Goal: Task Accomplishment & Management: Manage account settings

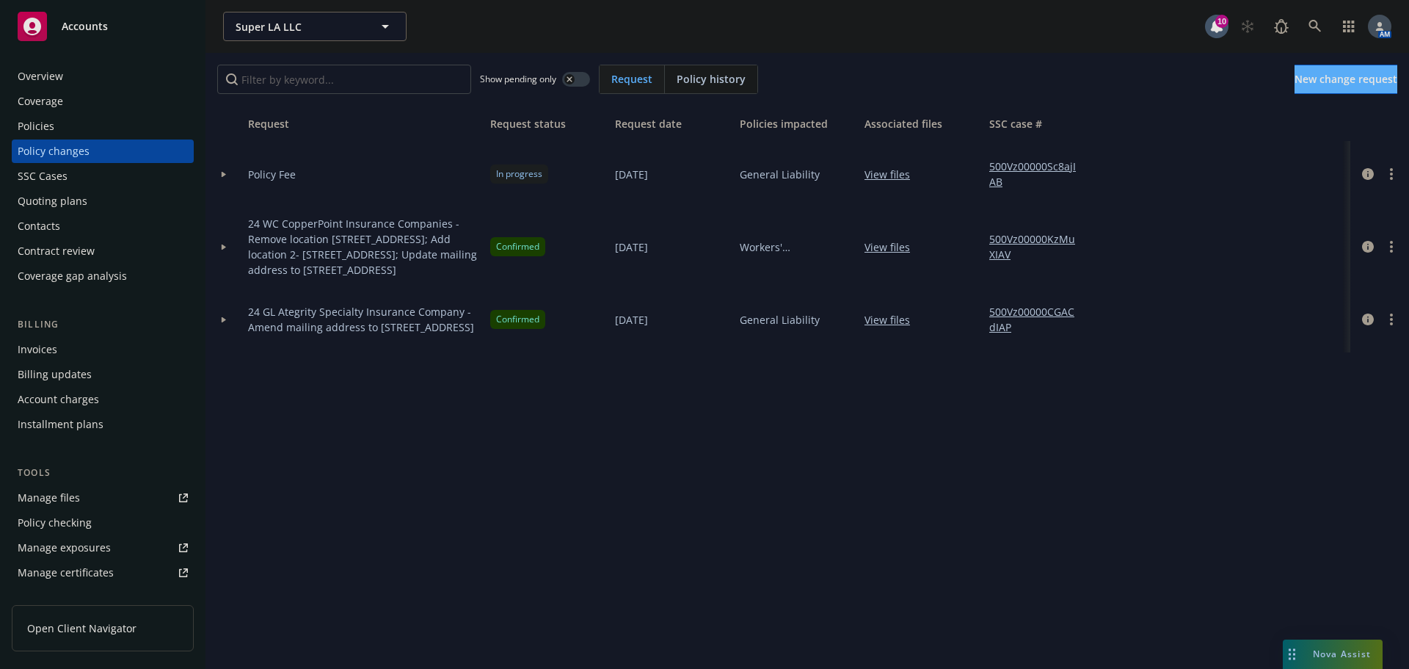
click at [71, 126] on div "Policies" at bounding box center [103, 125] width 170 height 23
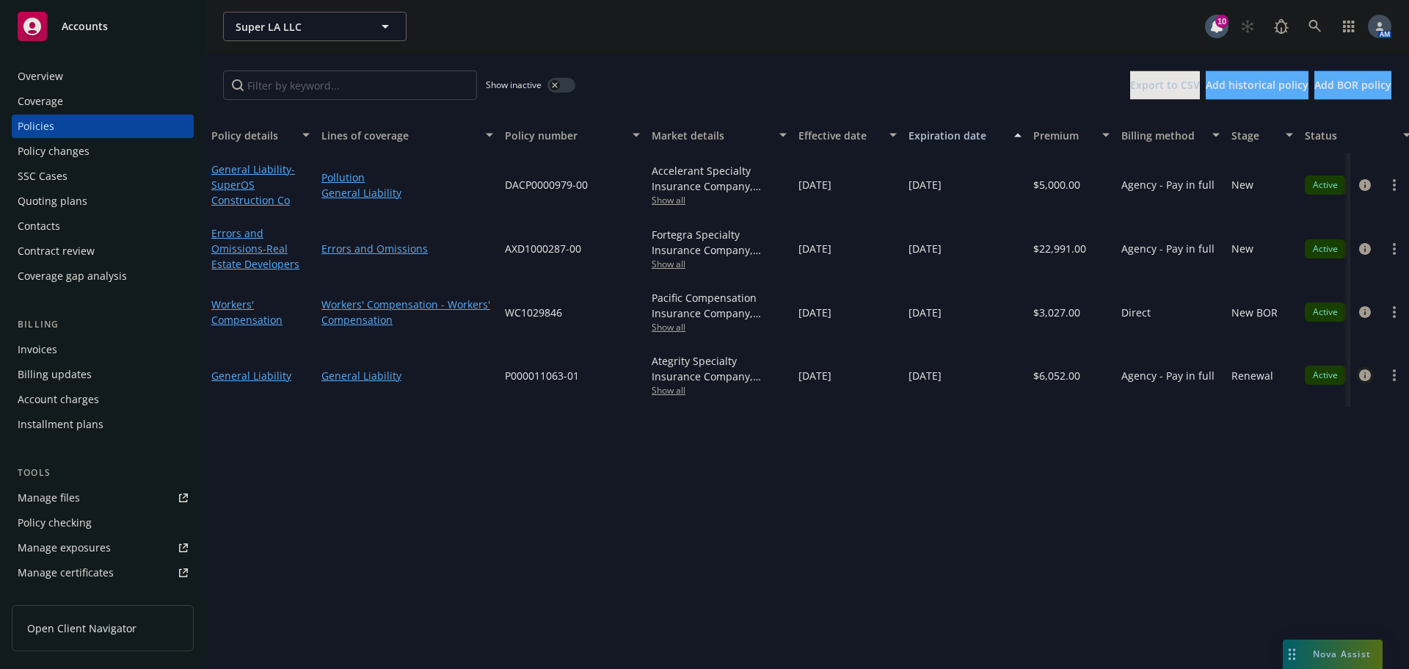
click at [1369, 376] on icon "circleInformation" at bounding box center [1365, 375] width 12 height 12
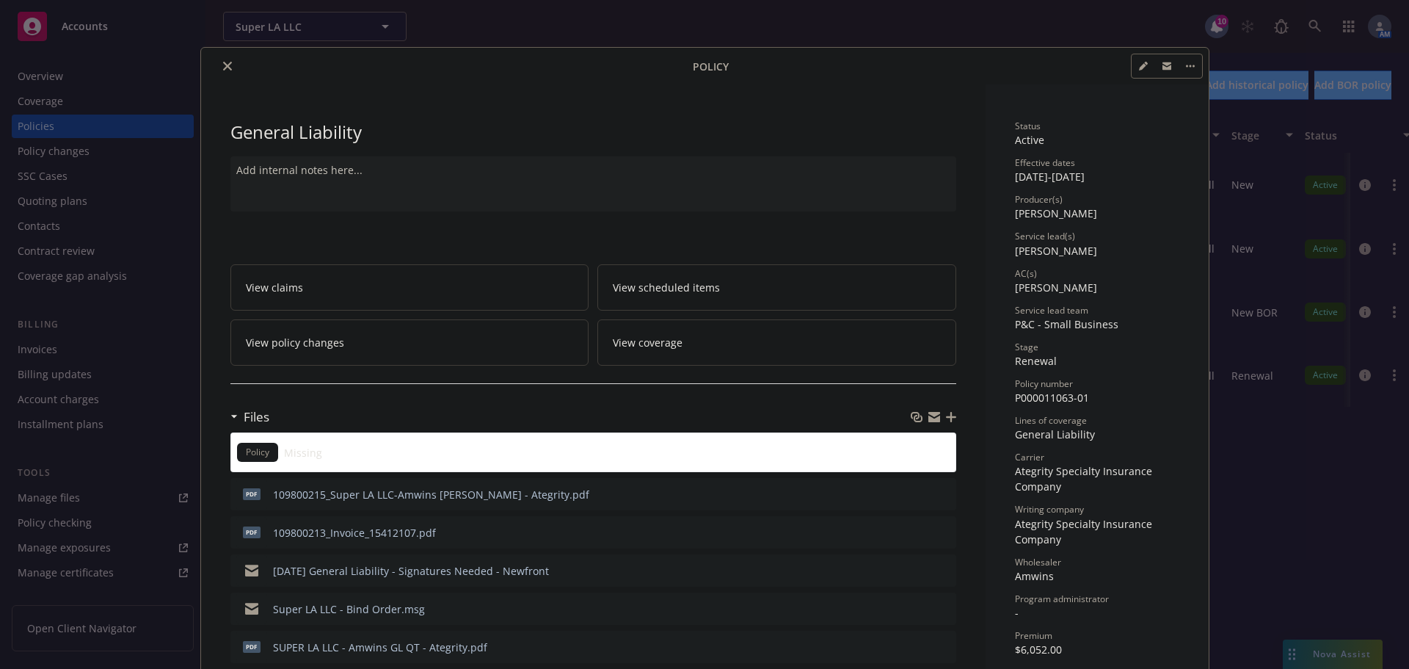
click at [946, 418] on icon "button" at bounding box center [951, 417] width 10 height 10
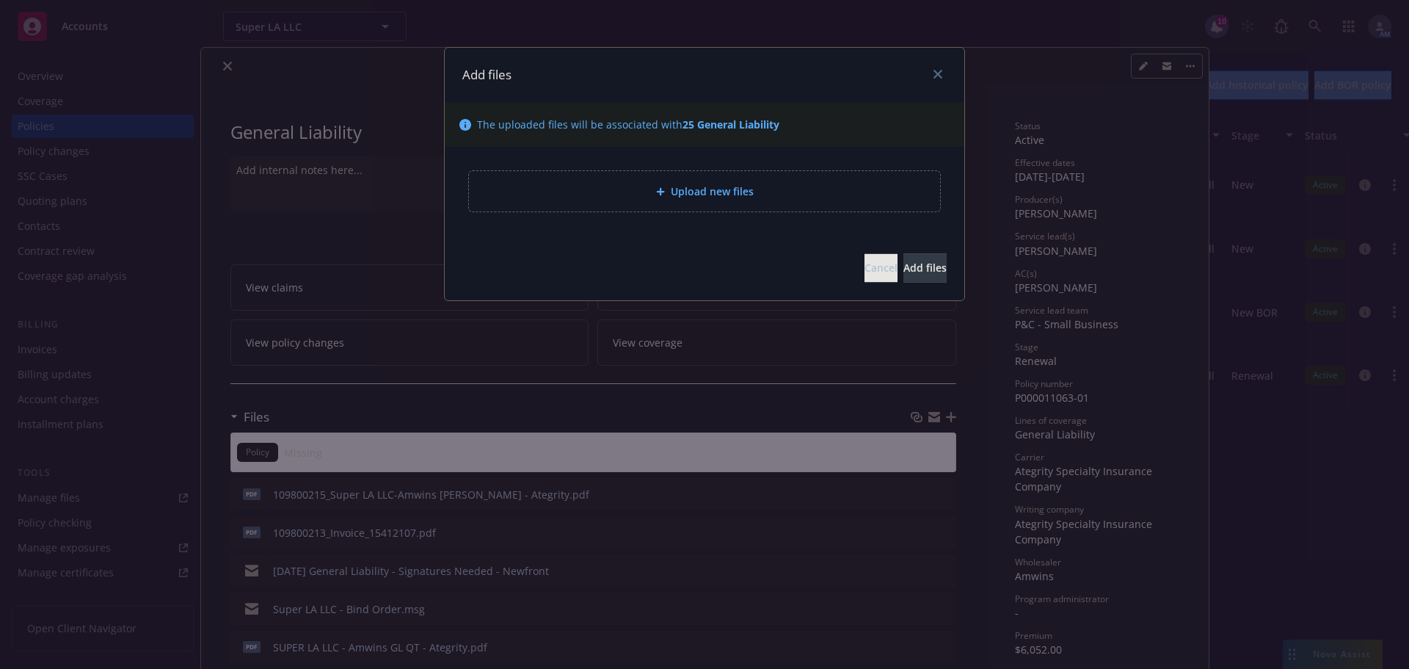
click at [666, 177] on div "Upload new files" at bounding box center [704, 191] width 471 height 40
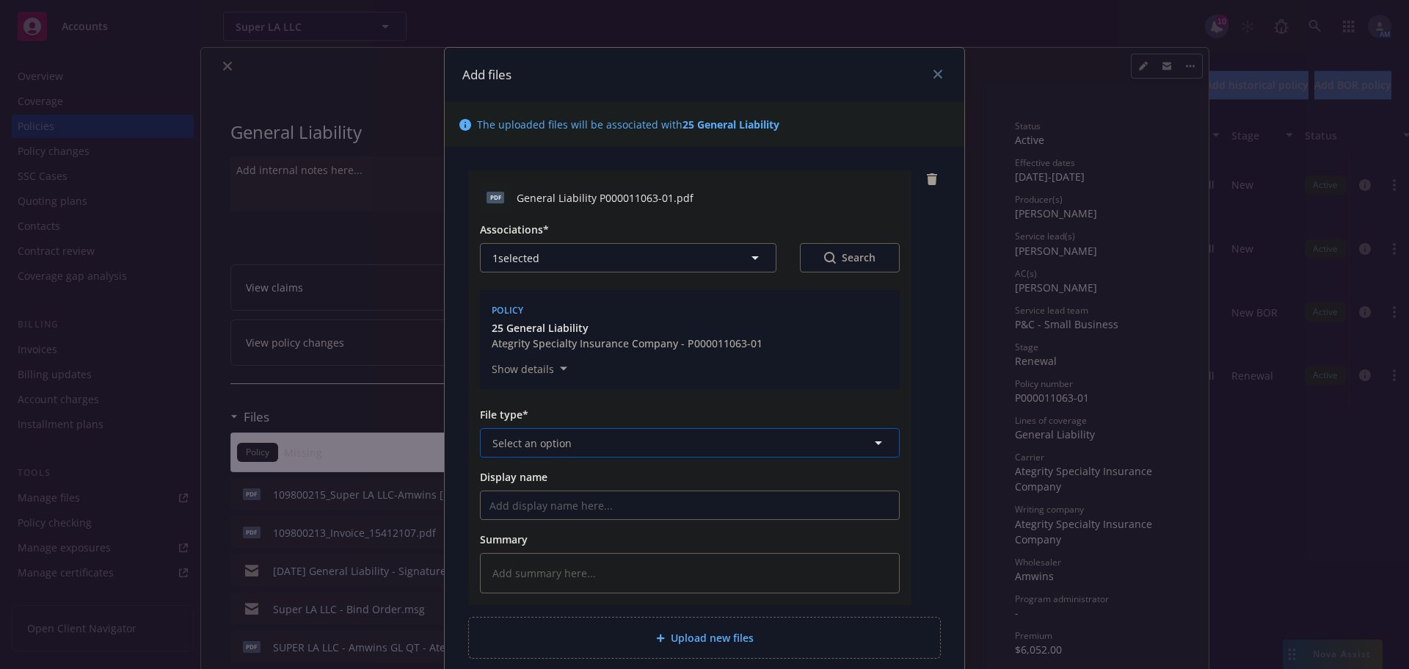
click at [603, 428] on button "Select an option" at bounding box center [690, 442] width 420 height 29
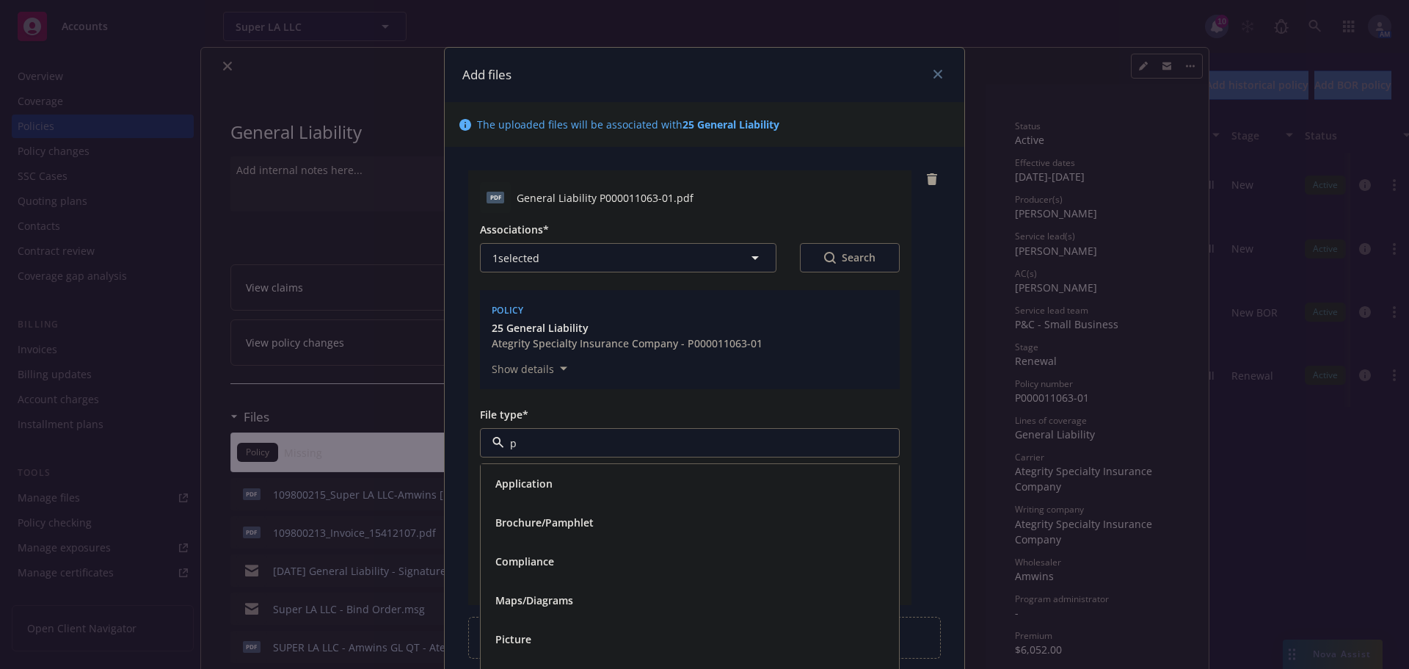
type input "po"
click at [555, 490] on div "Policy" at bounding box center [690, 483] width 401 height 21
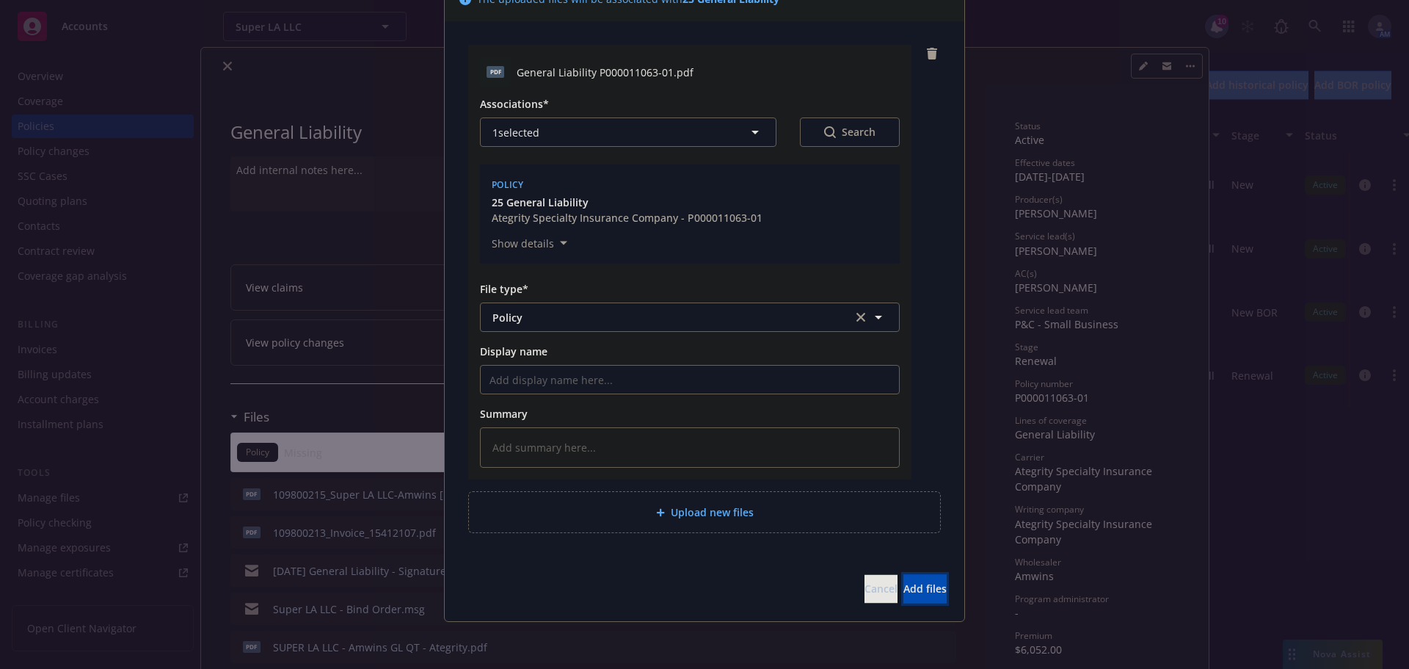
click at [903, 584] on span "Add files" at bounding box center [924, 588] width 43 height 14
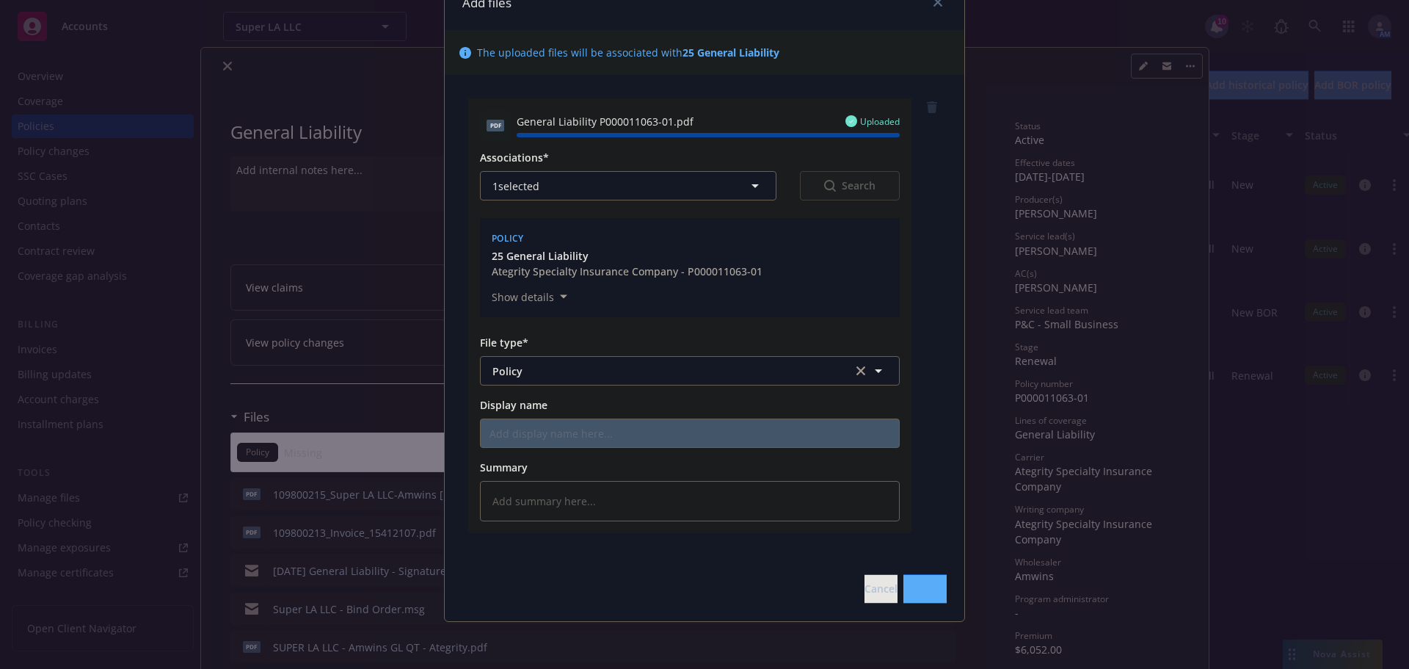
type textarea "x"
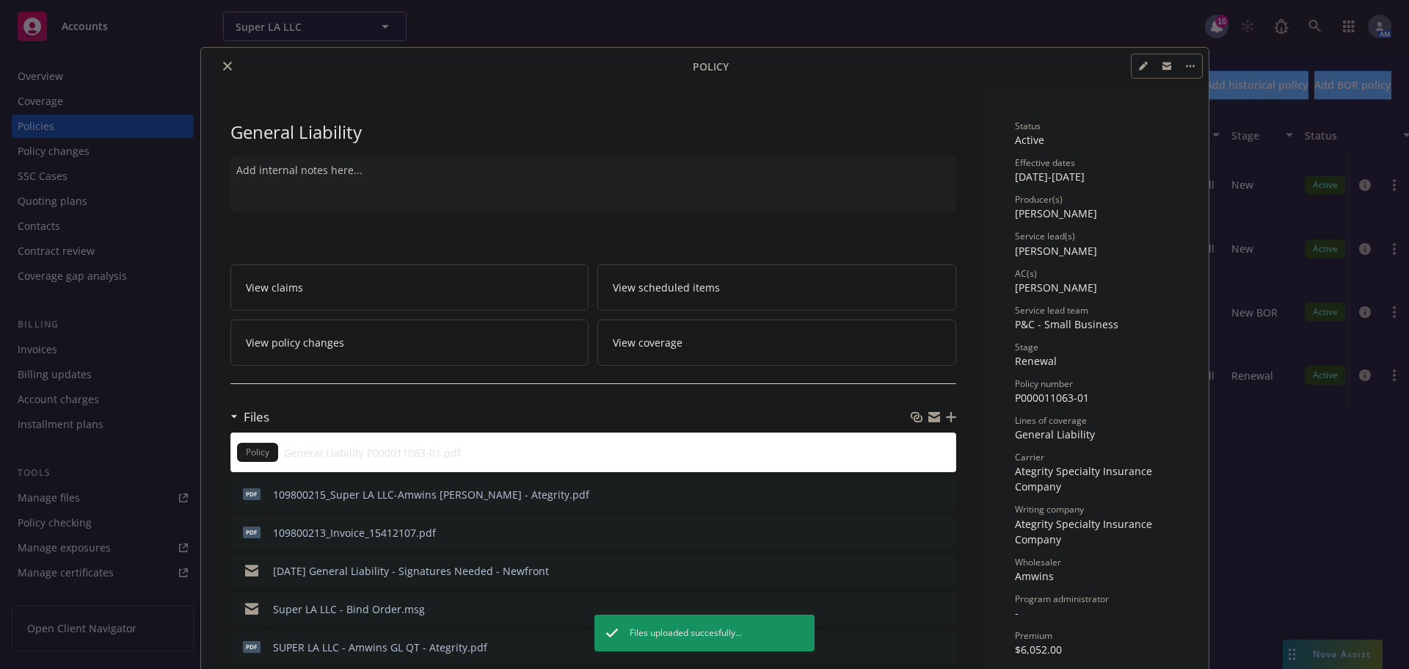
click at [223, 66] on icon "close" at bounding box center [227, 66] width 9 height 9
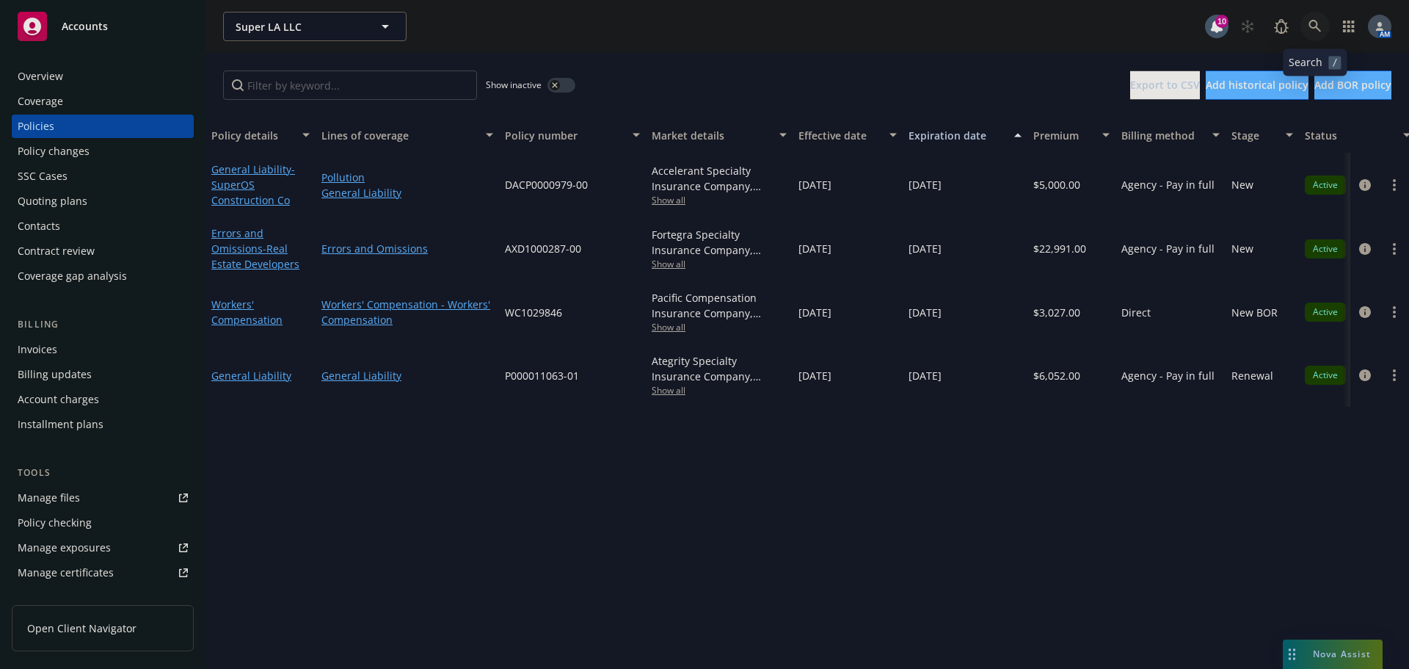
click at [1314, 23] on icon at bounding box center [1315, 26] width 13 height 13
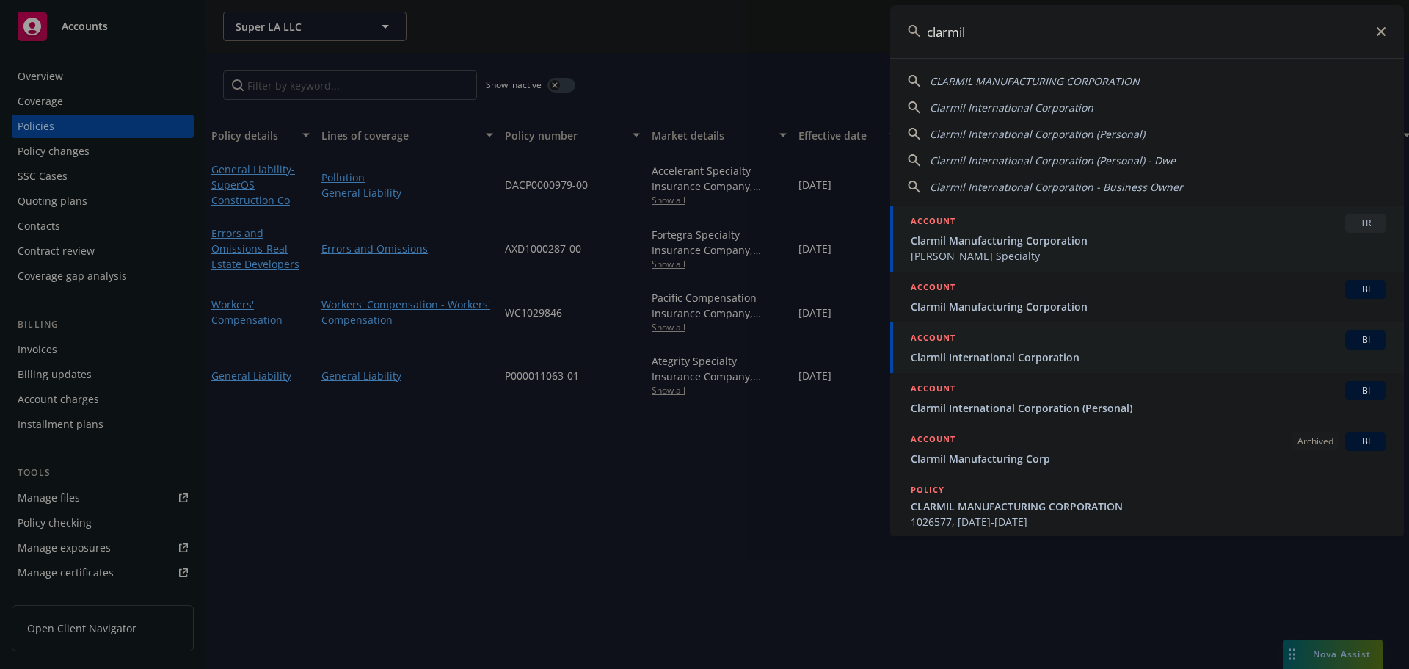
type input "clarmil"
click at [990, 351] on span "Clarmil International Corporation" at bounding box center [1149, 356] width 476 height 15
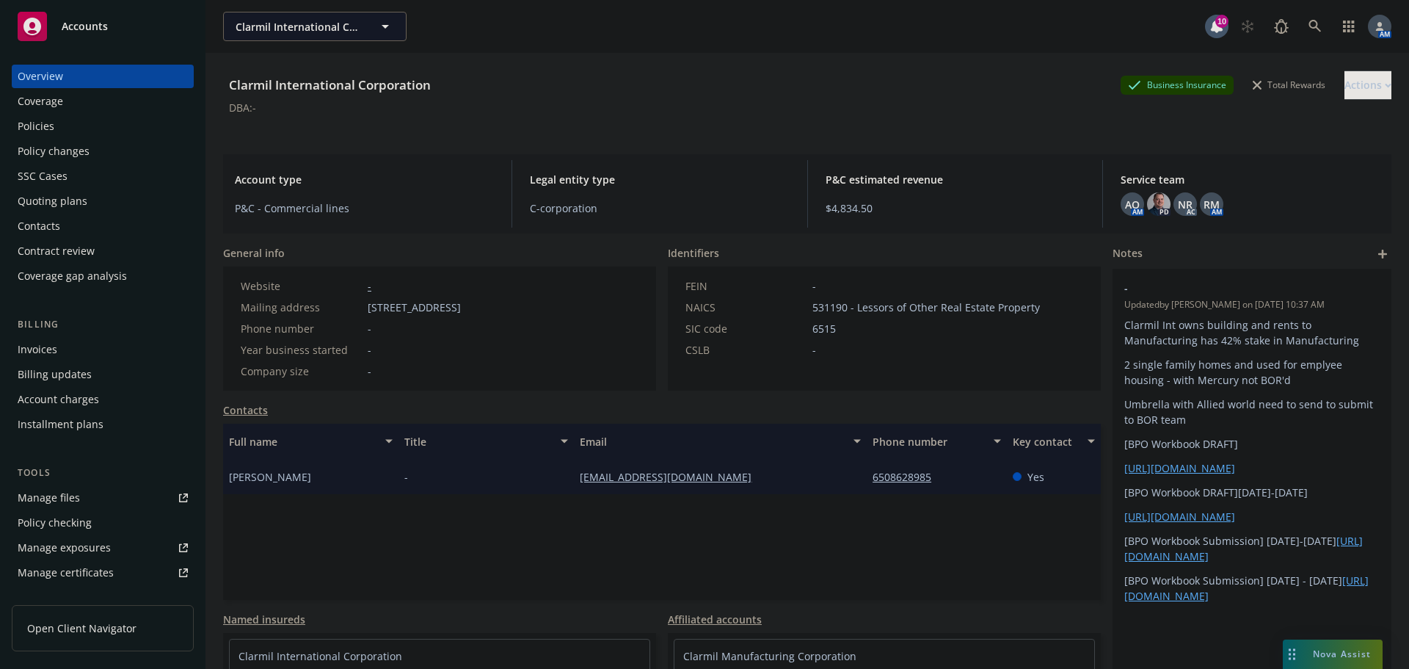
click at [74, 132] on div "Policies" at bounding box center [103, 125] width 170 height 23
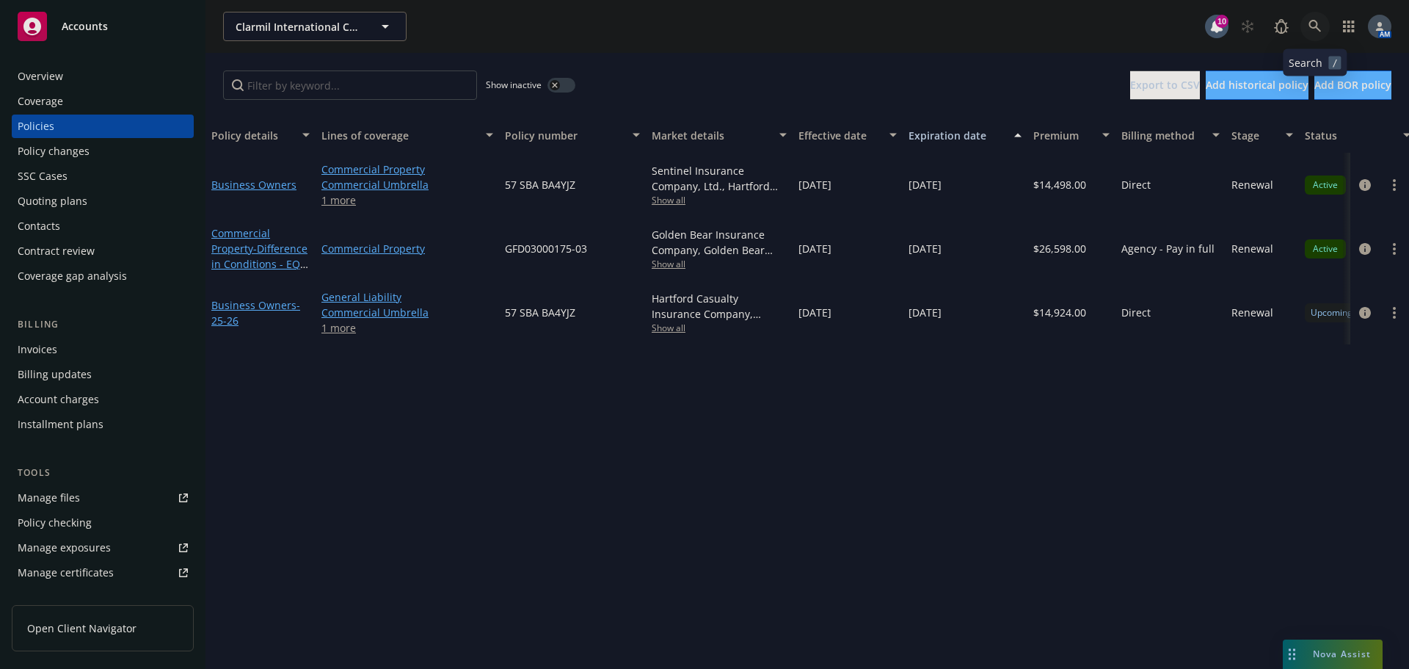
click at [1322, 32] on link at bounding box center [1314, 26] width 29 height 29
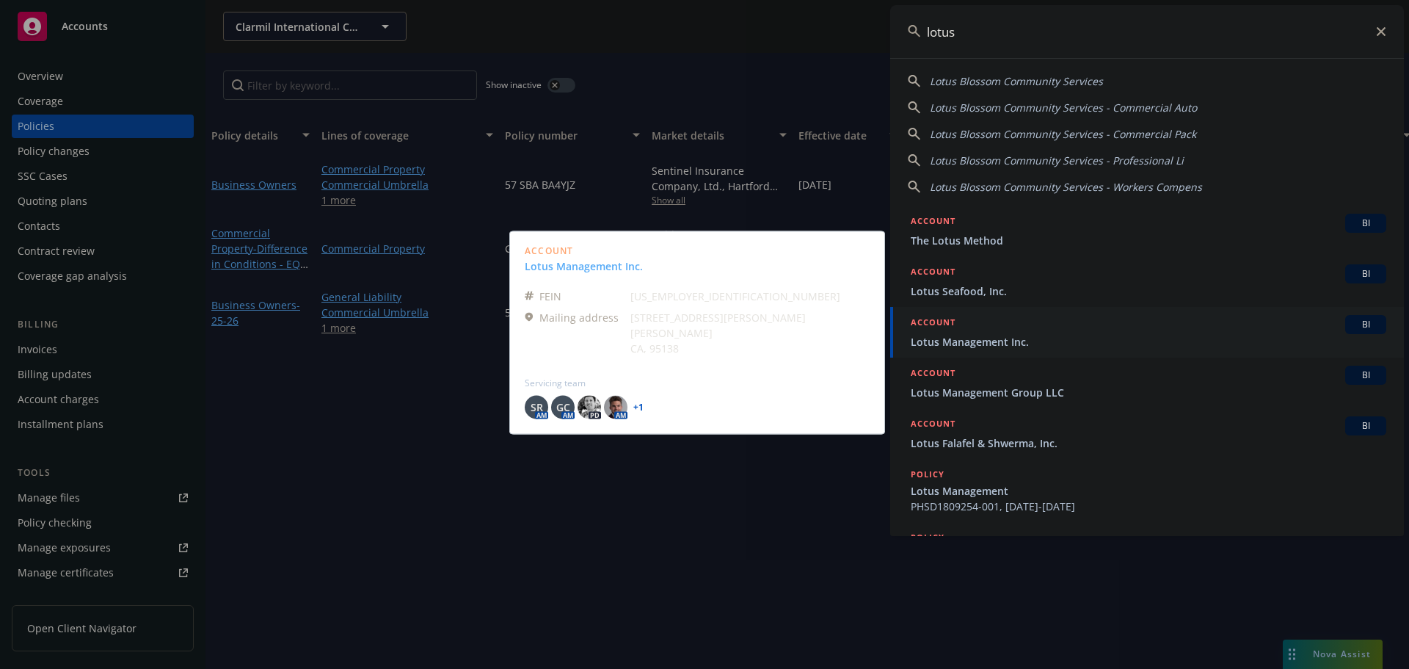
type input "lotus"
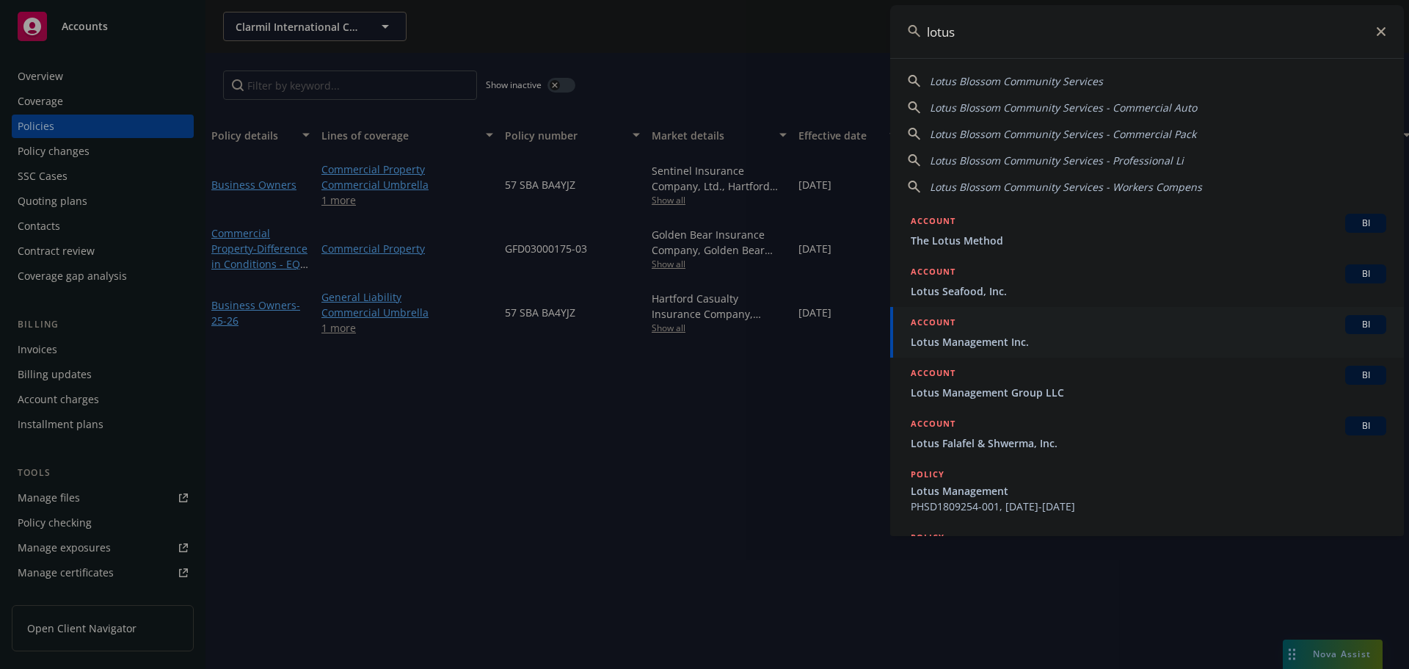
click at [988, 338] on span "Lotus Management Inc." at bounding box center [1149, 341] width 476 height 15
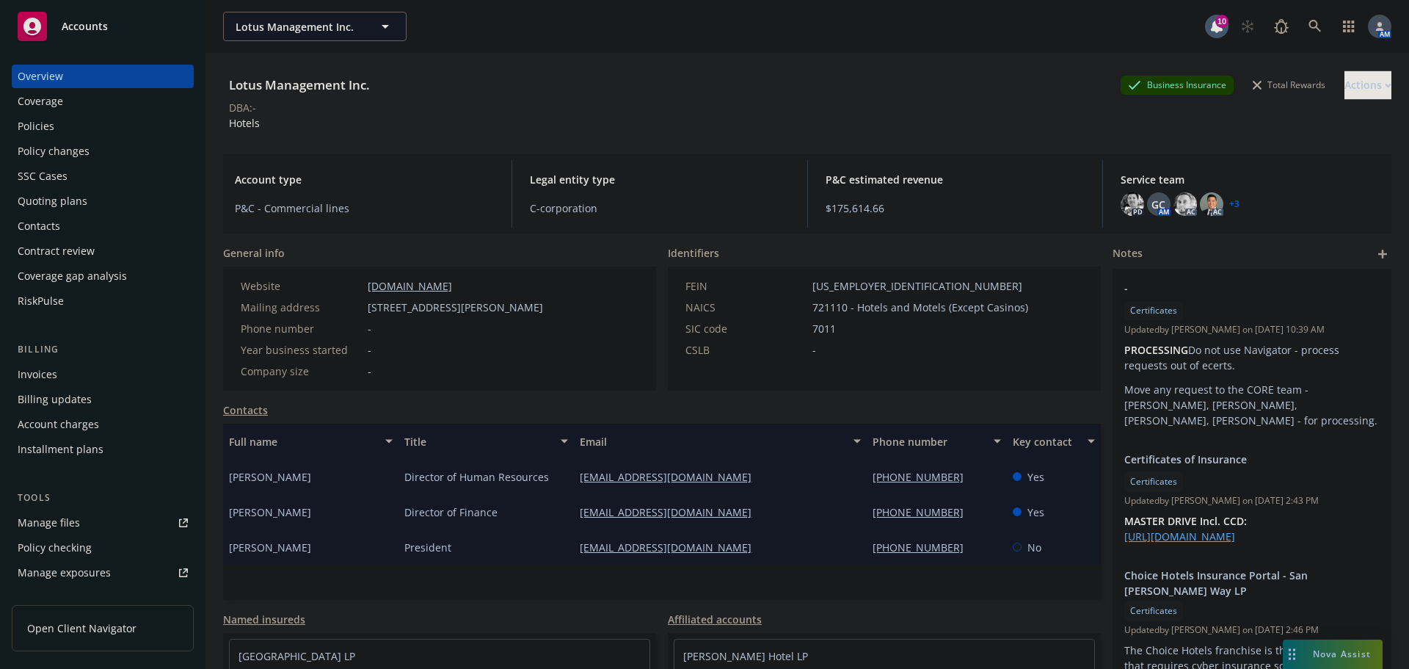
click at [46, 123] on div "Policies" at bounding box center [36, 125] width 37 height 23
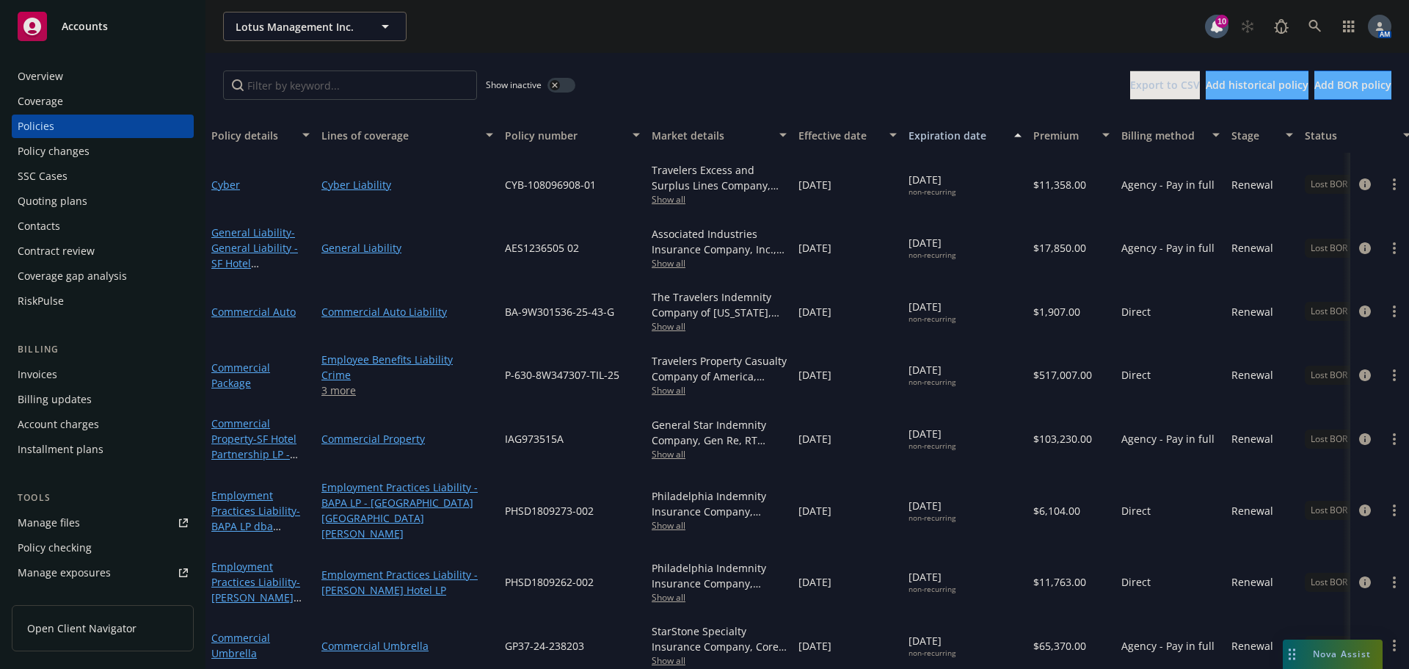
drag, startPoint x: 562, startPoint y: 88, endPoint x: 545, endPoint y: 88, distance: 16.9
click at [562, 88] on button "button" at bounding box center [561, 85] width 28 height 15
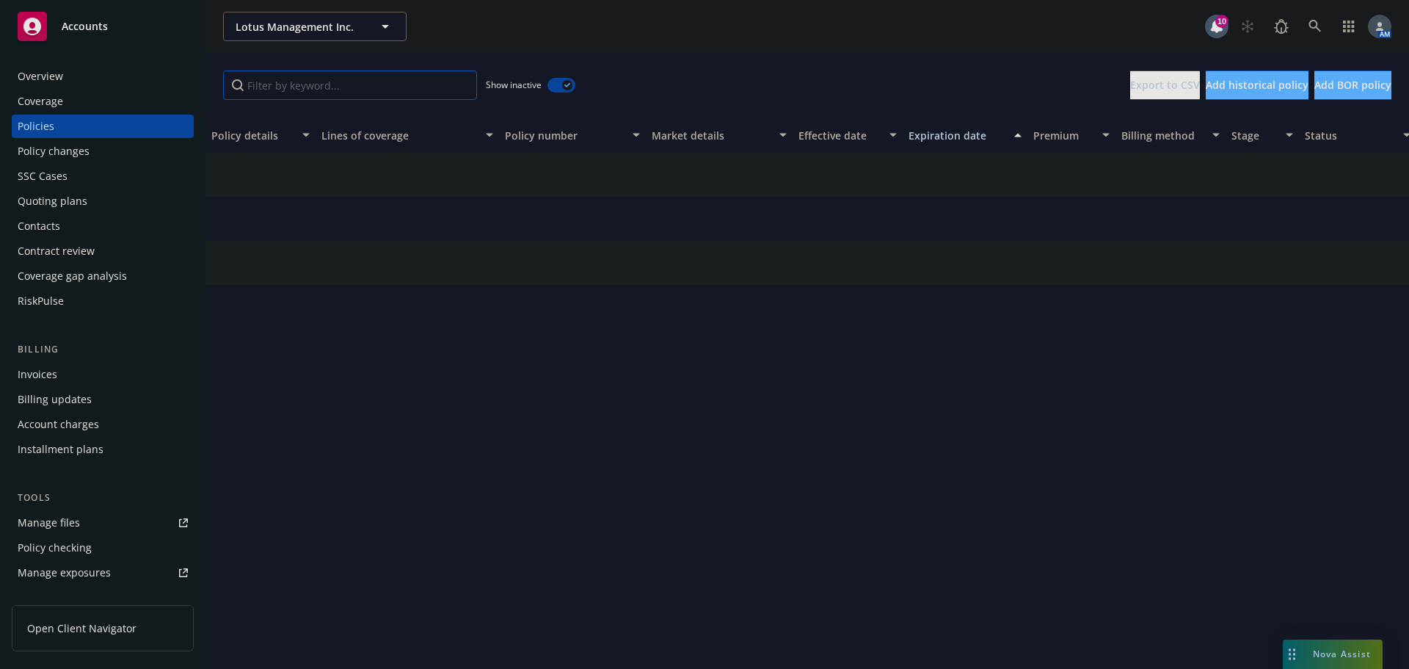
click at [406, 97] on input "Filter by keyword..." at bounding box center [350, 84] width 254 height 29
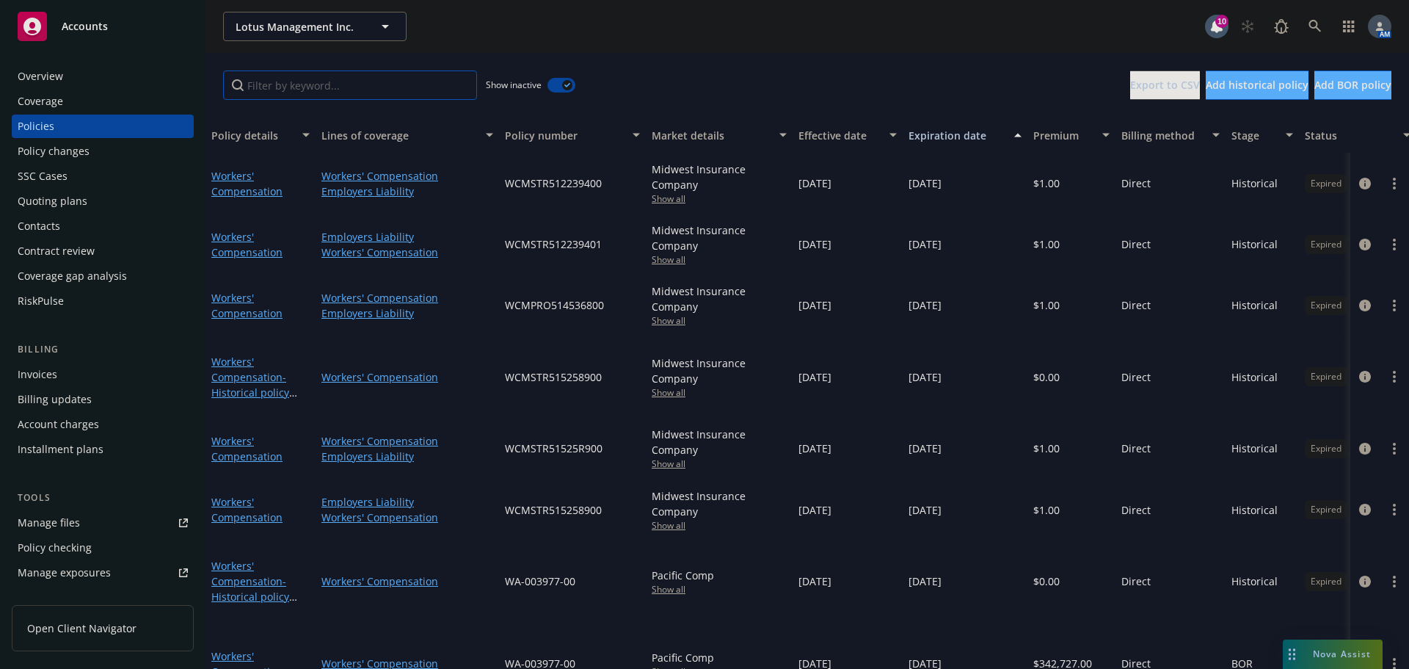
paste input "AES1235791"
type input "AES1235791"
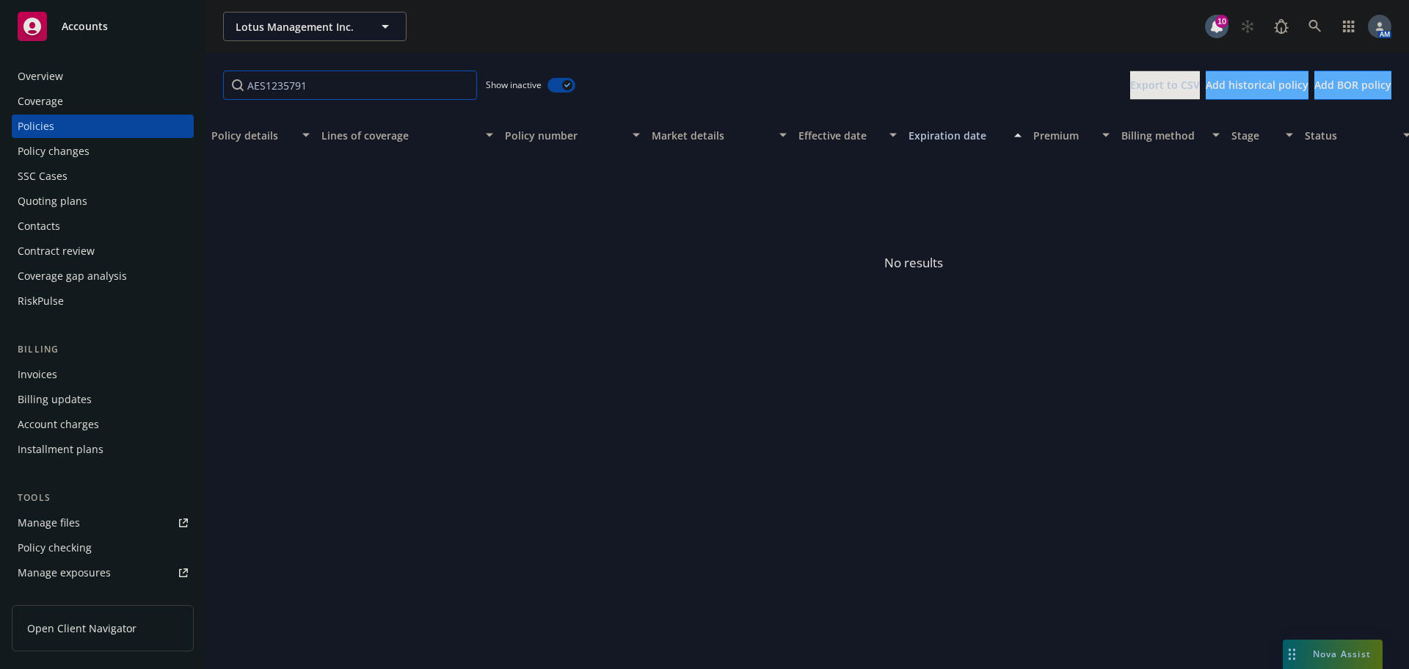
click at [461, 82] on input "AES1235791" at bounding box center [350, 84] width 254 height 29
click at [567, 86] on icon "button" at bounding box center [567, 85] width 6 height 4
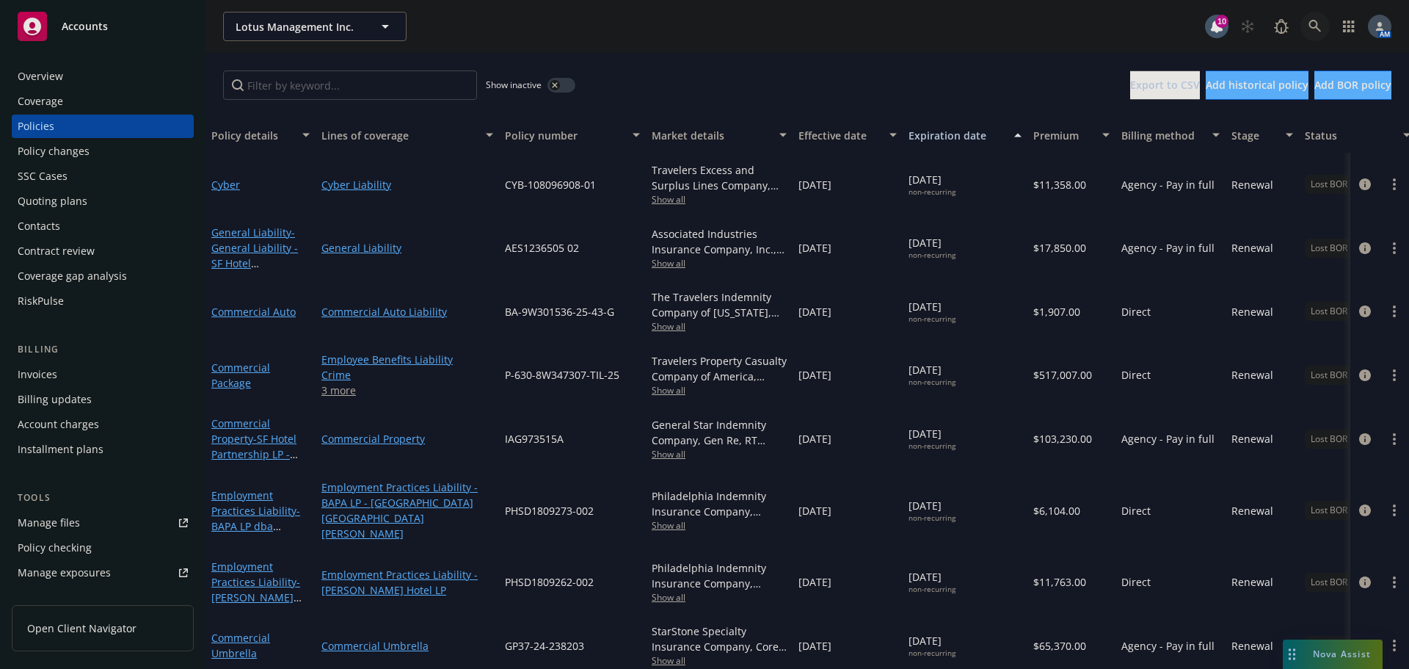
click at [1317, 24] on icon at bounding box center [1315, 26] width 12 height 12
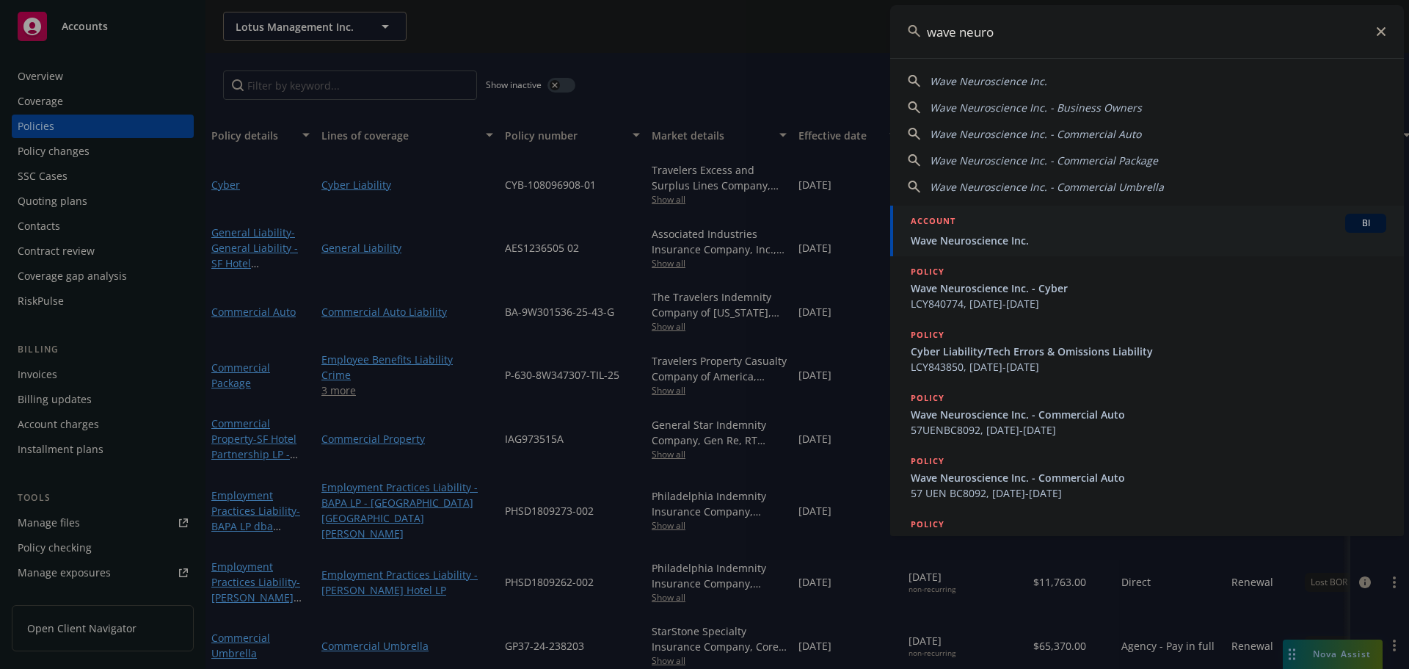
type input "wave neuro"
click at [997, 230] on div "ACCOUNT BI" at bounding box center [1149, 223] width 476 height 19
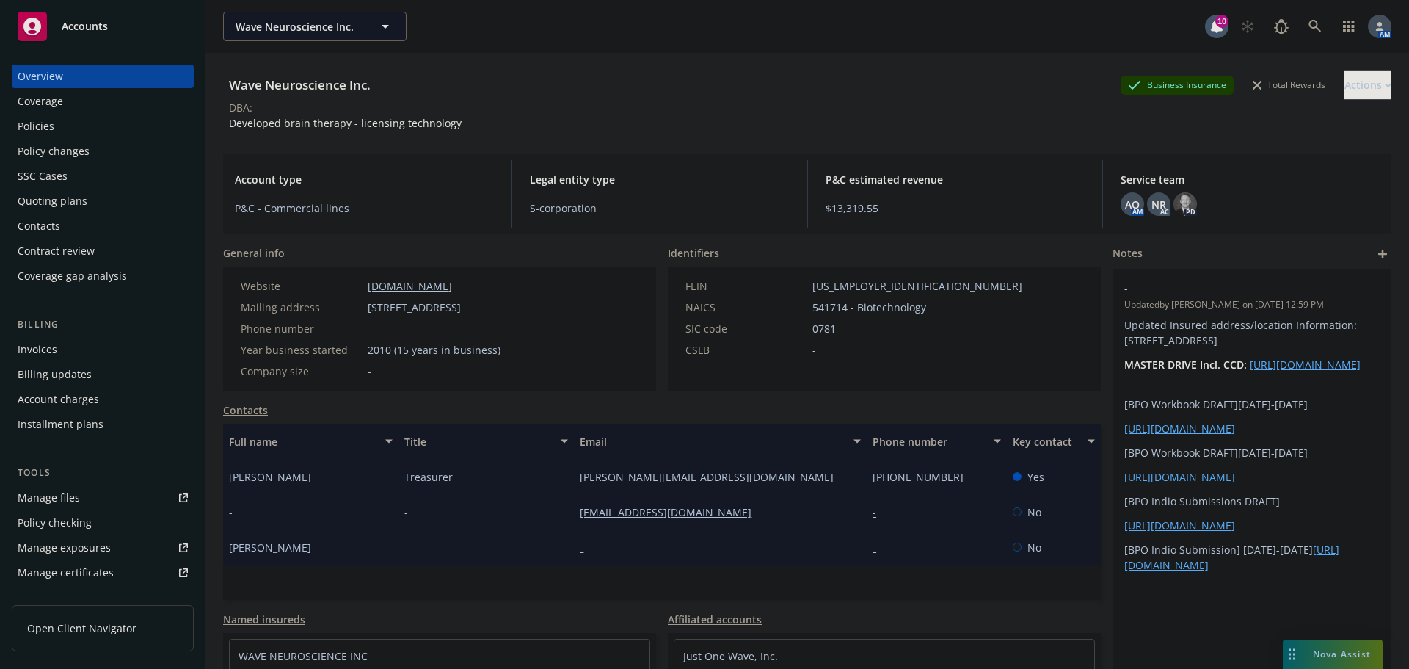
click at [100, 125] on div "Policies" at bounding box center [103, 125] width 170 height 23
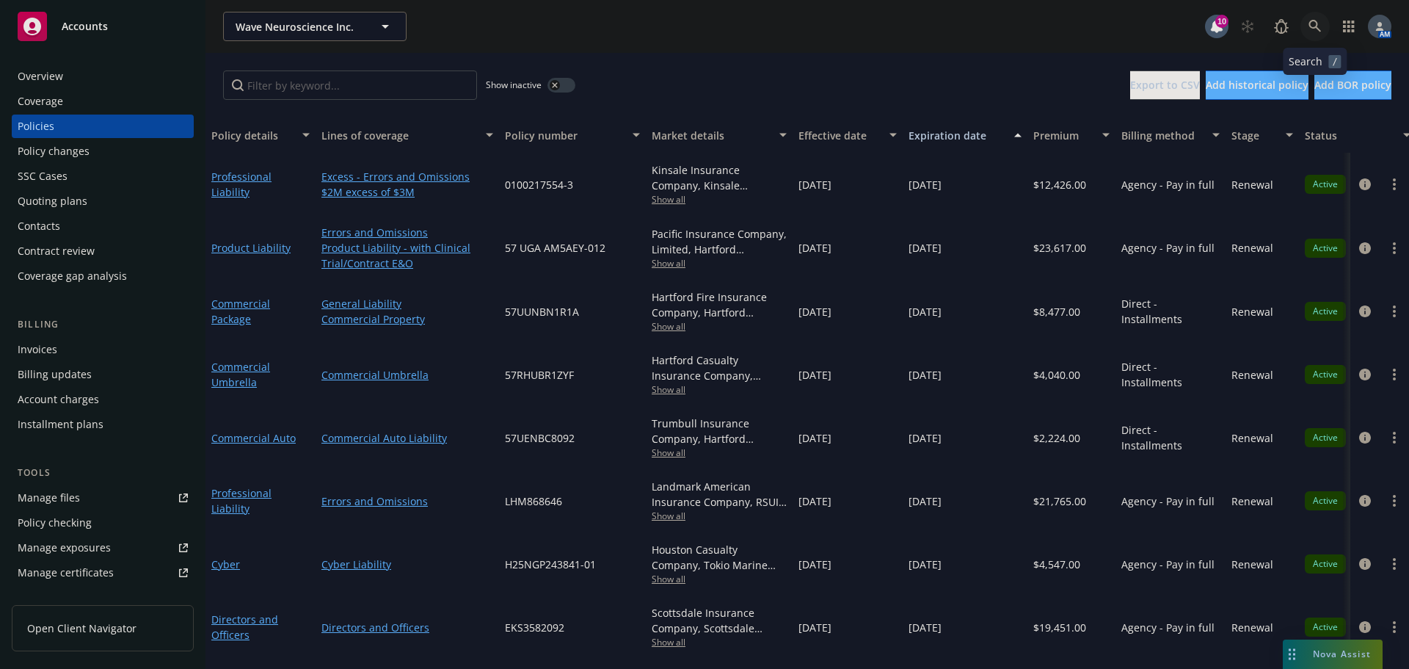
click at [1316, 33] on link at bounding box center [1314, 26] width 29 height 29
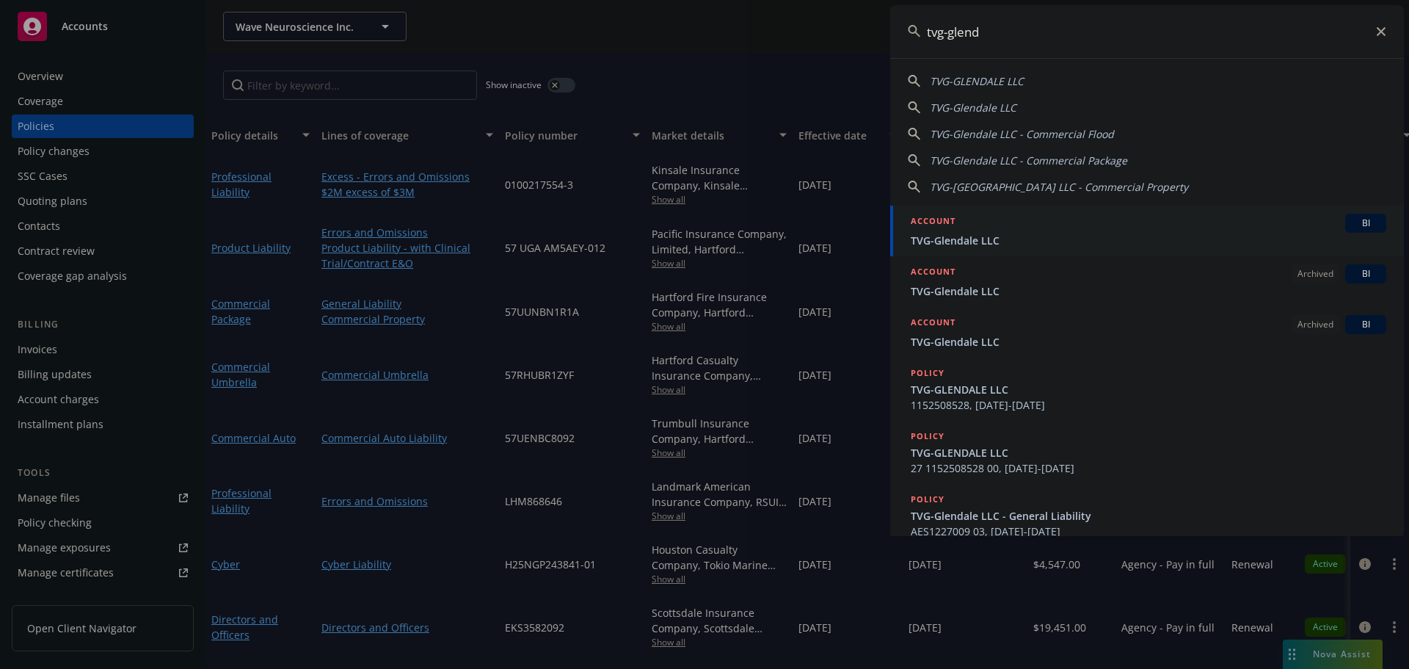
type input "tvg-glend"
click at [975, 225] on div "ACCOUNT BI" at bounding box center [1149, 223] width 476 height 19
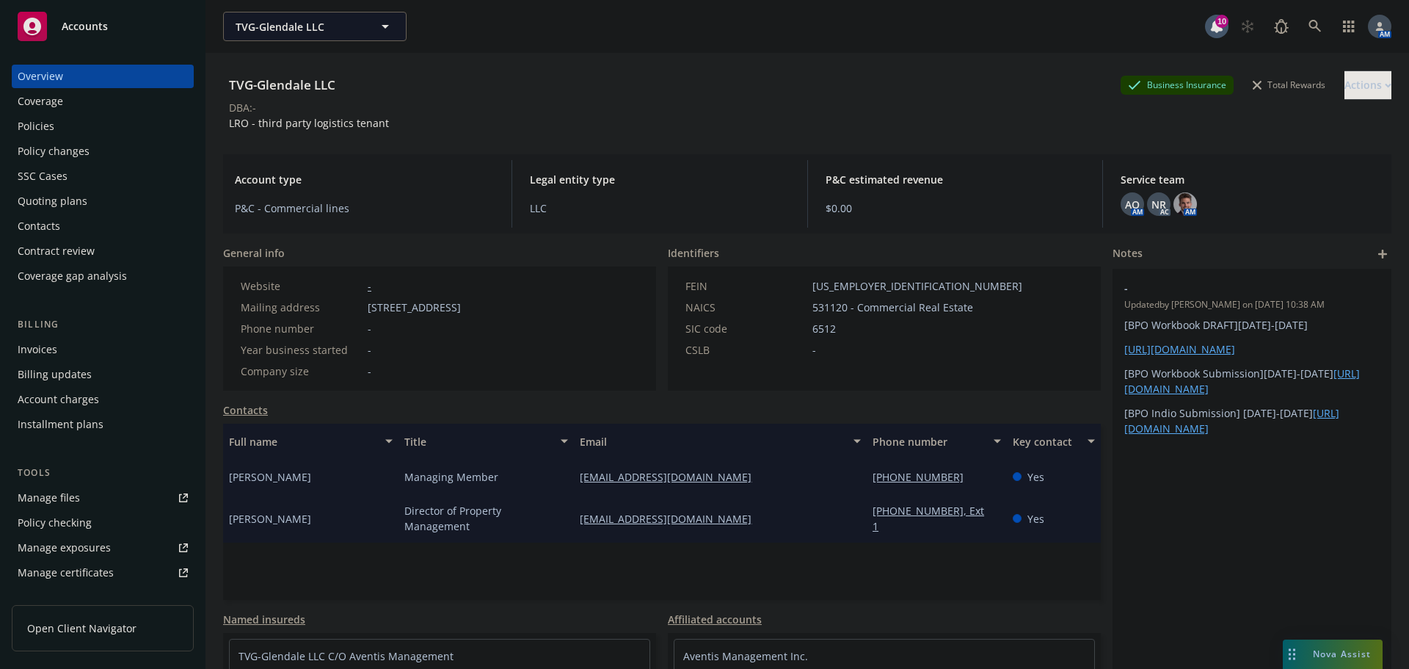
click at [50, 131] on div "Policies" at bounding box center [36, 125] width 37 height 23
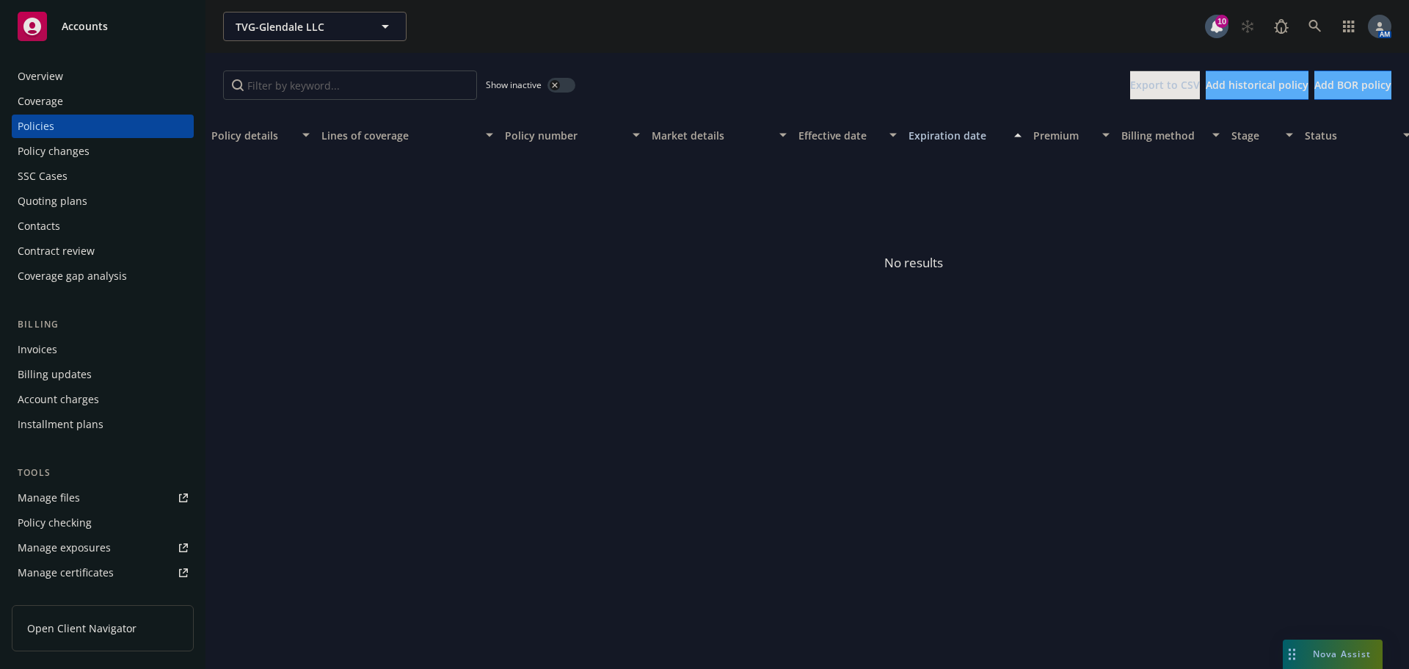
click at [562, 84] on button "button" at bounding box center [561, 85] width 28 height 15
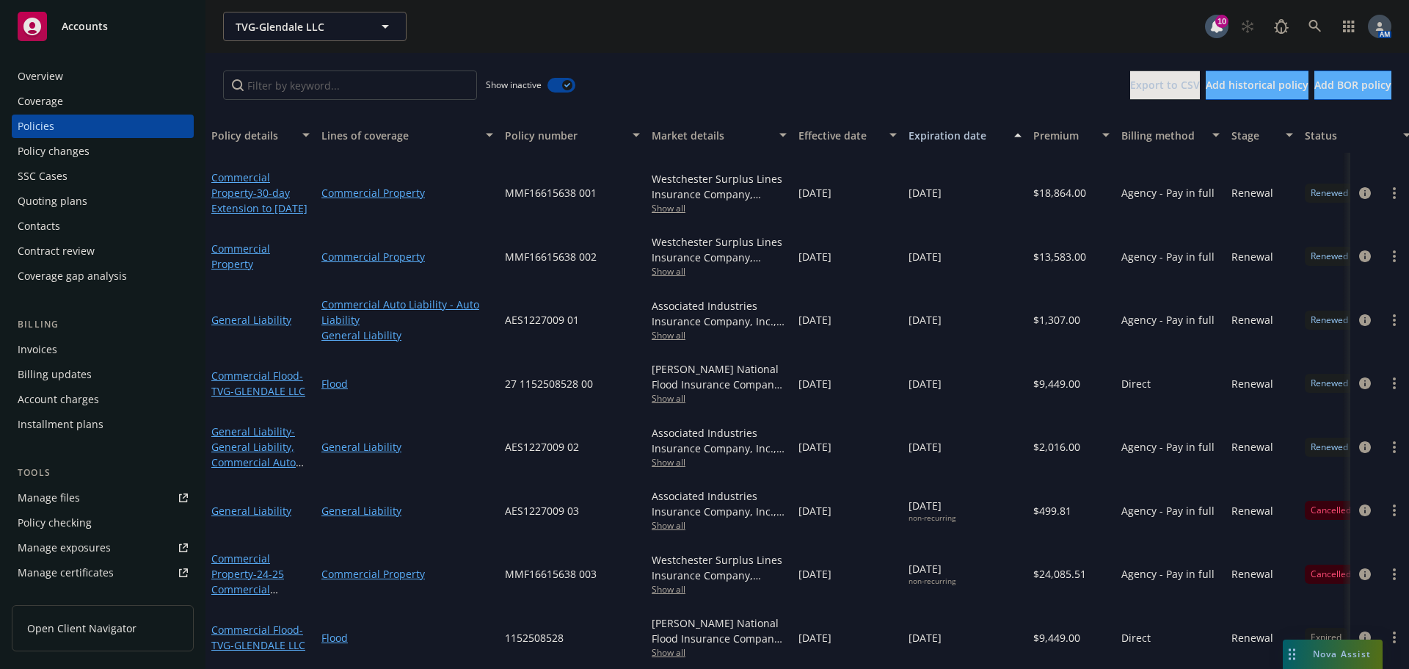
scroll to position [360, 0]
click at [1359, 568] on icon "circleInformation" at bounding box center [1365, 574] width 12 height 12
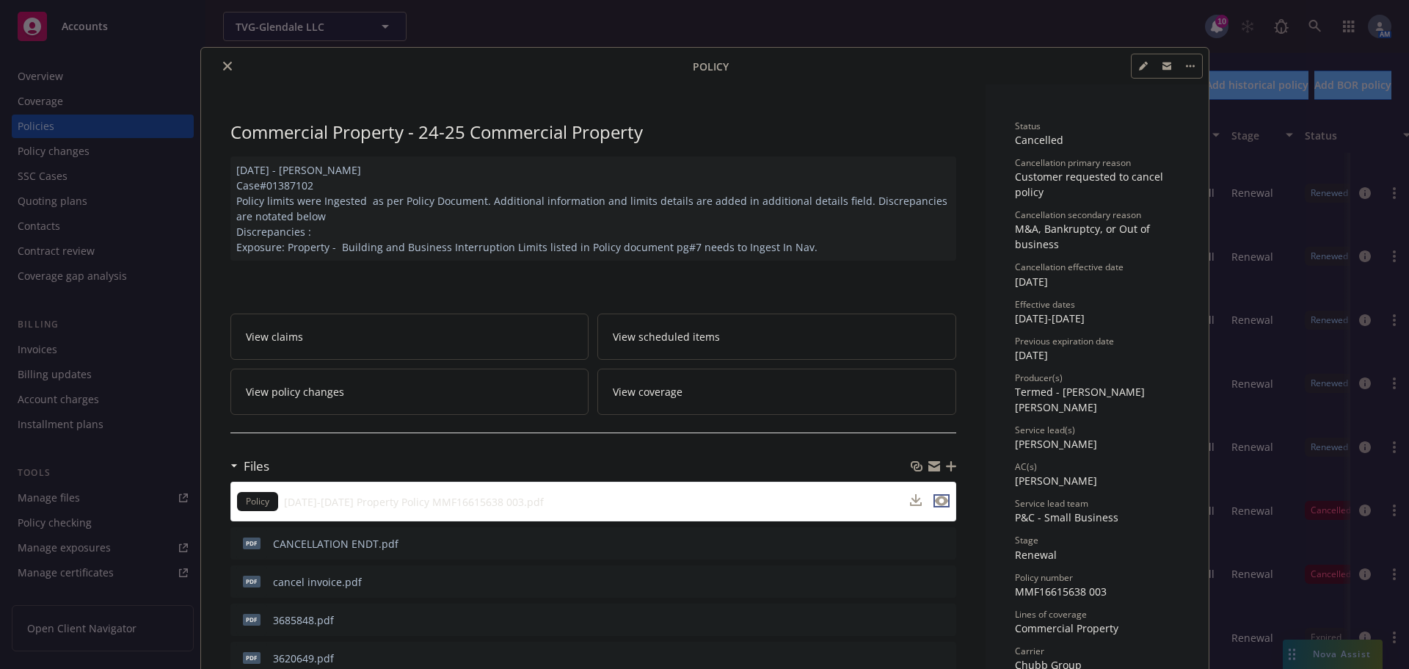
click at [936, 498] on icon "preview file" at bounding box center [941, 500] width 13 height 10
click at [223, 62] on icon "close" at bounding box center [227, 66] width 9 height 9
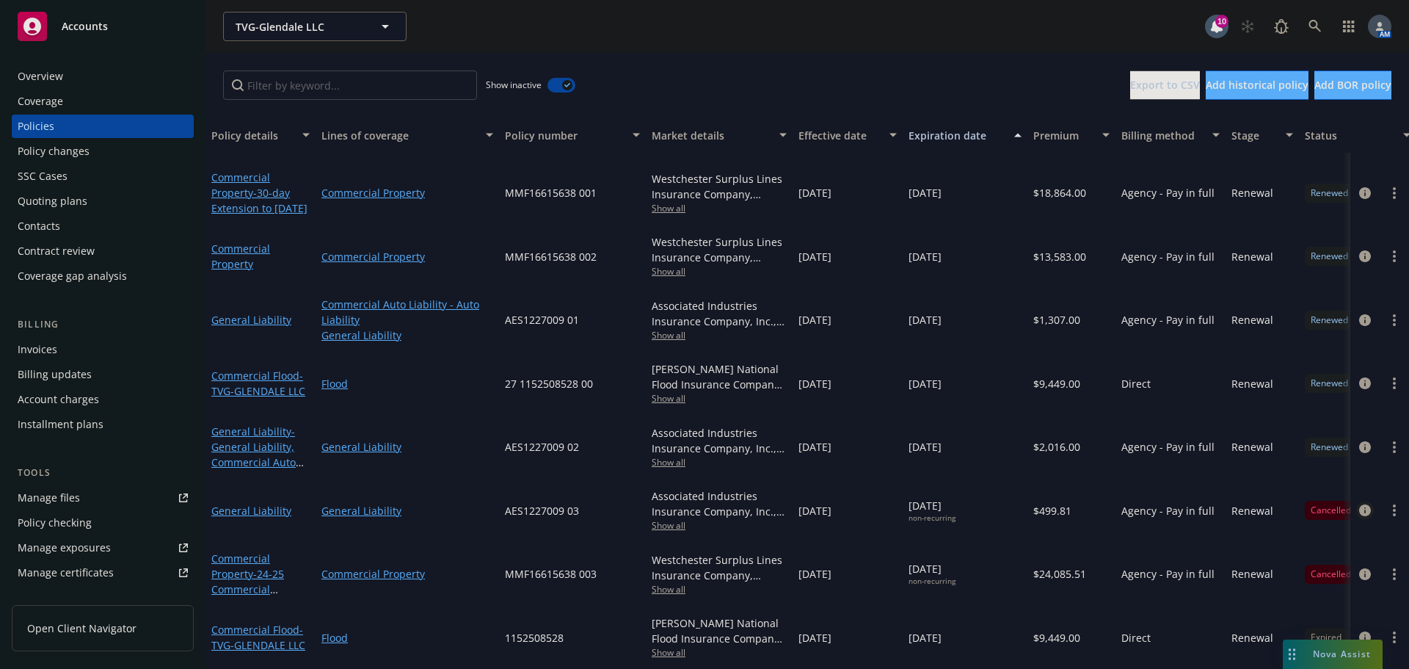
click at [1359, 504] on icon "circleInformation" at bounding box center [1365, 510] width 12 height 12
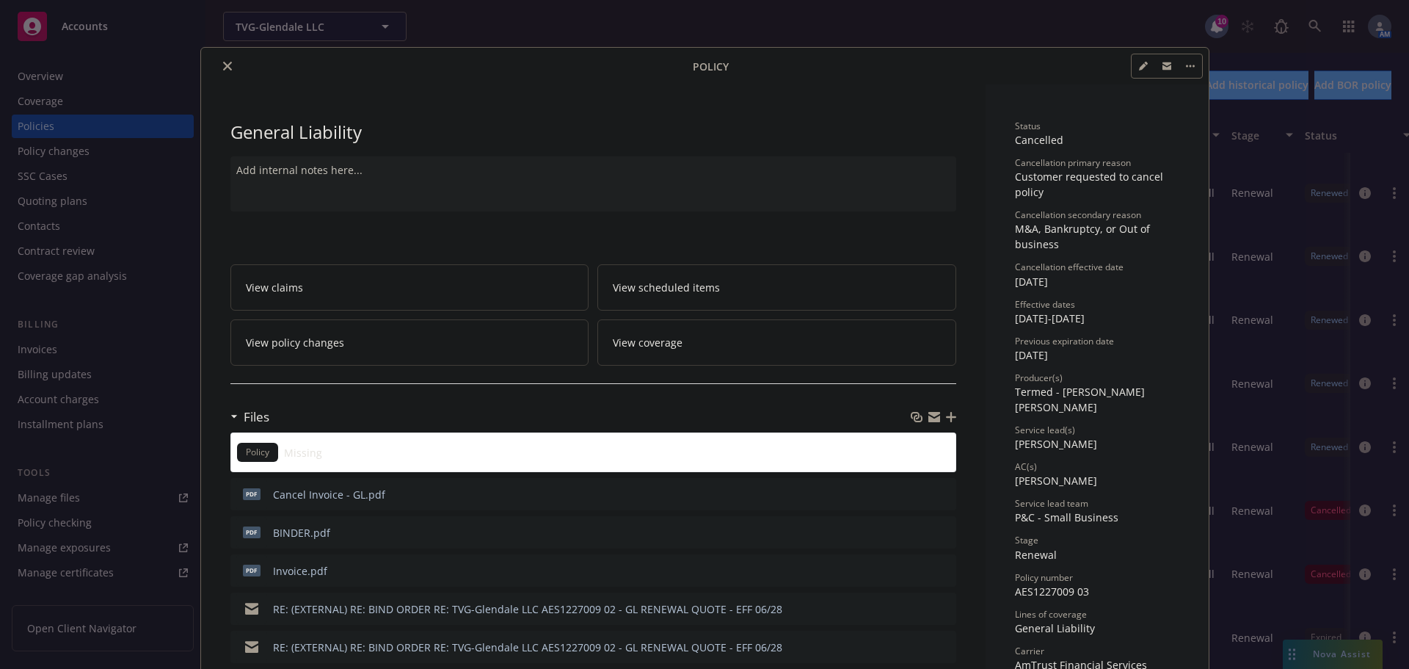
click at [936, 531] on icon "preview file" at bounding box center [942, 531] width 13 height 10
drag, startPoint x: 221, startPoint y: 68, endPoint x: 541, endPoint y: 63, distance: 320.0
click at [223, 68] on icon "close" at bounding box center [227, 66] width 9 height 9
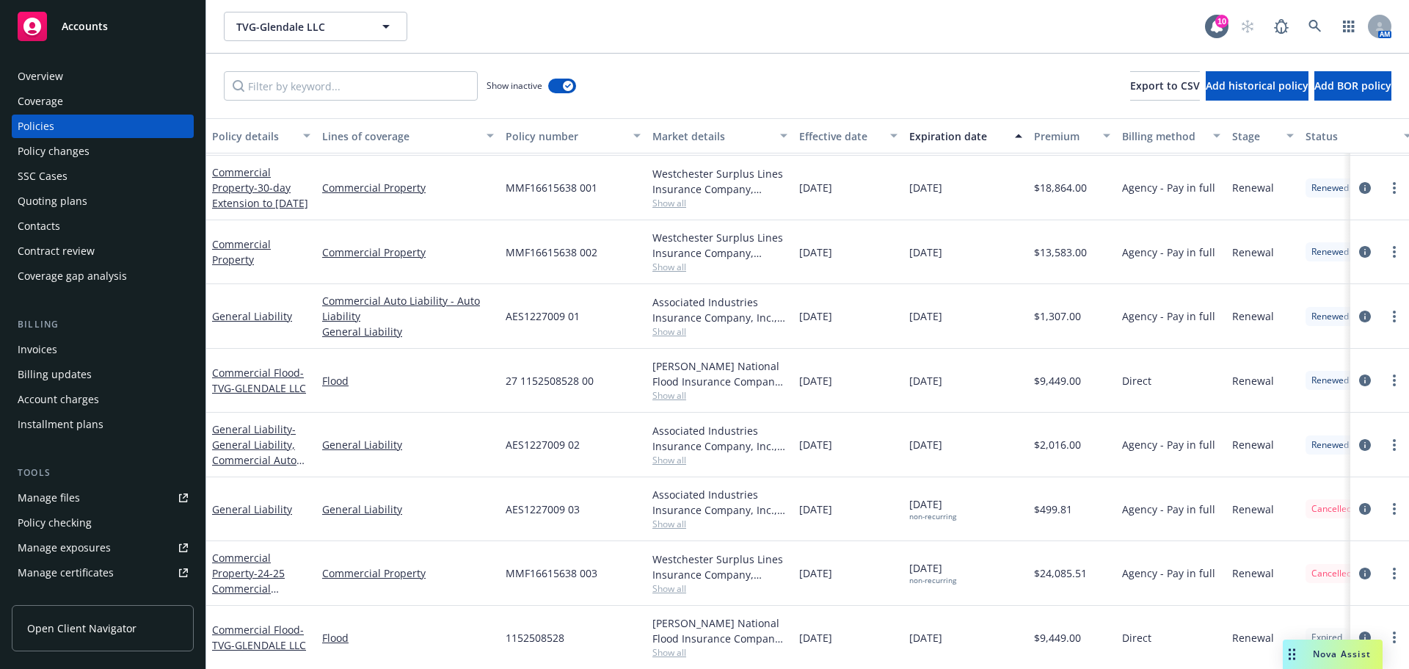
scroll to position [1, 0]
click at [1359, 630] on icon "circleInformation" at bounding box center [1365, 636] width 12 height 12
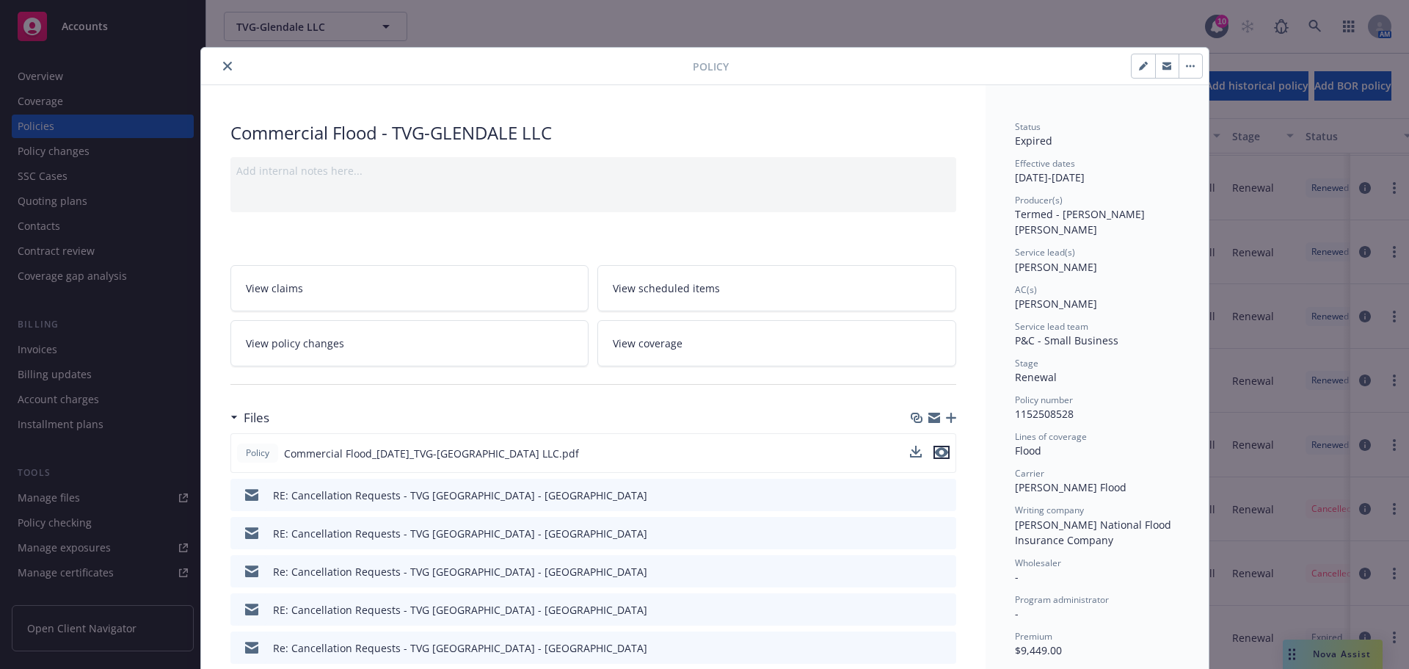
click at [936, 454] on icon "preview file" at bounding box center [941, 452] width 13 height 10
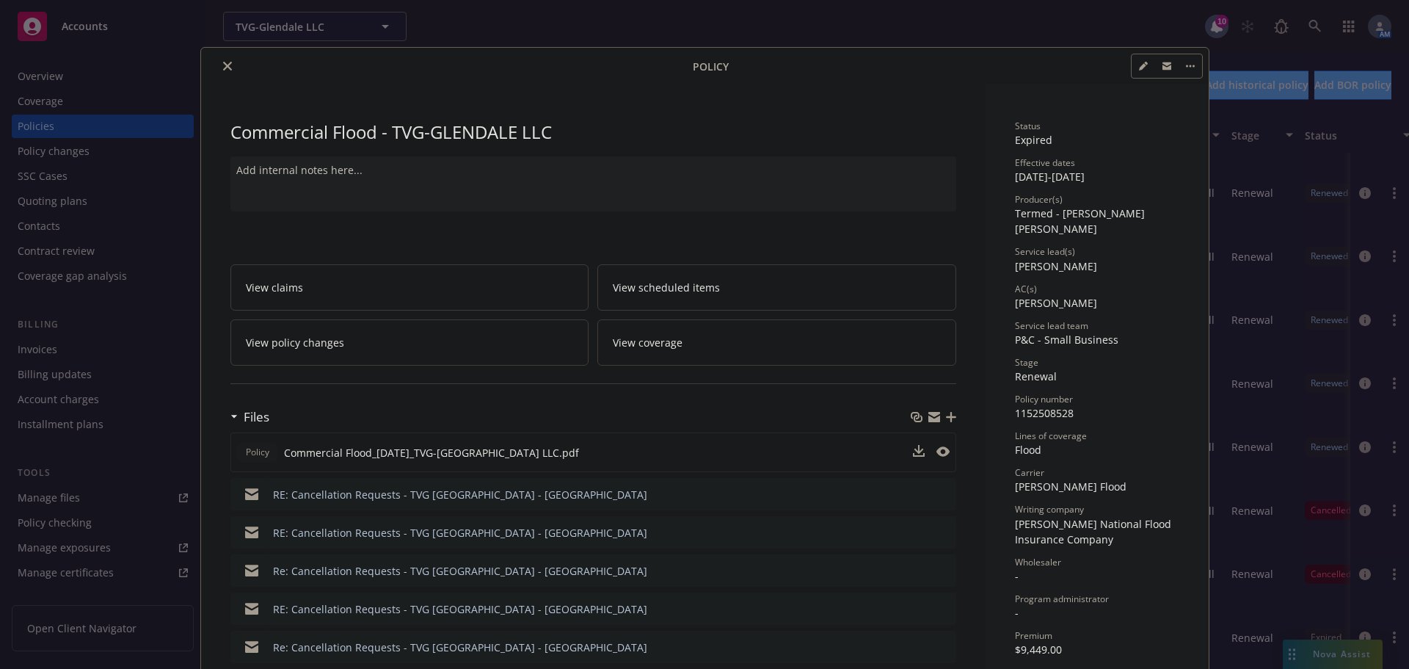
scroll to position [360, 0]
click at [225, 65] on icon "close" at bounding box center [227, 66] width 9 height 9
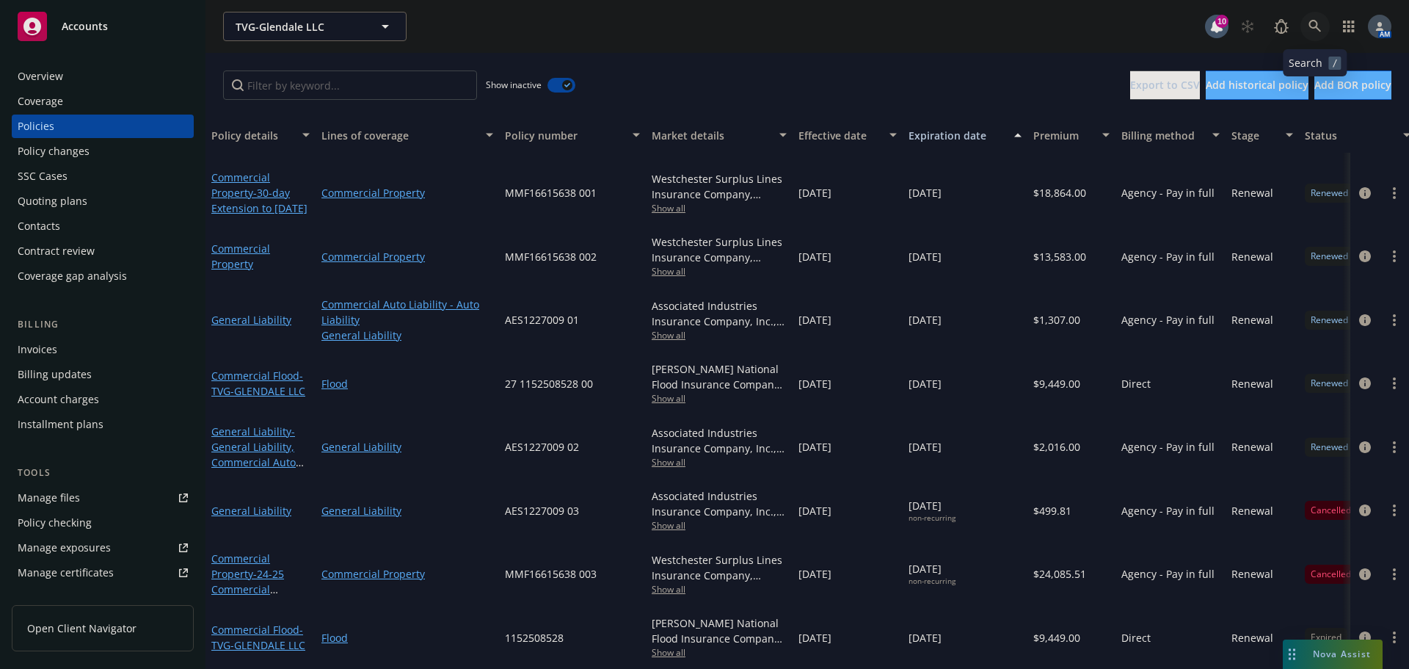
click at [1311, 27] on icon at bounding box center [1315, 26] width 12 height 12
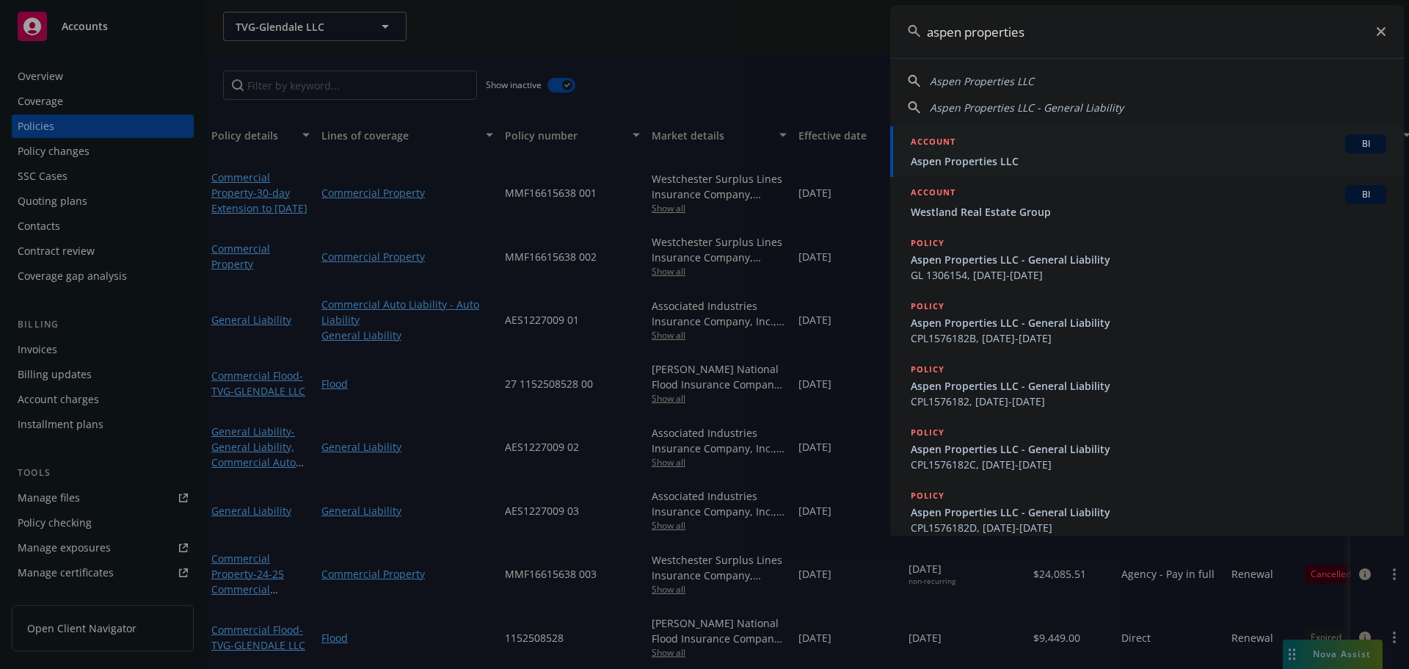
type input "aspen properties"
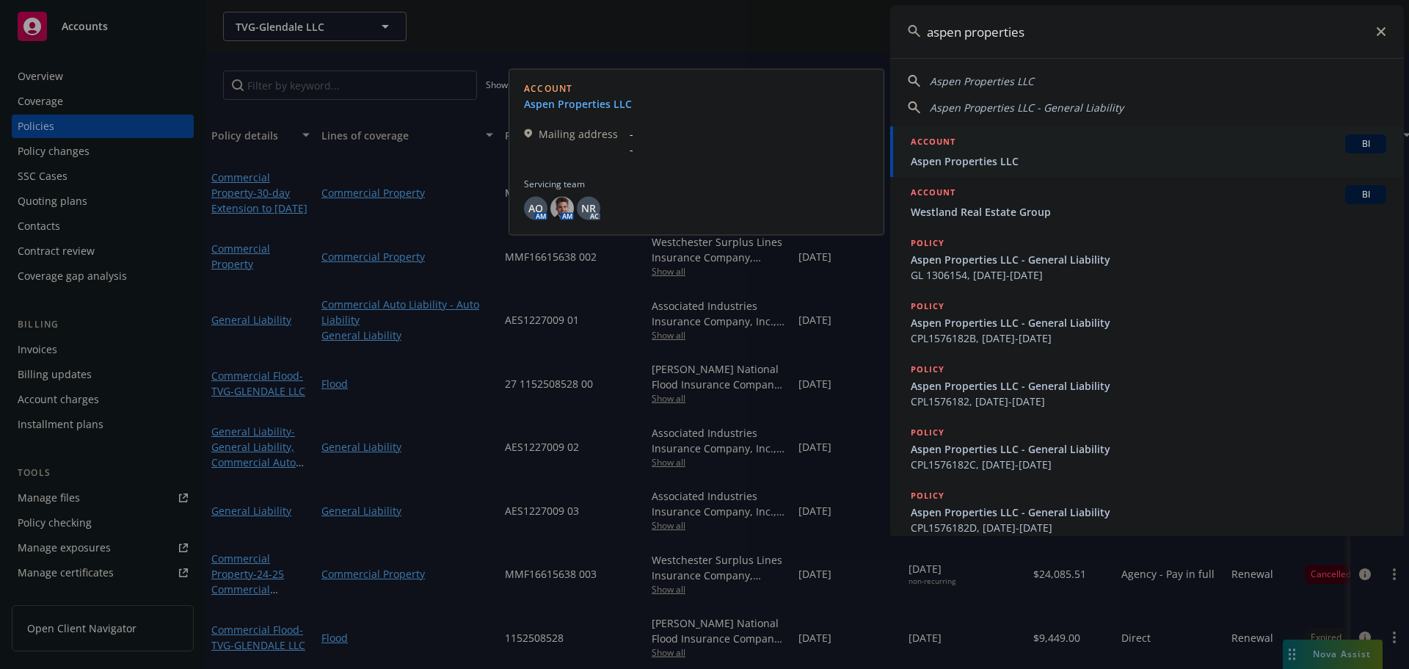
click at [1005, 157] on span "Aspen Properties LLC" at bounding box center [1149, 160] width 476 height 15
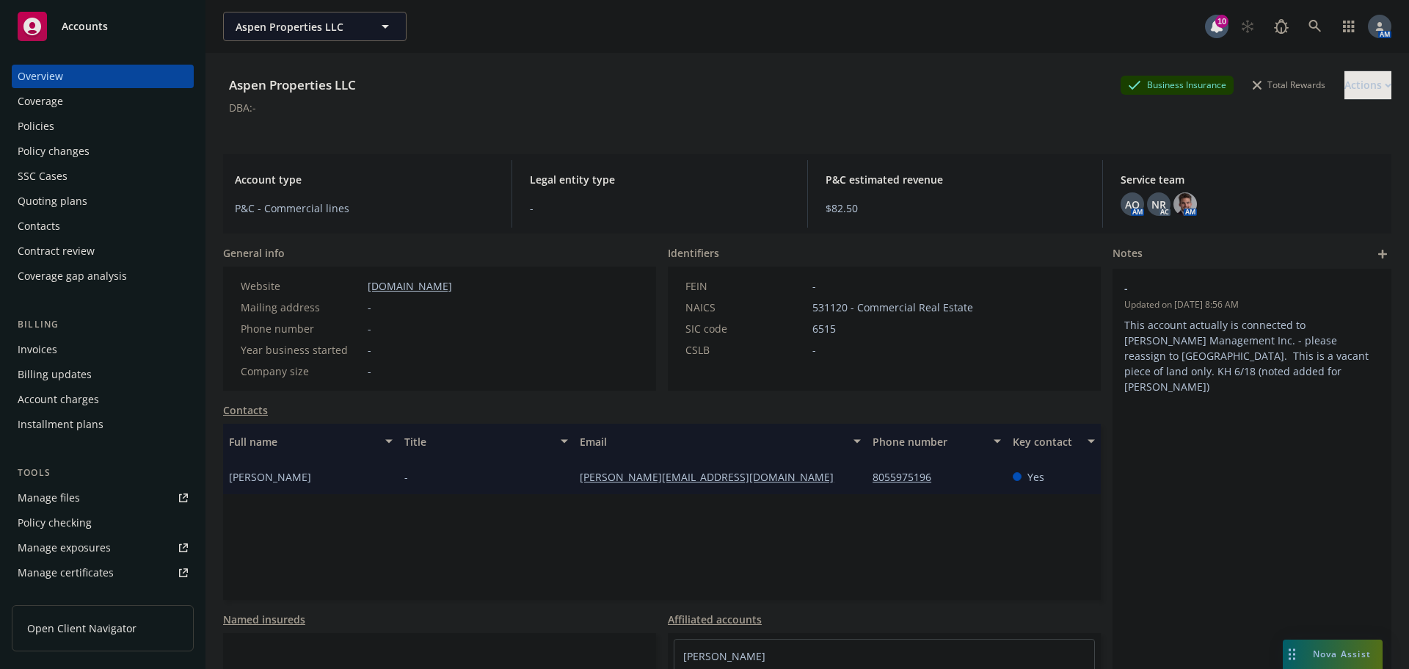
click at [71, 135] on div "Policies" at bounding box center [103, 125] width 170 height 23
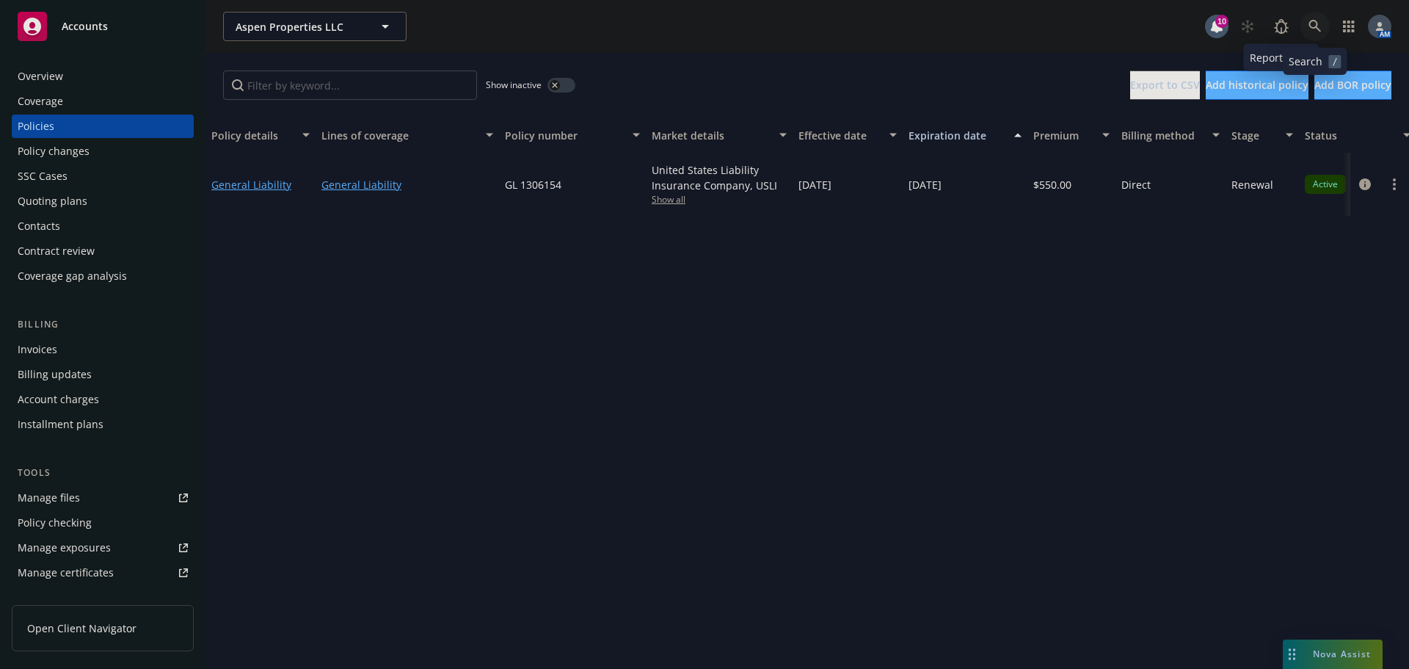
click at [1309, 28] on icon at bounding box center [1315, 26] width 13 height 13
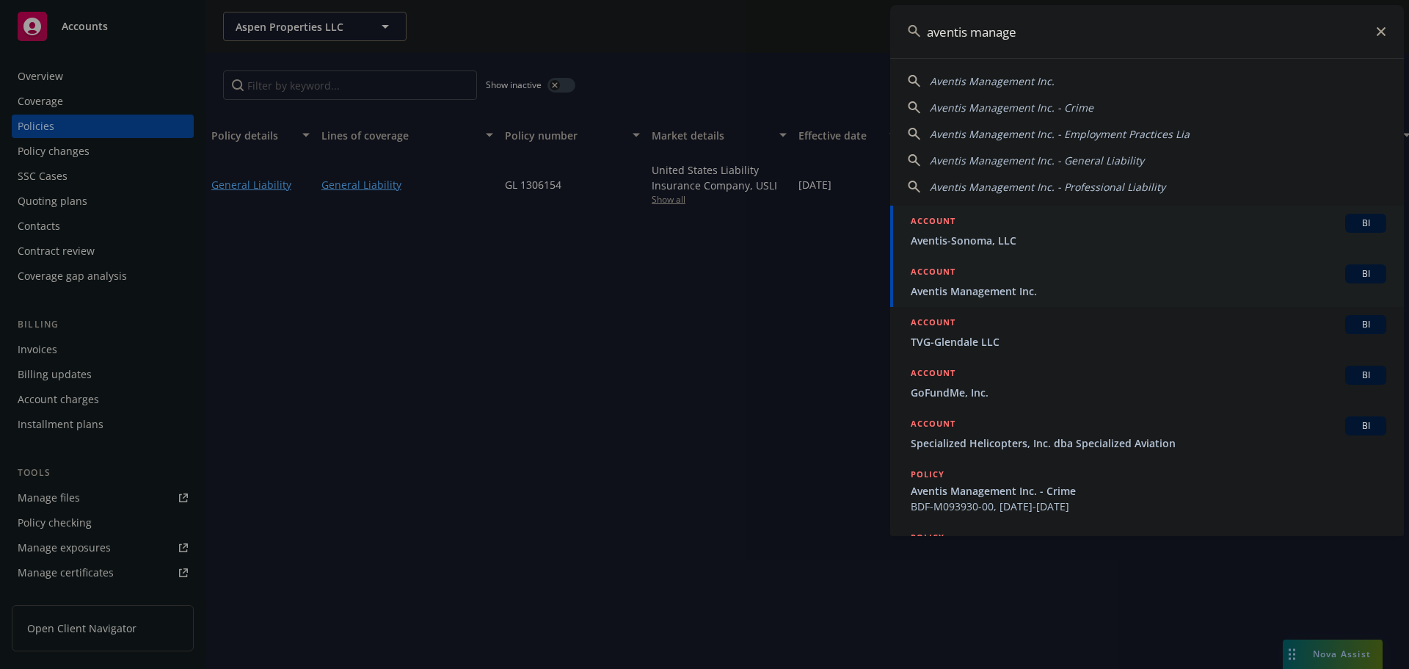
type input "aventis manage"
click at [976, 285] on span "Aventis Management Inc." at bounding box center [1149, 290] width 476 height 15
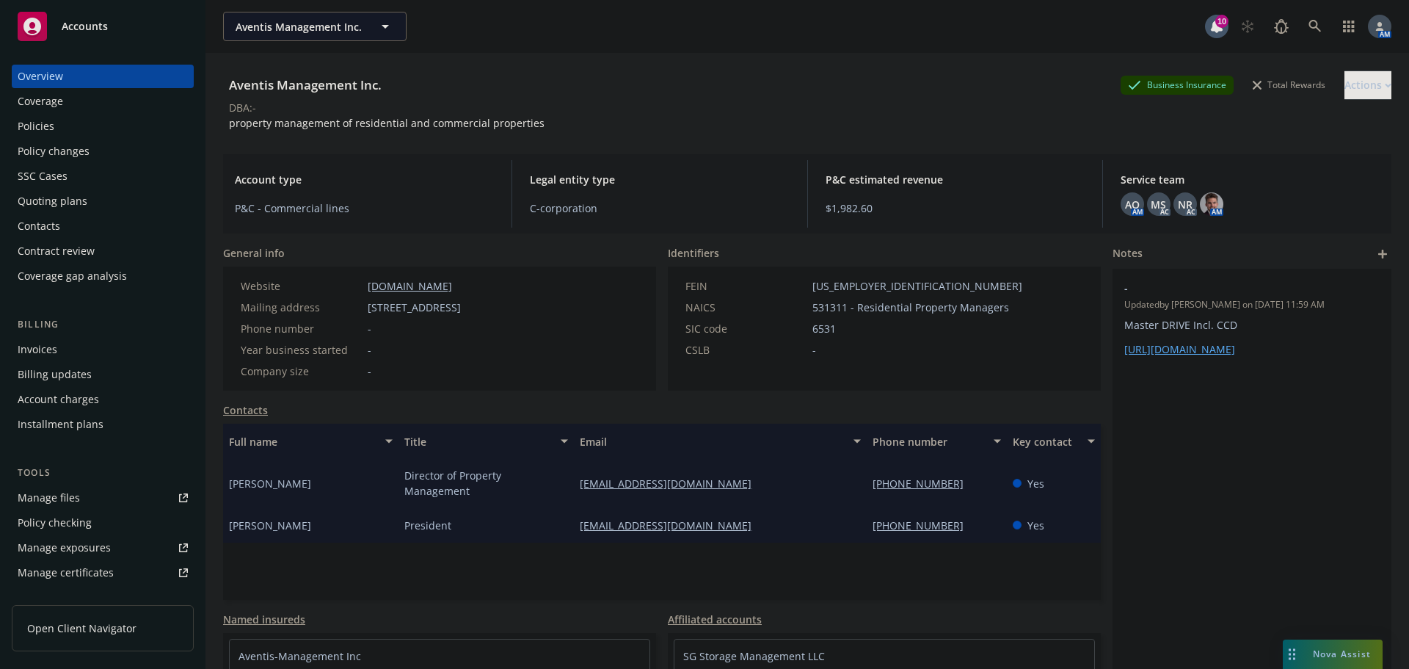
click at [58, 125] on div "Policies" at bounding box center [103, 125] width 170 height 23
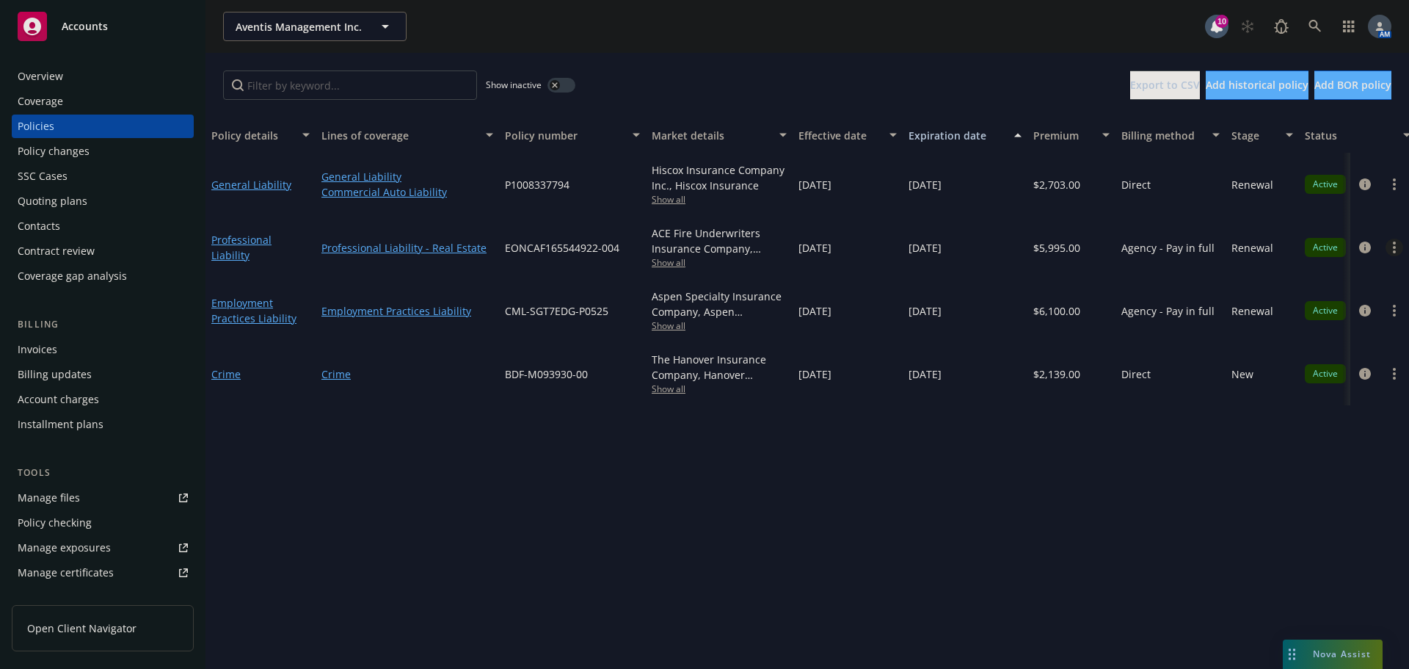
click at [1391, 246] on link "more" at bounding box center [1395, 248] width 18 height 18
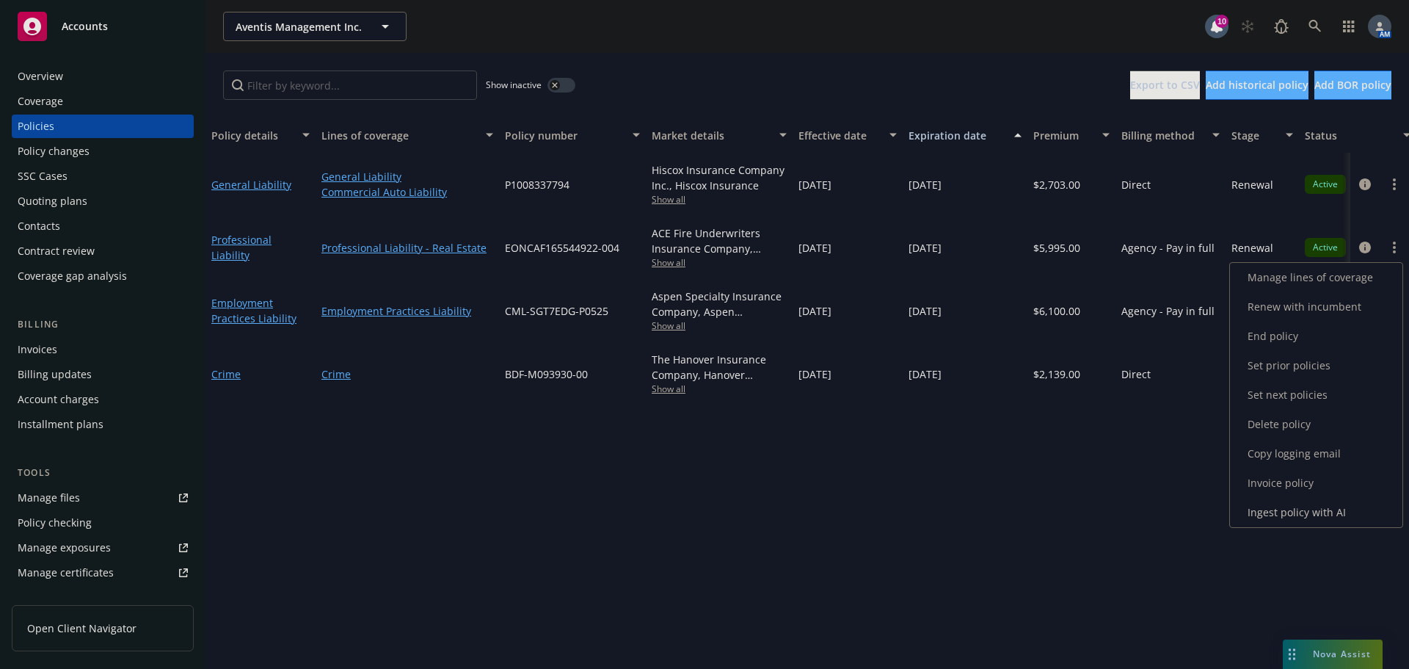
click at [1273, 332] on link "End policy" at bounding box center [1316, 335] width 172 height 29
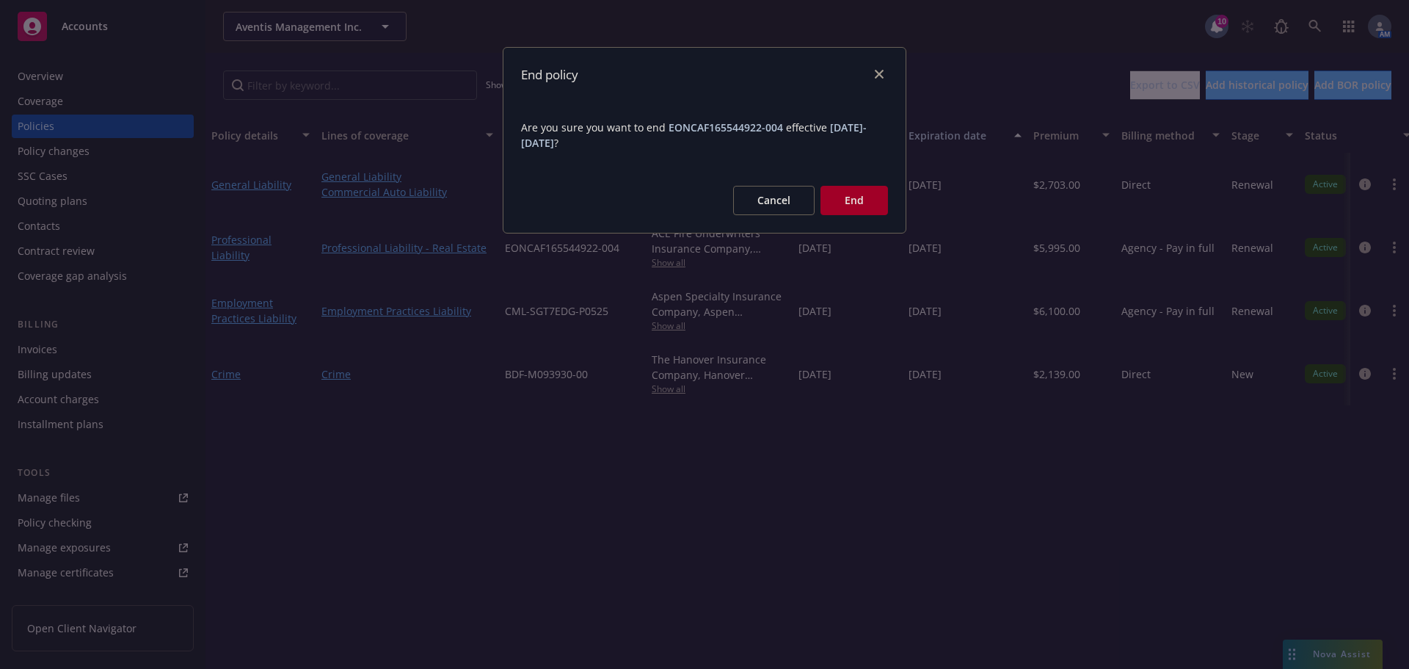
click at [858, 198] on button "End" at bounding box center [854, 200] width 68 height 29
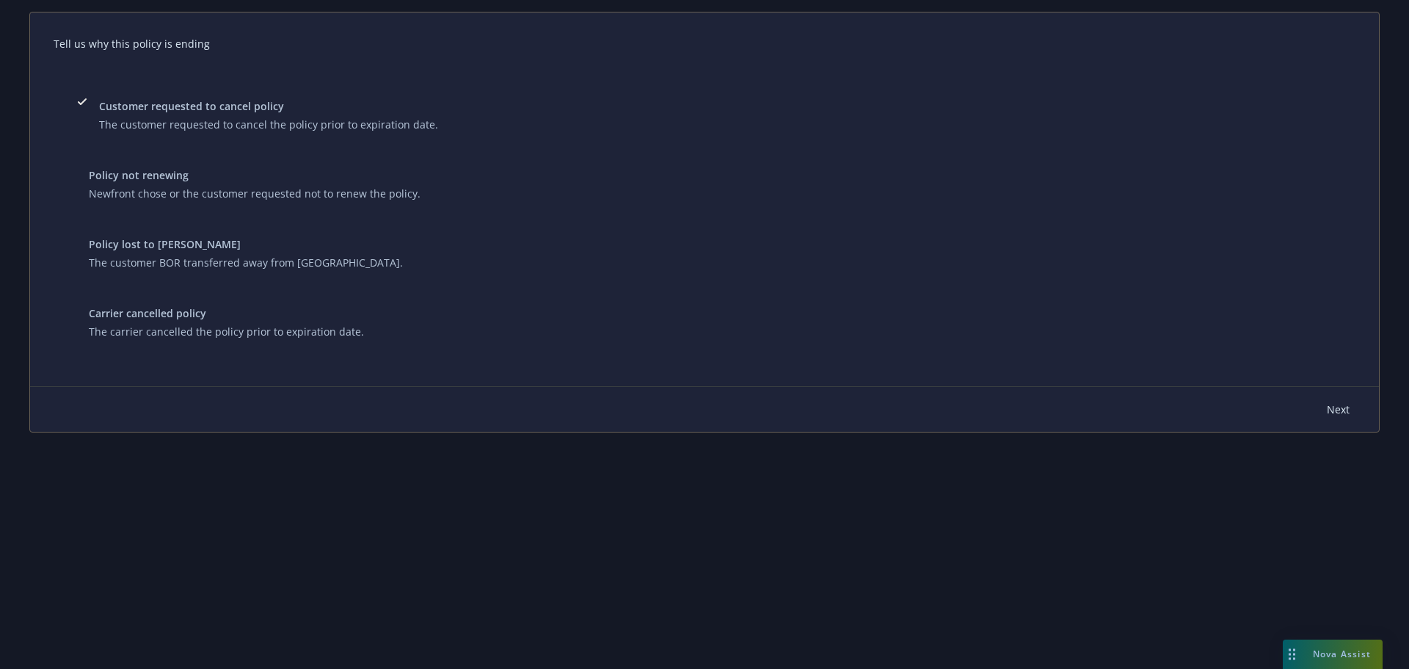
click at [77, 236] on div at bounding box center [77, 236] width 0 height 0
click at [1327, 417] on button "Next" at bounding box center [1338, 408] width 23 height 15
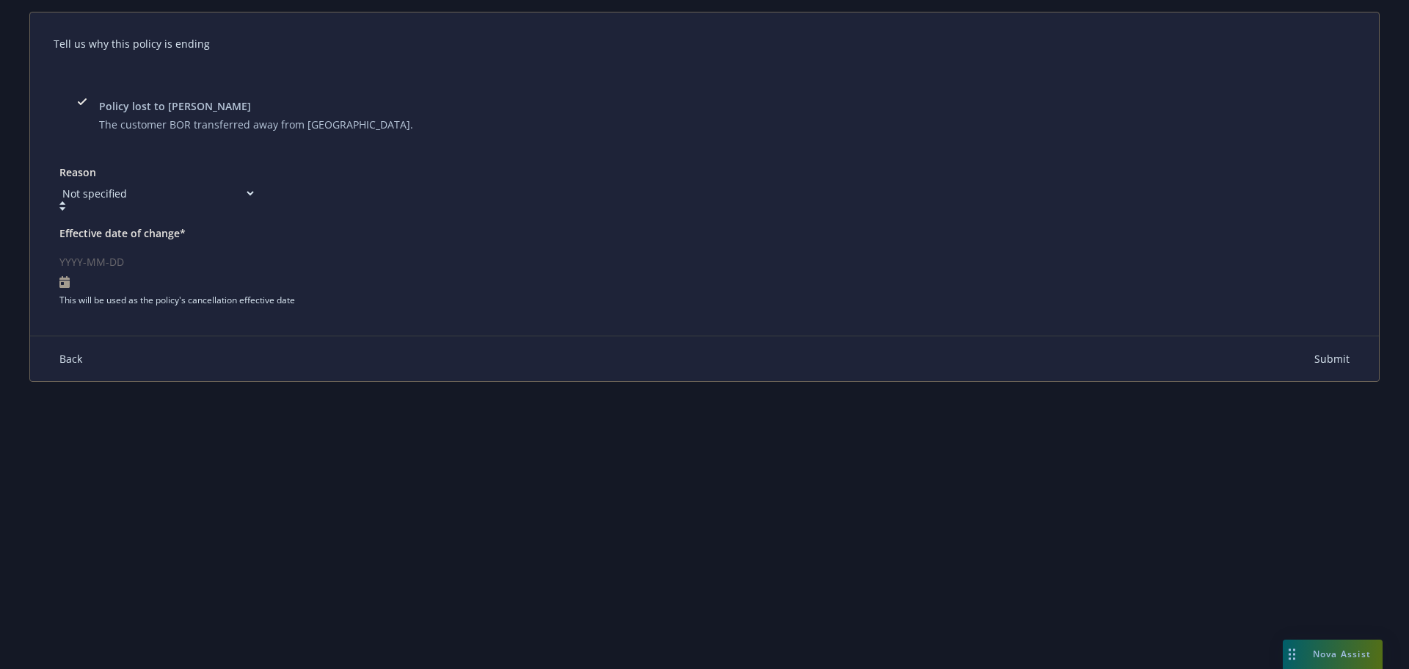
click at [256, 201] on select "Not specified Service Pricing Buyer change M&A, Bankruptcy, or Out of business …" at bounding box center [157, 193] width 197 height 15
select select "Producer left Newfront"
click at [256, 196] on select "Not specified Service Pricing Buyer change M&A, Bankruptcy, or Out of business …" at bounding box center [157, 193] width 197 height 15
click at [895, 276] on input "Effective date of change*" at bounding box center [704, 261] width 1290 height 29
select select "September"
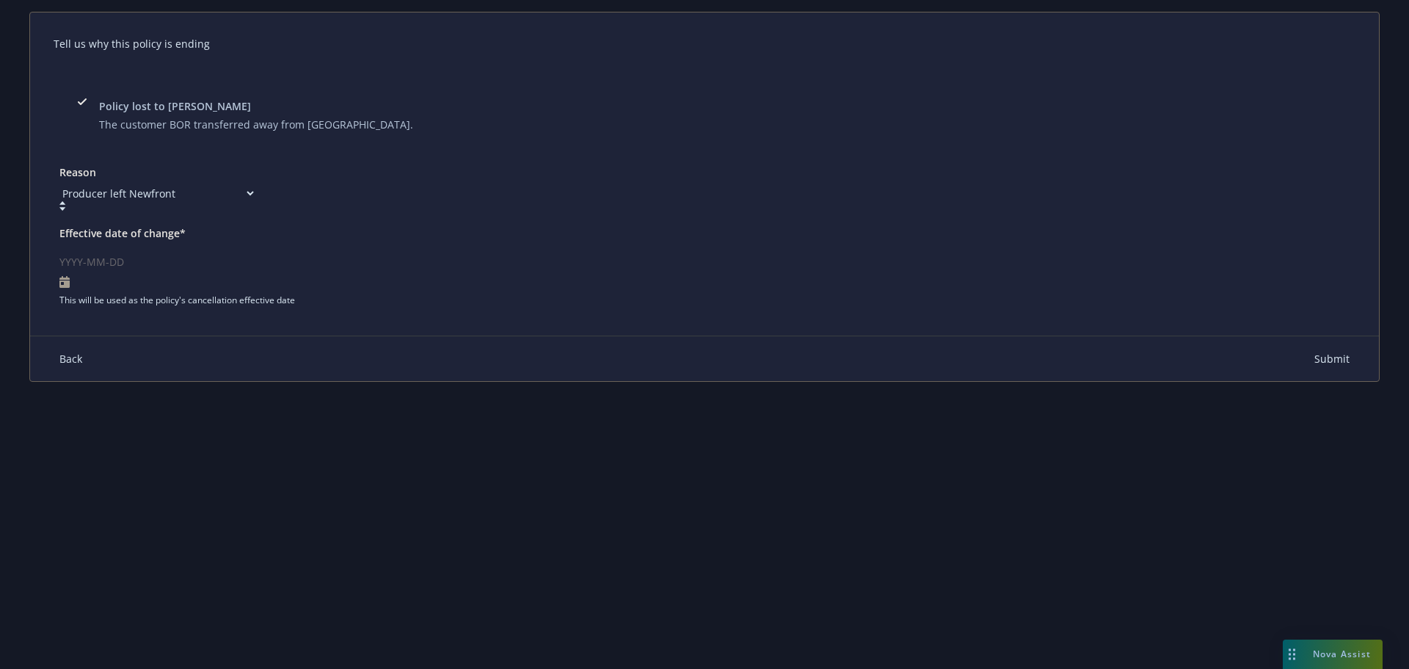
select select "2025"
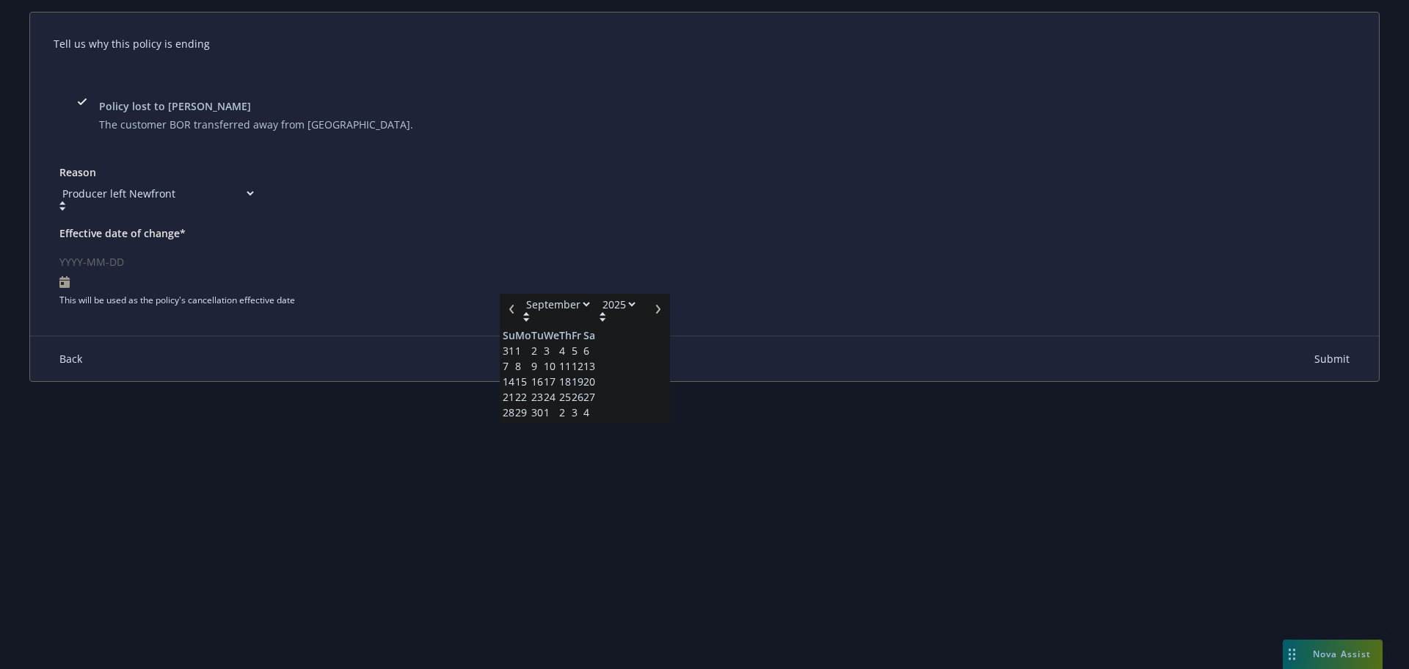
click at [559, 404] on span "24" at bounding box center [551, 396] width 15 height 15
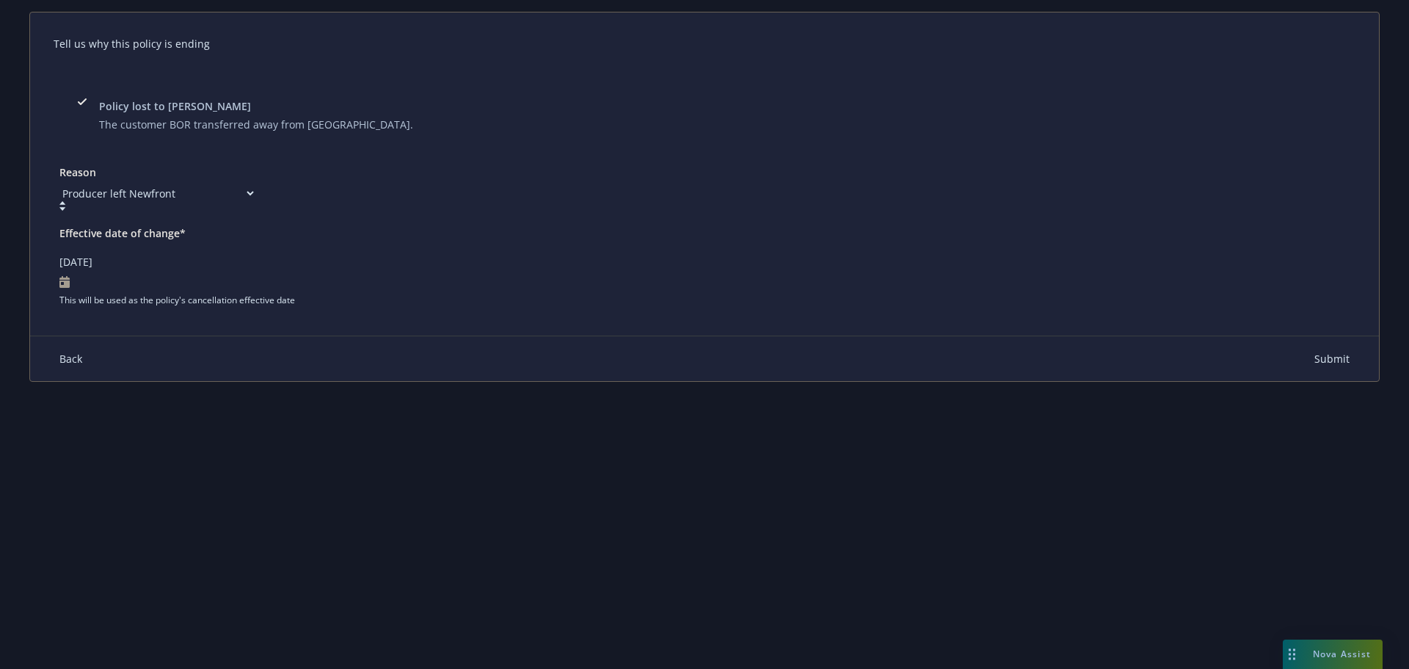
type input "2025-09-24"
click at [1314, 365] on span "Submit" at bounding box center [1331, 359] width 35 height 14
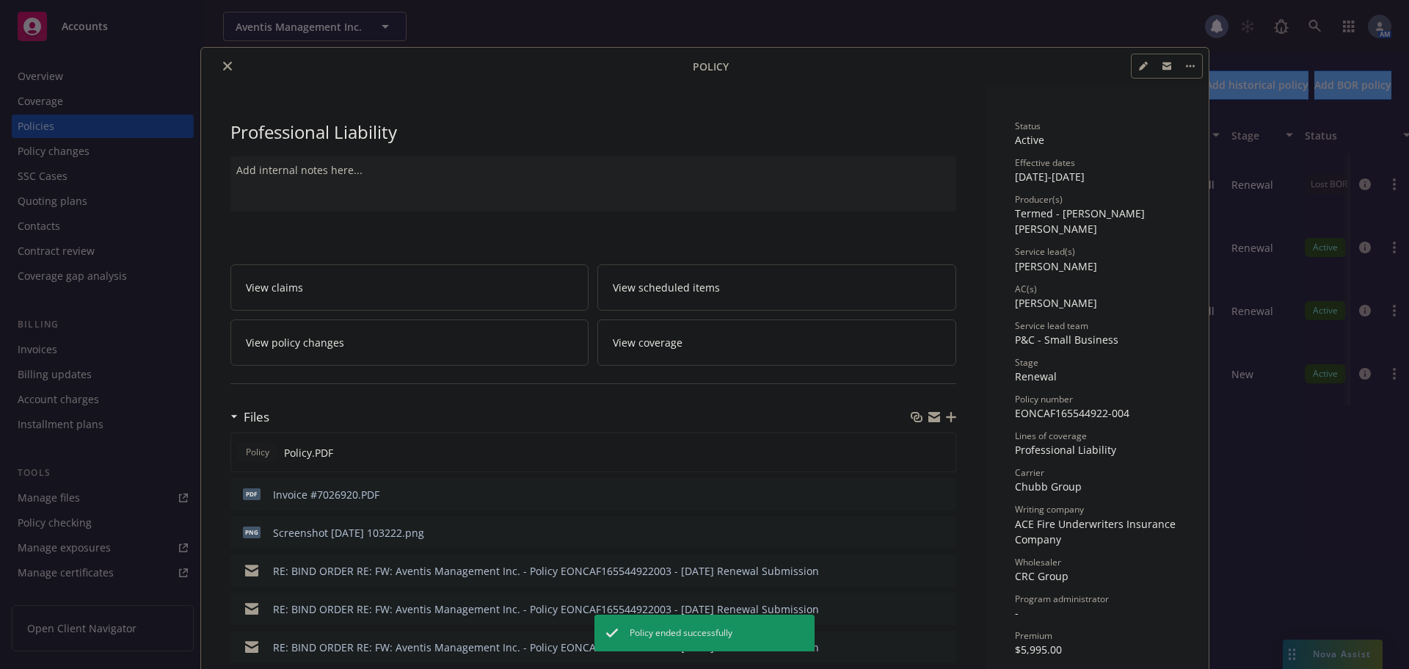
scroll to position [44, 0]
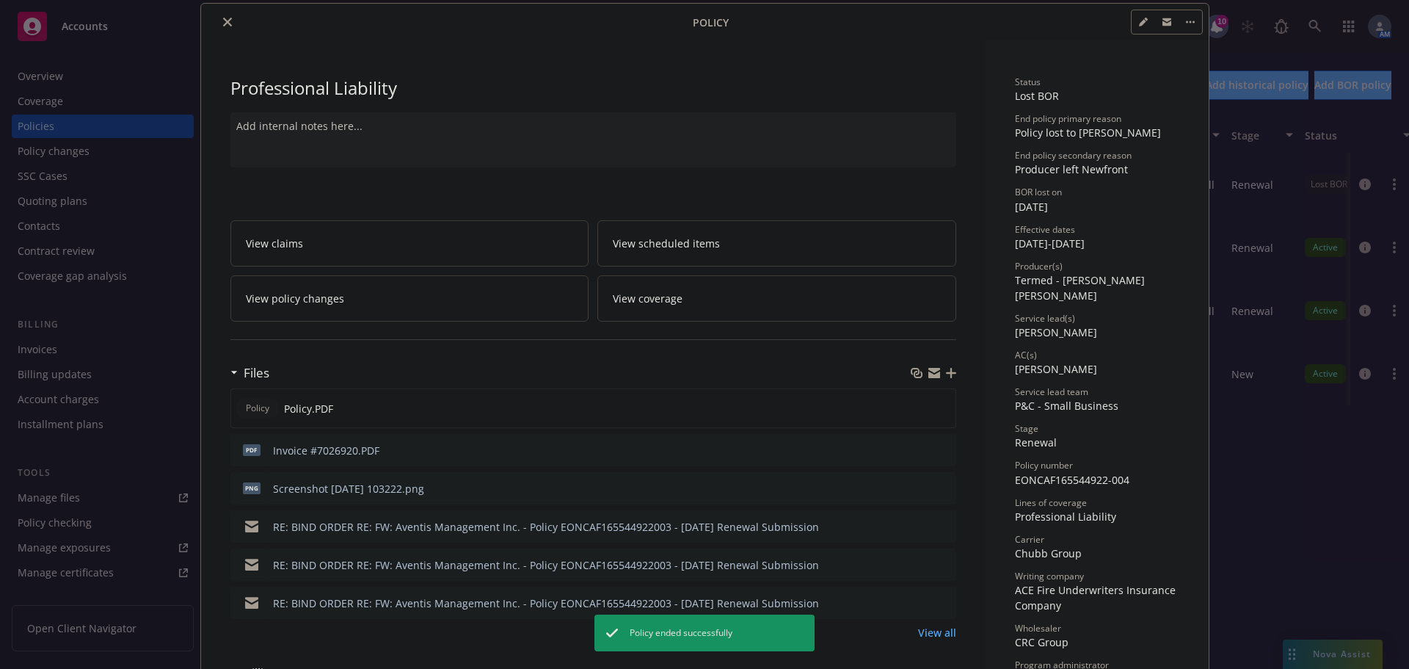
click at [223, 22] on icon "close" at bounding box center [227, 22] width 9 height 9
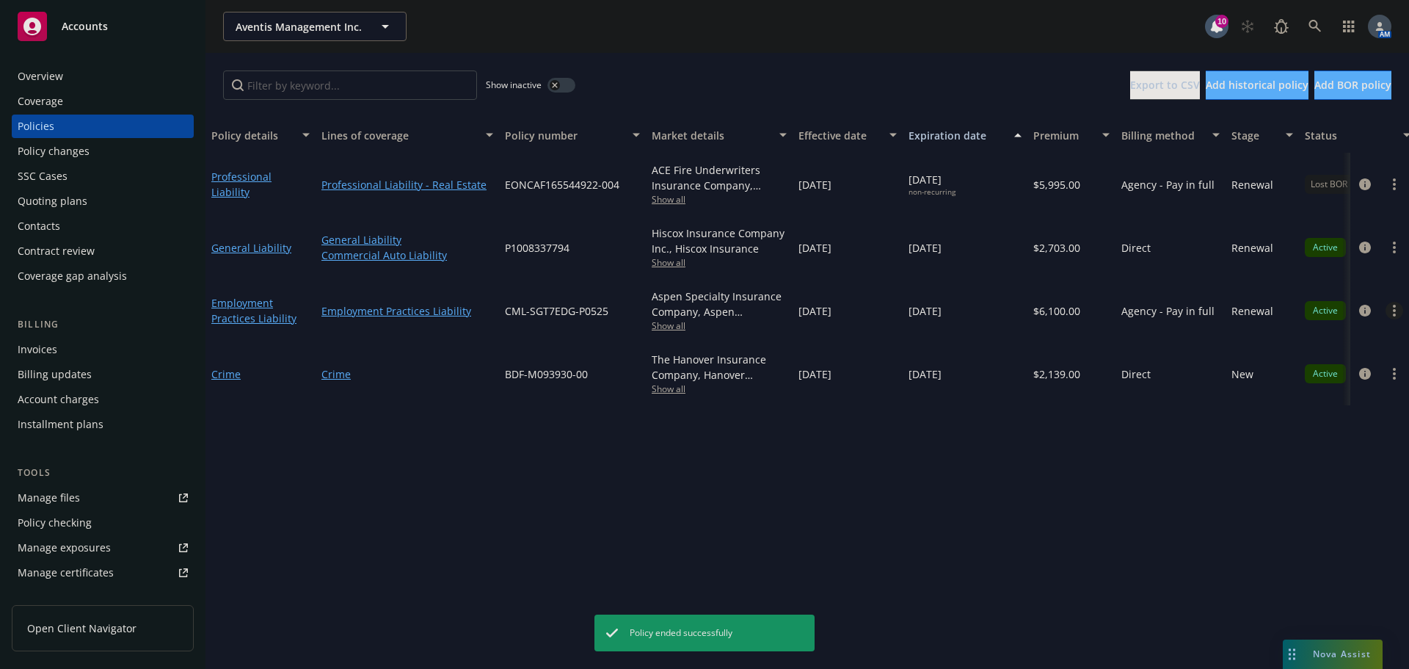
click at [1392, 312] on link "more" at bounding box center [1395, 311] width 18 height 18
click at [1292, 401] on link "End policy" at bounding box center [1316, 399] width 172 height 29
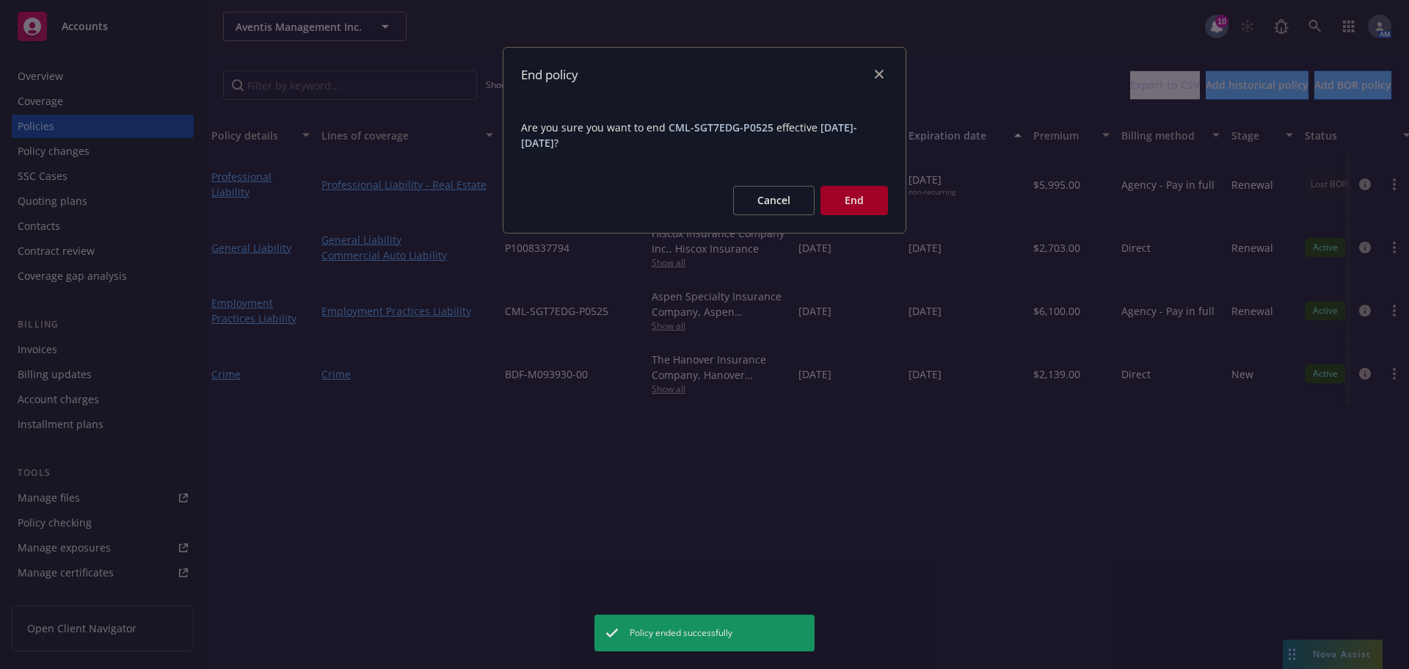
click at [836, 197] on button "End" at bounding box center [854, 200] width 68 height 29
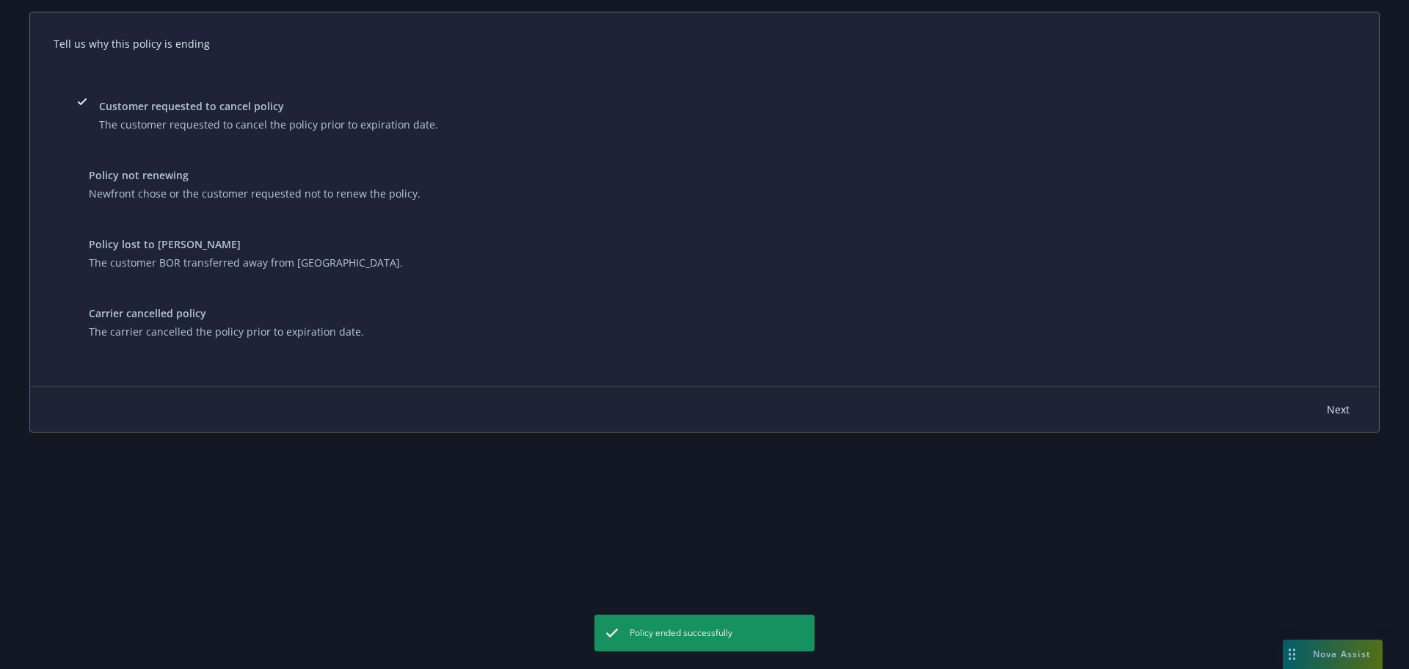
click at [403, 252] on span "Policy lost to BOR" at bounding box center [246, 243] width 314 height 15
click at [1327, 416] on span "Next" at bounding box center [1338, 409] width 23 height 14
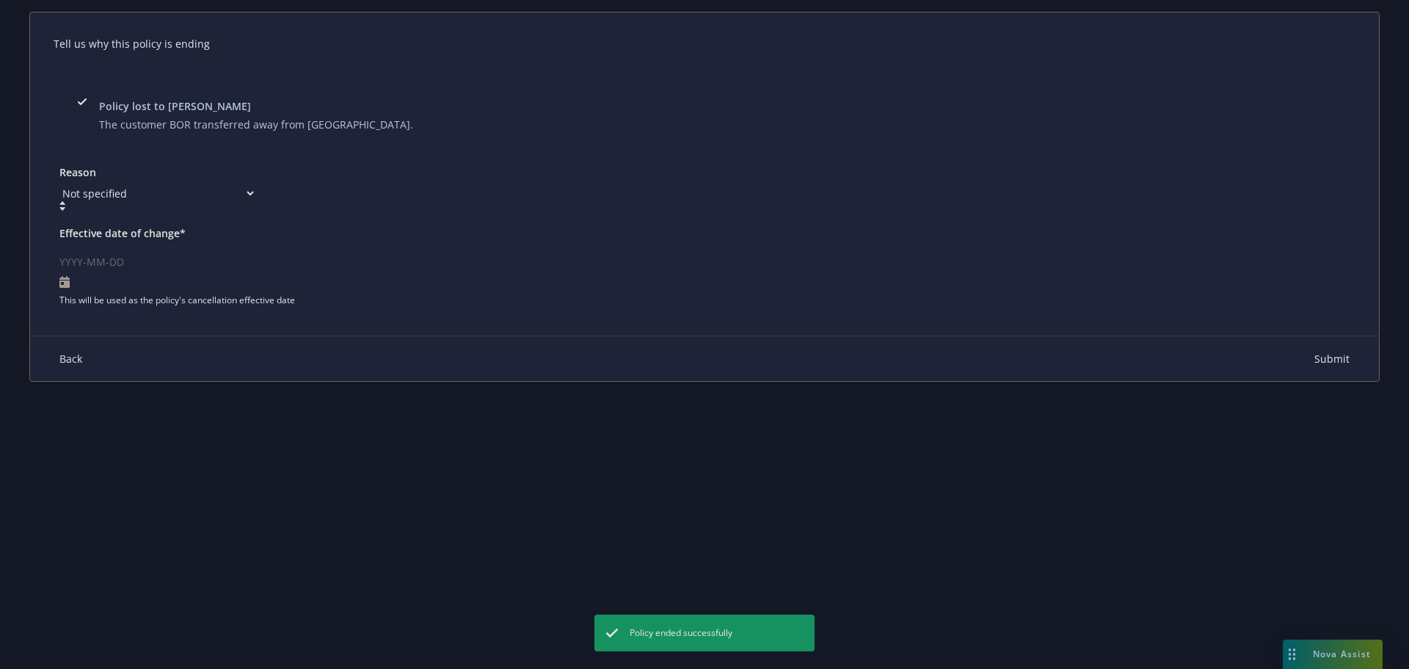
drag, startPoint x: 786, startPoint y: 211, endPoint x: 752, endPoint y: 223, distance: 36.7
click at [256, 201] on select "Not specified Service Pricing Buyer change M&A, Bankruptcy, or Out of business …" at bounding box center [157, 193] width 197 height 15
select select "Producer left Newfront"
click at [256, 196] on select "Not specified Service Pricing Buyer change M&A, Bankruptcy, or Out of business …" at bounding box center [157, 193] width 197 height 15
select select "September"
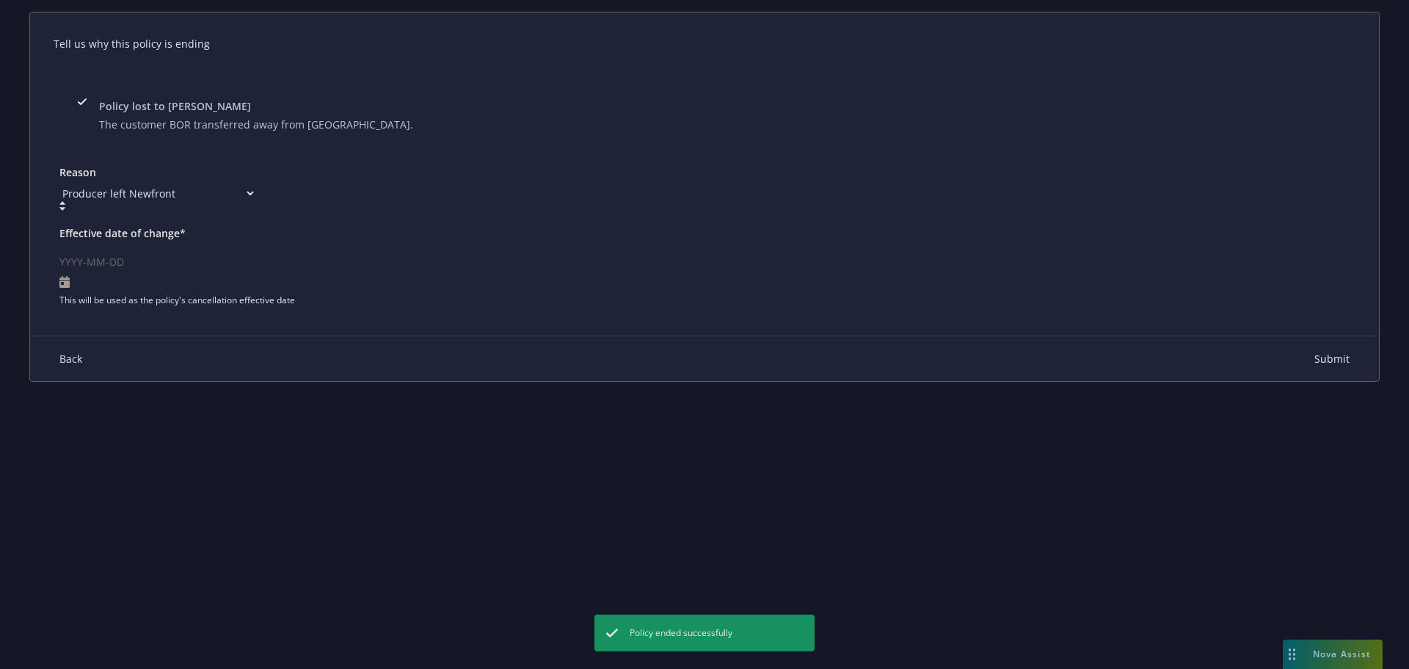
select select "2025"
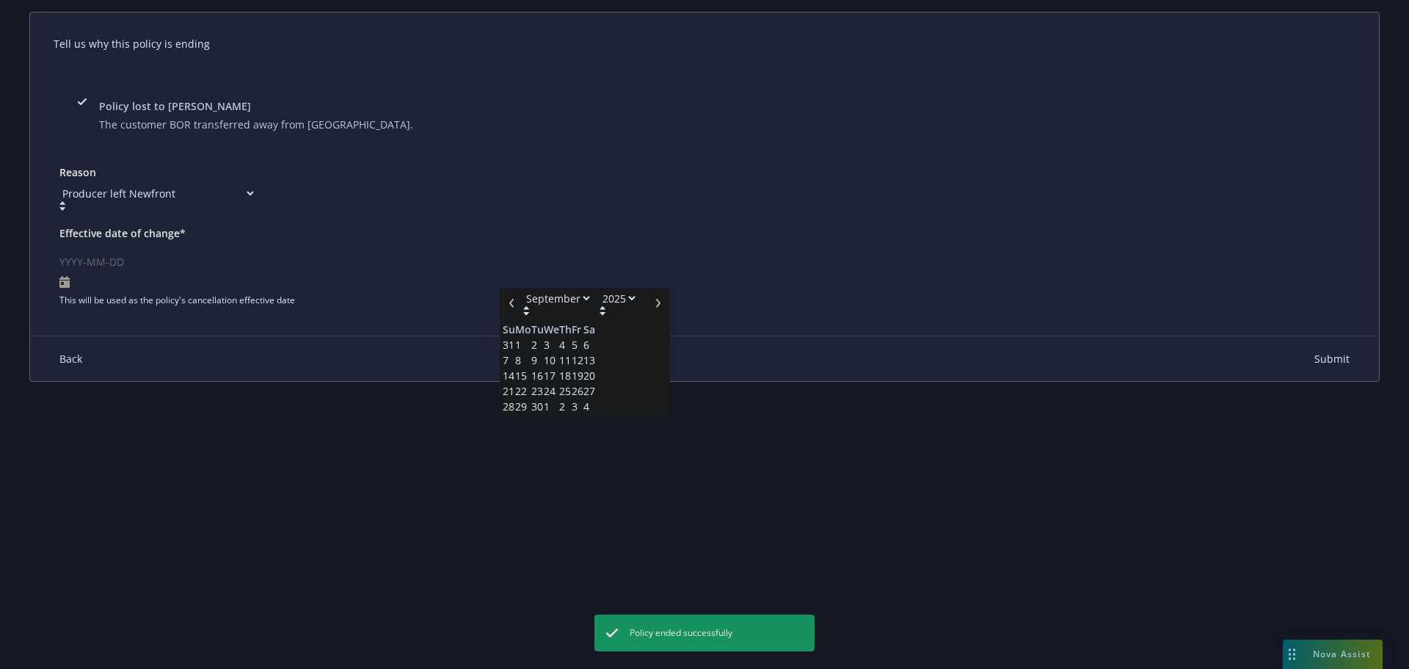
click at [897, 276] on input "Effective date of change*" at bounding box center [704, 261] width 1290 height 29
click at [559, 404] on span "24" at bounding box center [551, 396] width 15 height 15
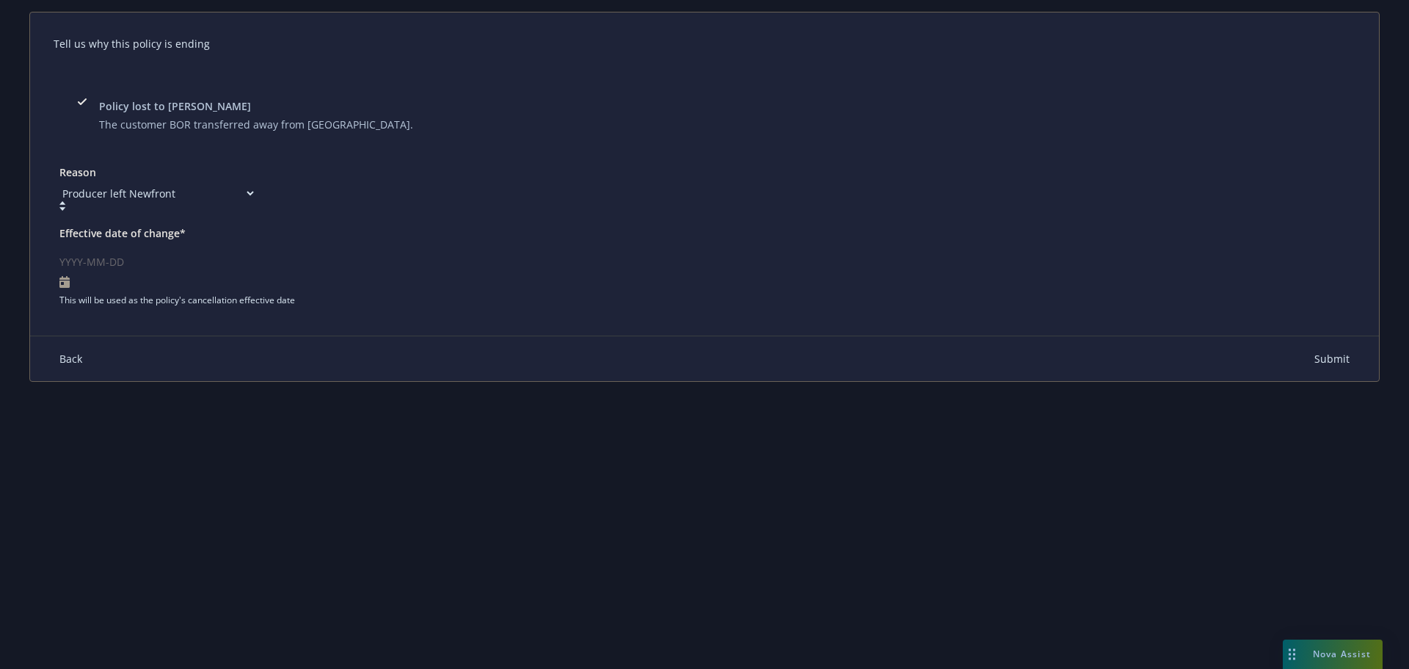
type input "2025-09-24"
click at [1314, 361] on button "Submit" at bounding box center [1331, 358] width 35 height 15
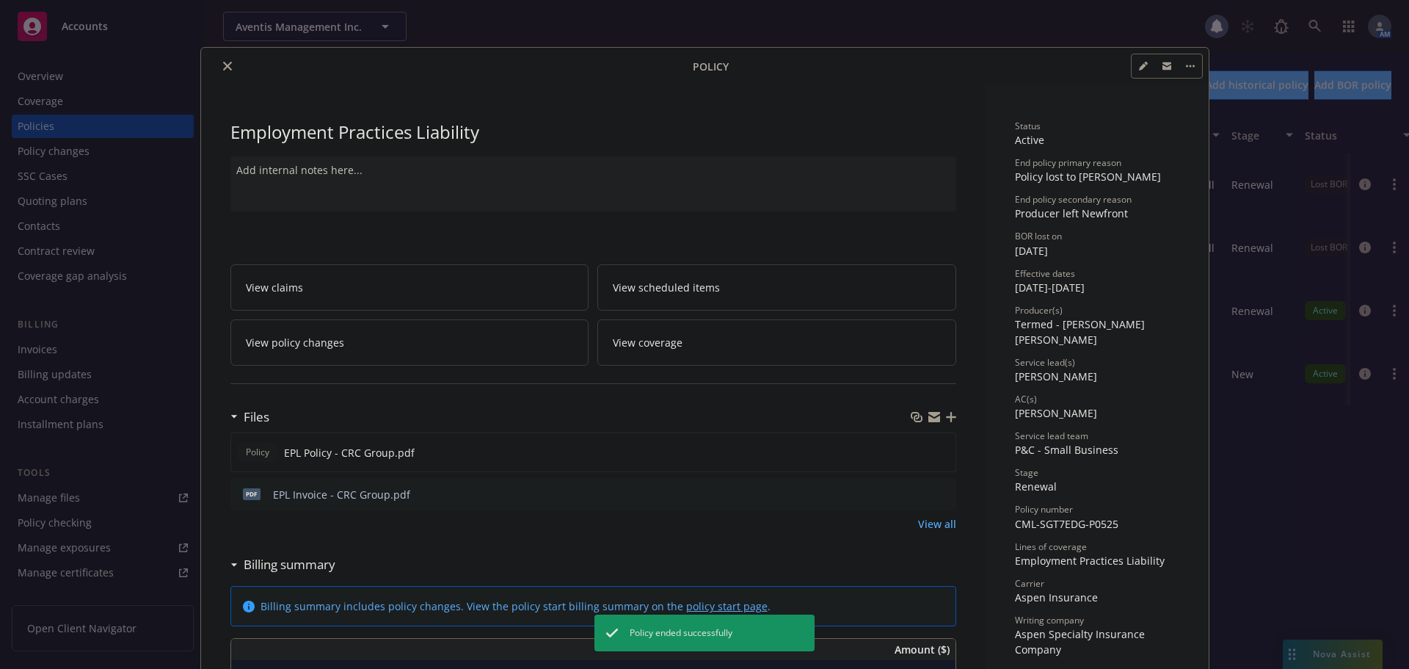
scroll to position [44, 0]
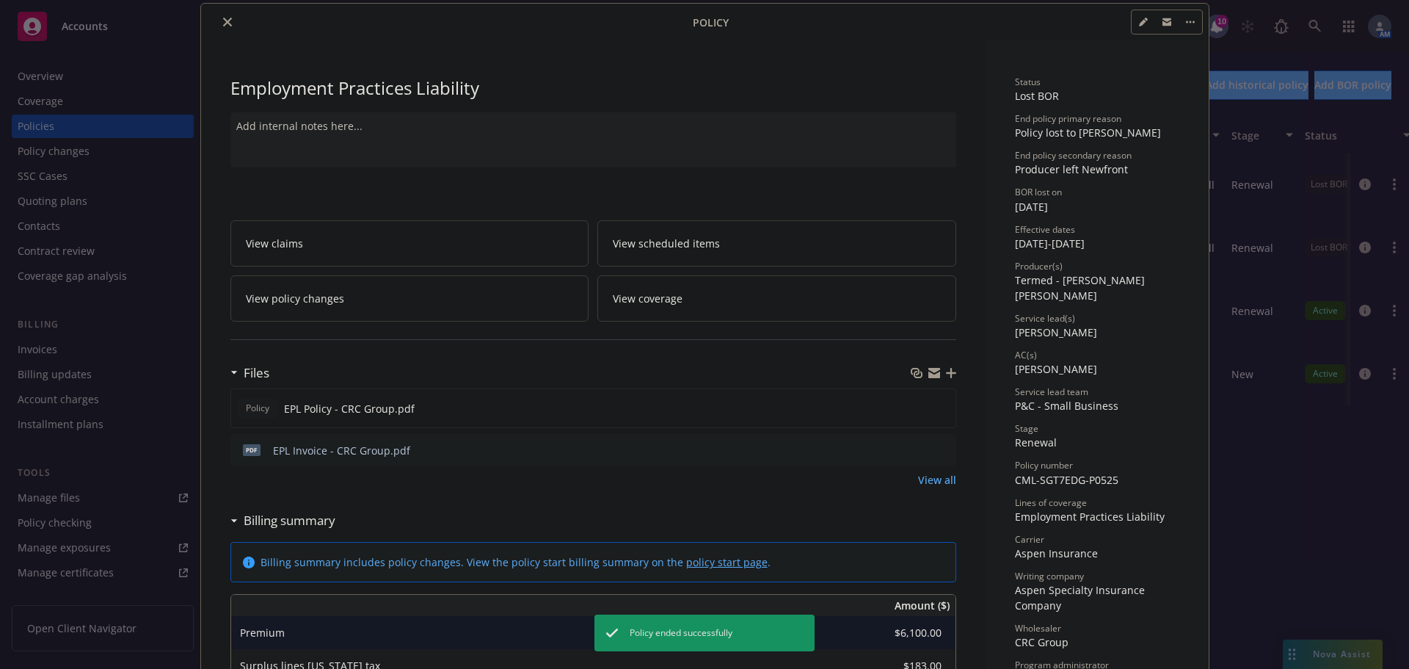
click at [223, 21] on icon "close" at bounding box center [227, 22] width 9 height 9
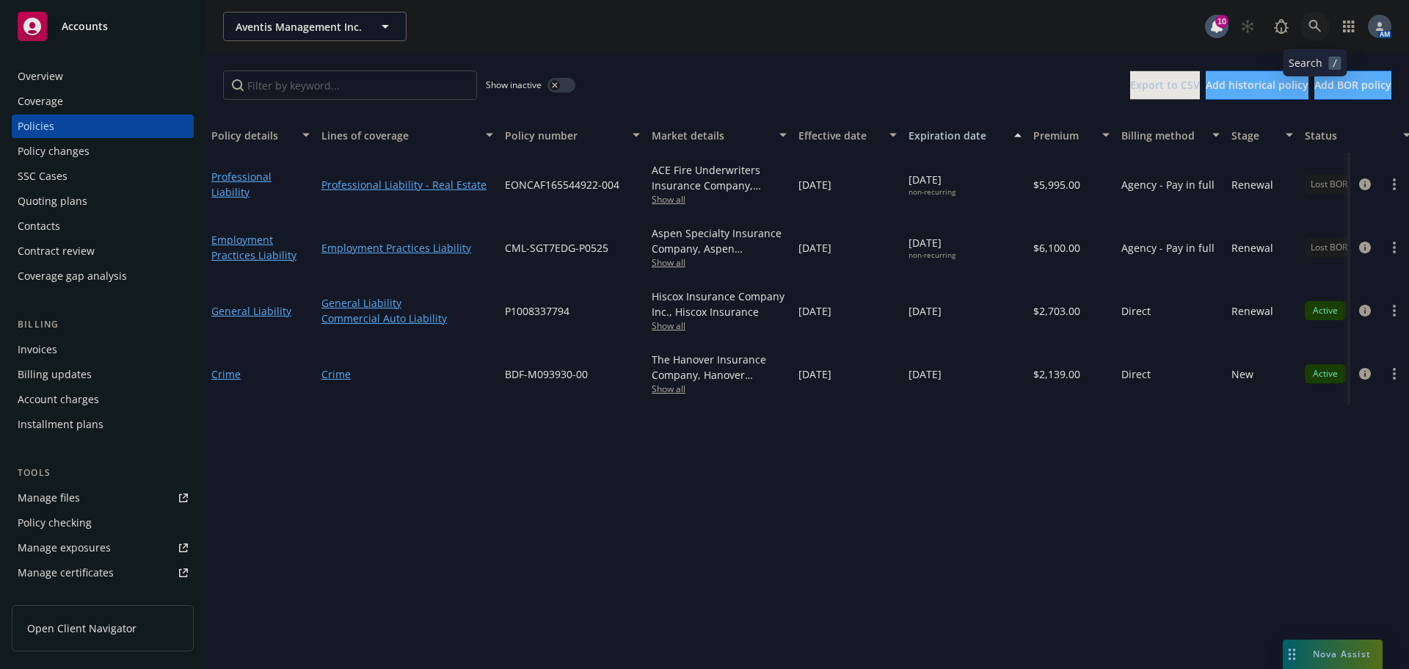
click at [1320, 26] on icon at bounding box center [1315, 26] width 13 height 13
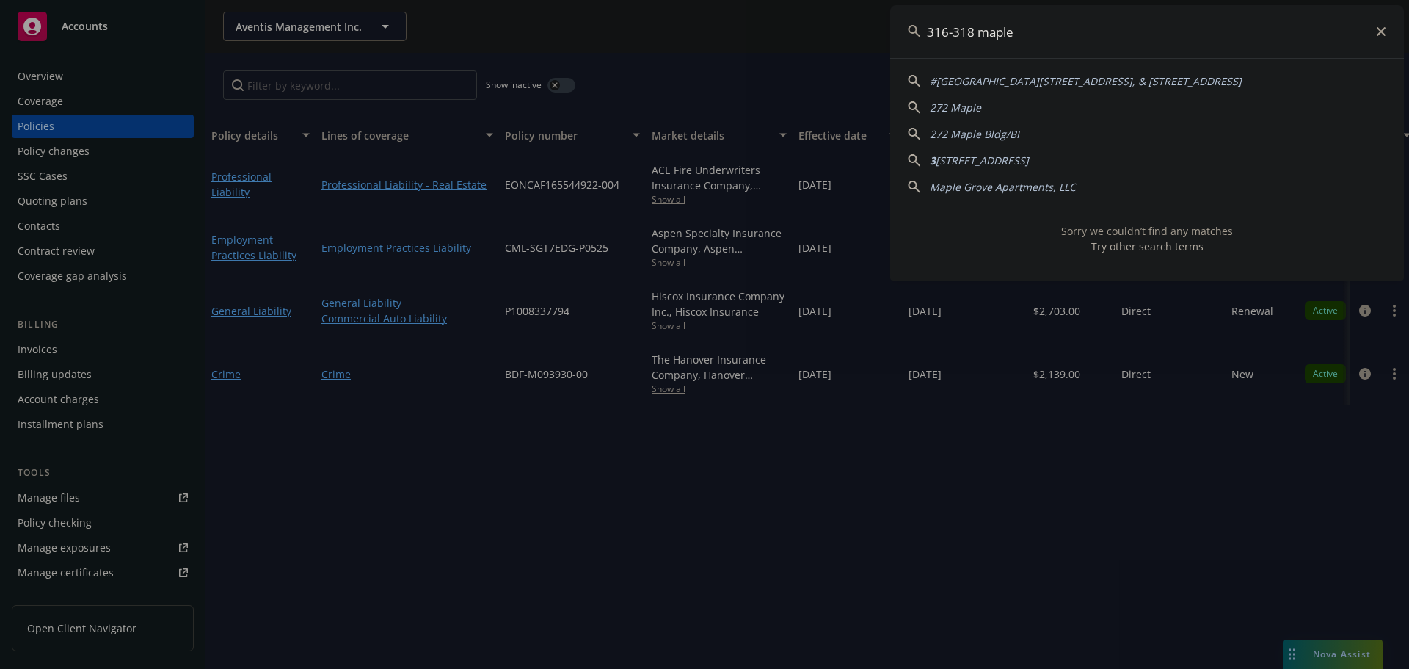
drag, startPoint x: 898, startPoint y: 33, endPoint x: 803, endPoint y: 40, distance: 95.0
click at [803, 40] on div "316-318 maple #10 Maple St., 635 Broadway St, & 645-651 Broadway 272 Maple 272 …" at bounding box center [704, 334] width 1409 height 669
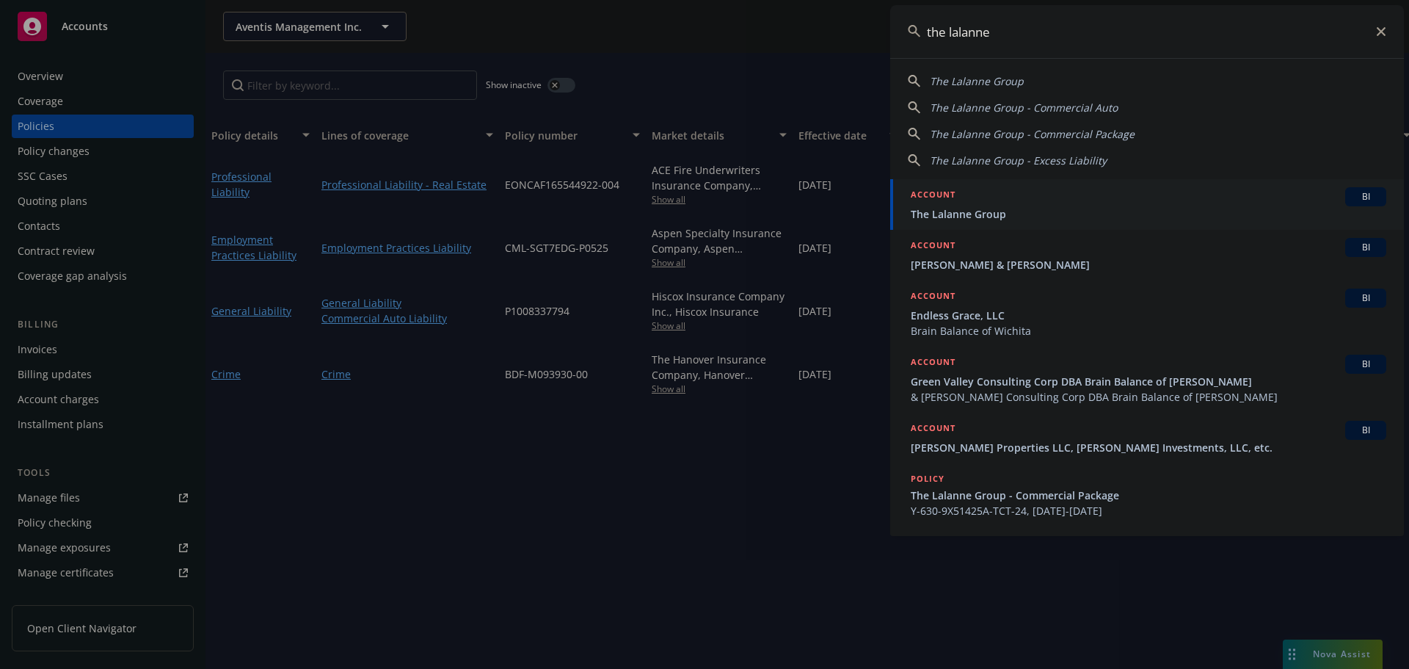
type input "the lalanne"
click at [980, 208] on span "The Lalanne Group" at bounding box center [1149, 213] width 476 height 15
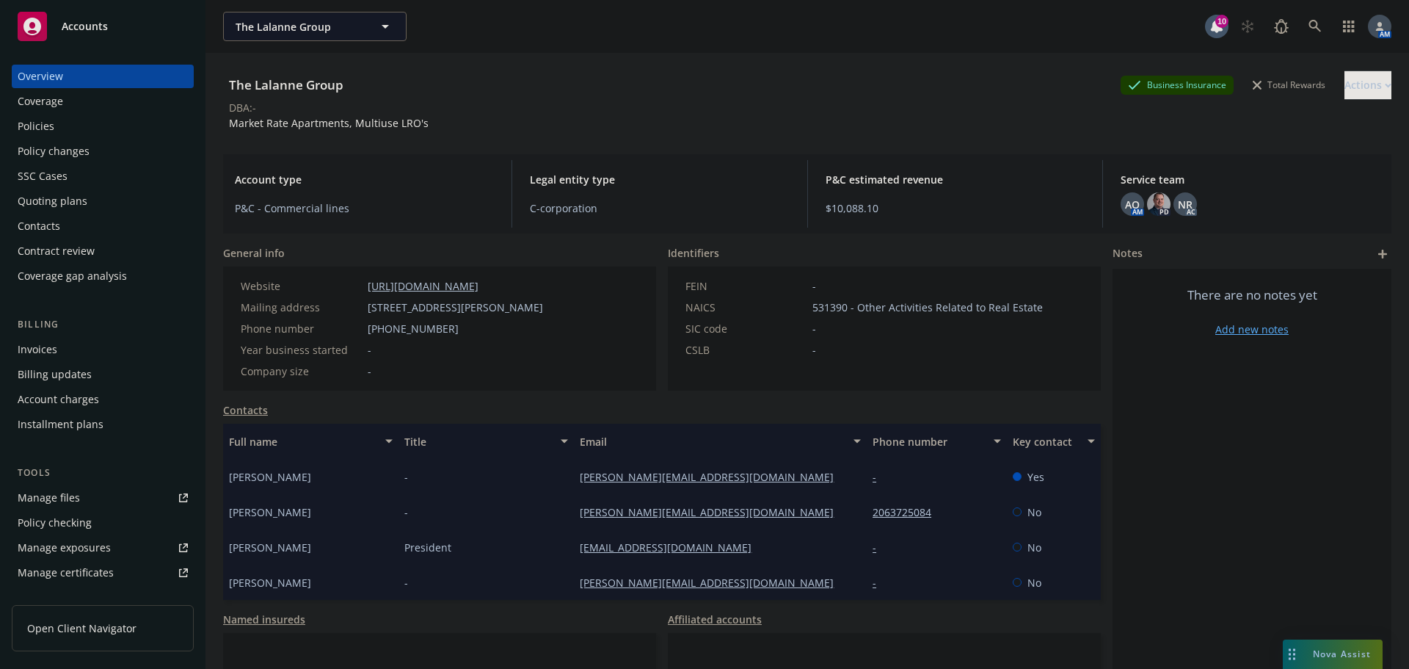
click at [48, 123] on div "Policies" at bounding box center [36, 125] width 37 height 23
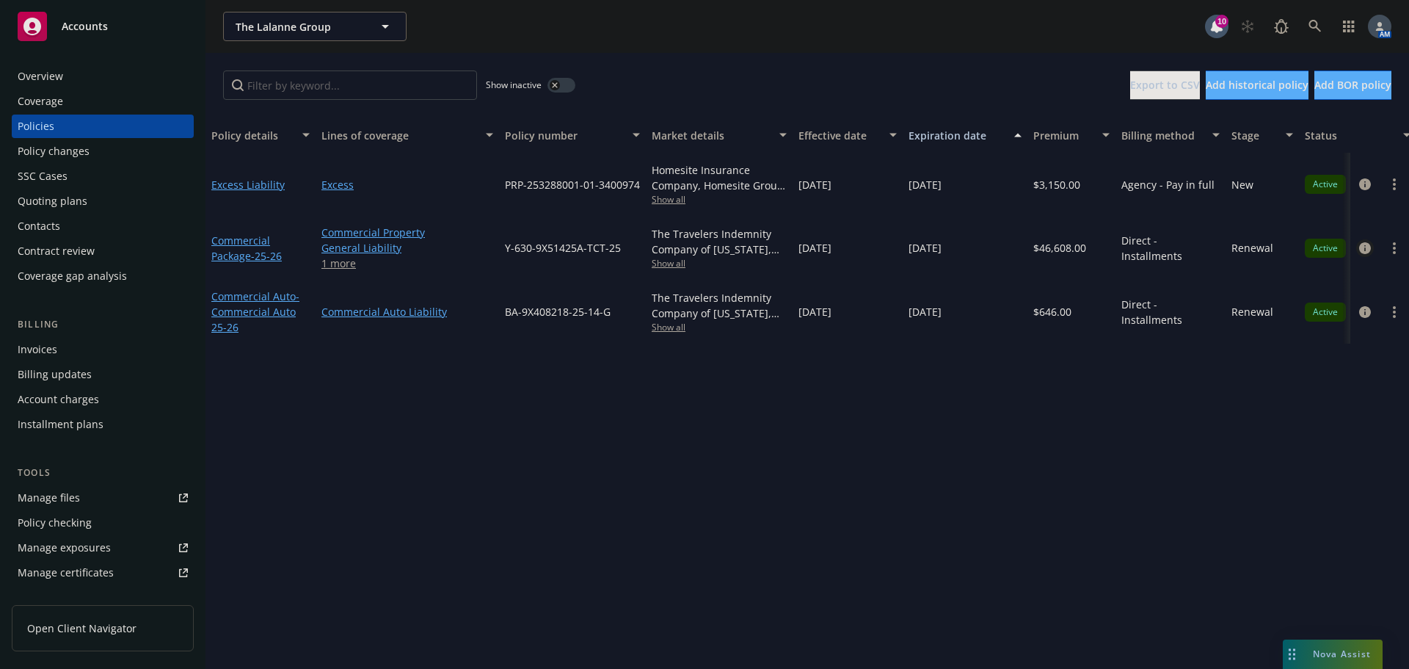
click at [1360, 246] on icon "circleInformation" at bounding box center [1365, 248] width 12 height 12
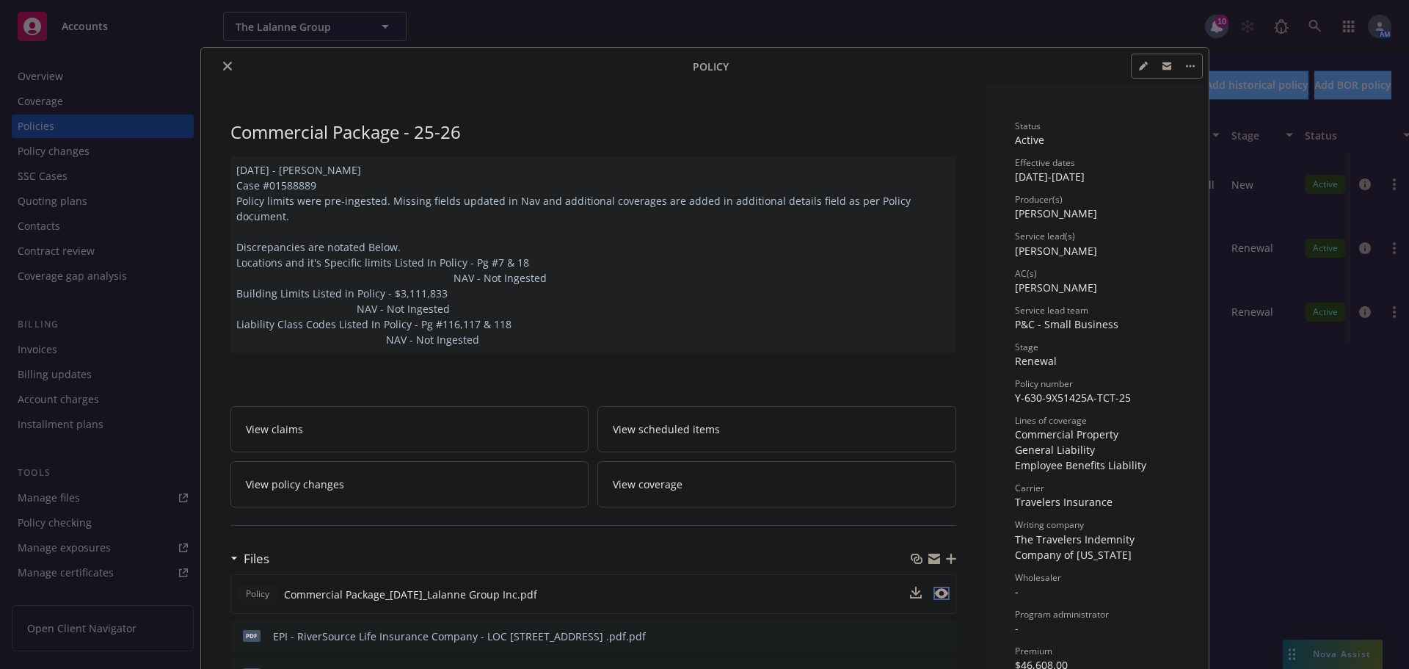
click at [935, 588] on icon "preview file" at bounding box center [941, 593] width 13 height 10
click at [219, 70] on button "close" at bounding box center [228, 66] width 18 height 18
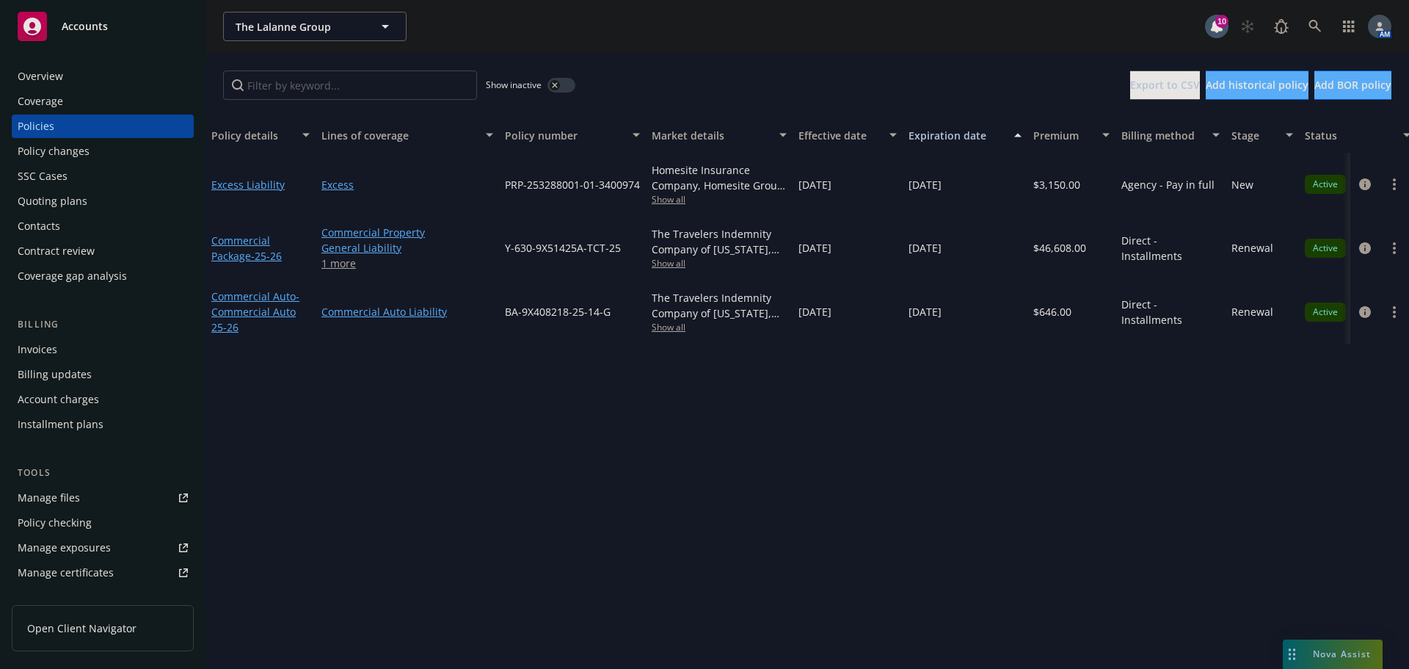
click at [1336, 643] on div "Nova Assist" at bounding box center [1333, 653] width 100 height 29
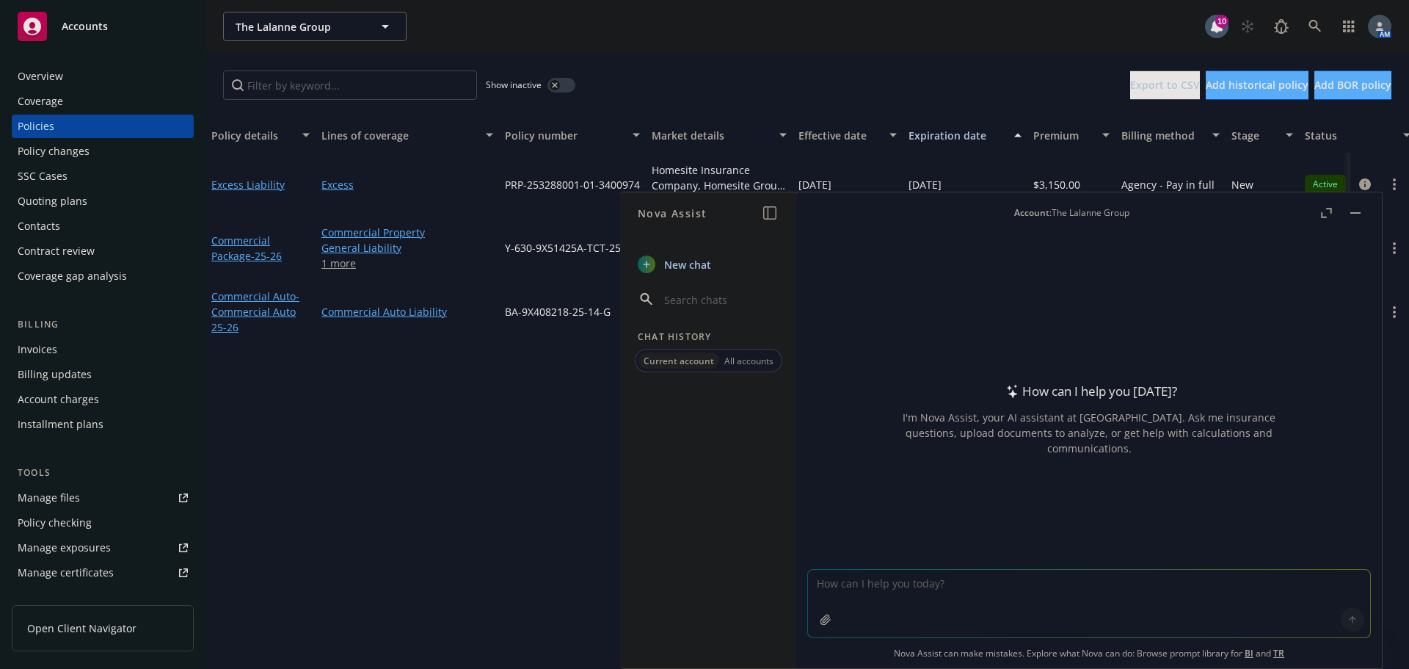
click at [1156, 578] on textarea at bounding box center [1089, 604] width 562 height 68
type textarea "How to request policy changes on the Travelers platform"
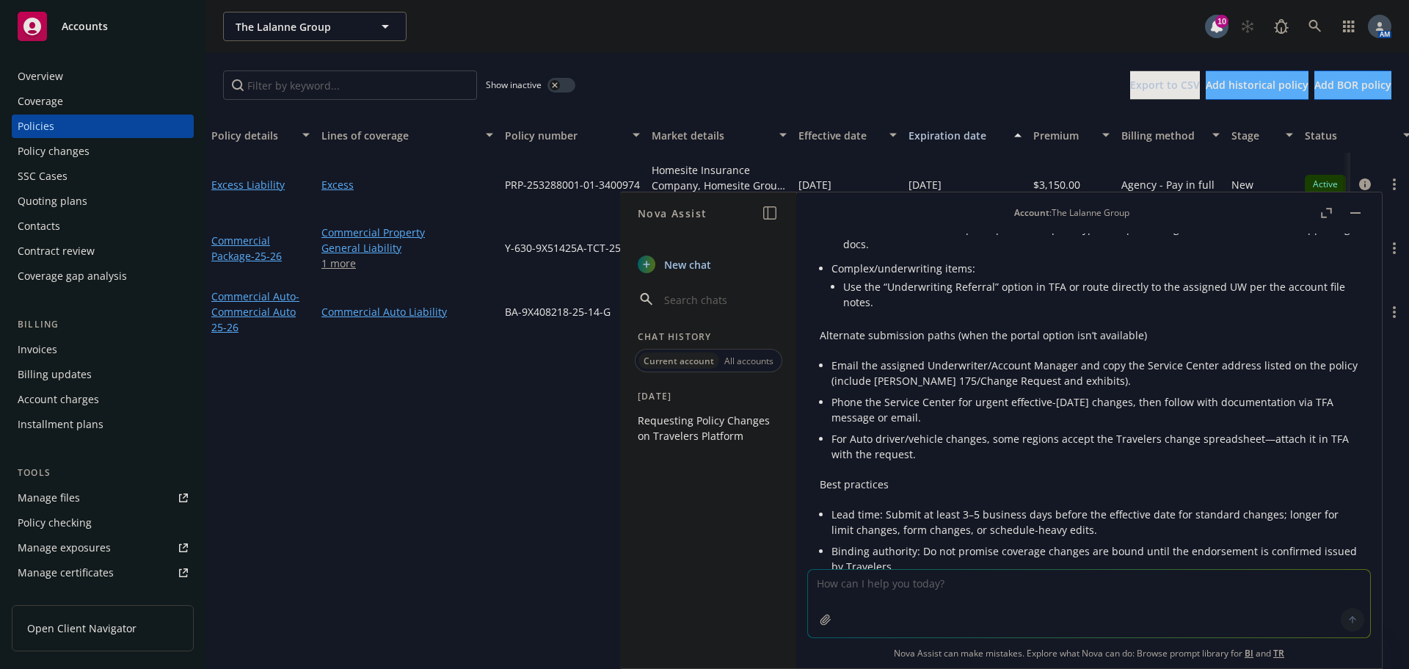
scroll to position [700, 0]
click at [760, 48] on div "The Lalanne Group The Lalanne Group 10 AM" at bounding box center [807, 26] width 1204 height 53
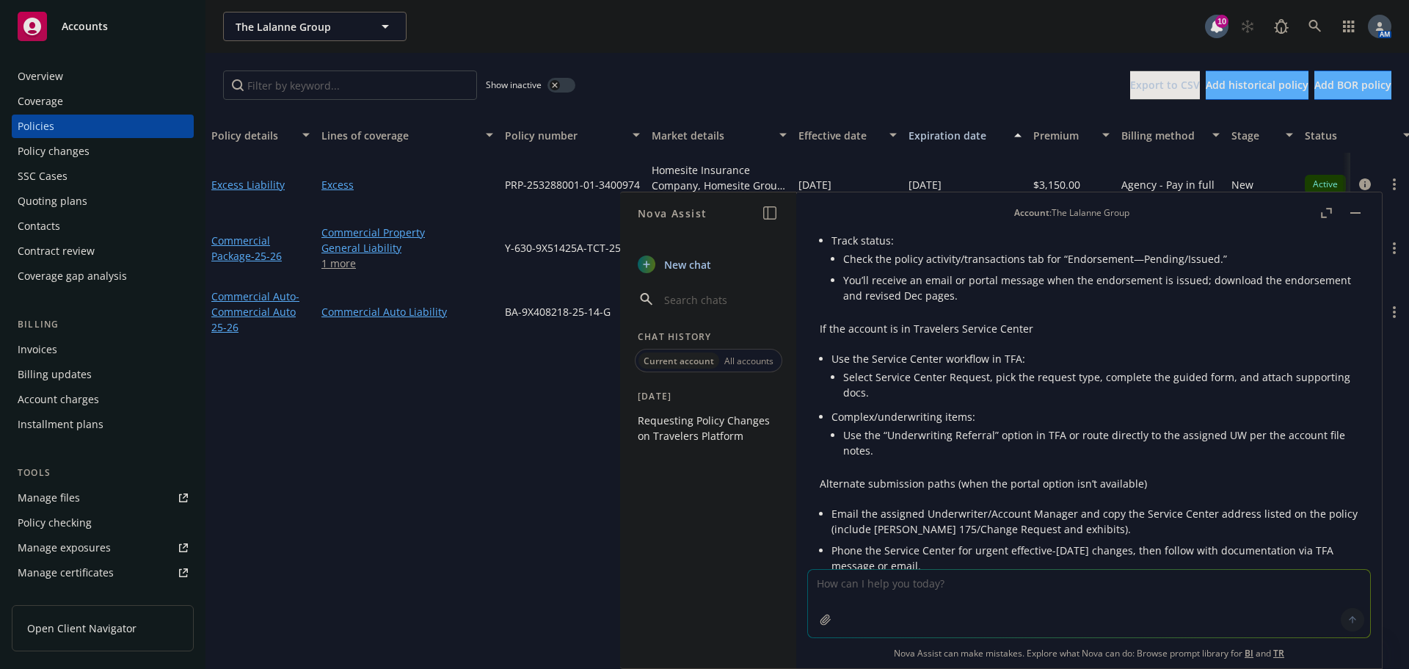
scroll to position [480, 0]
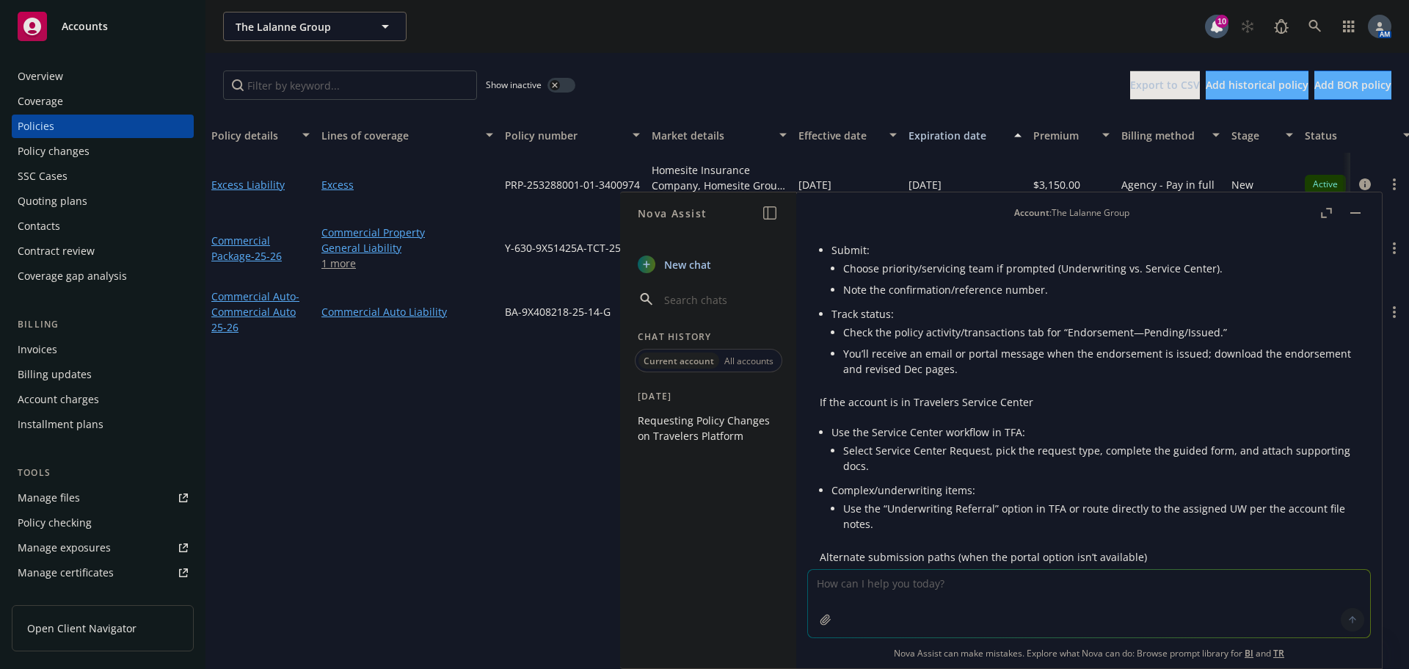
click at [1353, 214] on button "button" at bounding box center [1356, 213] width 18 height 18
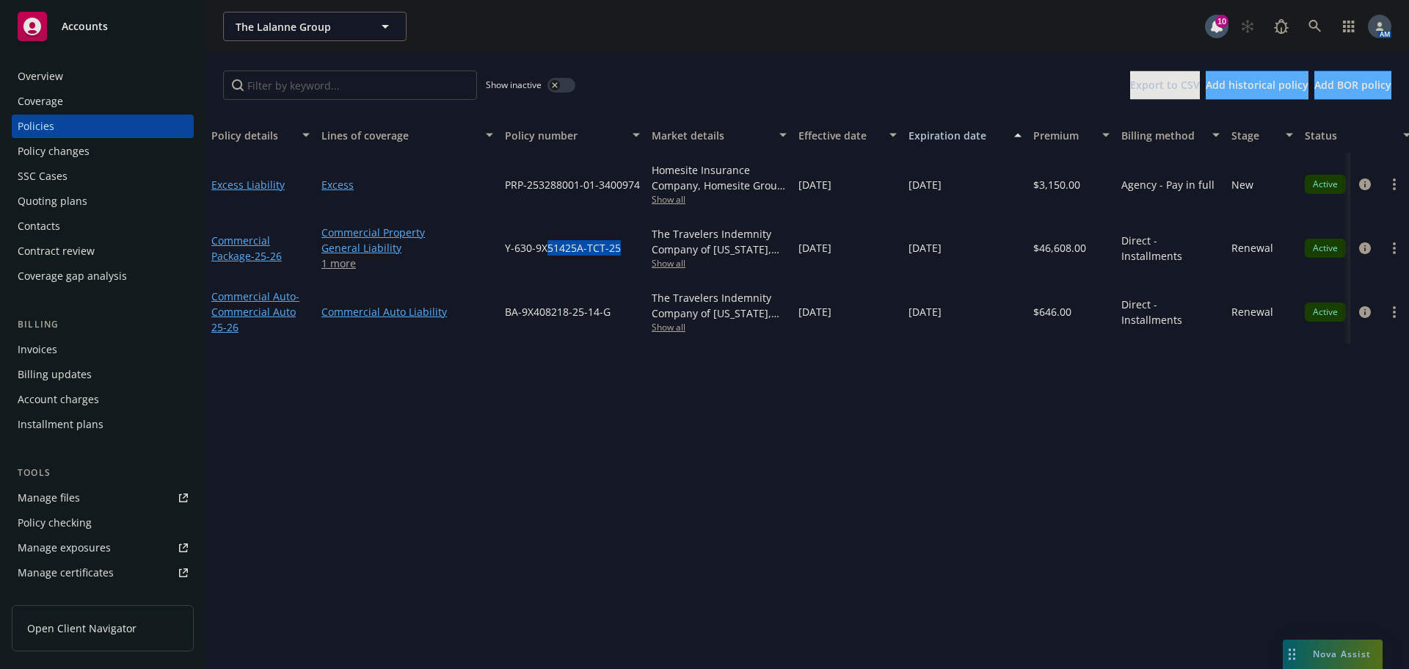
drag, startPoint x: 618, startPoint y: 249, endPoint x: 589, endPoint y: 245, distance: 29.6
click at [556, 250] on span "Y-630-9X51425A-TCT-25" at bounding box center [563, 247] width 116 height 15
click at [570, 248] on span "Y-630-9X51425A-TCT-25" at bounding box center [563, 247] width 116 height 15
drag, startPoint x: 624, startPoint y: 244, endPoint x: 503, endPoint y: 248, distance: 121.1
click at [503, 248] on div "Y-630-9X51425A-TCT-25" at bounding box center [572, 248] width 147 height 64
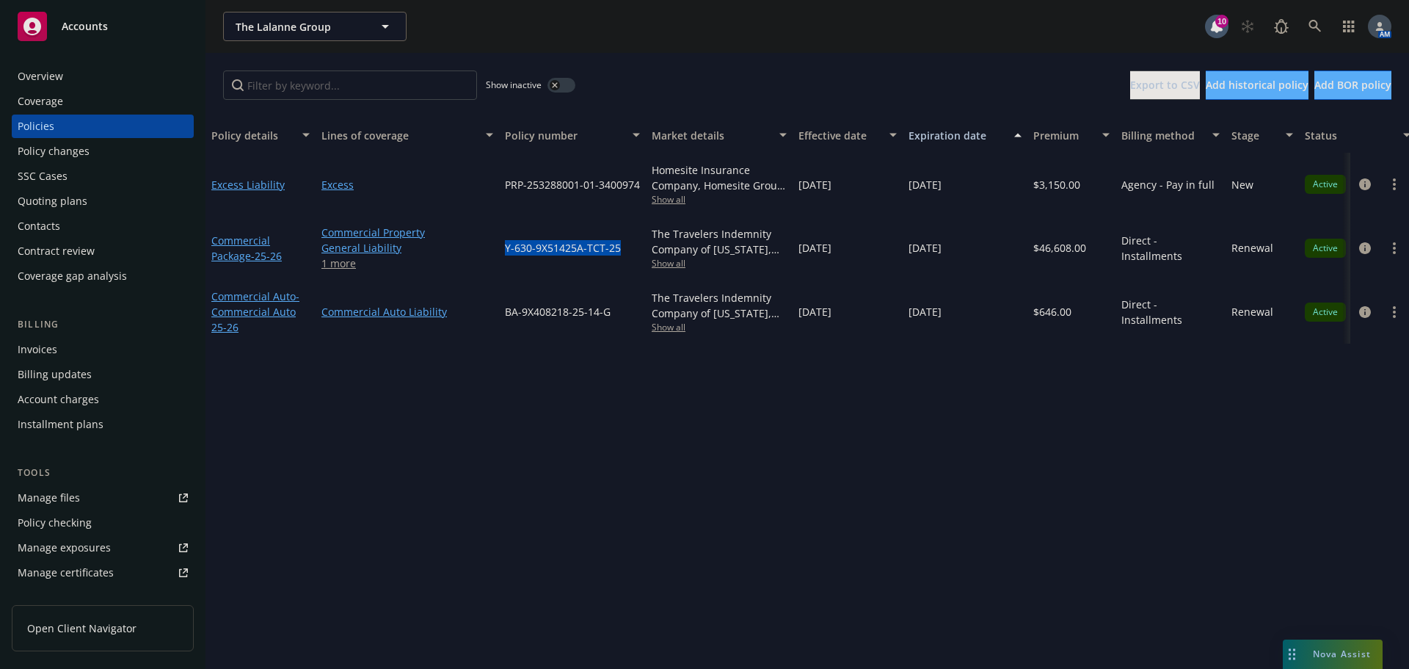
copy span "Y-630-9X51425A-TCT-25"
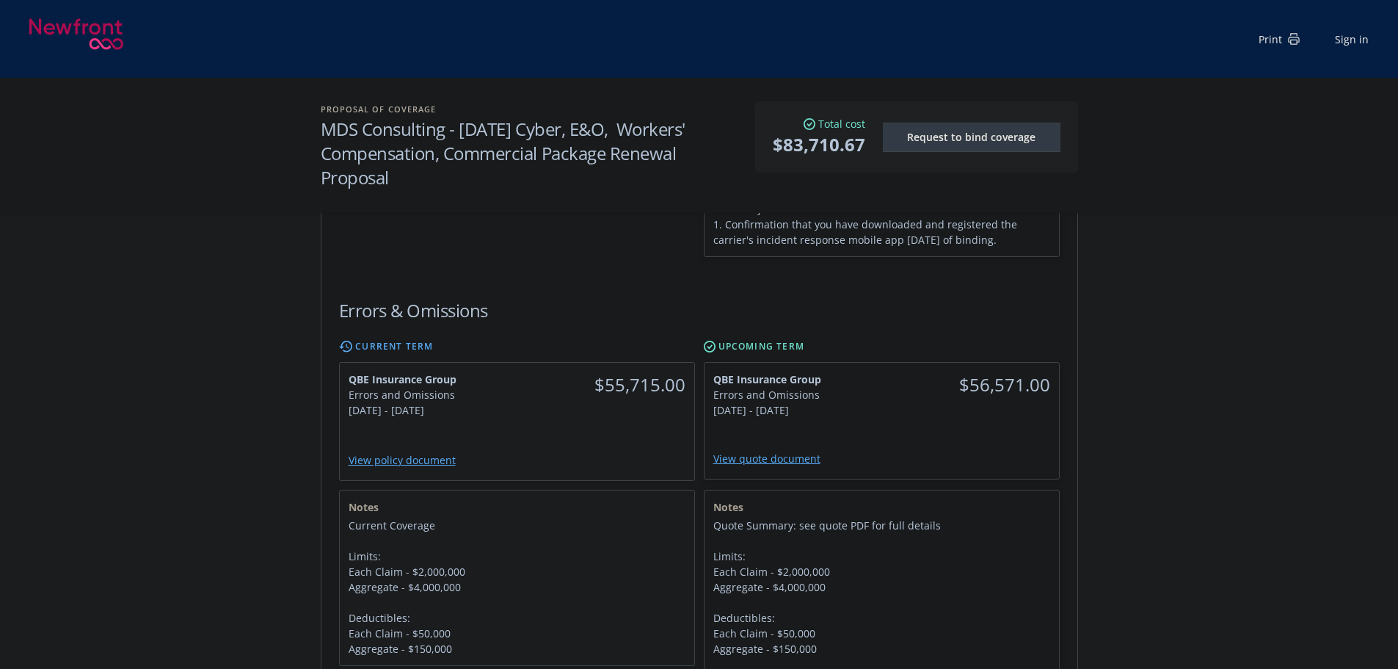
scroll to position [661, 0]
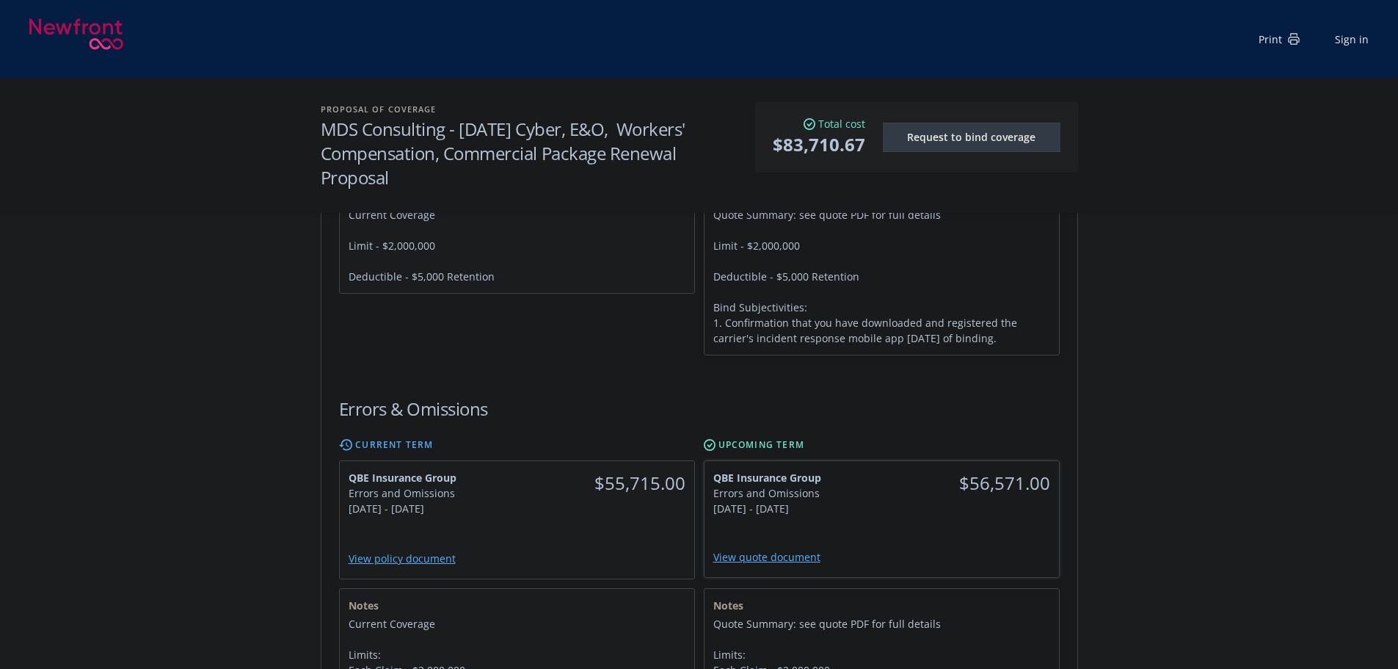
click at [870, 470] on span "QBE Insurance Group" at bounding box center [793, 477] width 160 height 15
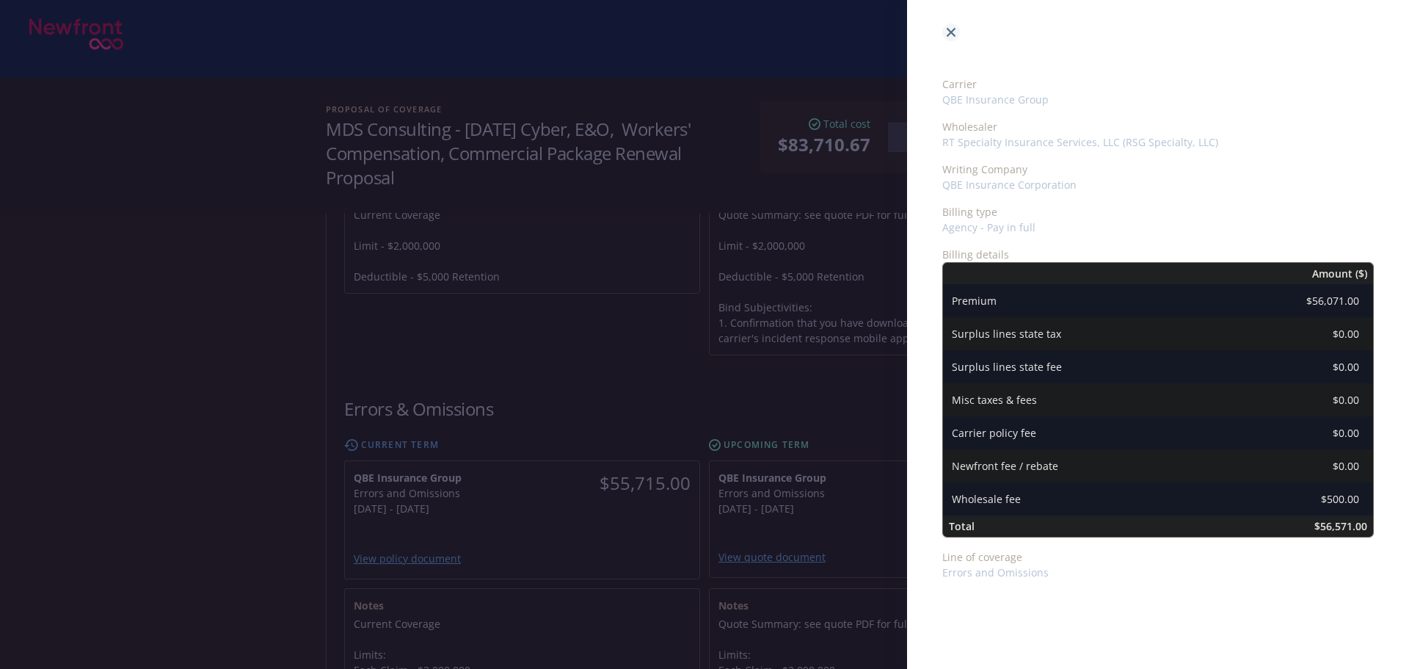
click at [946, 31] on link "close" at bounding box center [951, 32] width 18 height 18
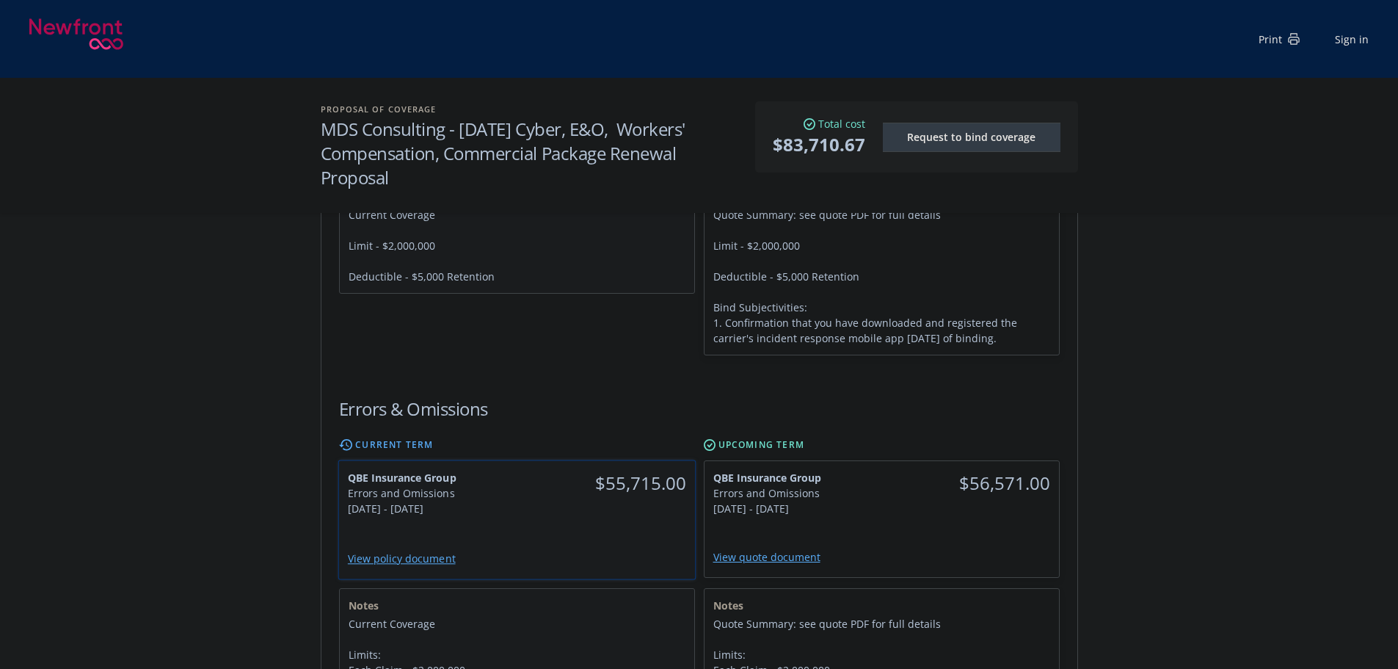
click at [565, 491] on div "$55,715.00" at bounding box center [606, 493] width 178 height 64
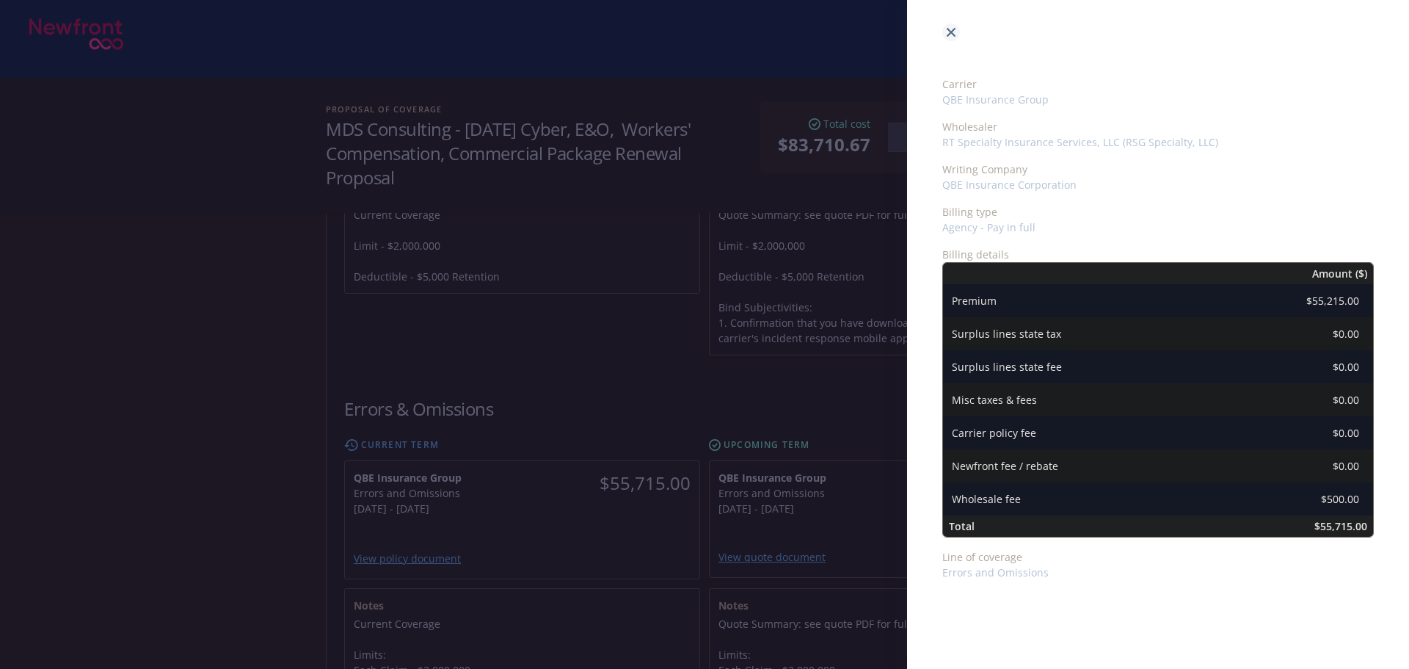
click at [949, 31] on icon "close" at bounding box center [951, 32] width 9 height 9
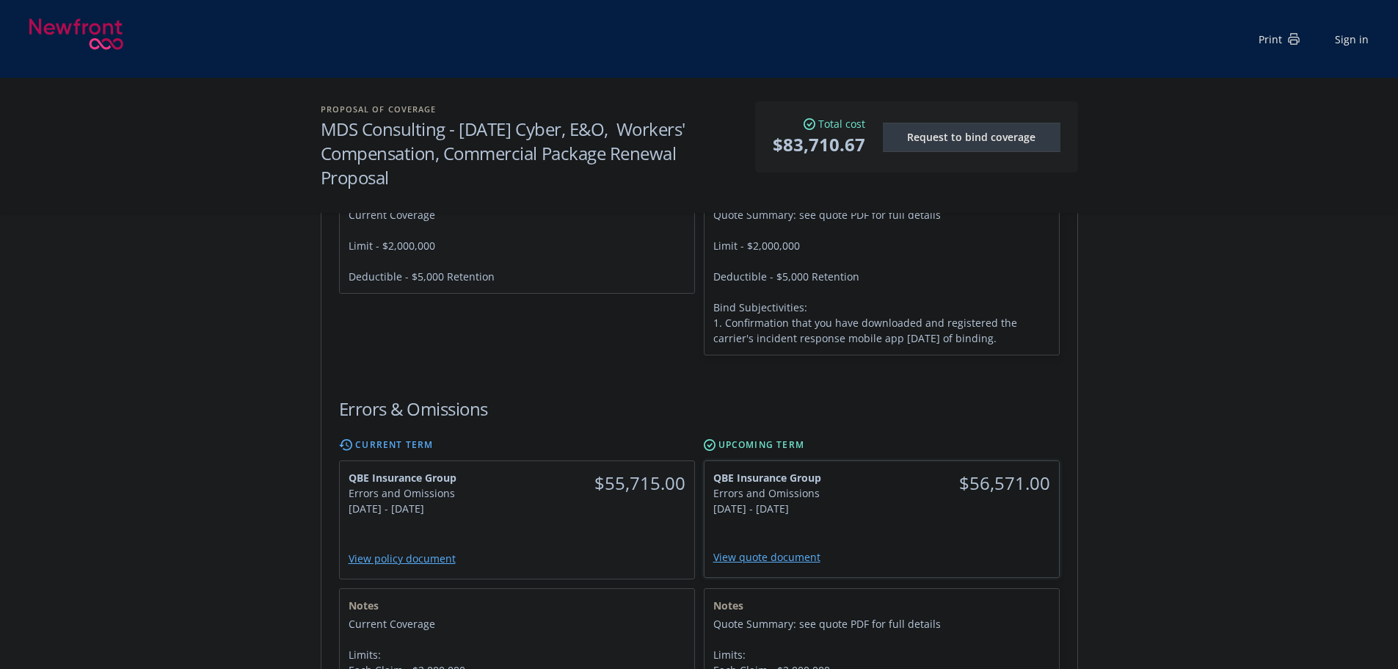
click at [895, 472] on div "$56,571.00" at bounding box center [970, 483] width 178 height 44
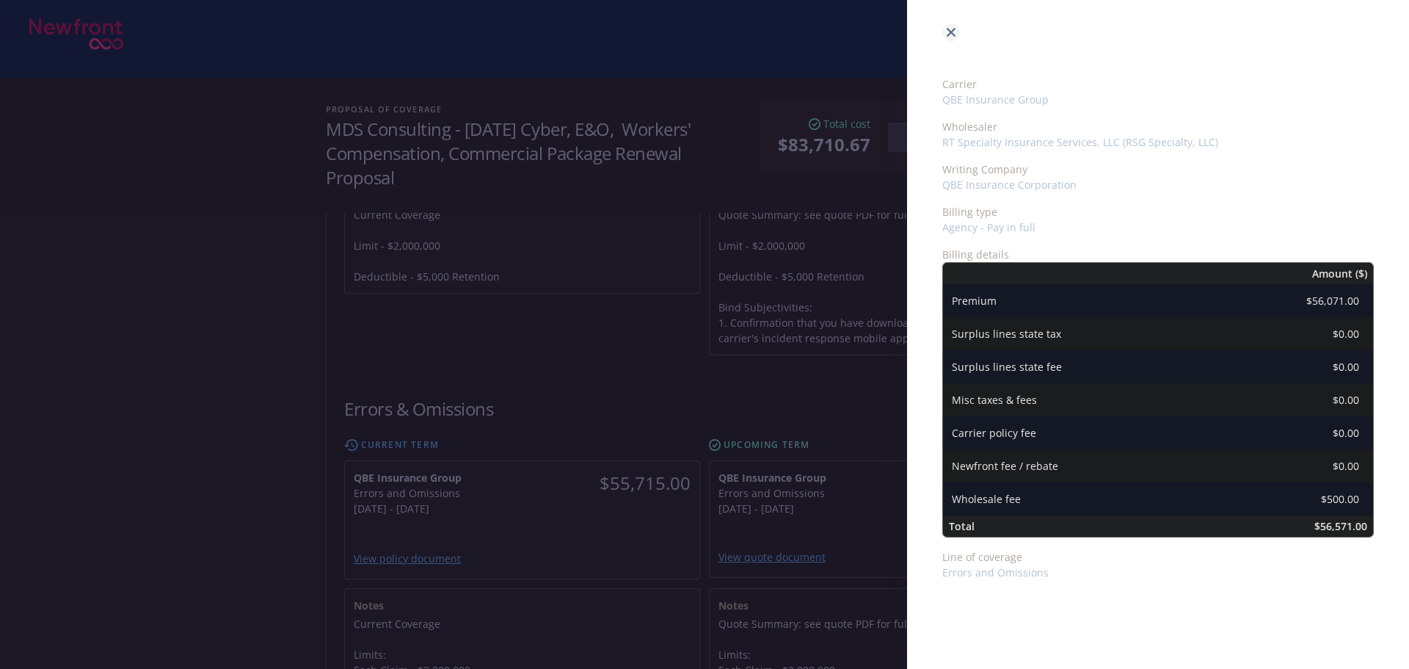
click at [954, 29] on icon "close" at bounding box center [951, 32] width 9 height 9
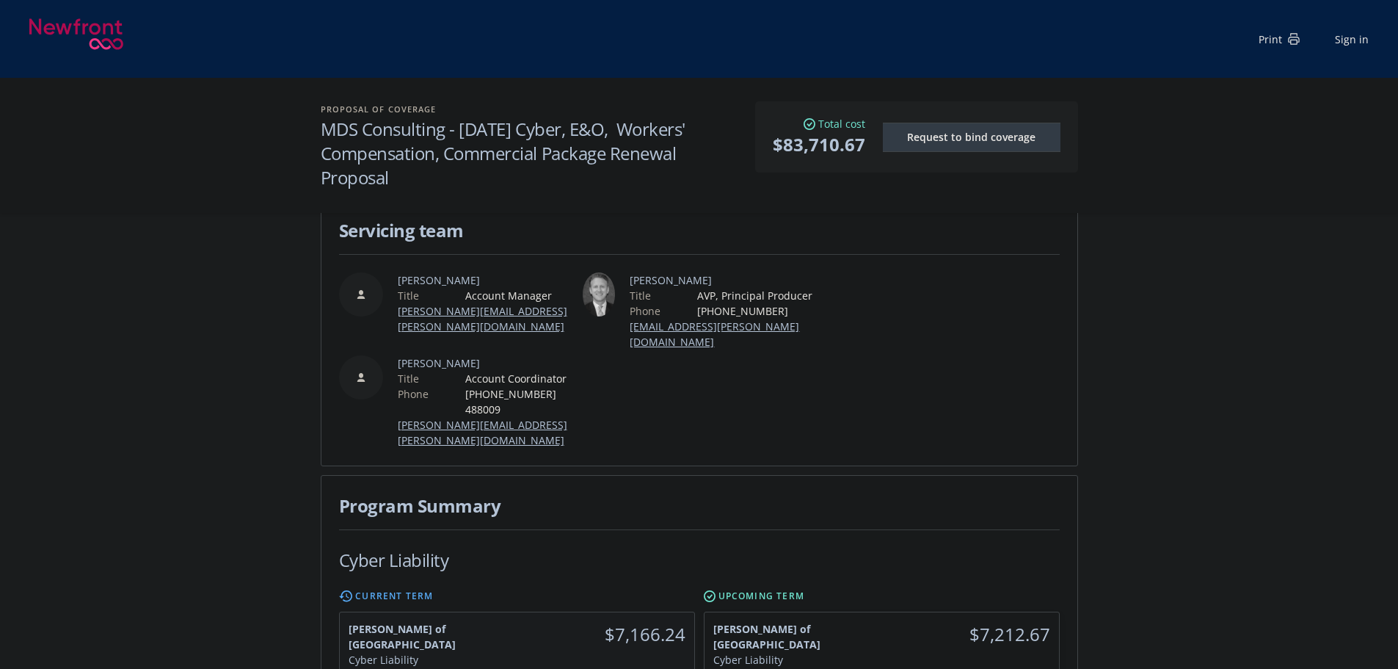
scroll to position [0, 0]
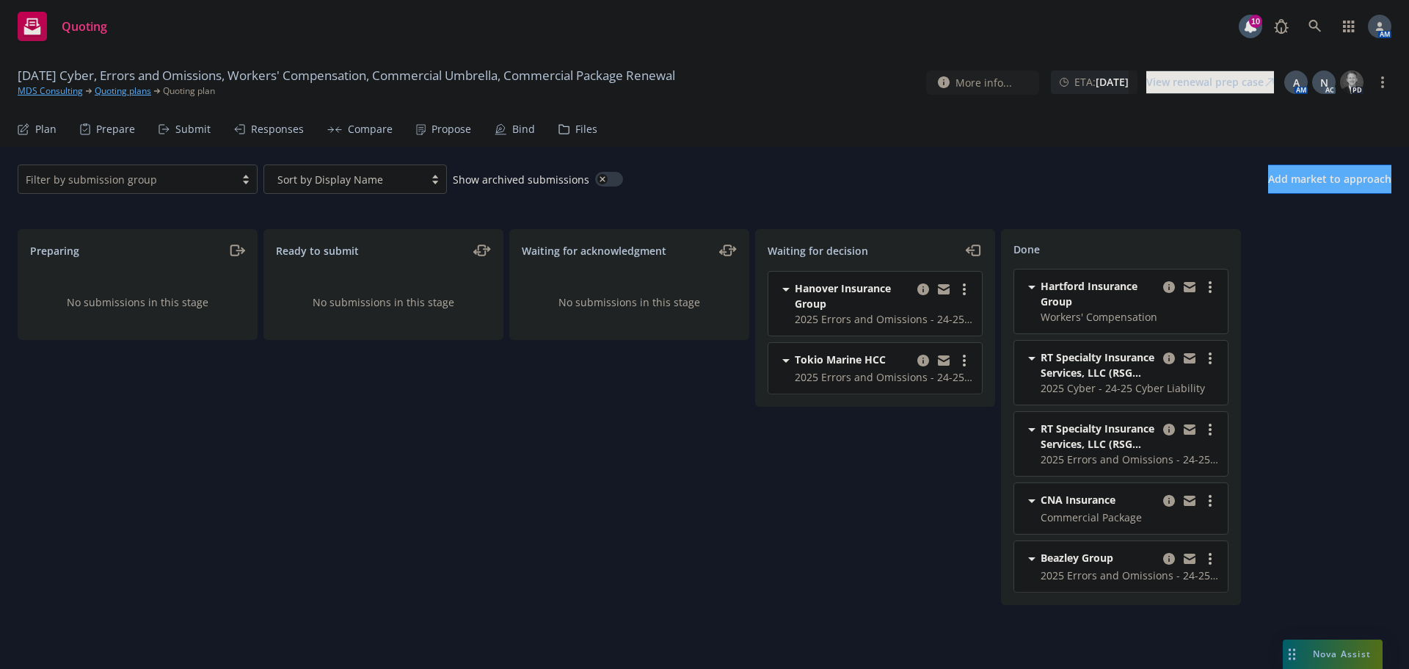
click at [437, 124] on div "Propose" at bounding box center [452, 129] width 40 height 12
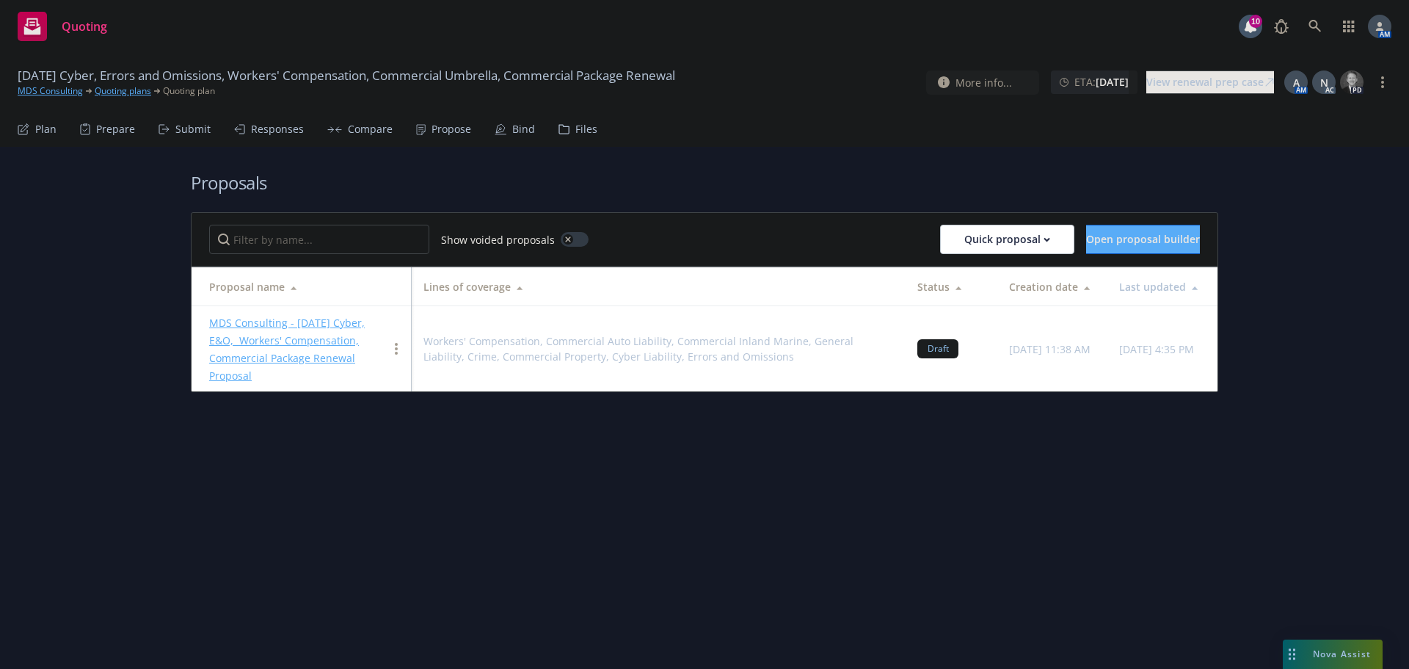
drag, startPoint x: 293, startPoint y: 321, endPoint x: 290, endPoint y: 329, distance: 7.9
click at [293, 321] on link "MDS Consulting - 10/1/2025 Cyber, E&O, Workers' Compensation, Commercial Packag…" at bounding box center [287, 349] width 156 height 67
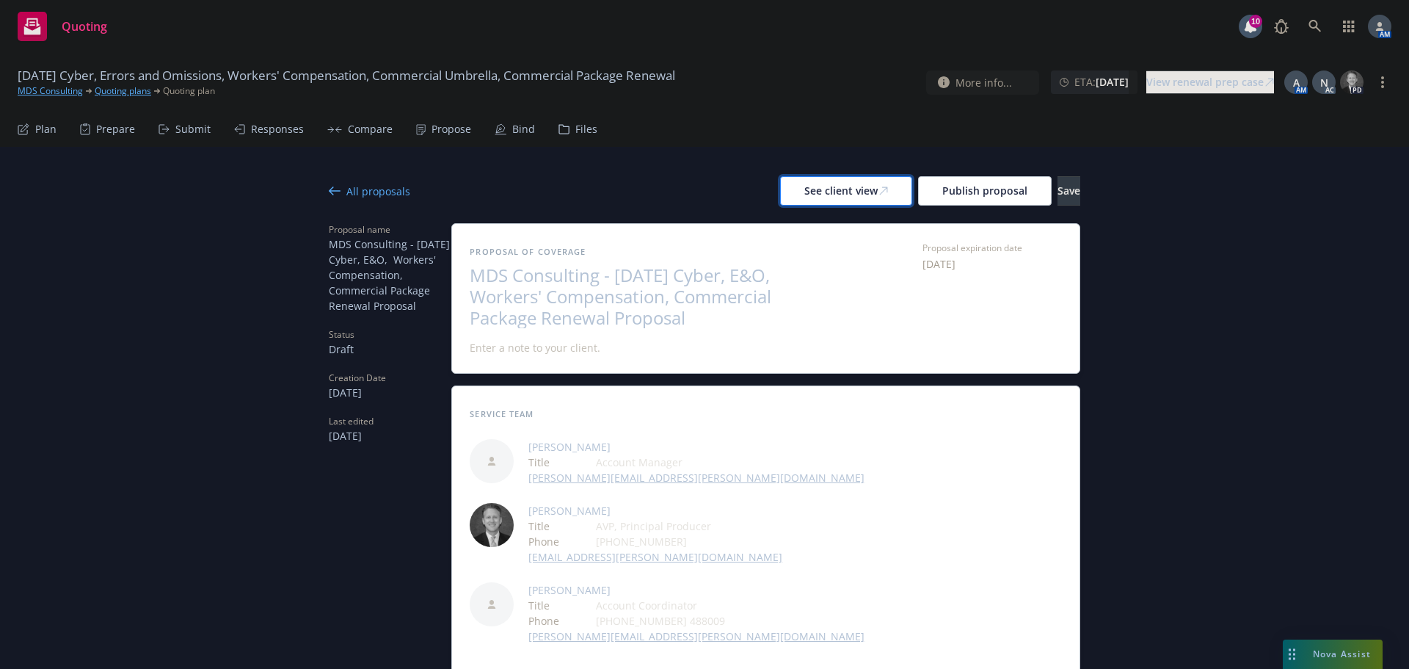
click at [807, 197] on div "See client view" at bounding box center [846, 191] width 84 height 28
type textarea "x"
click at [1314, 27] on icon at bounding box center [1315, 26] width 12 height 12
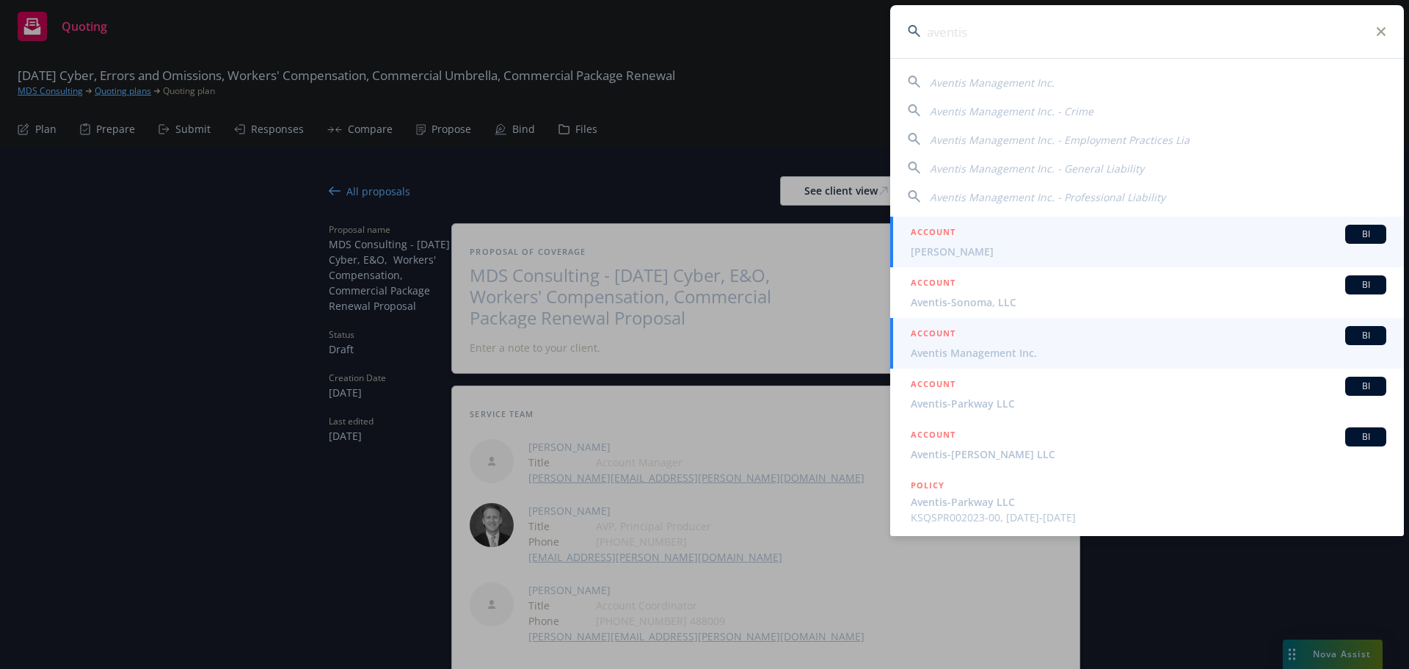
type input "aventis"
click at [981, 350] on span "Aventis Management Inc." at bounding box center [1149, 352] width 476 height 15
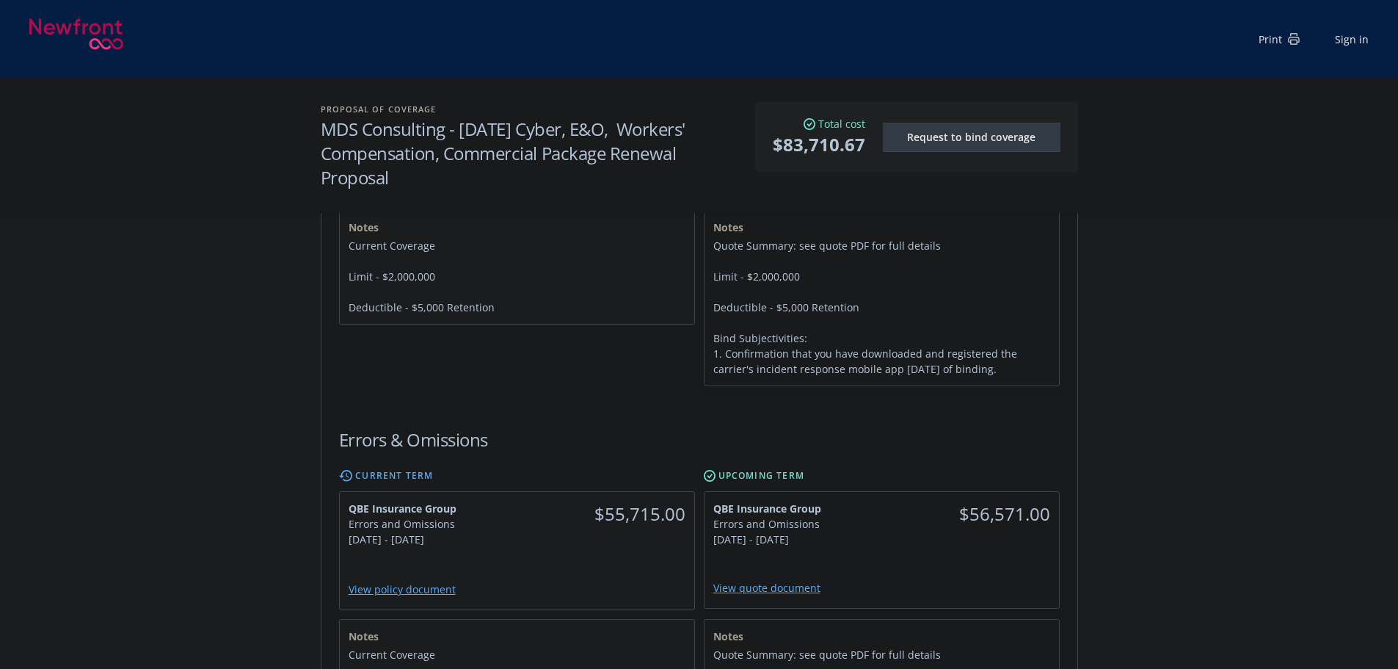
scroll to position [661, 0]
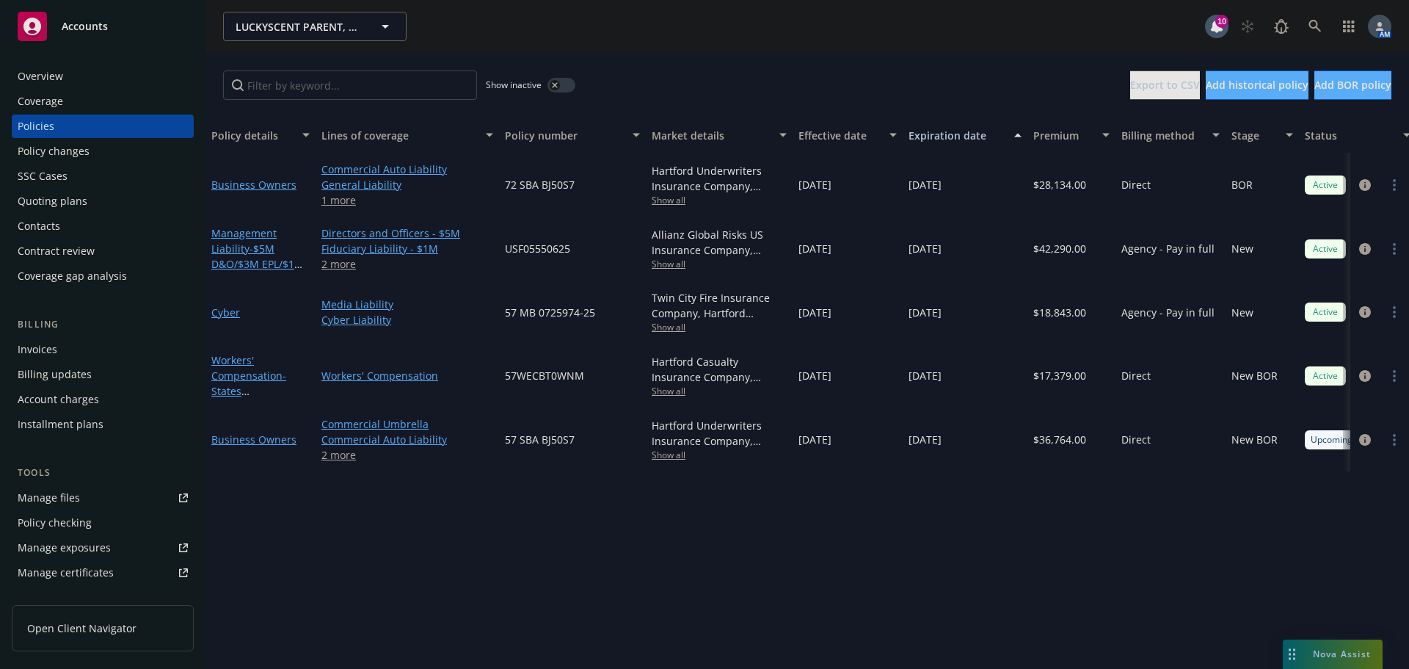
click at [82, 153] on div "Policy changes" at bounding box center [54, 150] width 72 height 23
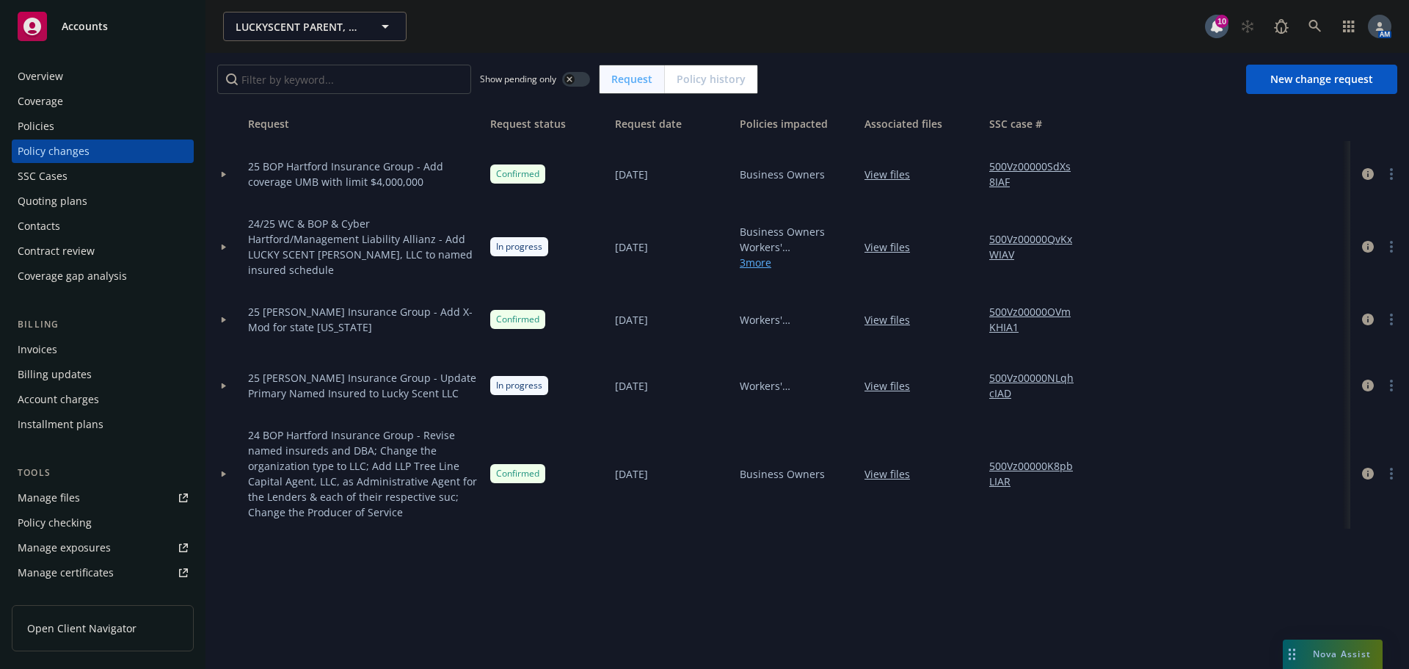
click at [223, 173] on icon at bounding box center [224, 174] width 4 height 6
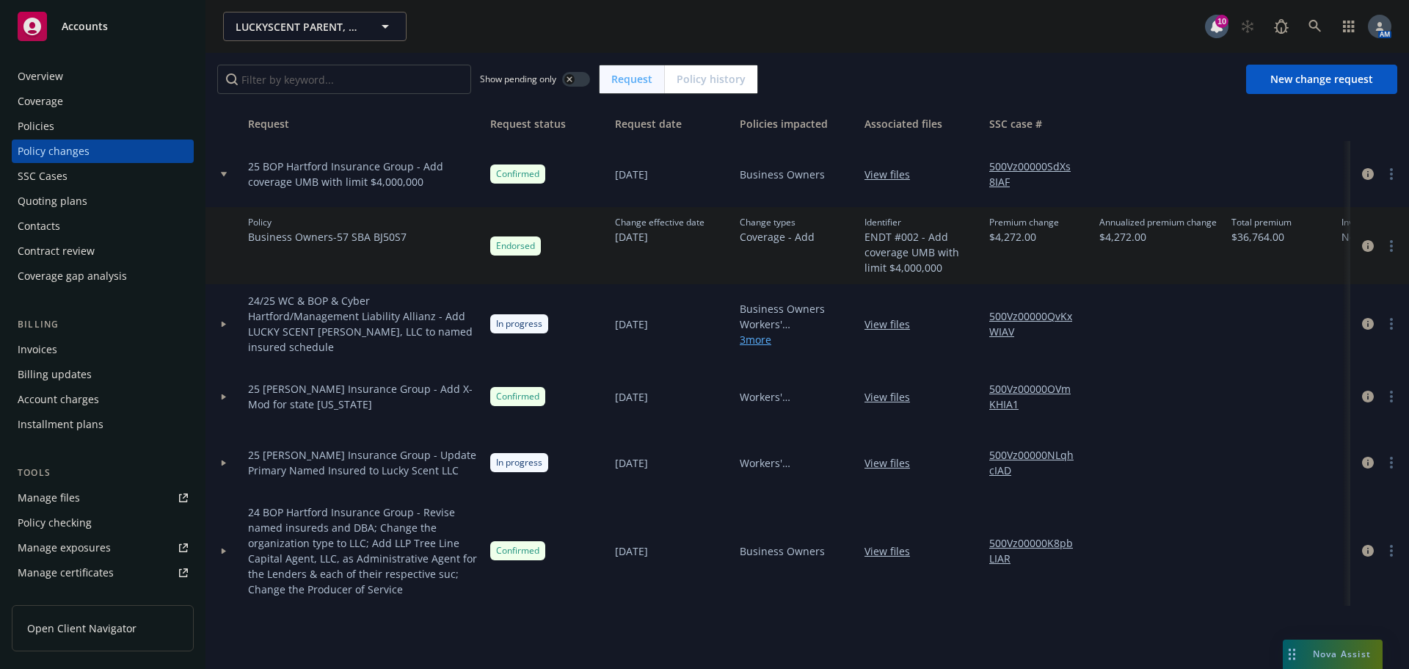
click at [48, 121] on div "Policies" at bounding box center [36, 125] width 37 height 23
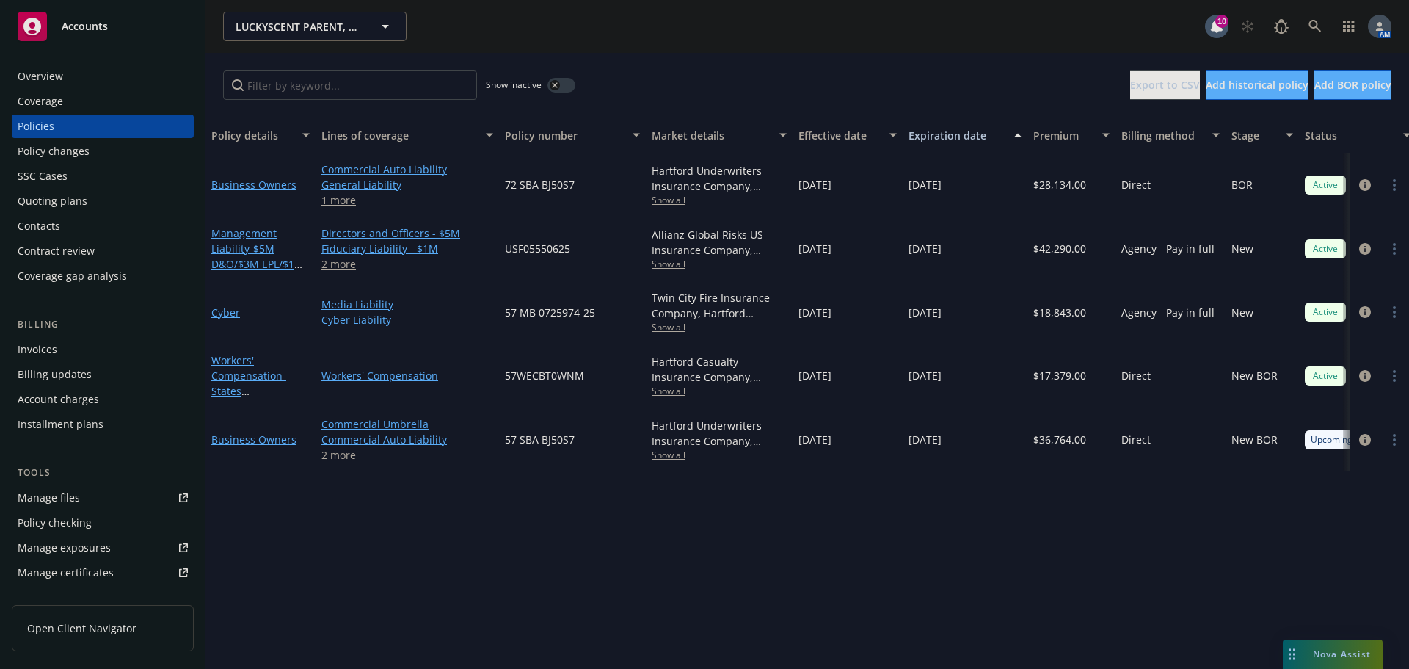
click at [343, 457] on link "2 more" at bounding box center [407, 454] width 172 height 15
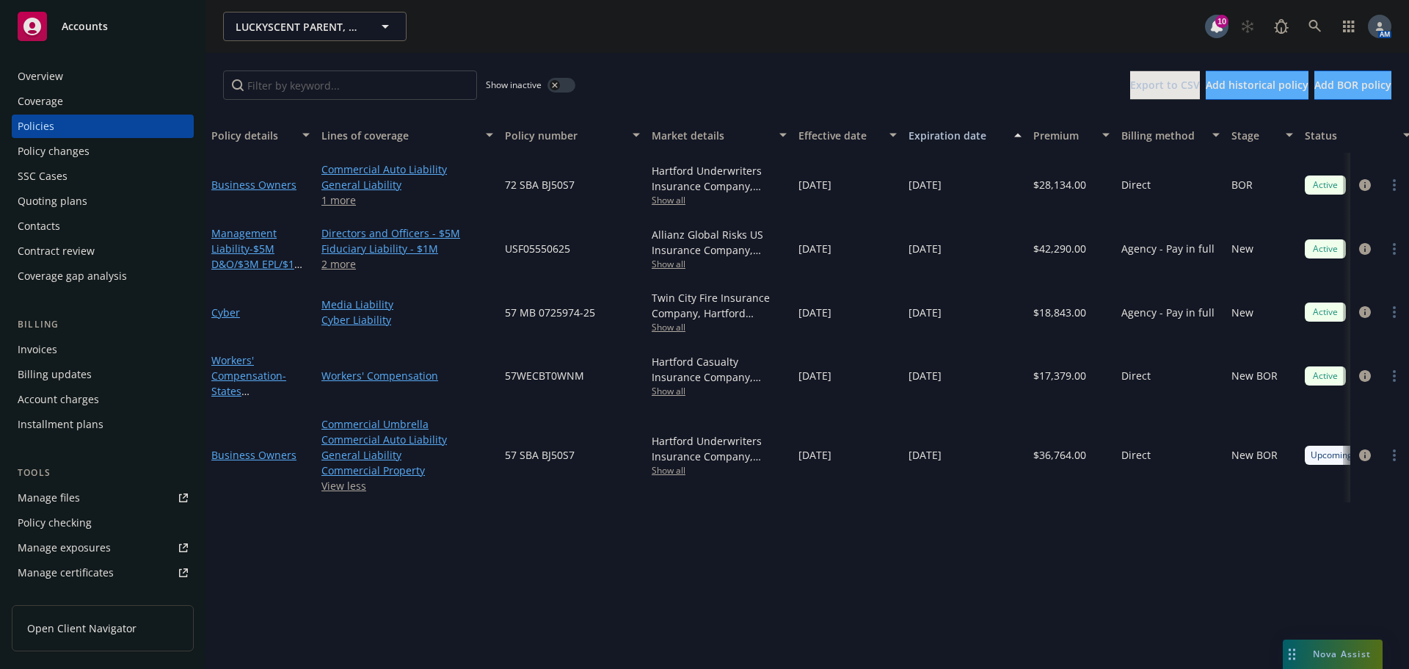
click at [53, 74] on div "Overview" at bounding box center [41, 76] width 46 height 23
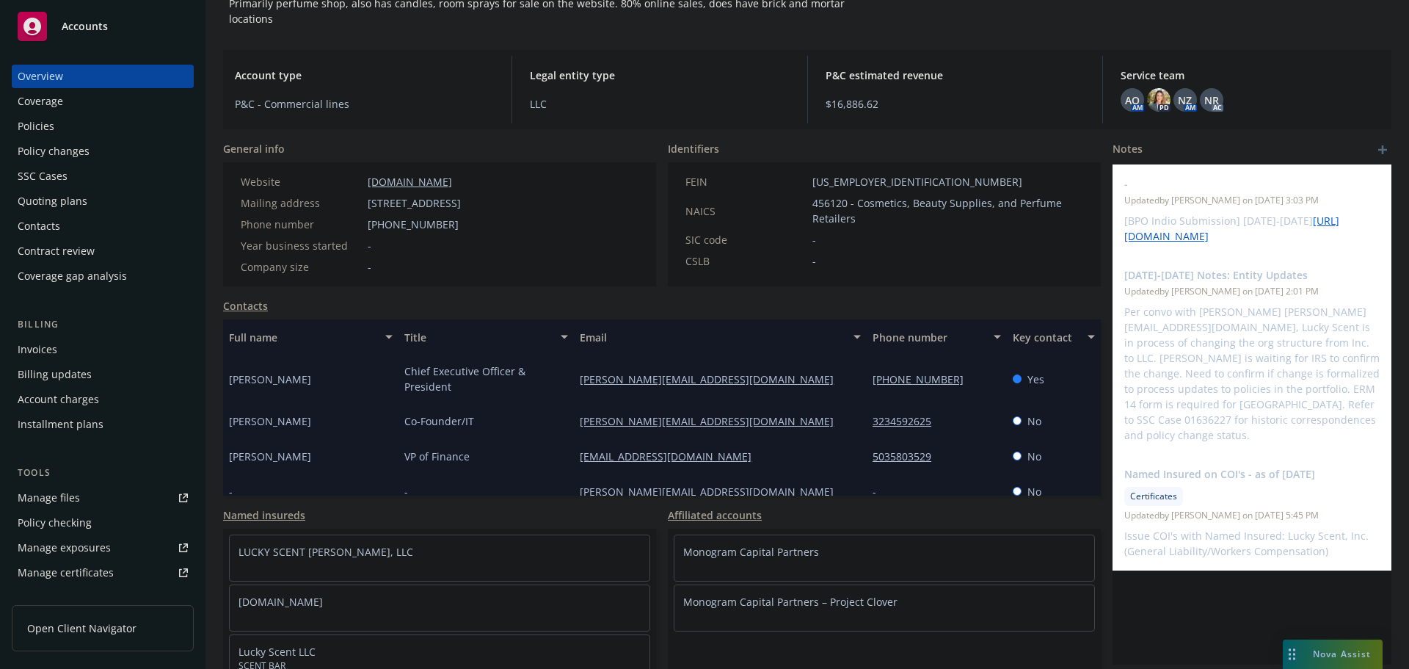
click at [109, 131] on div "Policies" at bounding box center [103, 125] width 170 height 23
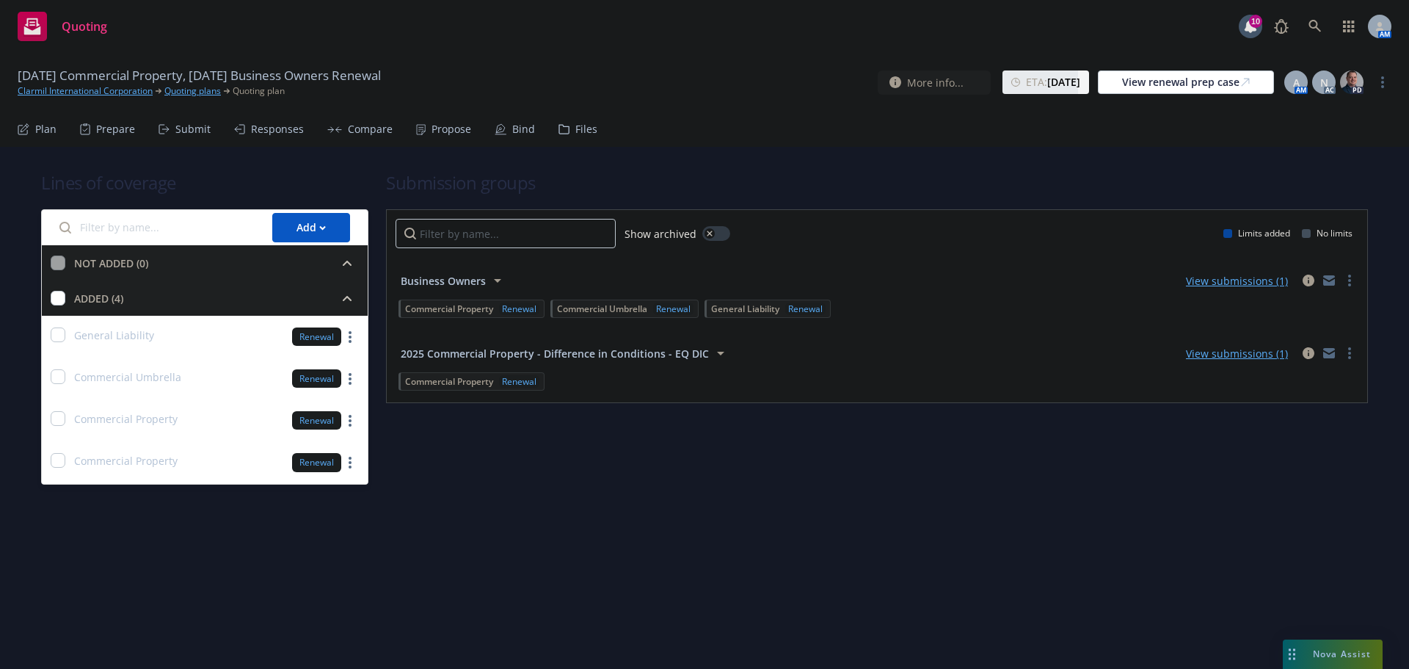
click at [425, 125] on div "Propose" at bounding box center [443, 129] width 55 height 35
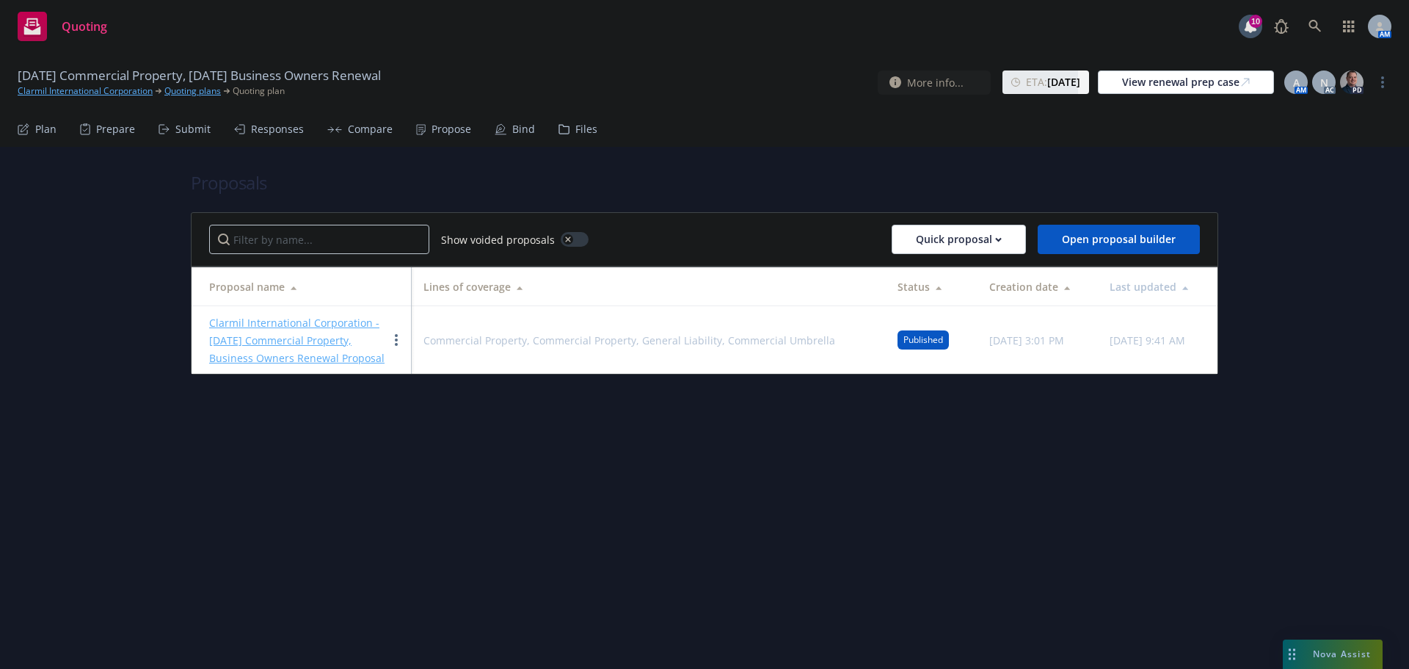
click at [319, 318] on link "Clarmil International Corporation - [DATE] Commercial Property, Business Owners…" at bounding box center [296, 340] width 175 height 49
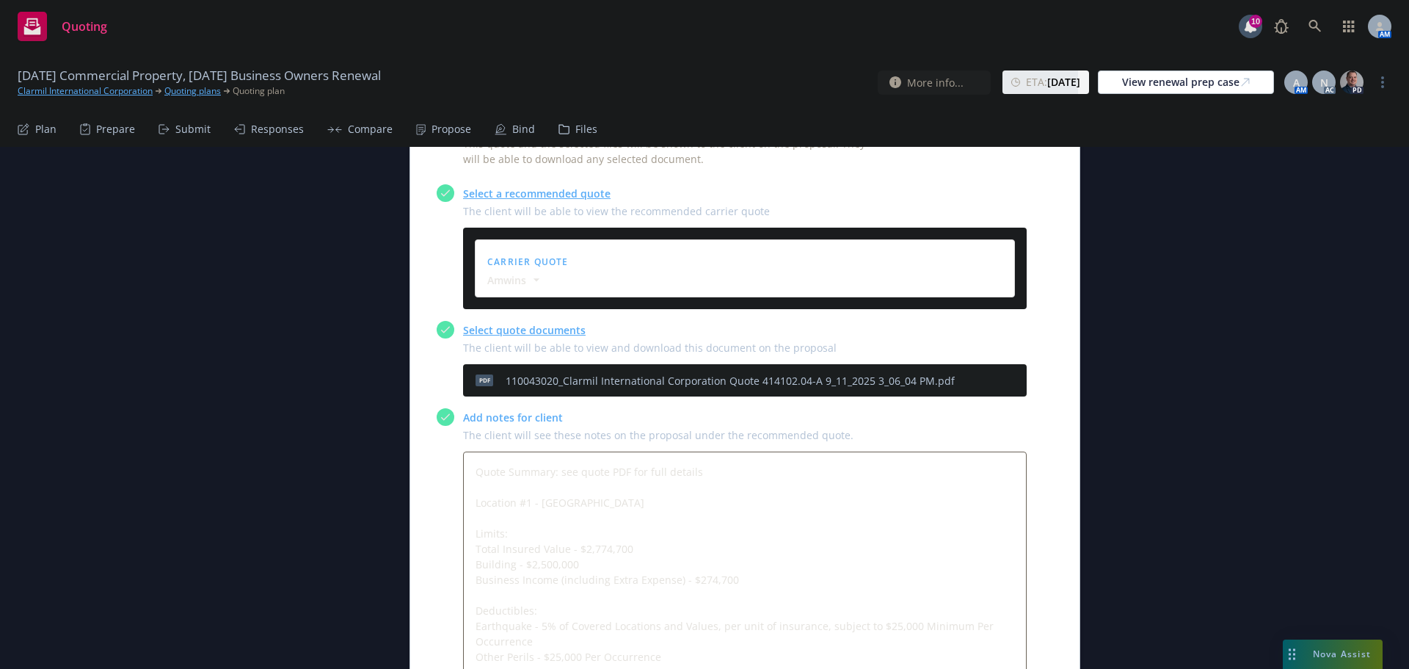
scroll to position [587, 0]
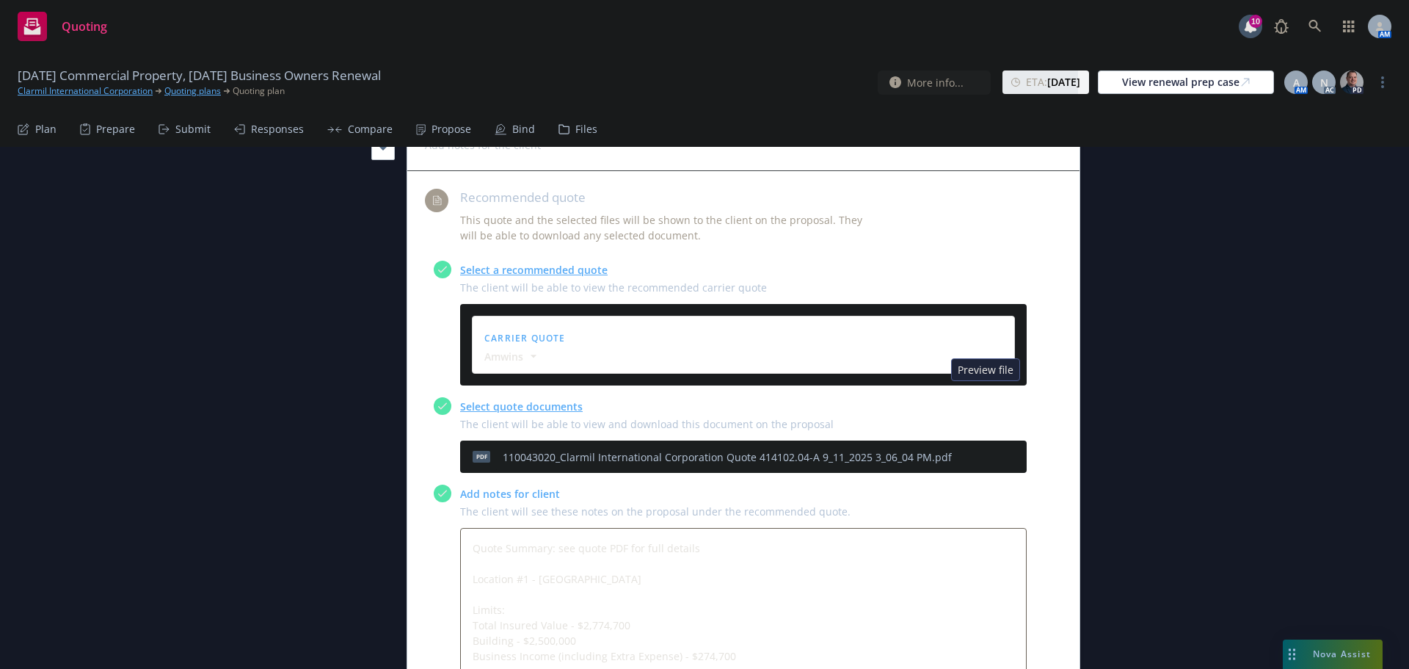
click at [986, 451] on icon "preview file" at bounding box center [989, 456] width 13 height 10
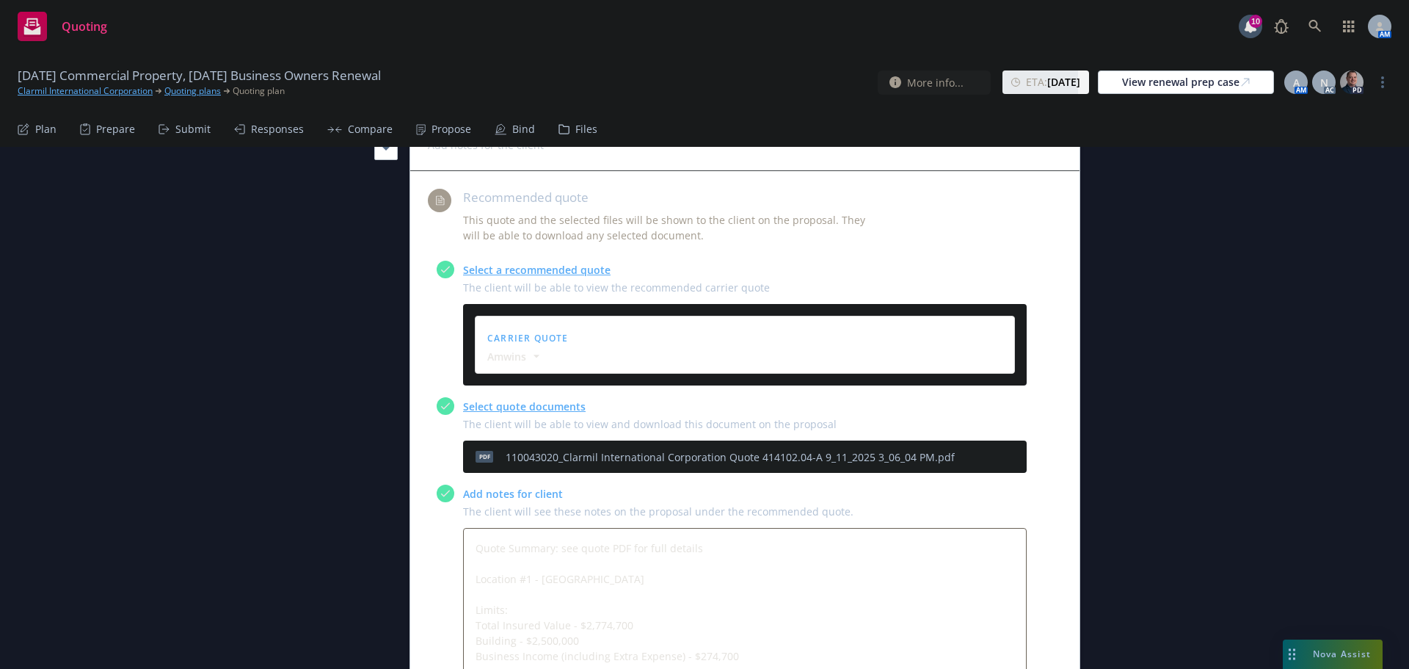
type textarea "x"
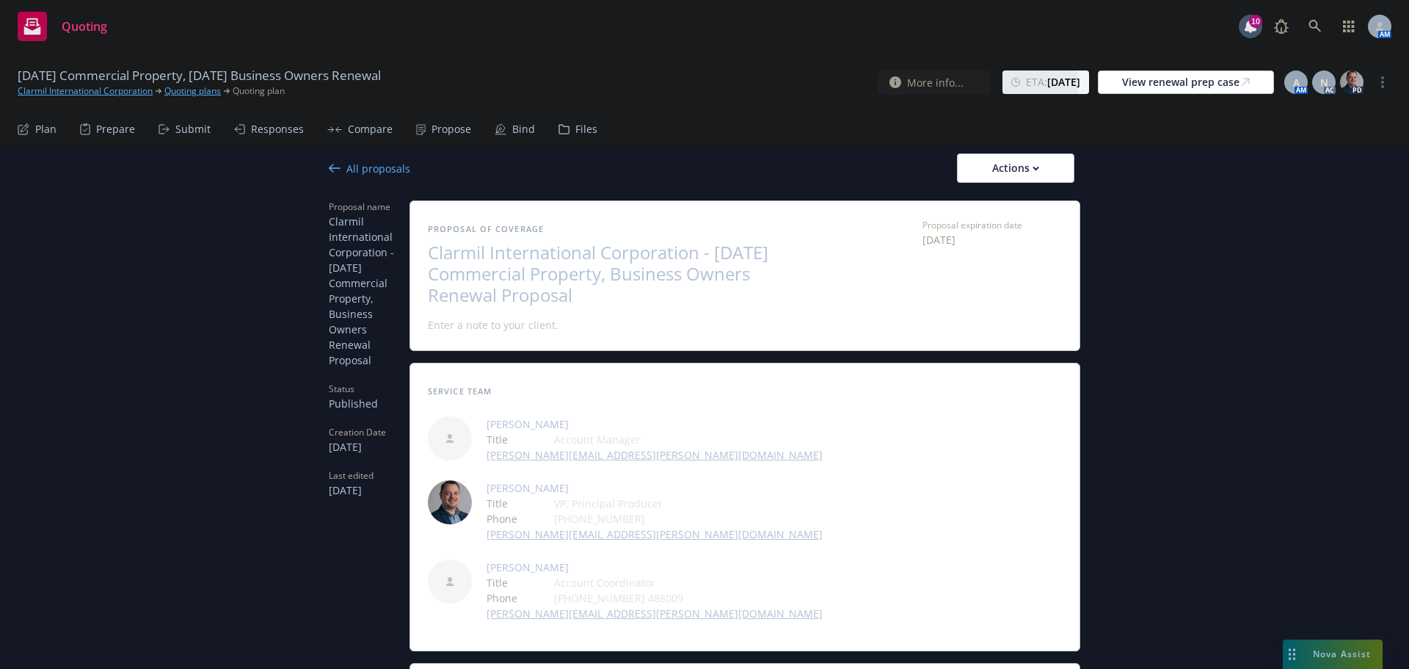
scroll to position [0, 0]
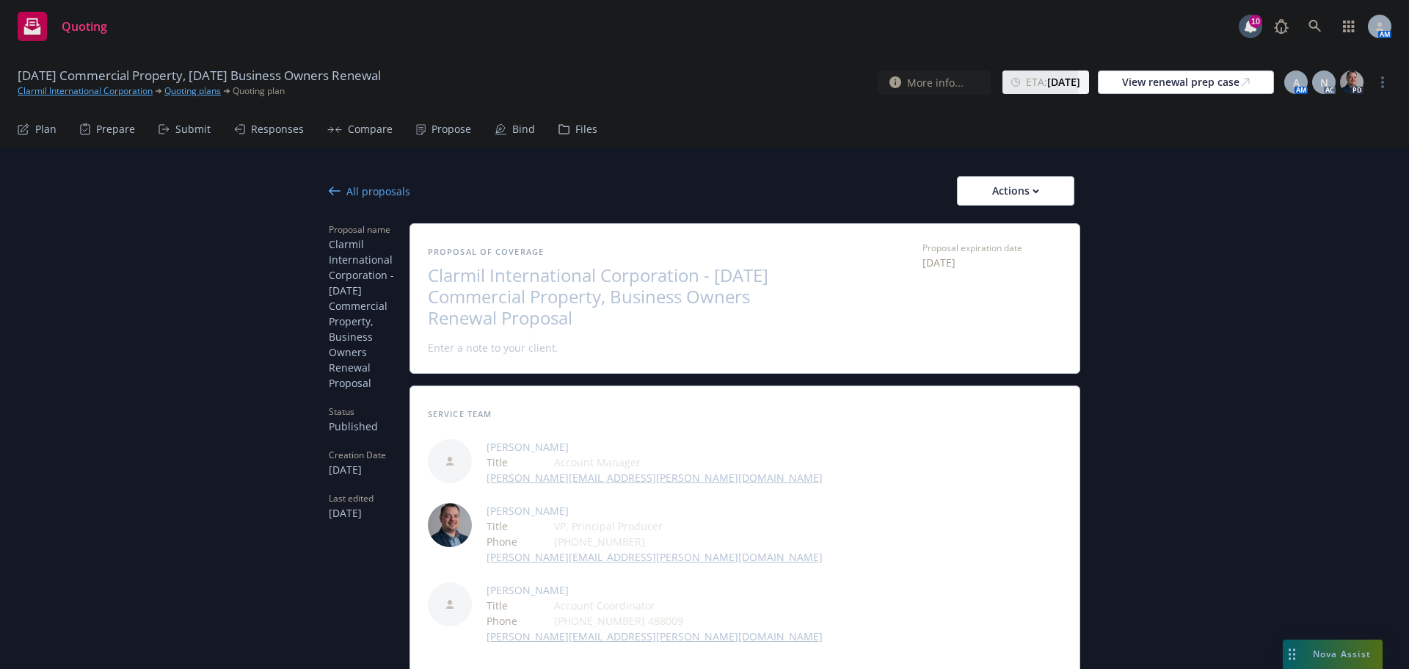
click at [380, 189] on div "All proposals" at bounding box center [369, 190] width 81 height 15
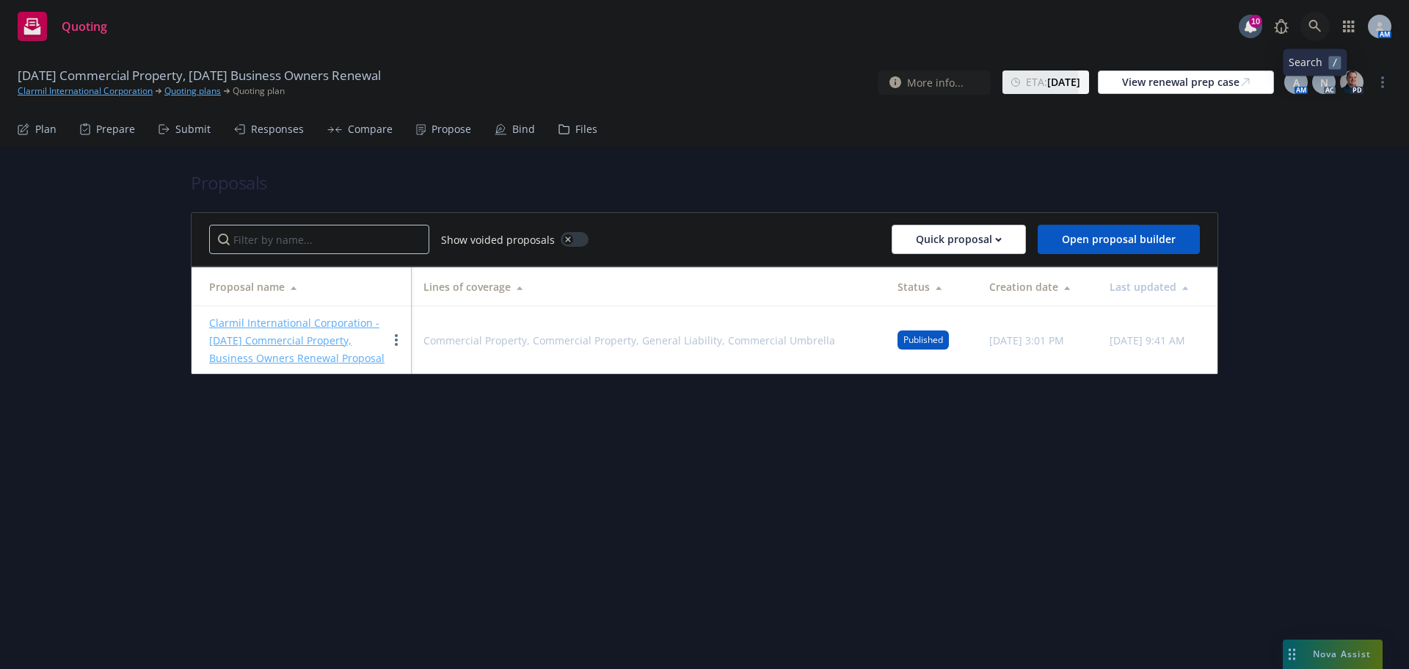
click at [1317, 26] on icon at bounding box center [1315, 26] width 12 height 12
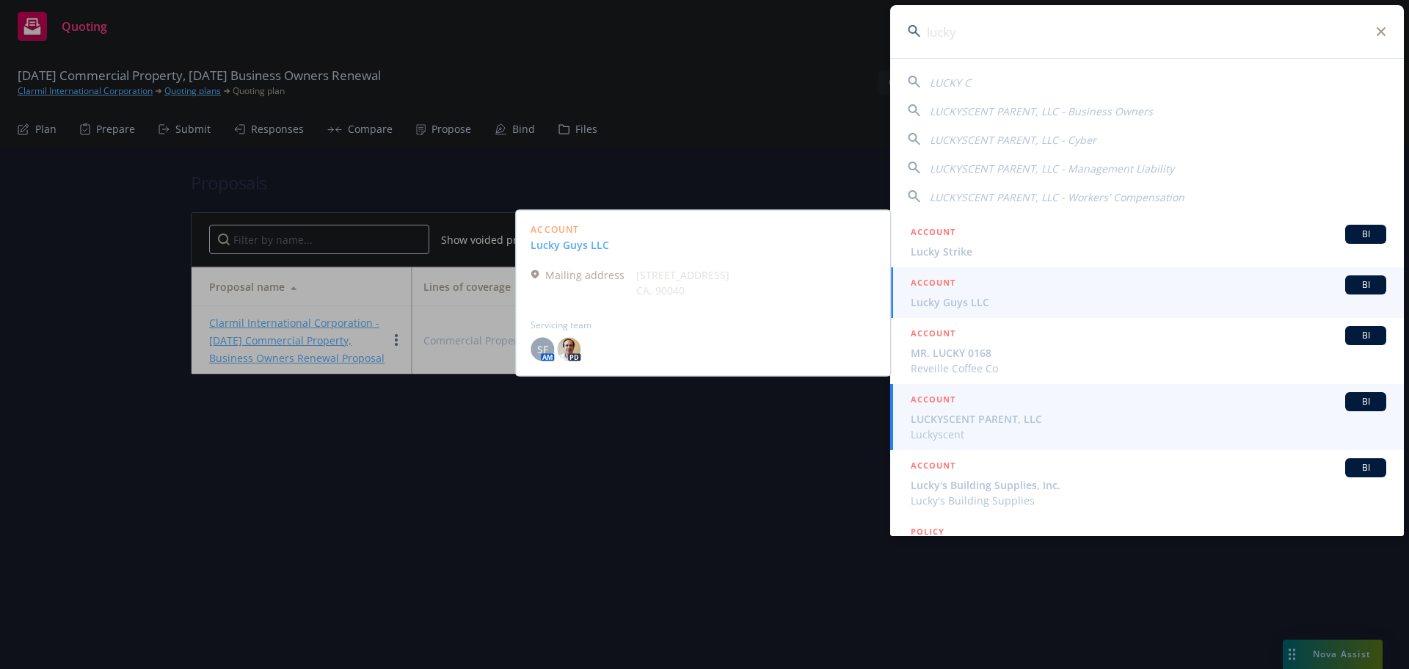
type input "lucky"
click at [986, 424] on span "LUCKYSCENT PARENT, LLC" at bounding box center [1149, 418] width 476 height 15
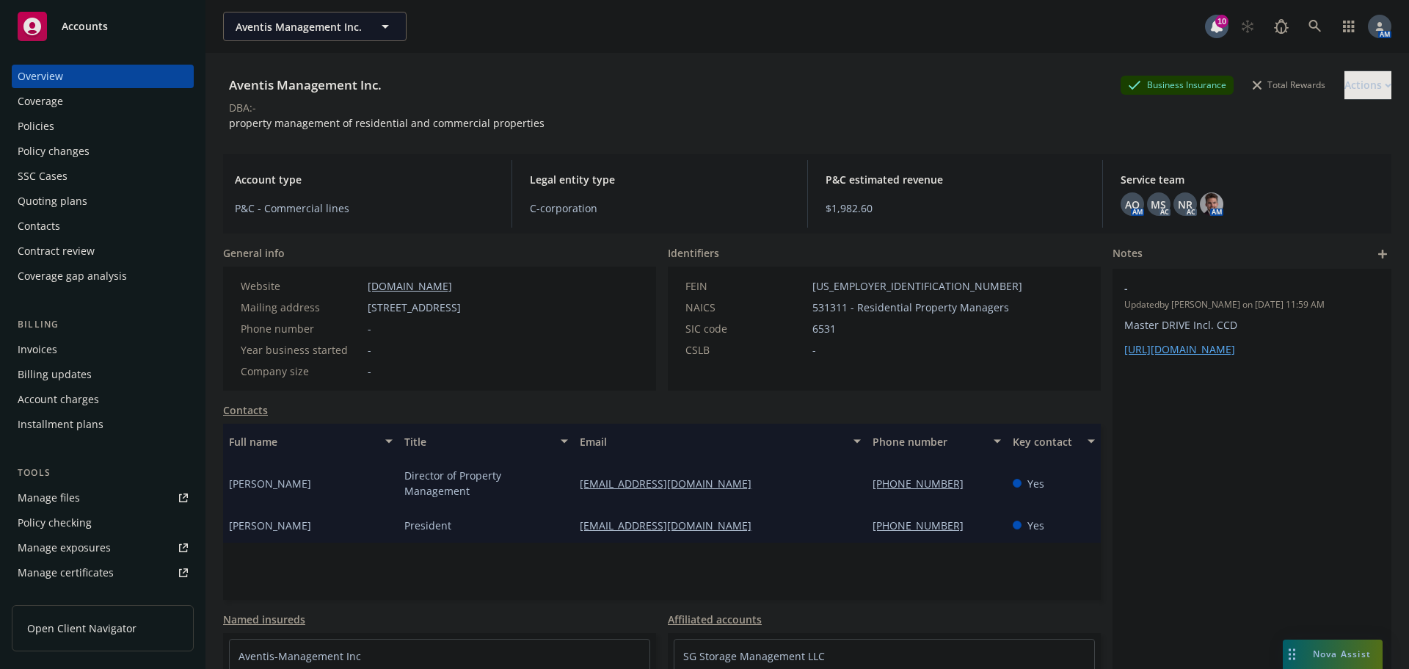
click at [66, 121] on div "Policies" at bounding box center [103, 125] width 170 height 23
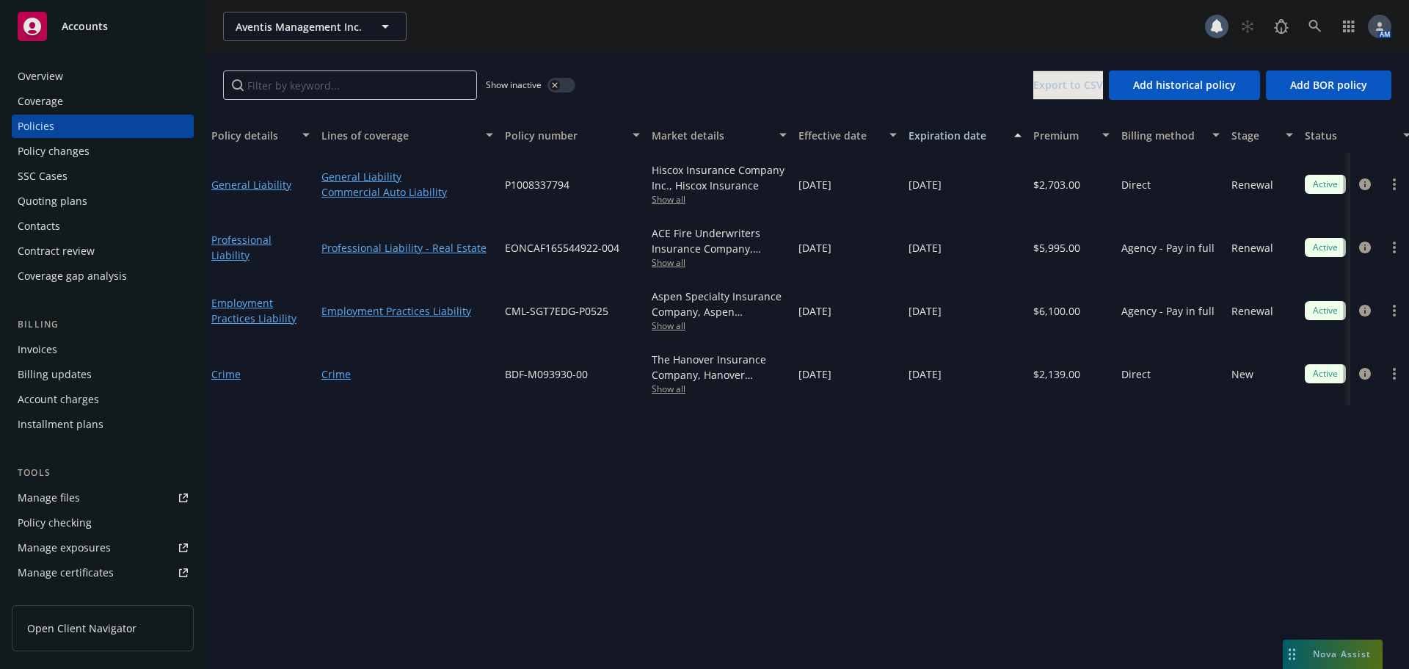
click at [59, 76] on div "Overview" at bounding box center [41, 76] width 46 height 23
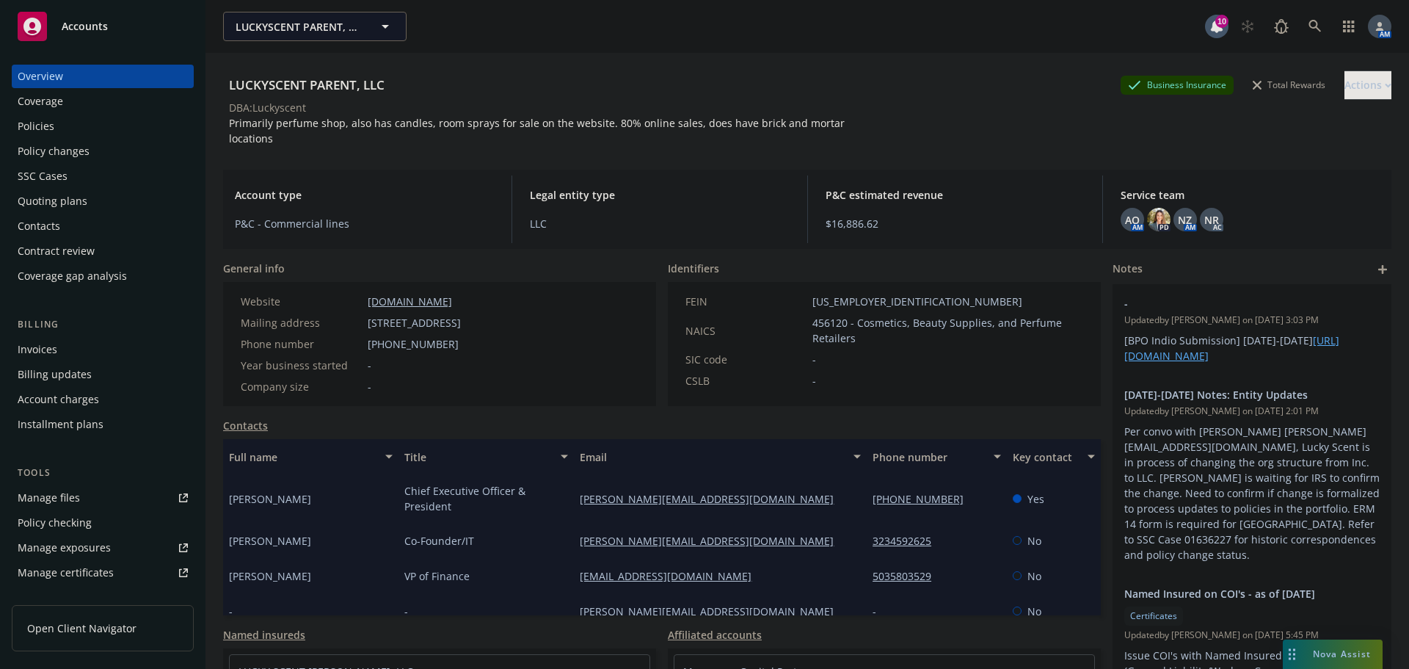
click at [255, 418] on link "Contacts" at bounding box center [245, 425] width 45 height 15
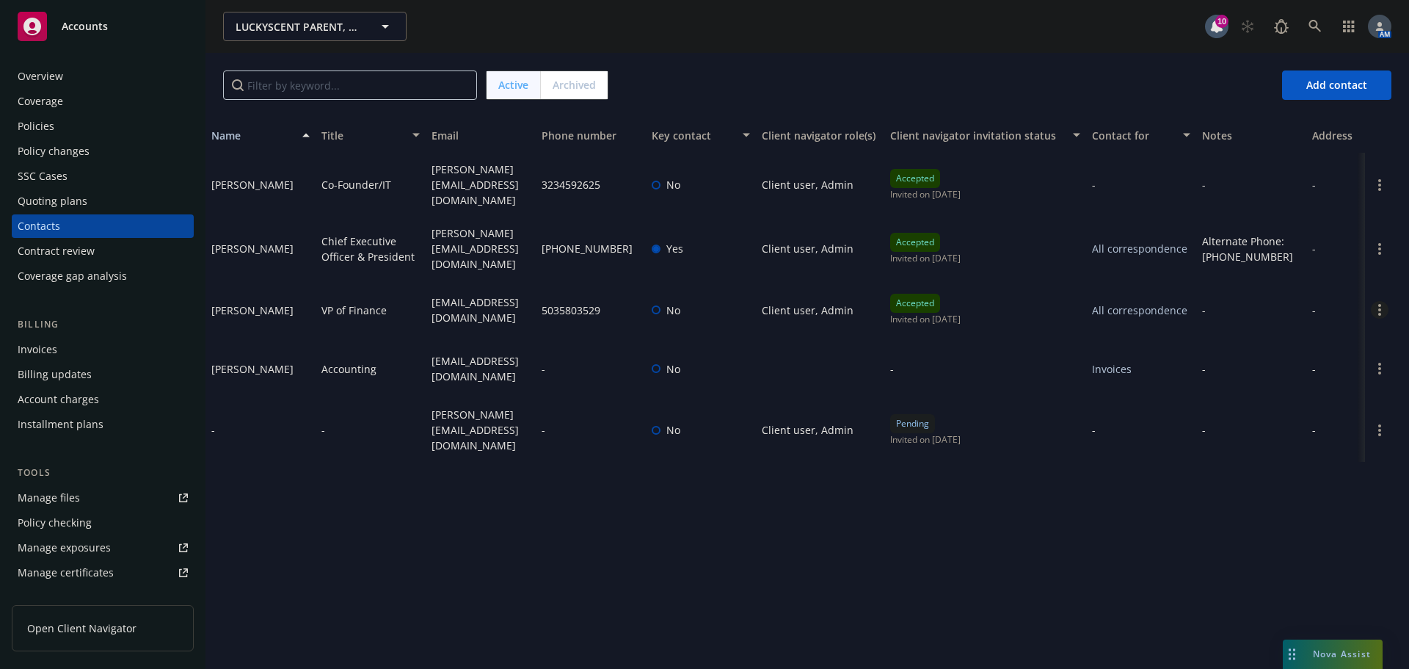
click at [1375, 302] on link "Open options" at bounding box center [1380, 310] width 18 height 18
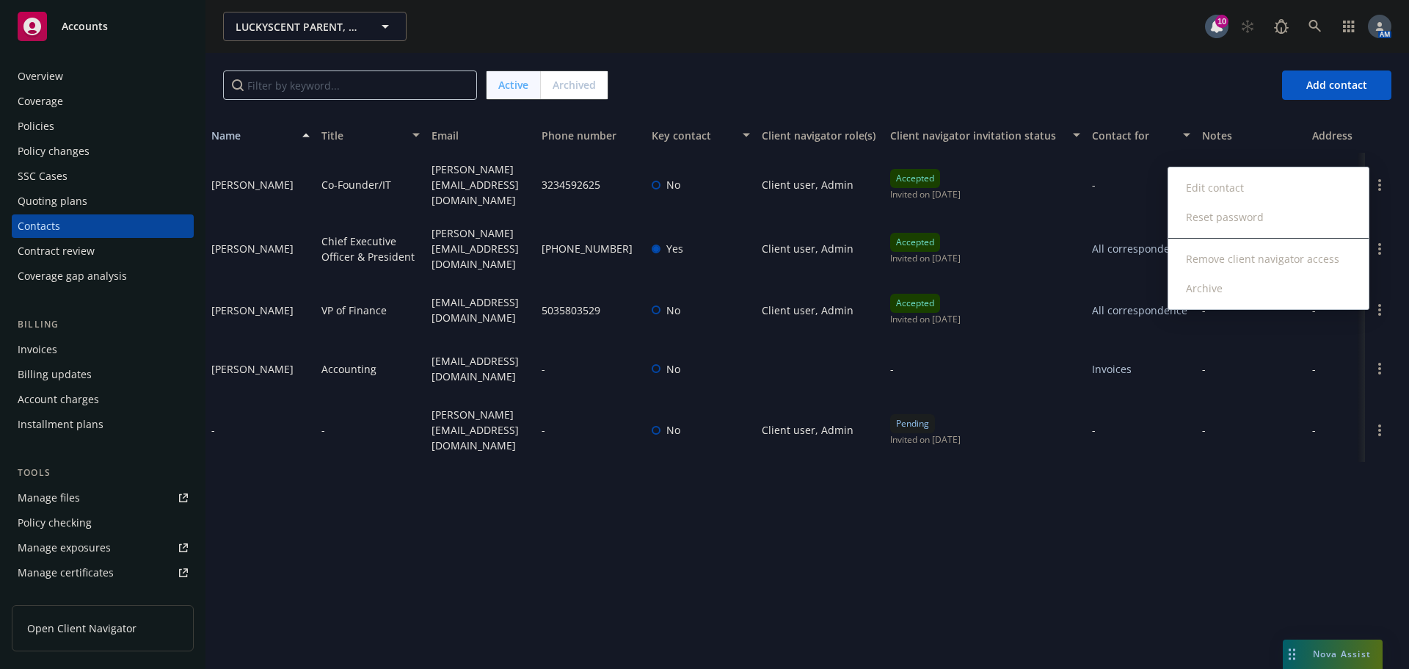
click at [1252, 183] on link "Edit contact" at bounding box center [1268, 187] width 200 height 29
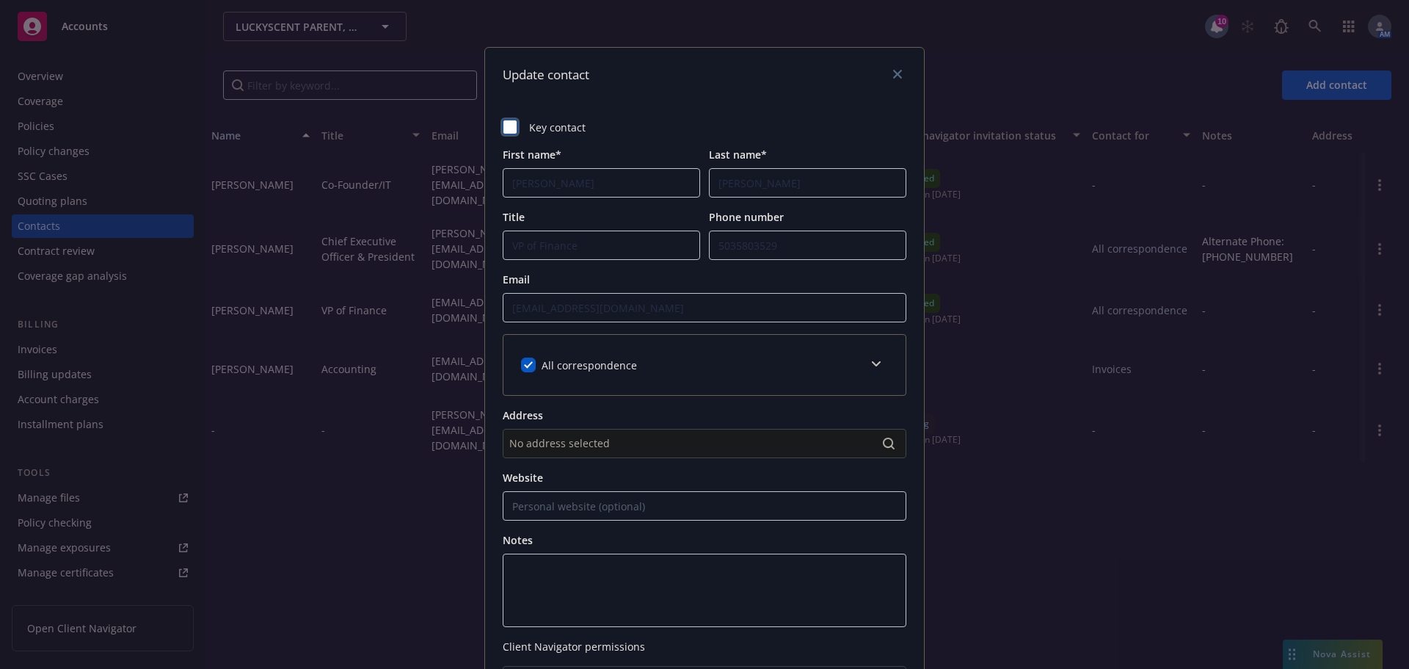
click at [504, 126] on div at bounding box center [510, 127] width 15 height 15
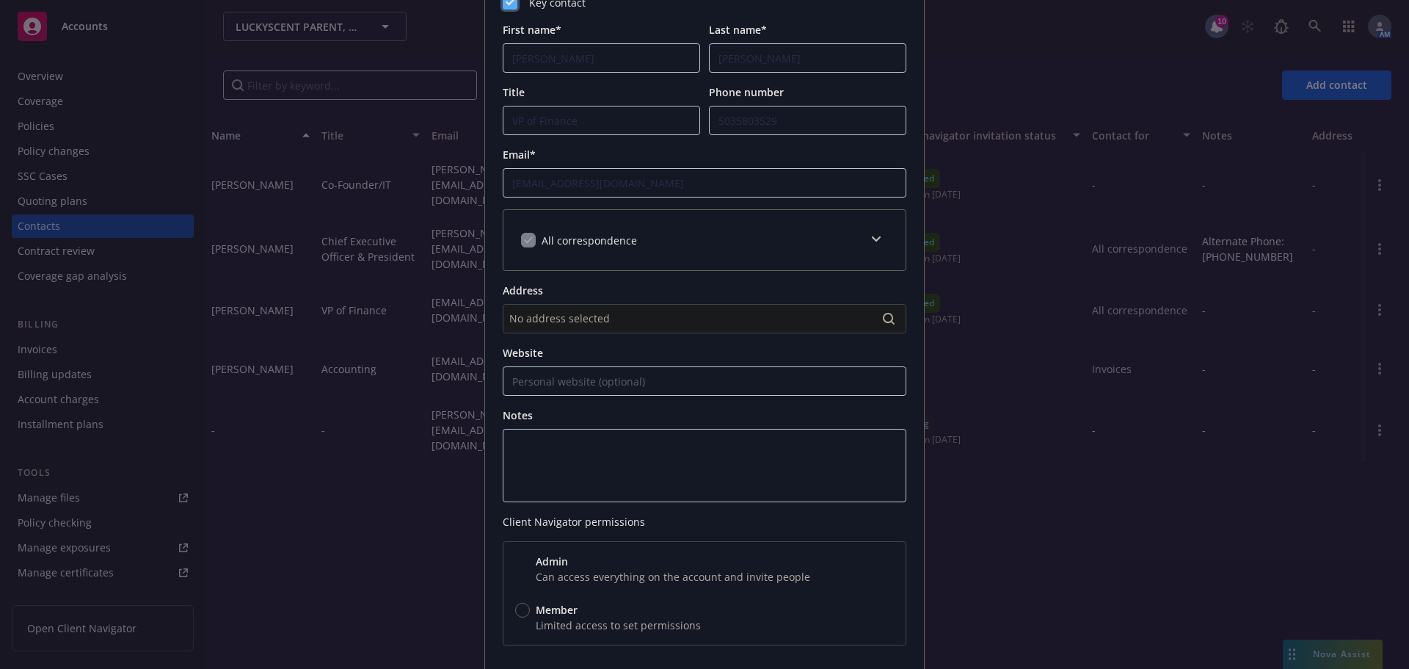
scroll to position [231, 0]
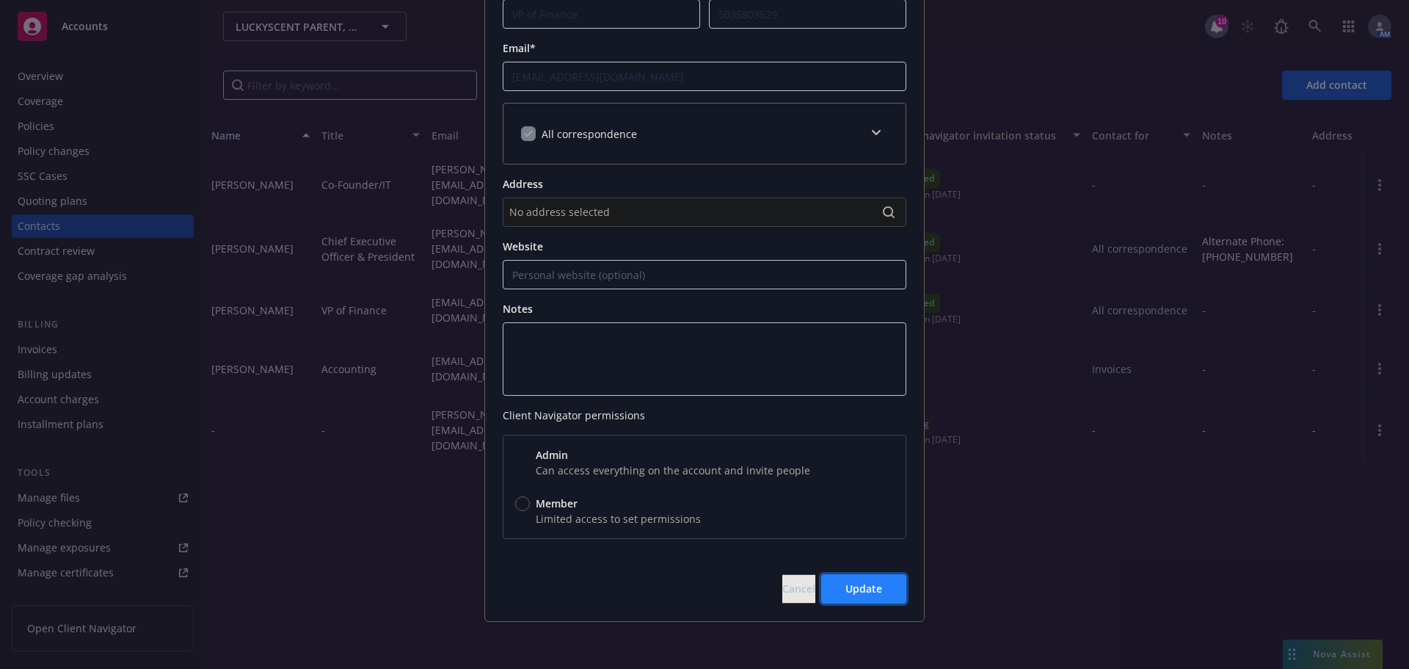
click at [870, 589] on span "Update" at bounding box center [863, 588] width 37 height 14
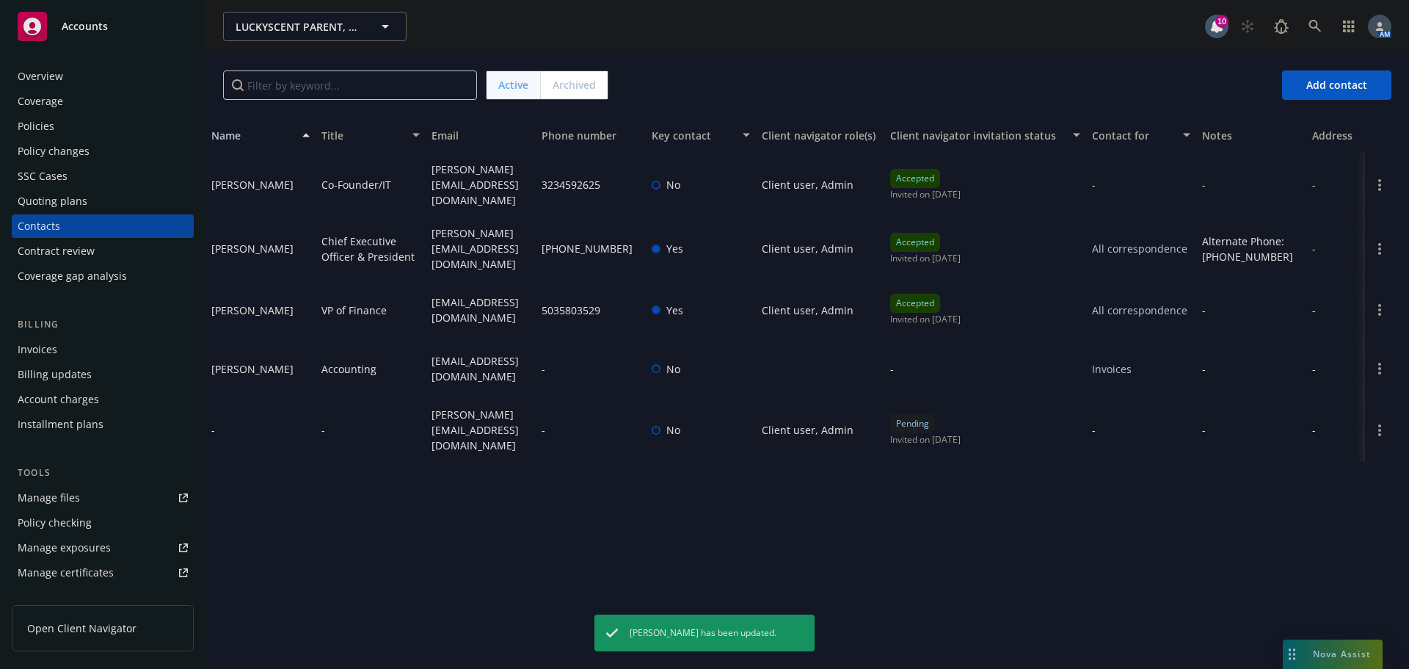
click at [50, 121] on div "Policies" at bounding box center [36, 125] width 37 height 23
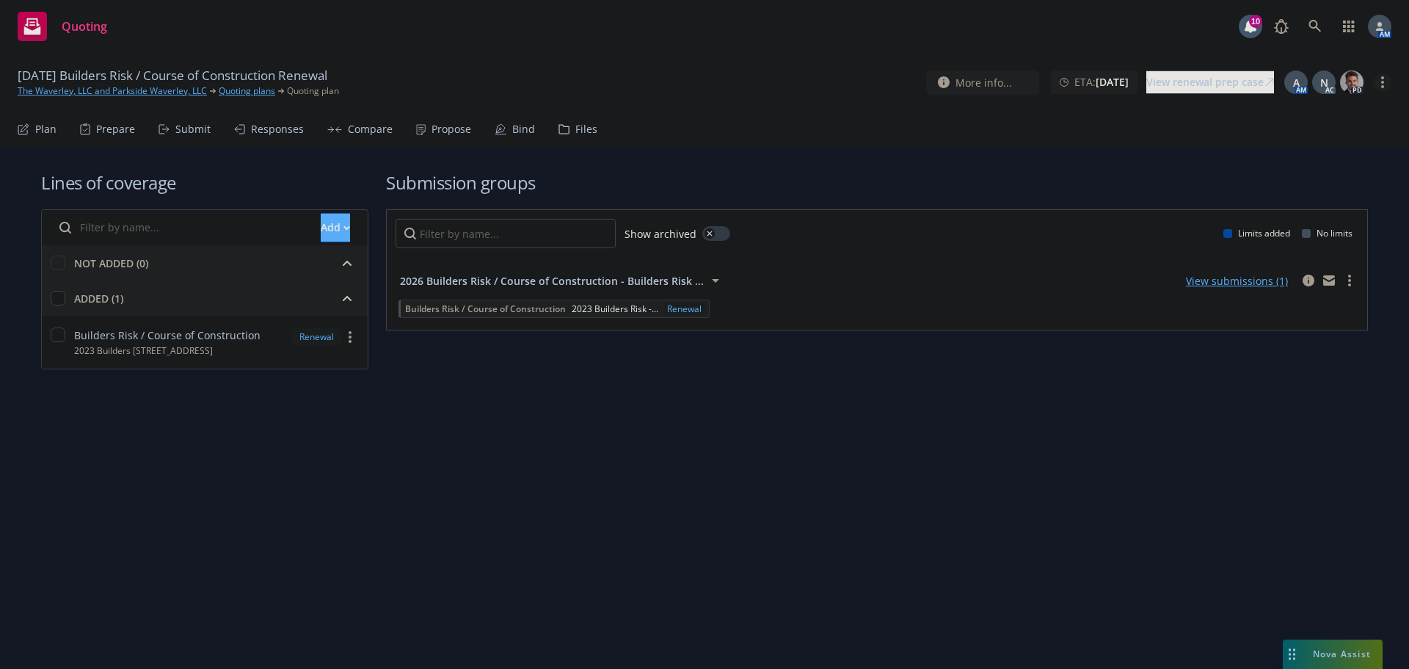
click at [1383, 83] on circle "more" at bounding box center [1382, 82] width 3 height 3
click at [1301, 227] on link "Archive quoting plan" at bounding box center [1309, 229] width 164 height 29
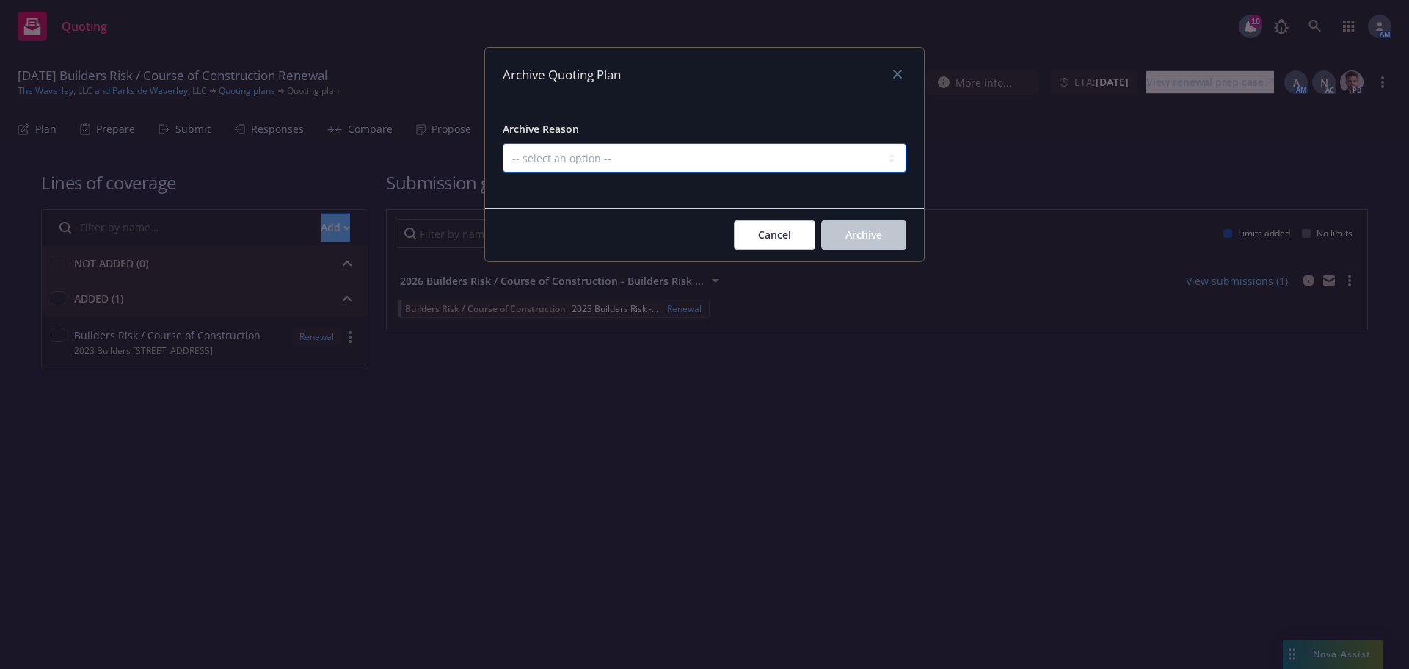
click at [779, 153] on select "-- select an option -- All policies in this renewal plan are auto-renewed Creat…" at bounding box center [705, 157] width 404 height 29
select select "ARCHIVED_RENEWAL_CANCELED"
click at [503, 143] on select "-- select an option -- All policies in this renewal plan are auto-renewed Creat…" at bounding box center [705, 157] width 404 height 29
click at [866, 241] on span "Archive" at bounding box center [863, 235] width 37 height 14
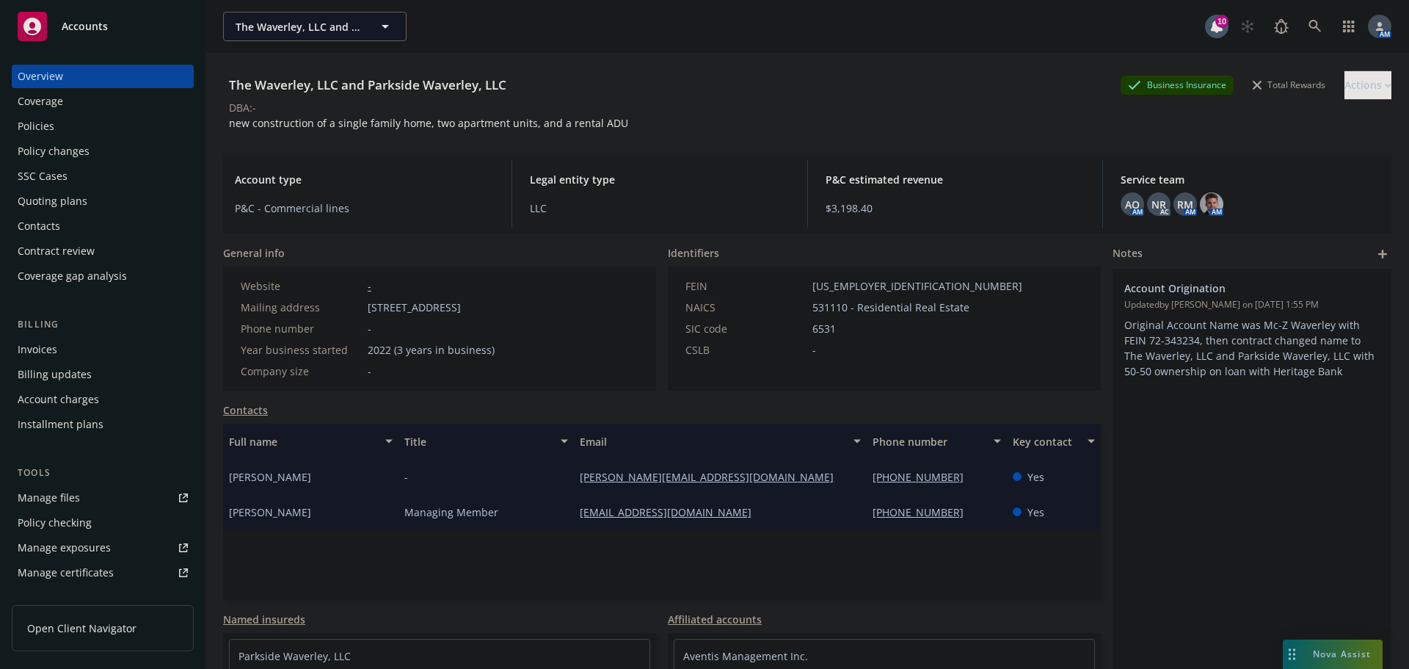
click at [57, 128] on div "Policies" at bounding box center [103, 125] width 170 height 23
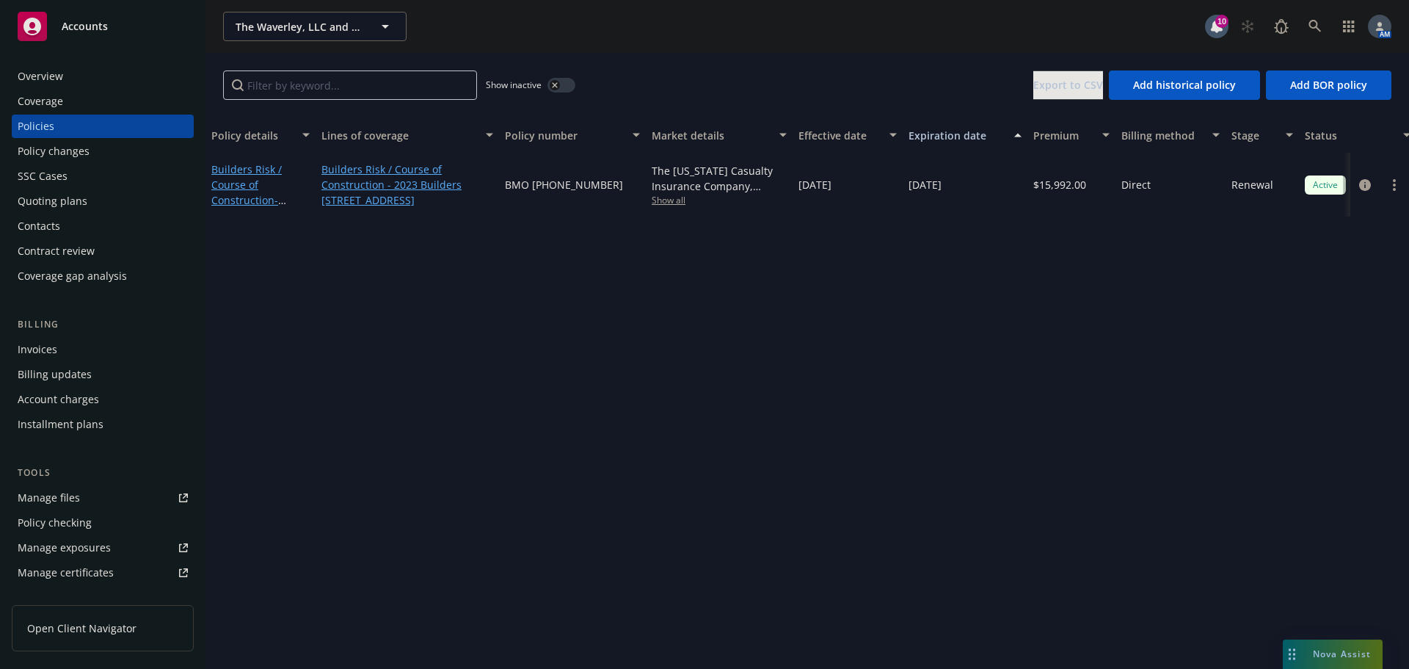
click at [561, 81] on button "button" at bounding box center [561, 85] width 28 height 15
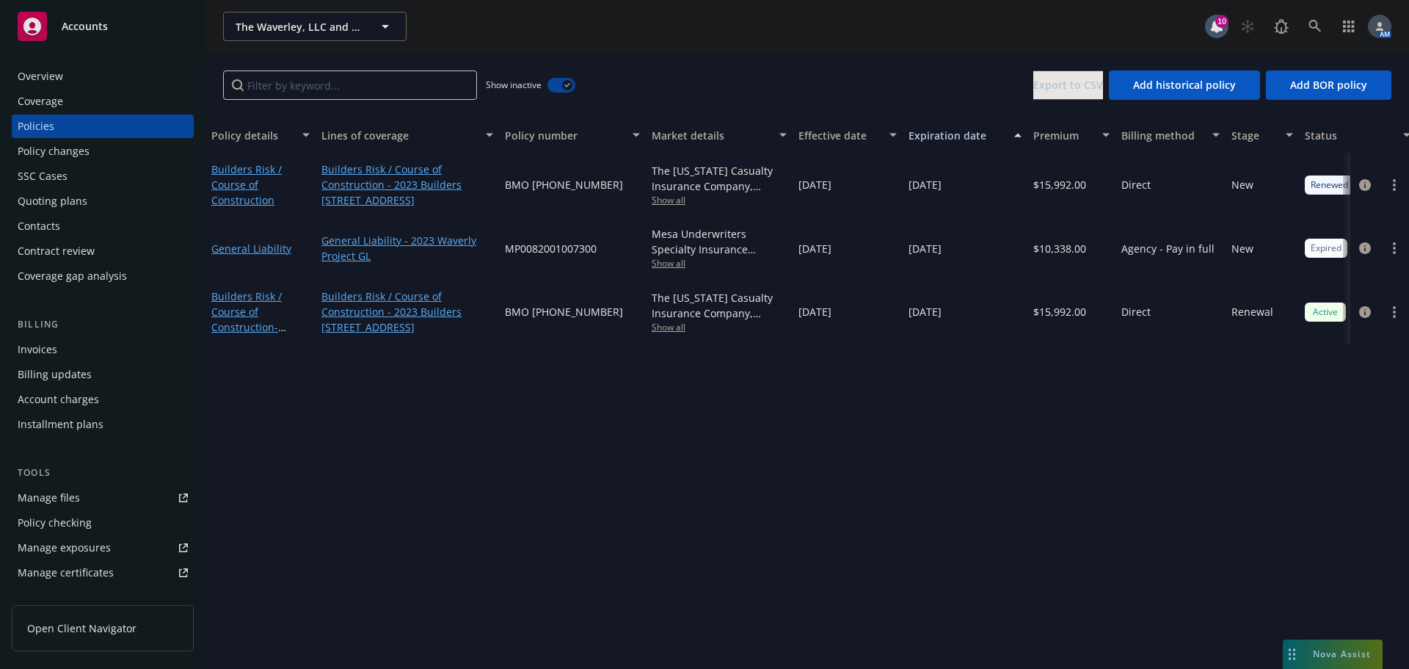
click at [62, 198] on div "Quoting plans" at bounding box center [53, 200] width 70 height 23
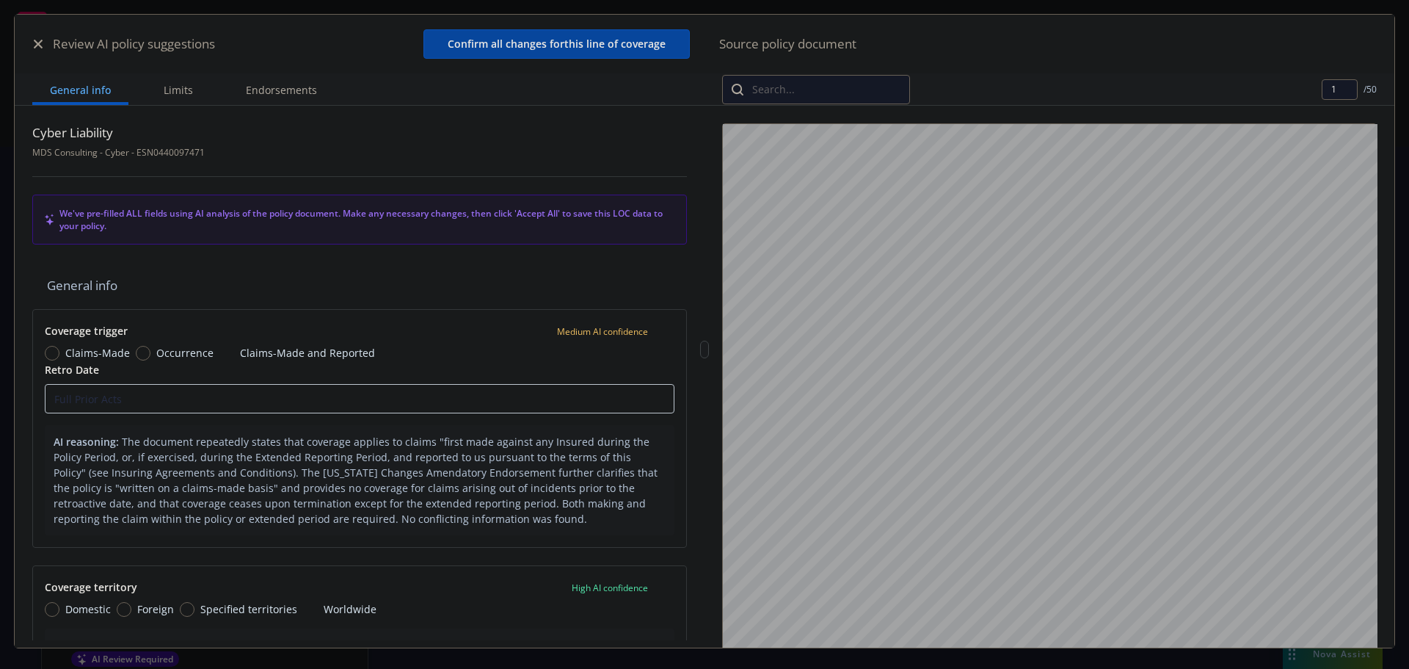
click at [41, 41] on icon "button" at bounding box center [38, 44] width 9 height 9
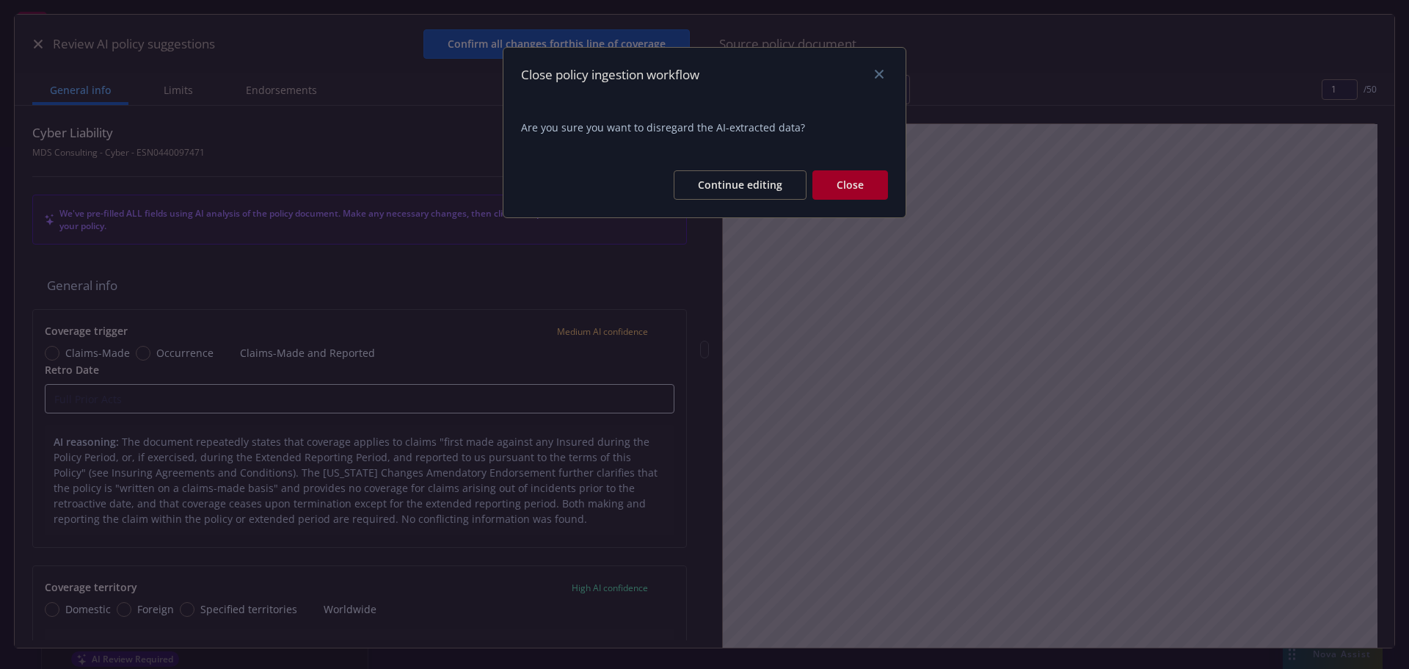
click at [838, 190] on button "Close" at bounding box center [850, 184] width 76 height 29
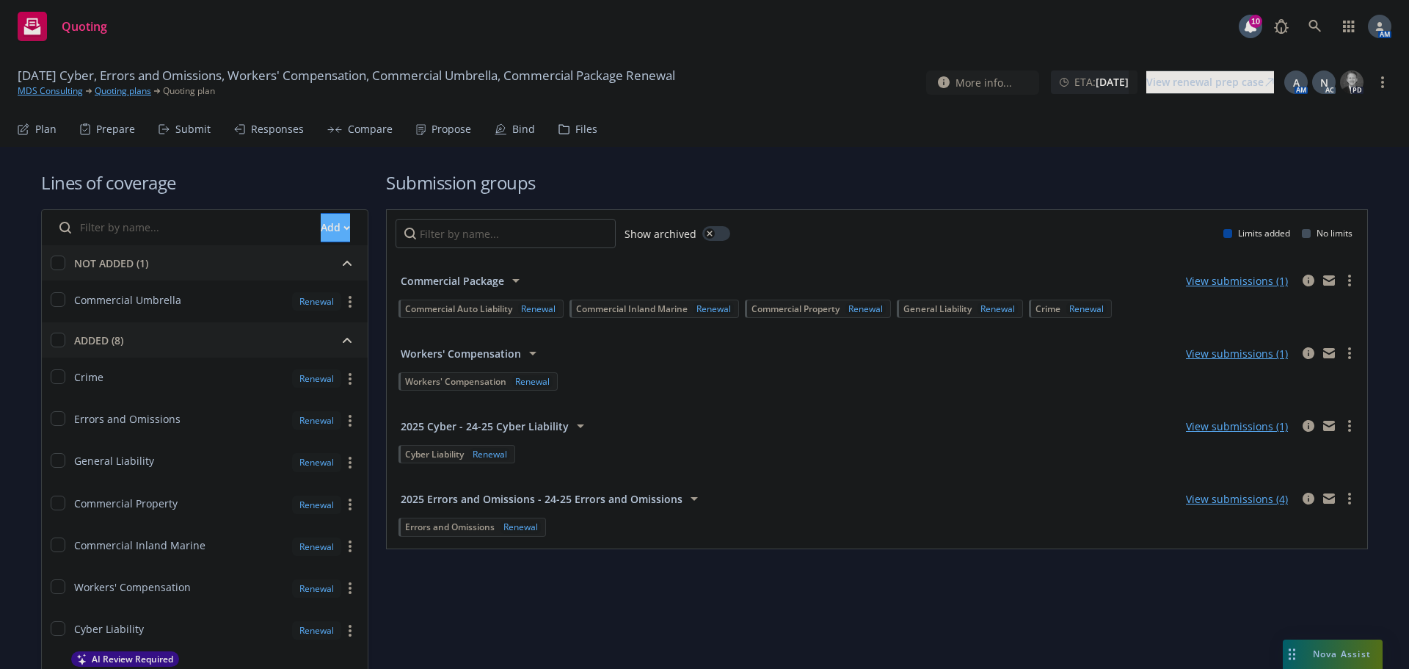
click at [443, 128] on div "Propose" at bounding box center [452, 129] width 40 height 12
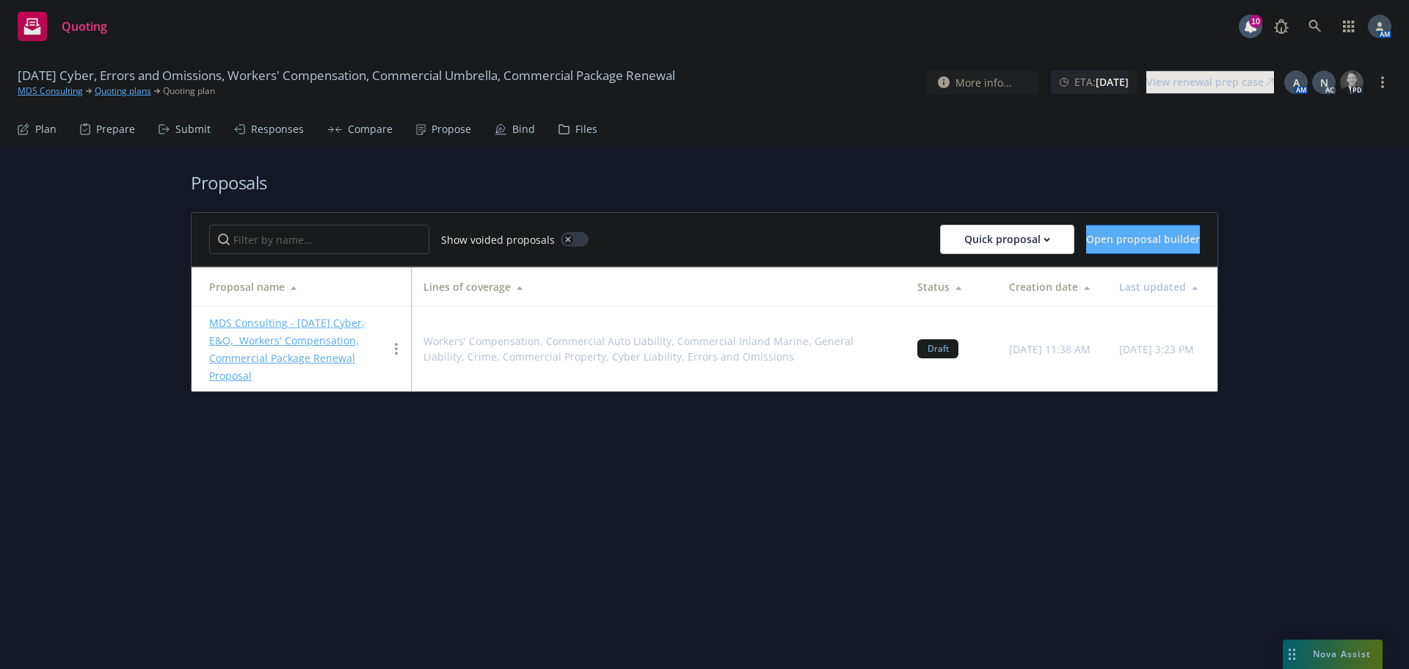
click at [314, 324] on link "MDS Consulting - 10/1/2025 Cyber, E&O, Workers' Compensation, Commercial Packag…" at bounding box center [287, 349] width 156 height 67
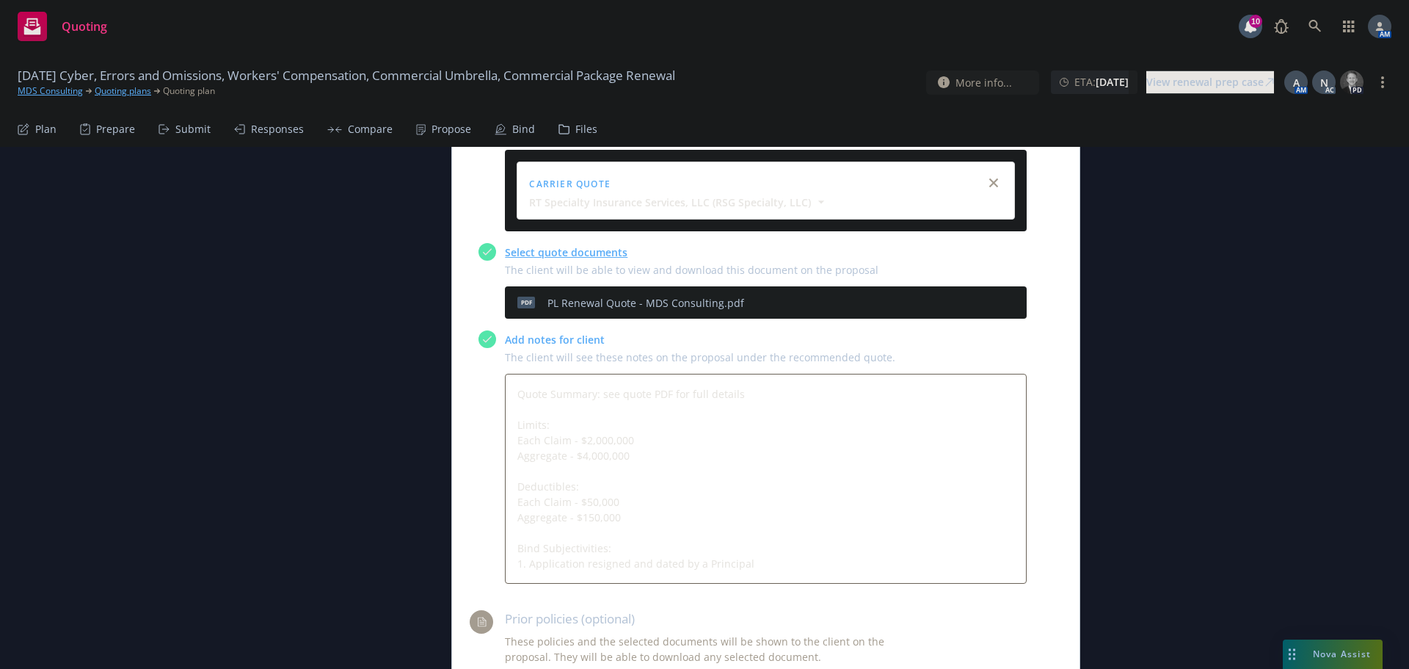
scroll to position [1982, 0]
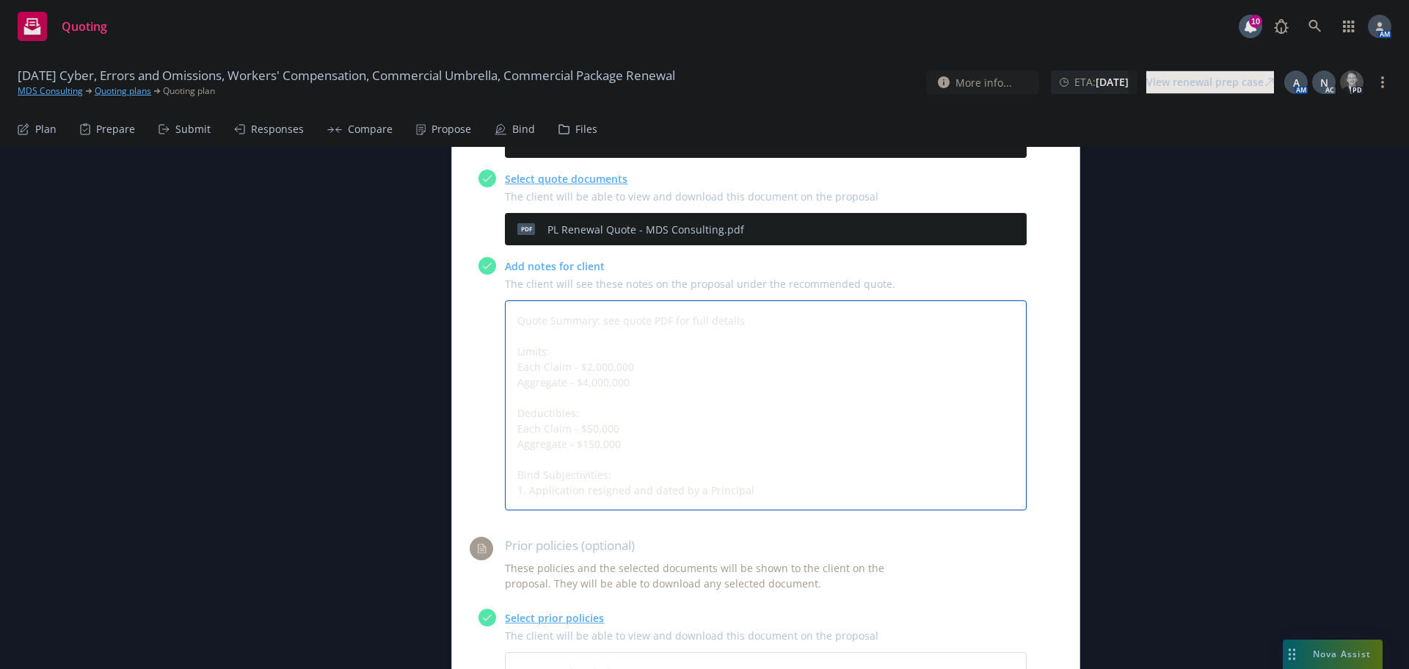
click at [765, 429] on textarea "Quote Summary: see quote PDF for full details Limits: Each Claim - $2,000,000 A…" at bounding box center [766, 405] width 522 height 210
type textarea "x"
type textarea "Quote Summary: see quote PDF for full details Limits: Each Claim - $2,000,000 A…"
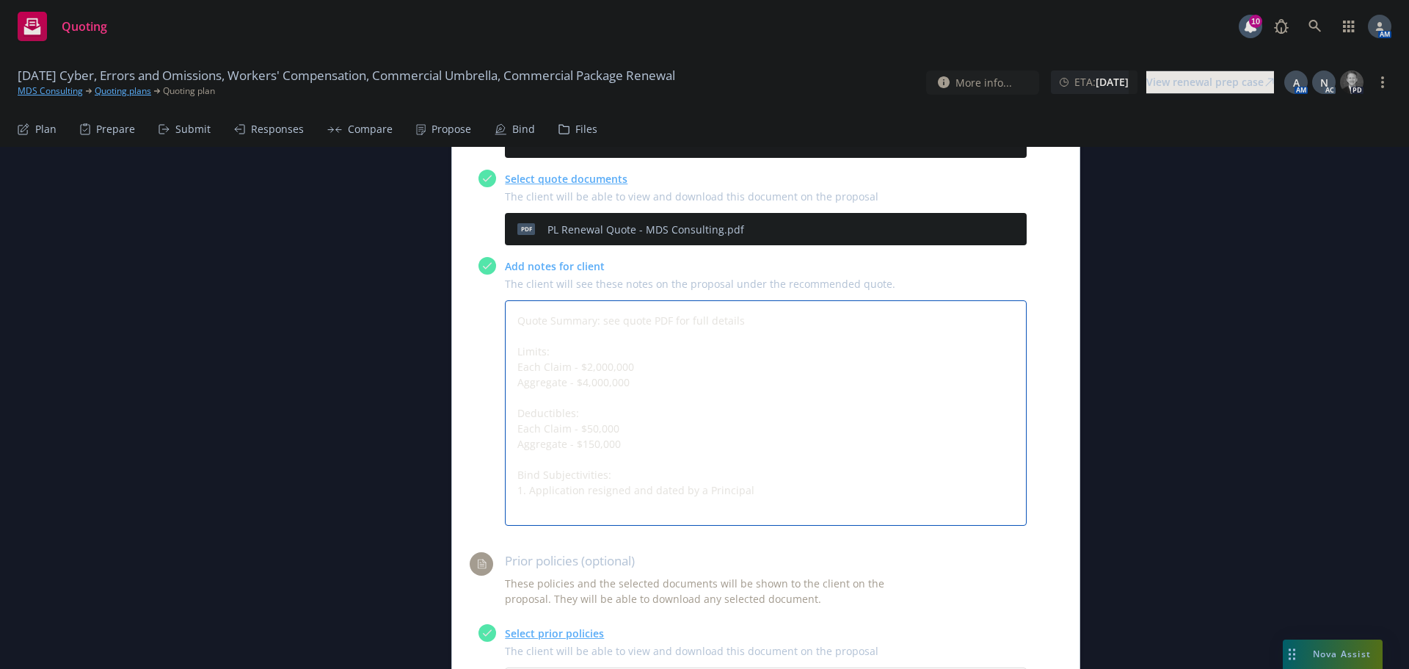
type textarea "x"
type textarea "Quote Summary: see quote PDF for full details Limits: Each Claim - $2,000,000 A…"
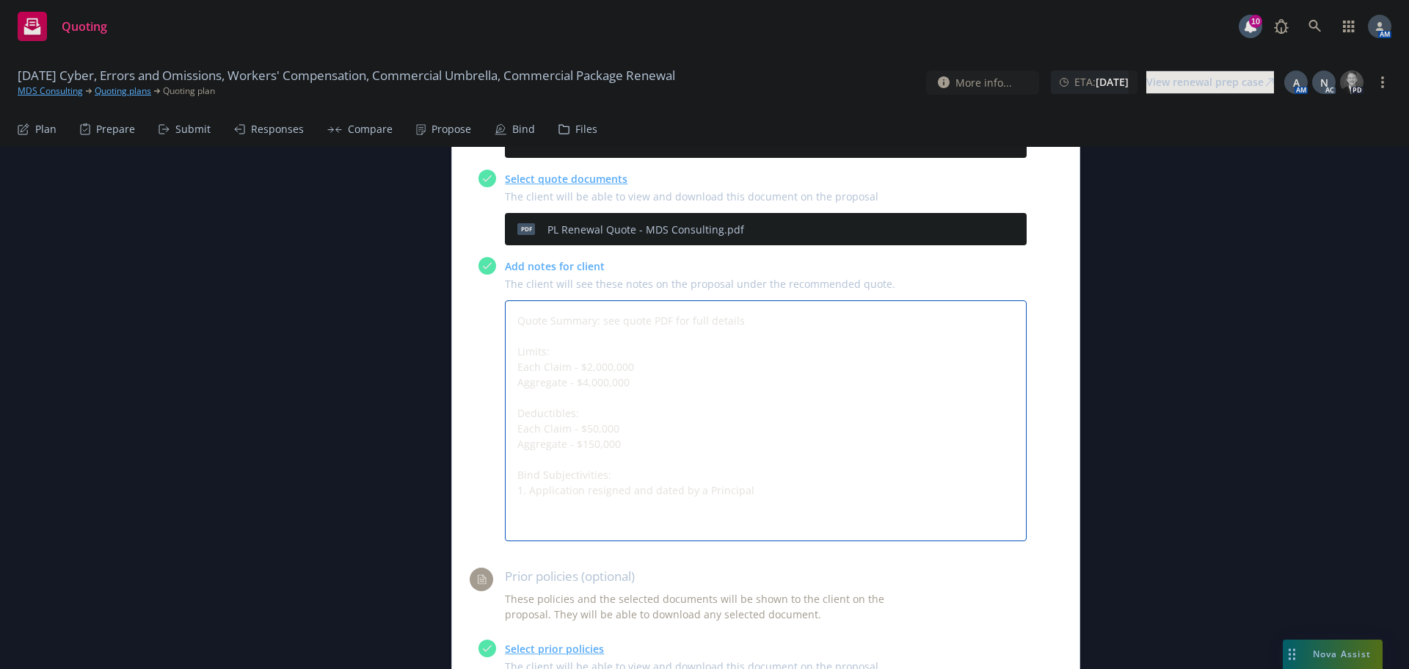
type textarea "x"
type textarea "Quote Summary: see quote PDF for full details Limits: Each Claim - $2,000,000 A…"
type textarea "x"
type textarea "Quote Summary: see quote PDF for full details Limits: Each Claim - $2,000,000 A…"
type textarea "x"
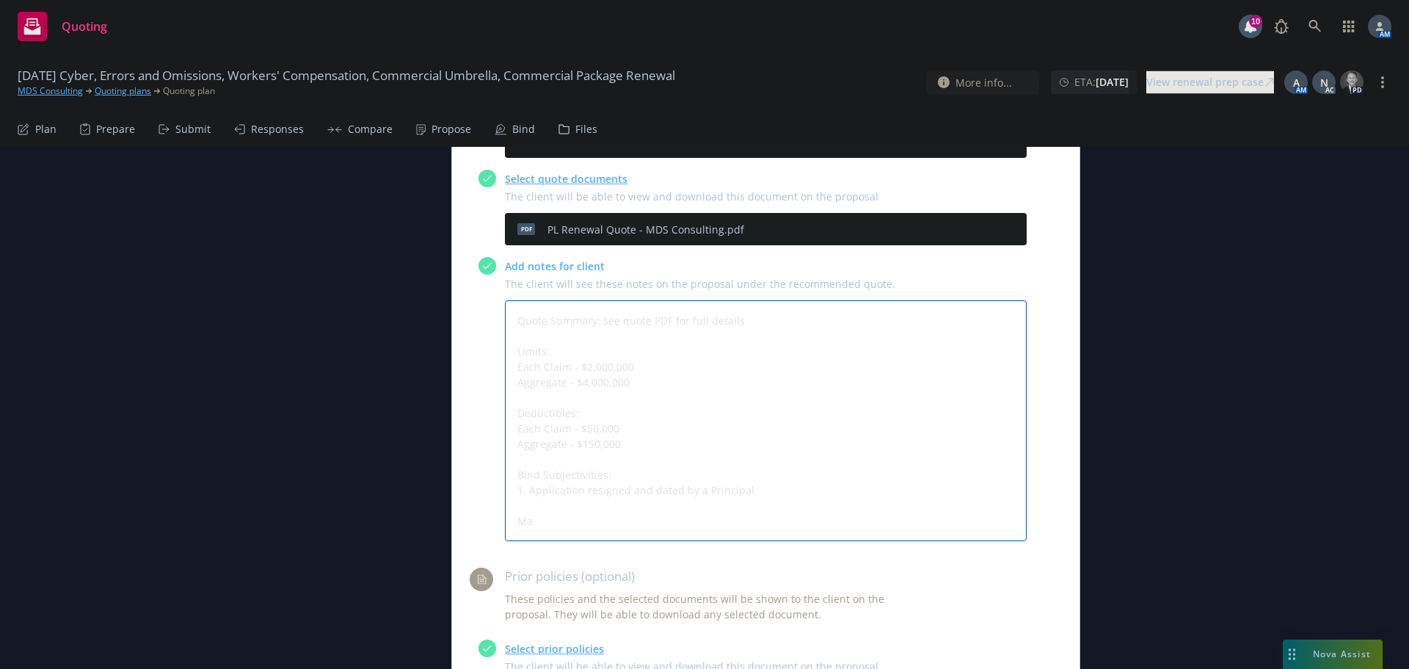
type textarea "Quote Summary: see quote PDF for full details Limits: Each Claim - $2,000,000 A…"
type textarea "x"
type textarea "Quote Summary: see quote PDF for full details Limits: Each Claim - $2,000,000 A…"
type textarea "x"
type textarea "Quote Summary: see quote PDF for full details Limits: Each Claim - $2,000,000 A…"
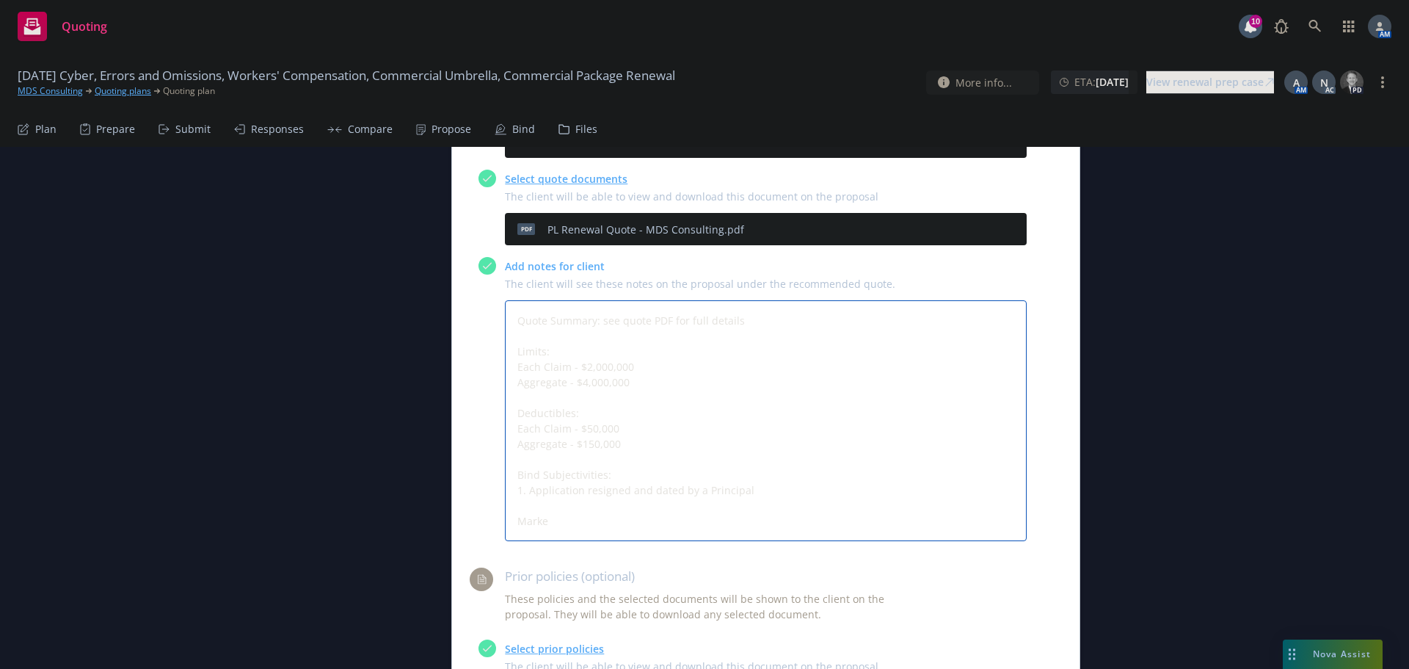
type textarea "x"
type textarea "Quote Summary: see quote PDF for full details Limits: Each Claim - $2,000,000 A…"
type textarea "x"
type textarea "Quote Summary: see quote PDF for full details Limits: Each Claim - $2,000,000 A…"
type textarea "x"
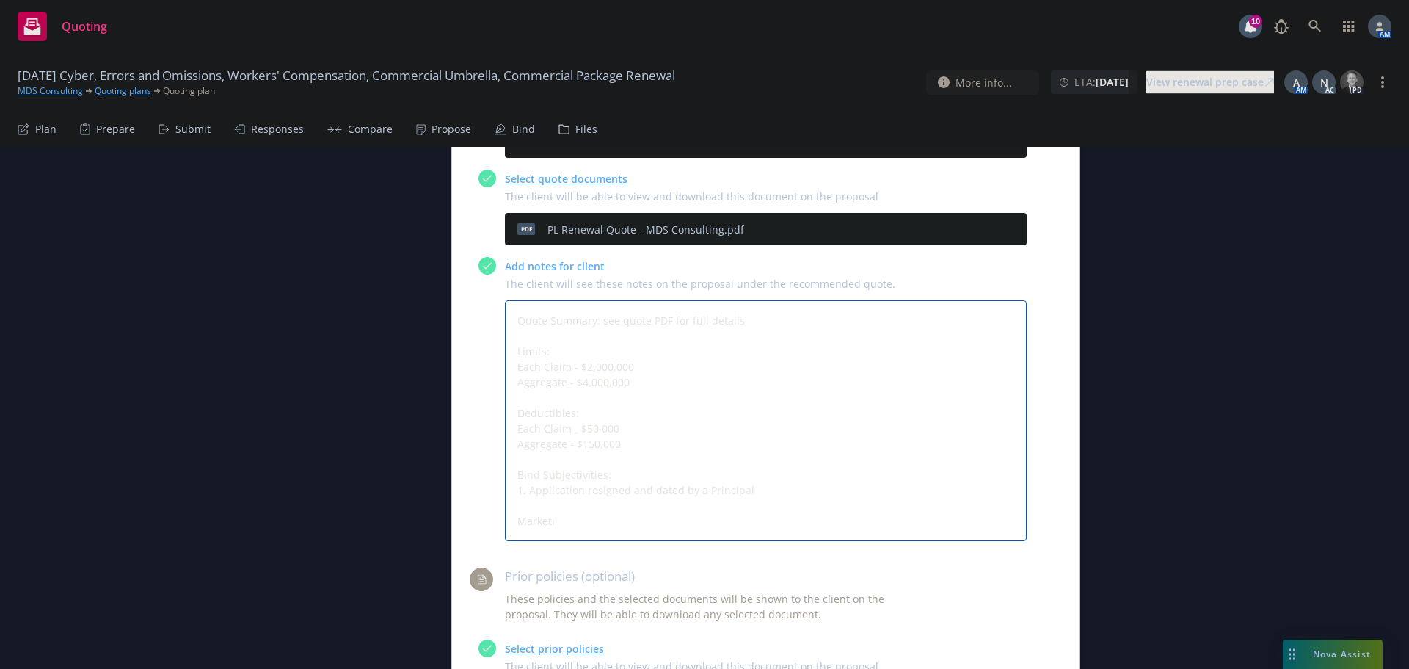
type textarea "Quote Summary: see quote PDF for full details Limits: Each Claim - $2,000,000 A…"
type textarea "x"
type textarea "Quote Summary: see quote PDF for full details Limits: Each Claim - $2,000,000 A…"
type textarea "x"
type textarea "Quote Summary: see quote PDF for full details Limits: Each Claim - $2,000,000 A…"
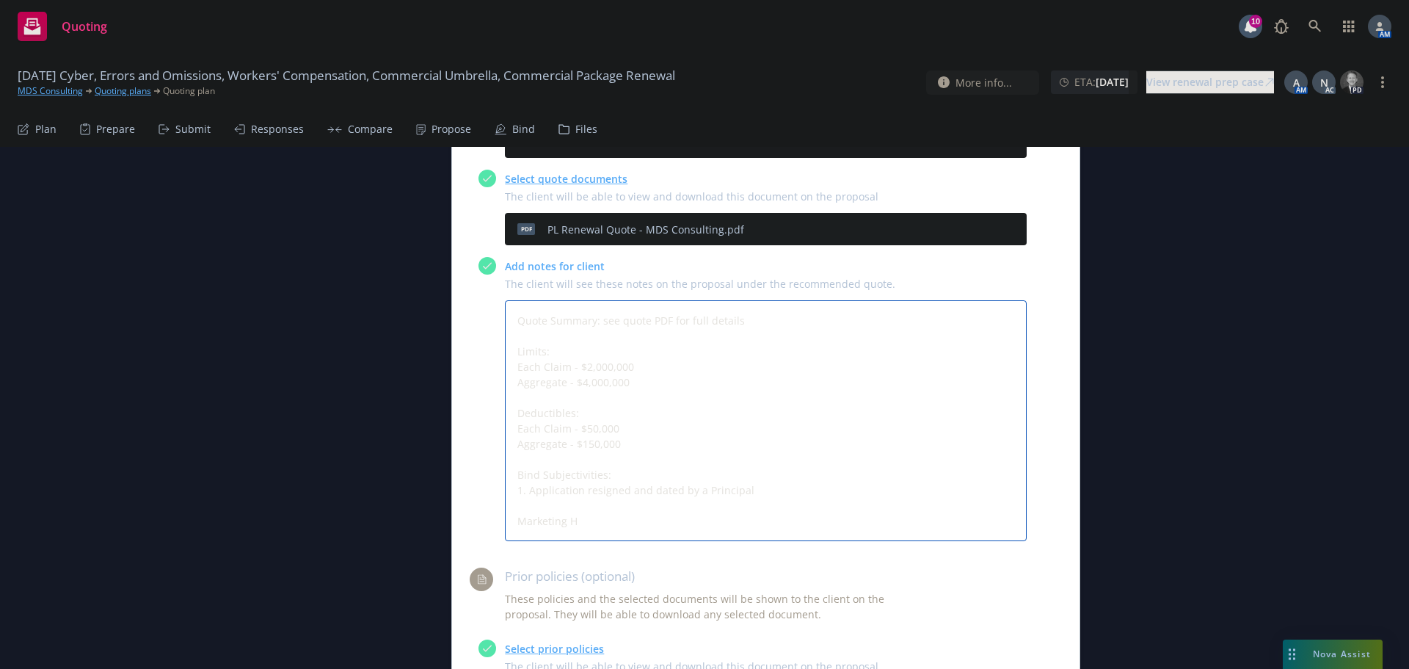
type textarea "x"
type textarea "Quote Summary: see quote PDF for full details Limits: Each Claim - $2,000,000 A…"
type textarea "x"
type textarea "Quote Summary: see quote PDF for full details Limits: Each Claim - $2,000,000 A…"
type textarea "x"
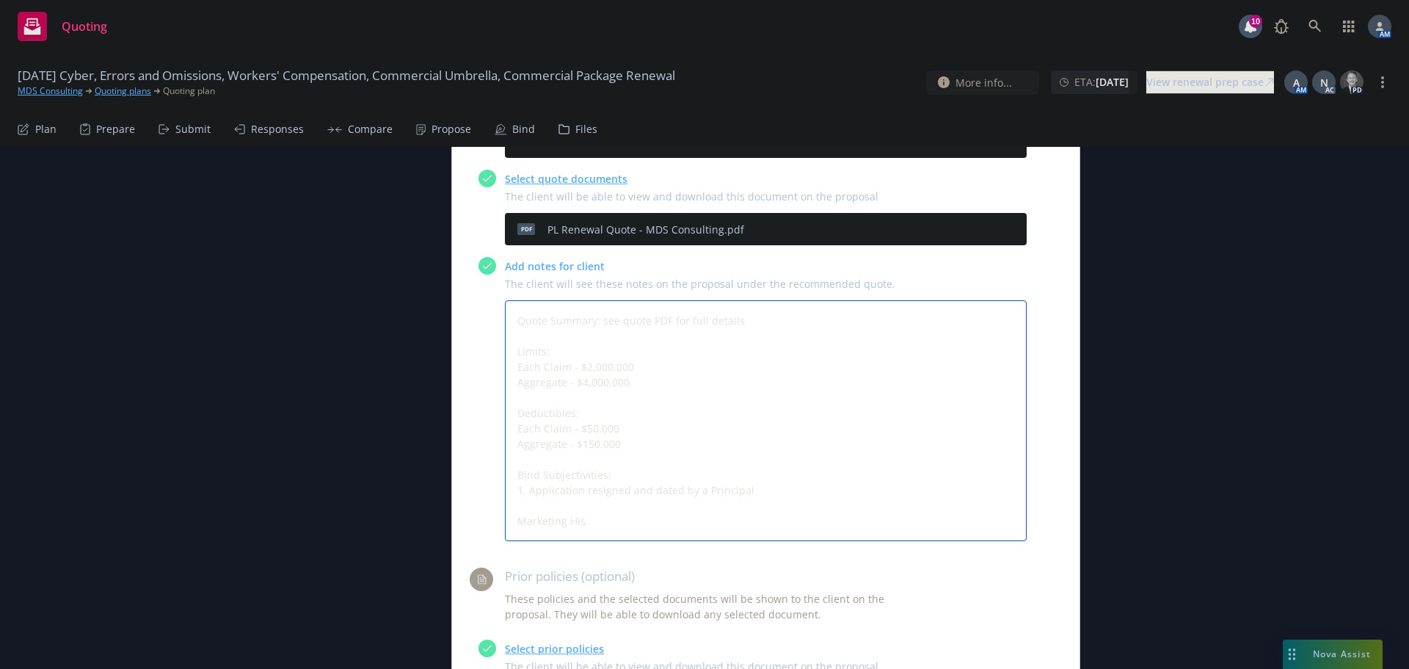
type textarea "Quote Summary: see quote PDF for full details Limits: Each Claim - $2,000,000 A…"
type textarea "x"
type textarea "Quote Summary: see quote PDF for full details Limits: Each Claim - $2,000,000 A…"
type textarea "x"
type textarea "Quote Summary: see quote PDF for full details Limits: Each Claim - $2,000,000 A…"
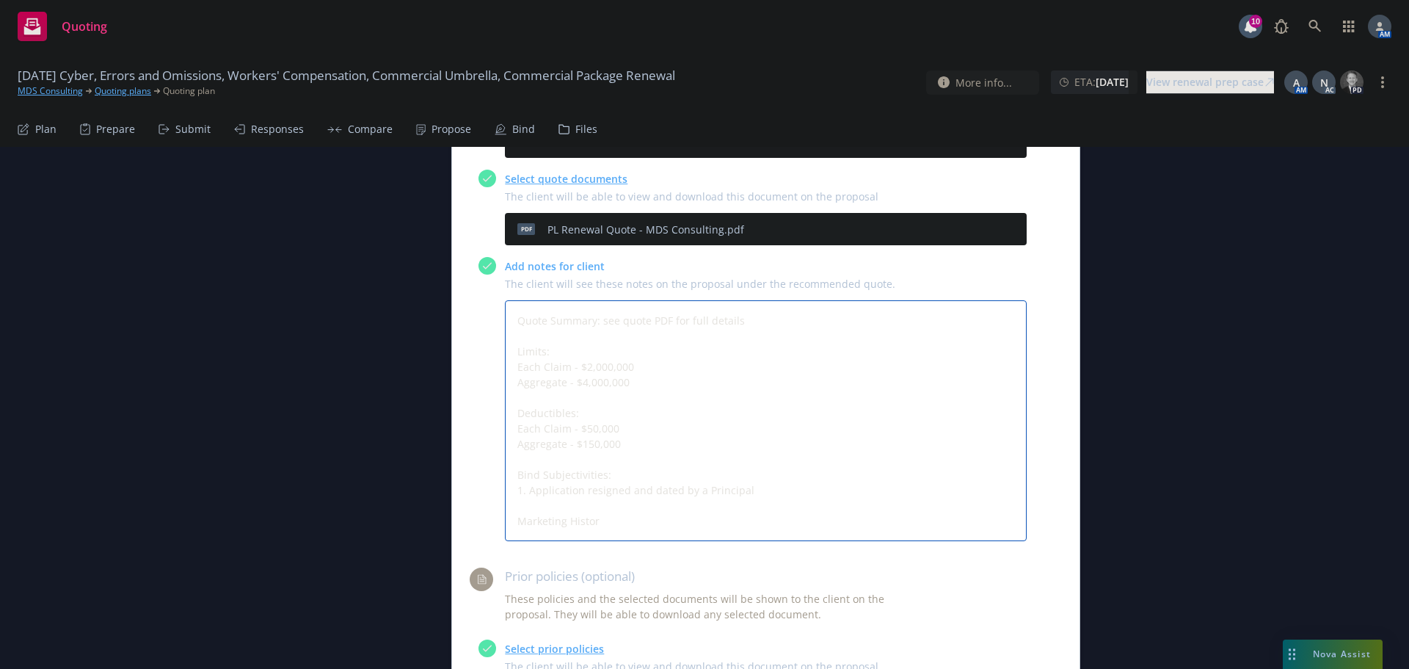
type textarea "x"
type textarea "Quote Summary: see quote PDF for full details Limits: Each Claim - $2,000,000 A…"
type textarea "x"
type textarea "Quote Summary: see quote PDF for full details Limits: Each Claim - $2,000,000 A…"
type textarea "x"
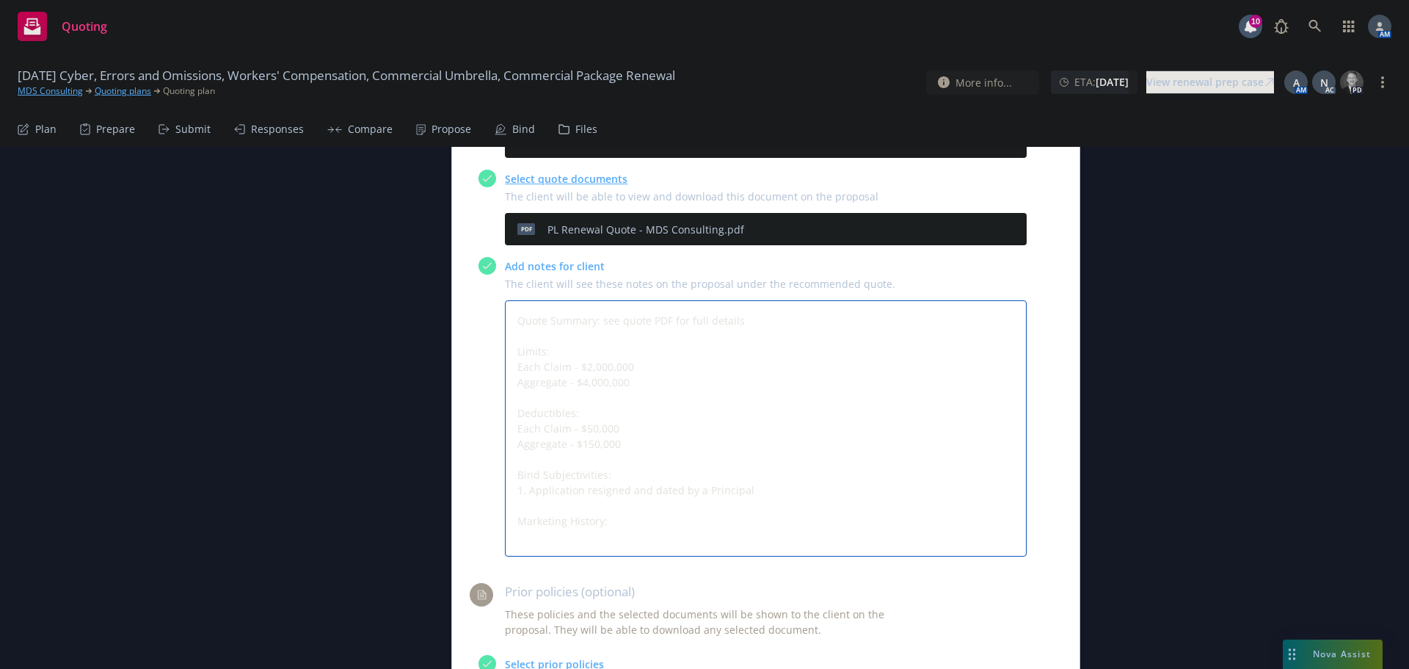
type textarea "Quote Summary: see quote PDF for full details Limits: Each Claim - $2,000,000 A…"
click at [614, 472] on textarea "Quote Summary: see quote PDF for full details Limits: Each Claim - $2,000,000 A…" at bounding box center [766, 428] width 522 height 256
click at [574, 472] on textarea "Quote Summary: see quote PDF for full details Limits: Each Claim - $2,000,000 A…" at bounding box center [766, 428] width 522 height 256
type textarea "x"
type textarea "Quote Summary: see quote PDF for full details Limits: Each Claim - $2,000,000 A…"
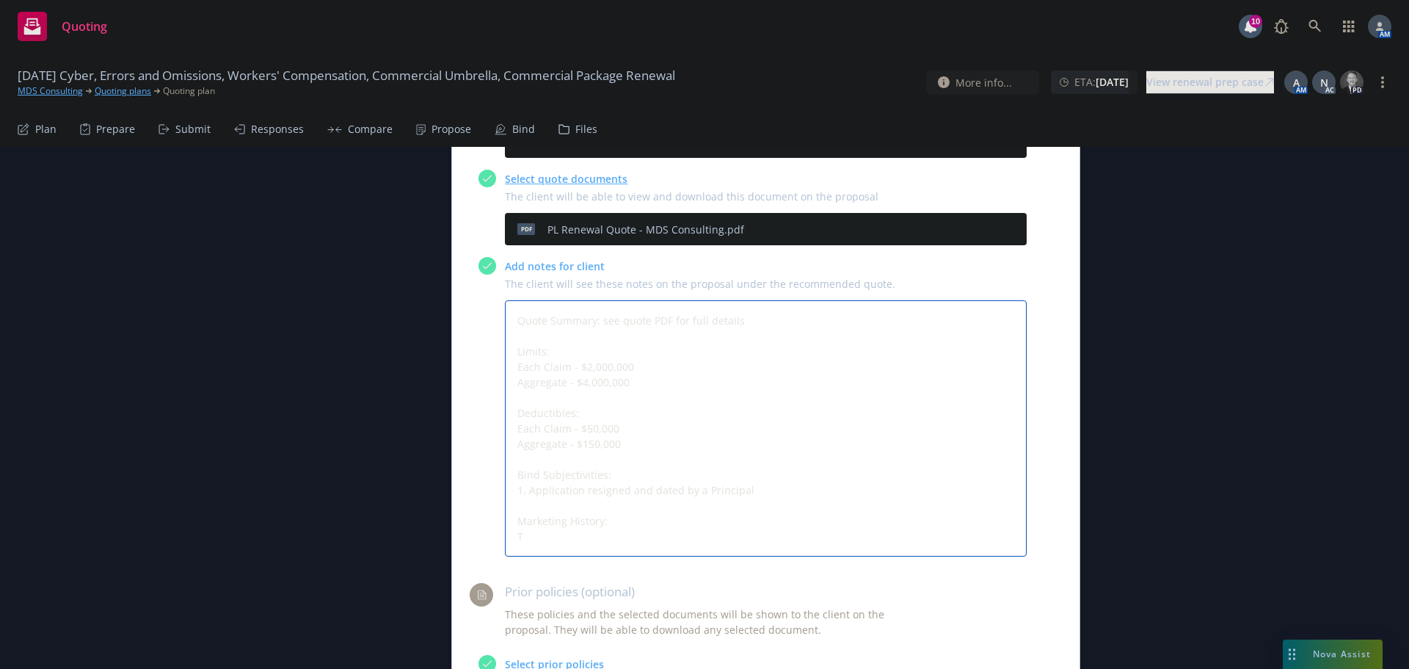
type textarea "x"
type textarea "Quote Summary: see quote PDF for full details Limits: Each Claim - $2,000,000 A…"
type textarea "x"
type textarea "Quote Summary: see quote PDF for full details Limits: Each Claim - $2,000,000 A…"
type textarea "x"
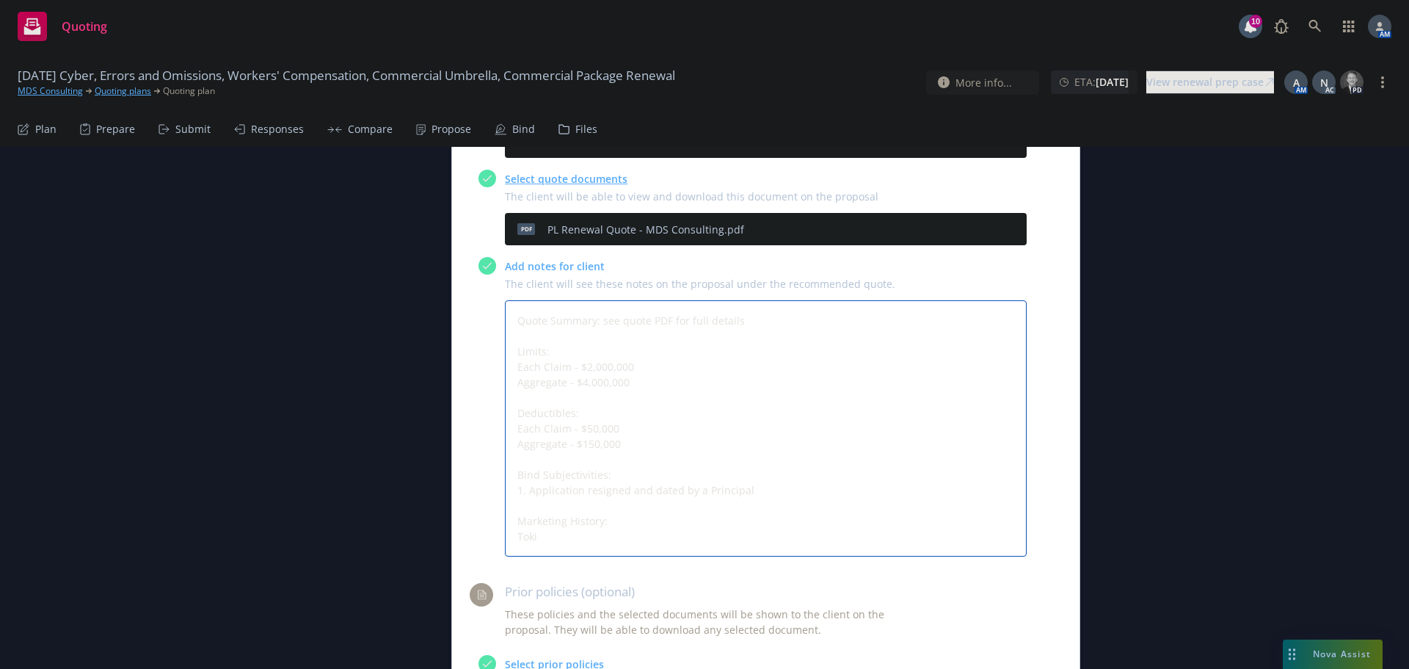
type textarea "Quote Summary: see quote PDF for full details Limits: Each Claim - $2,000,000 A…"
type textarea "x"
type textarea "Quote Summary: see quote PDF for full details Limits: Each Claim - $2,000,000 A…"
type textarea "x"
type textarea "Quote Summary: see quote PDF for full details Limits: Each Claim - $2,000,000 A…"
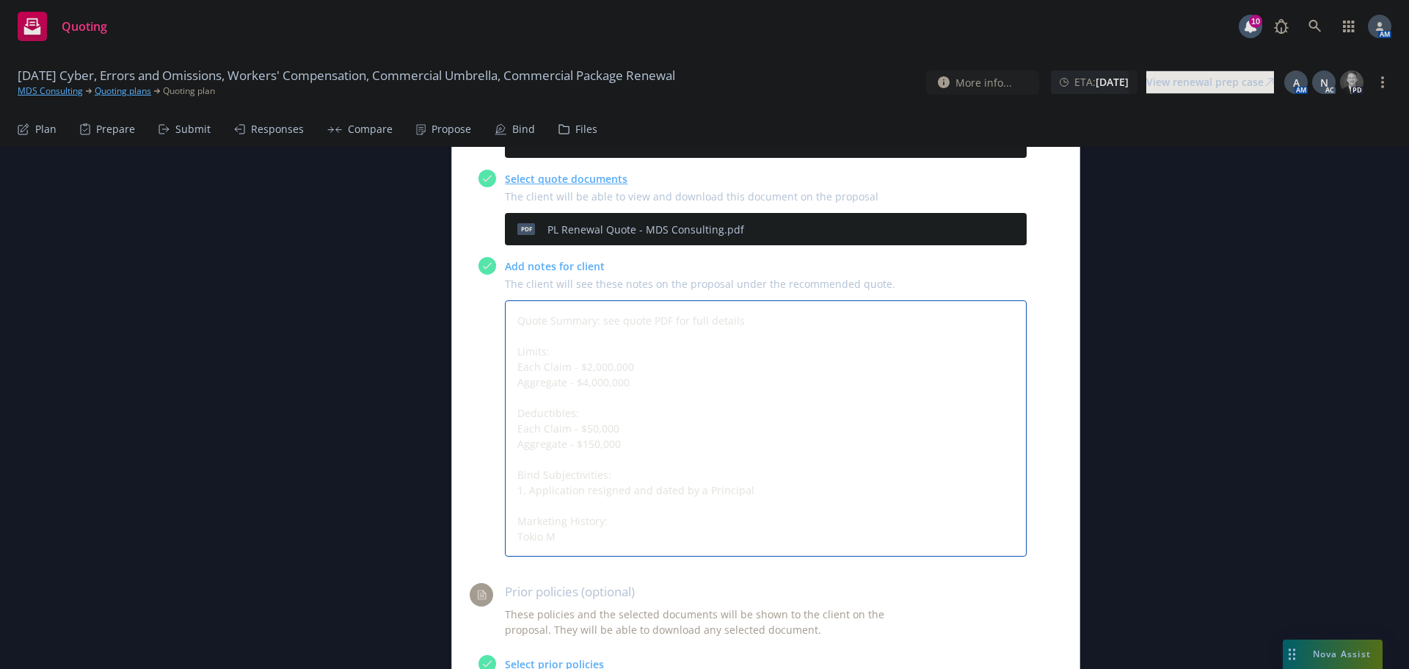
type textarea "x"
type textarea "Quote Summary: see quote PDF for full details Limits: Each Claim - $2,000,000 A…"
type textarea "x"
type textarea "Quote Summary: see quote PDF for full details Limits: Each Claim - $2,000,000 A…"
type textarea "x"
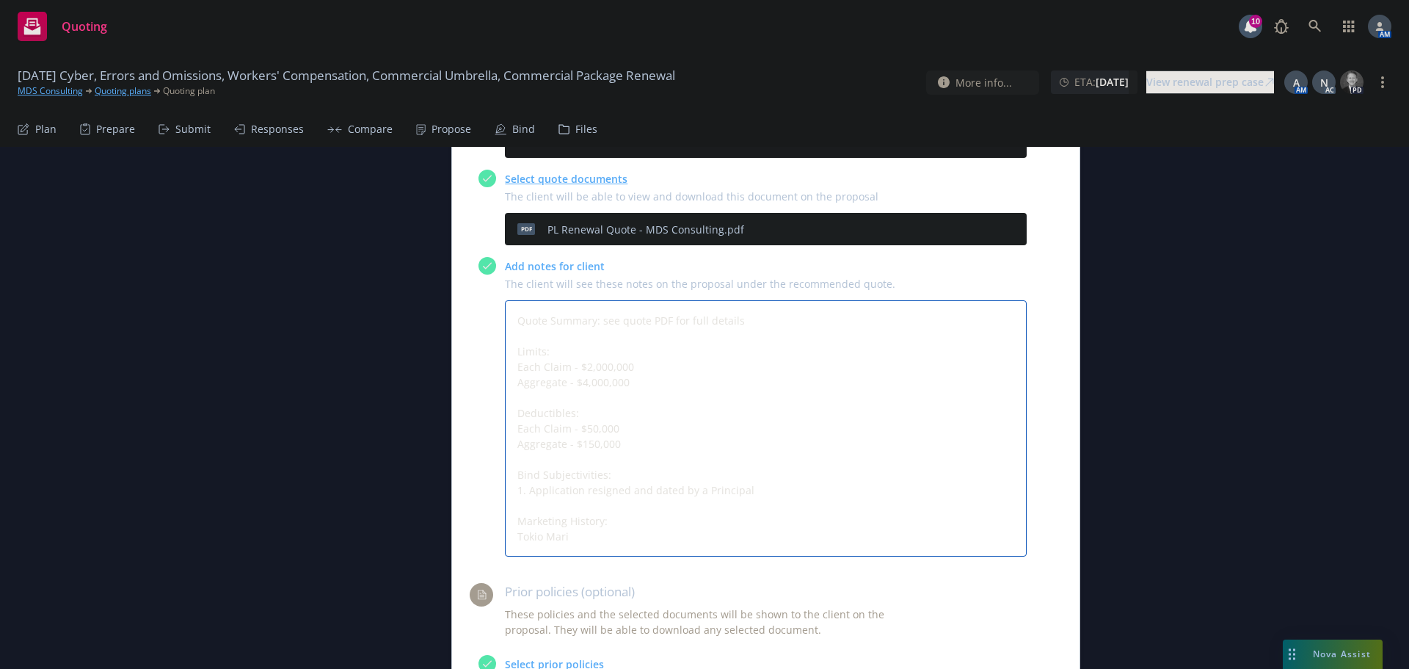
type textarea "Quote Summary: see quote PDF for full details Limits: Each Claim - $2,000,000 A…"
type textarea "x"
type textarea "Quote Summary: see quote PDF for full details Limits: Each Claim - $2,000,000 A…"
type textarea "x"
type textarea "Quote Summary: see quote PDF for full details Limits: Each Claim - $2,000,000 A…"
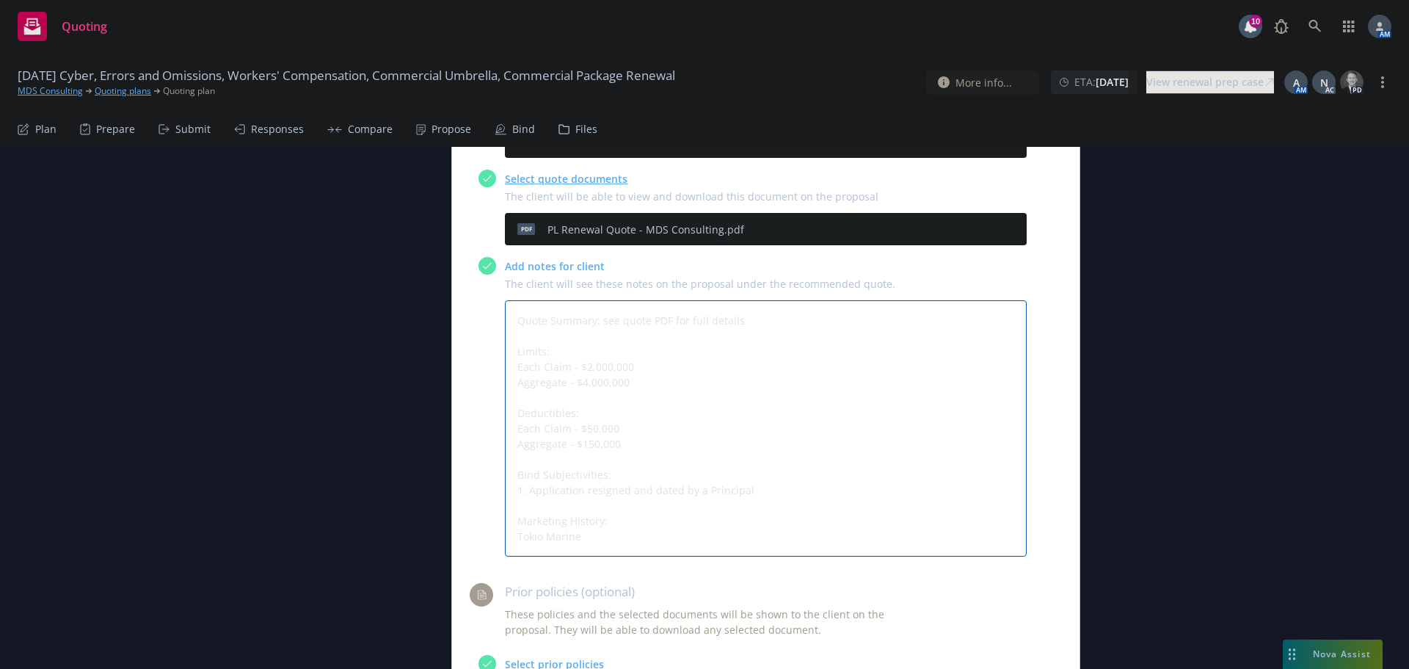
type textarea "x"
type textarea "Quote Summary: see quote PDF for full details Limits: Each Claim - $2,000,000 A…"
type textarea "x"
type textarea "Quote Summary: see quote PDF for full details Limits: Each Claim - $2,000,000 A…"
type textarea "x"
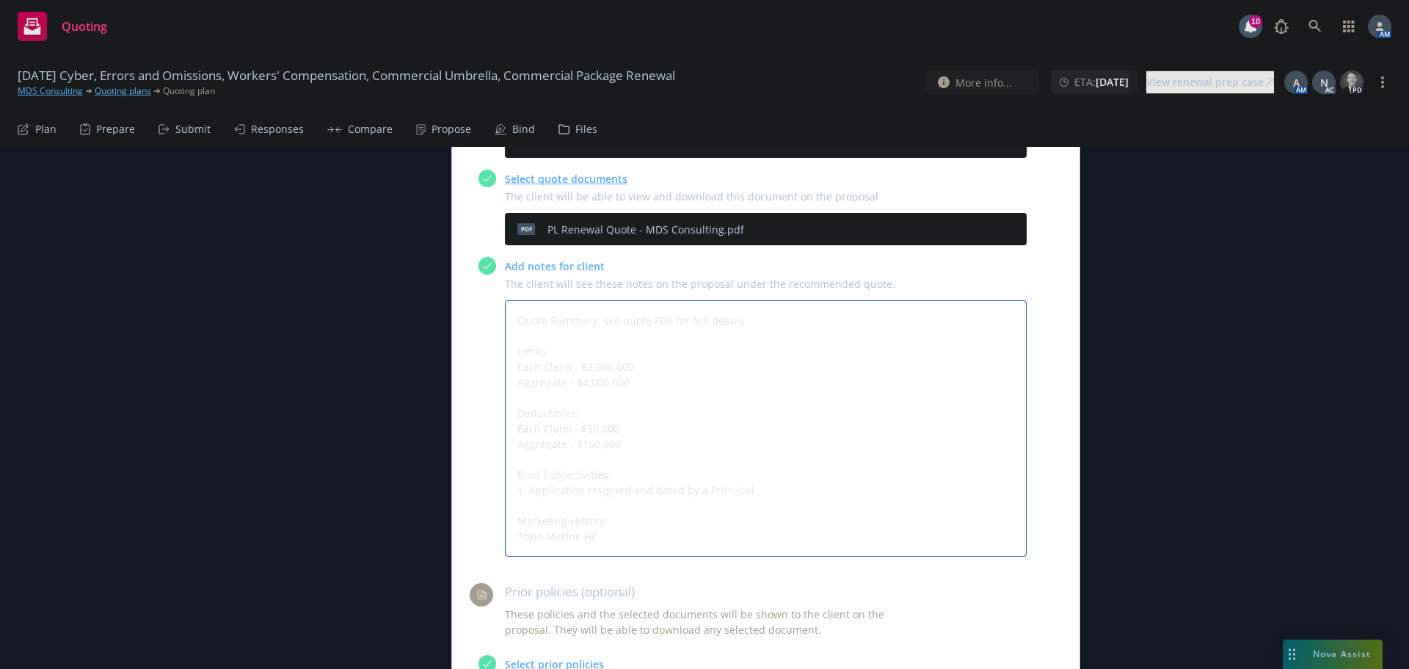
type textarea "Quote Summary: see quote PDF for full details Limits: Each Claim - $2,000,000 A…"
type textarea "x"
type textarea "Quote Summary: see quote PDF for full details Limits: Each Claim - $2,000,000 A…"
type textarea "x"
type textarea "Quote Summary: see quote PDF for full details Limits: Each Claim - $2,000,000 A…"
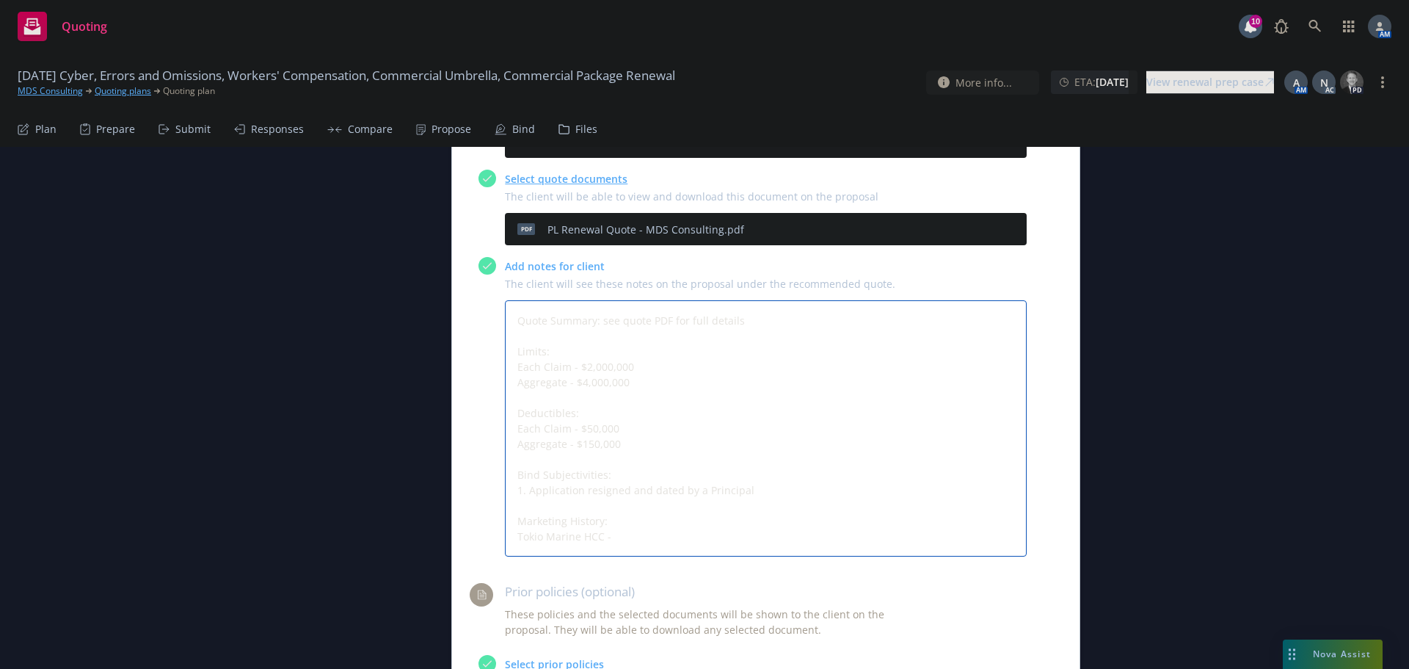
type textarea "x"
type textarea "Quote Summary: see quote PDF for full details Limits: Each Claim - $2,000,000 A…"
type textarea "x"
type textarea "Quote Summary: see quote PDF for full details Limits: Each Claim - $2,000,000 A…"
type textarea "x"
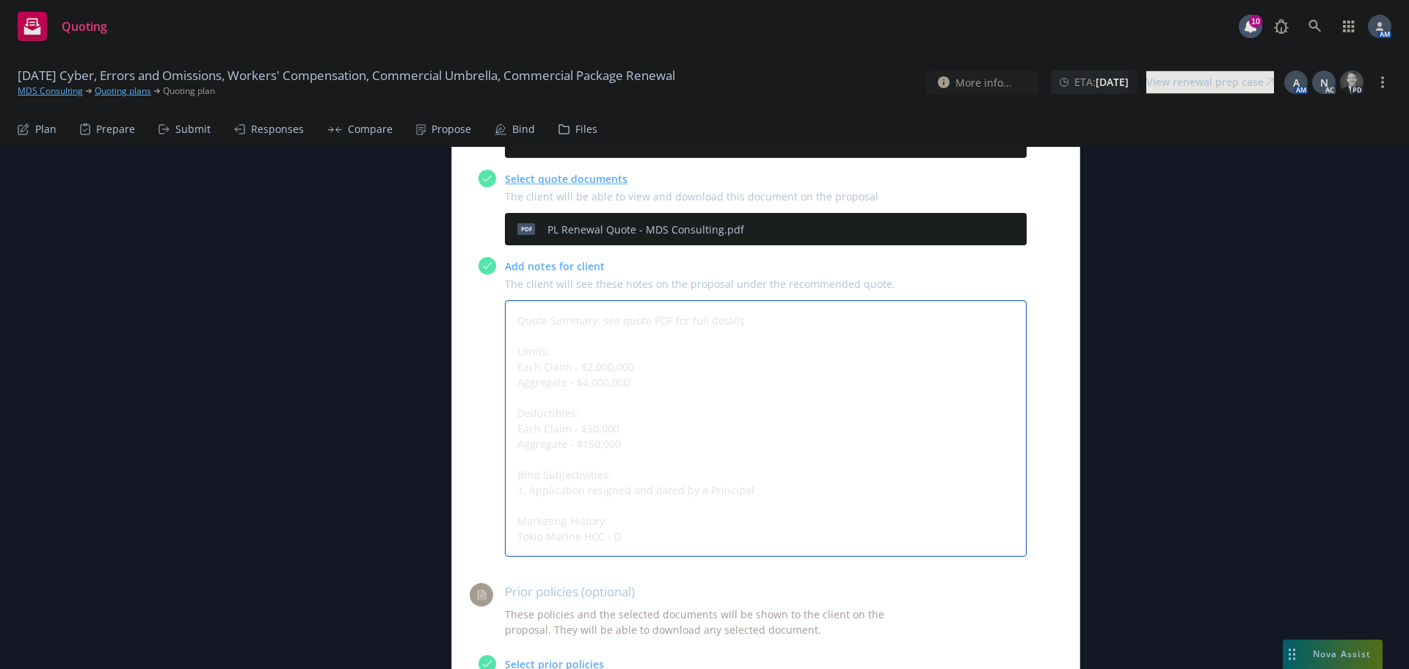
type textarea "Quote Summary: see quote PDF for full details Limits: Each Claim - $2,000,000 A…"
type textarea "x"
type textarea "Quote Summary: see quote PDF for full details Limits: Each Claim - $2,000,000 A…"
type textarea "x"
type textarea "Quote Summary: see quote PDF for full details Limits: Each Claim - $2,000,000 A…"
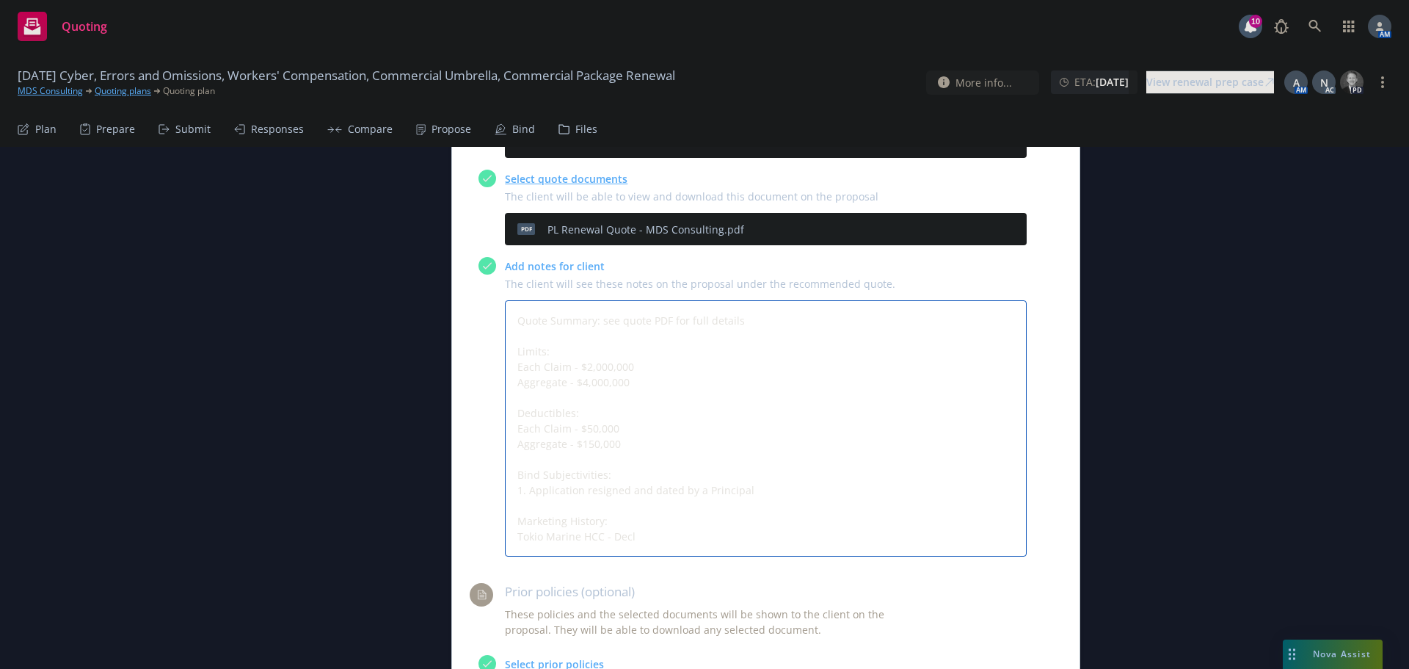
type textarea "x"
type textarea "Quote Summary: see quote PDF for full details Limits: Each Claim - $2,000,000 A…"
type textarea "x"
type textarea "Quote Summary: see quote PDF for full details Limits: Each Claim - $2,000,000 A…"
type textarea "x"
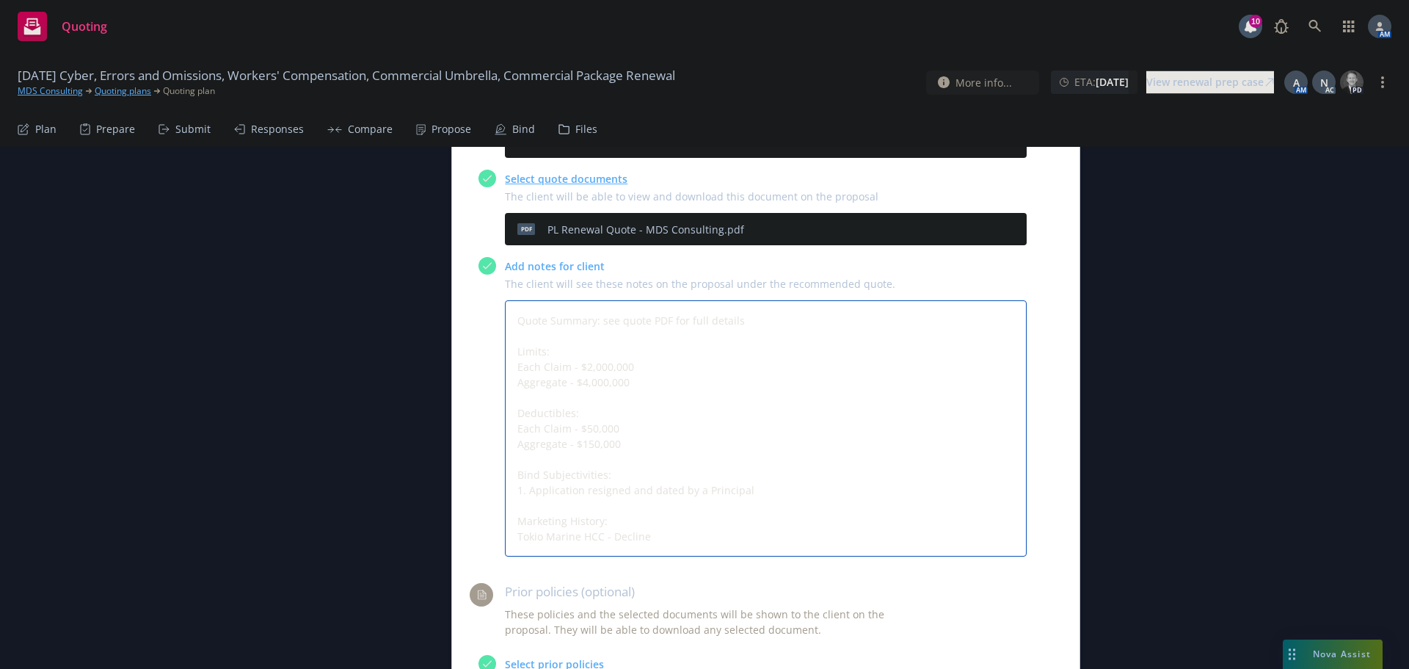
type textarea "Quote Summary: see quote PDF for full details Limits: Each Claim - $2,000,000 A…"
type textarea "x"
type textarea "Quote Summary: see quote PDF for full details Limits: Each Claim - $2,000,000 A…"
type textarea "x"
type textarea "Quote Summary: see quote PDF for full details Limits: Each Claim - $2,000,000 A…"
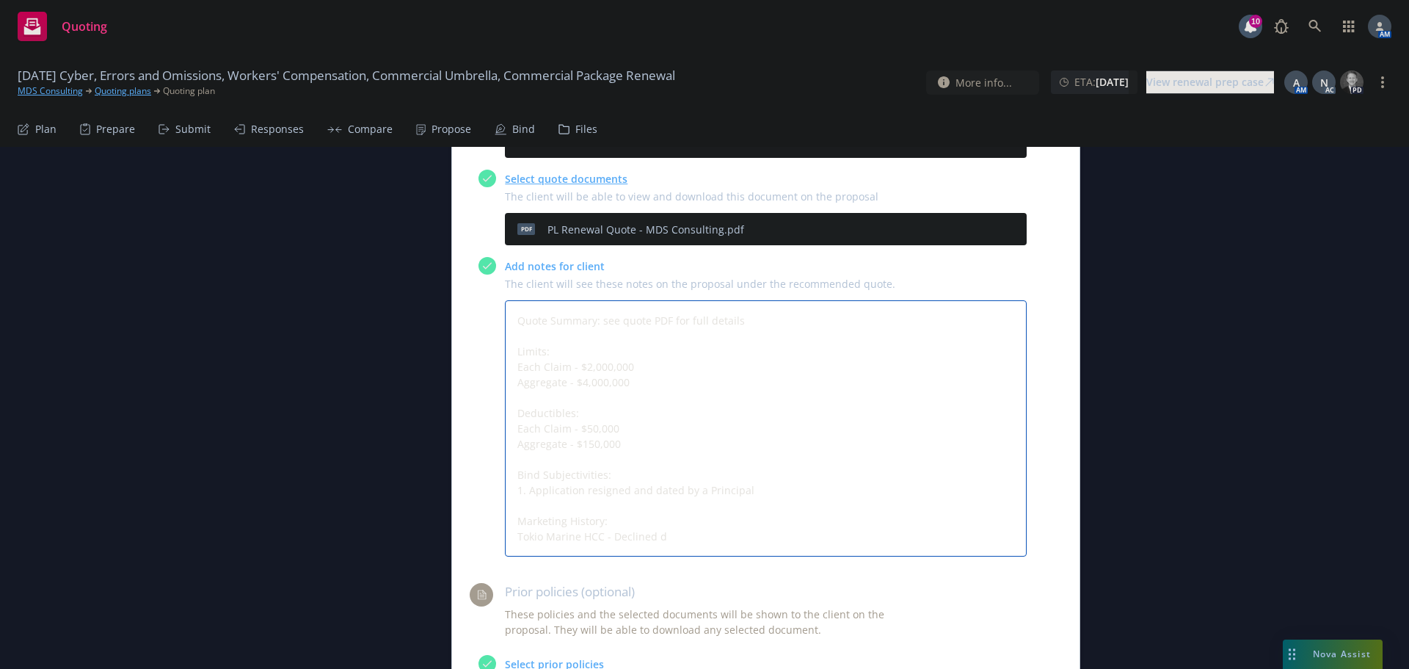
type textarea "x"
type textarea "Quote Summary: see quote PDF for full details Limits: Each Claim - $2,000,000 A…"
type textarea "x"
type textarea "Quote Summary: see quote PDF for full details Limits: Each Claim - $2,000,000 A…"
type textarea "x"
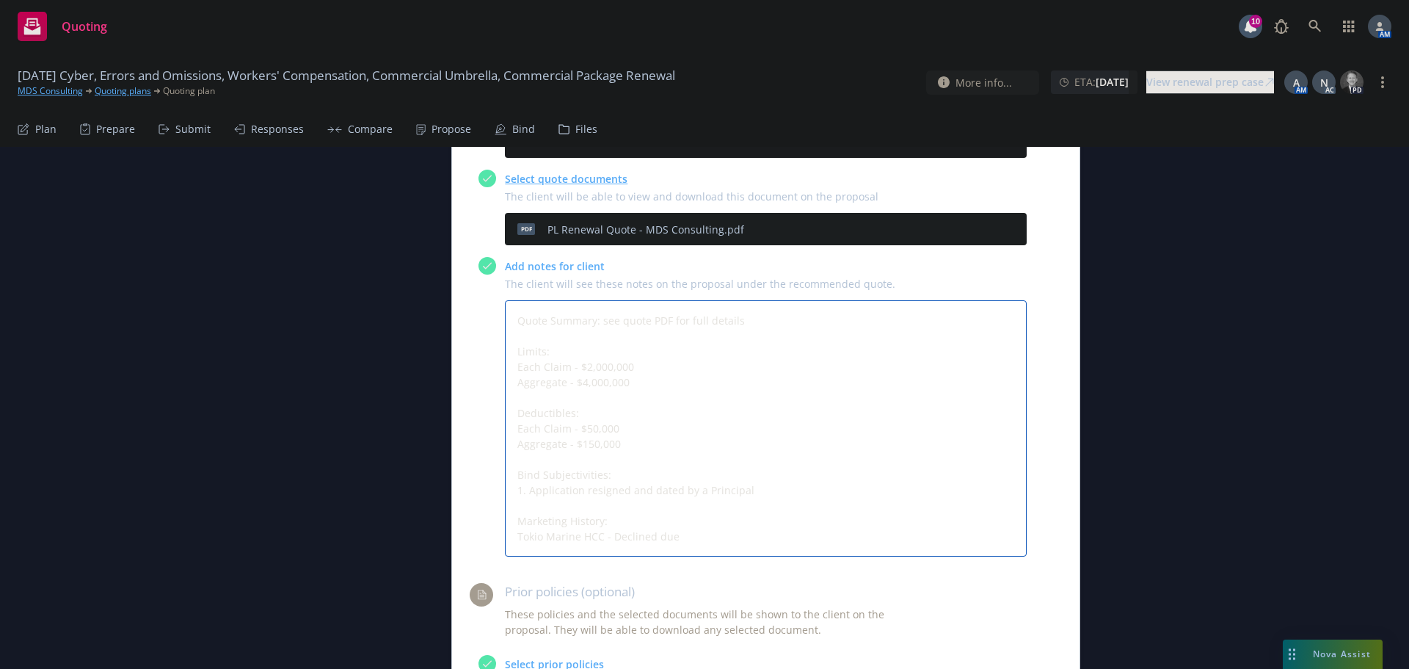
type textarea "Quote Summary: see quote PDF for full details Limits: Each Claim - $2,000,000 A…"
type textarea "x"
type textarea "Quote Summary: see quote PDF for full details Limits: Each Claim - $2,000,000 A…"
type textarea "x"
type textarea "Quote Summary: see quote PDF for full details Limits: Each Claim - $2,000,000 A…"
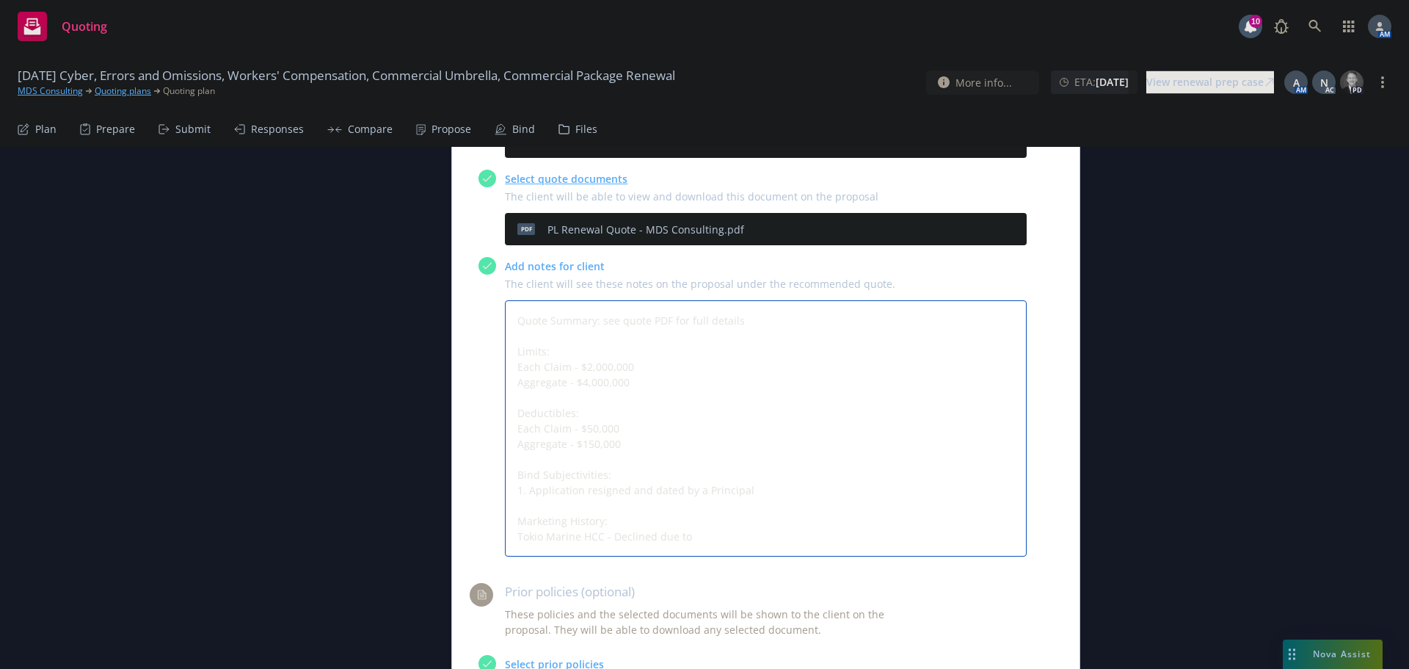
type textarea "x"
type textarea "Quote Summary: see quote PDF for full details Limits: Each Claim - $2,000,000 A…"
type textarea "x"
type textarea "Quote Summary: see quote PDF for full details Limits: Each Claim - $2,000,000 A…"
type textarea "x"
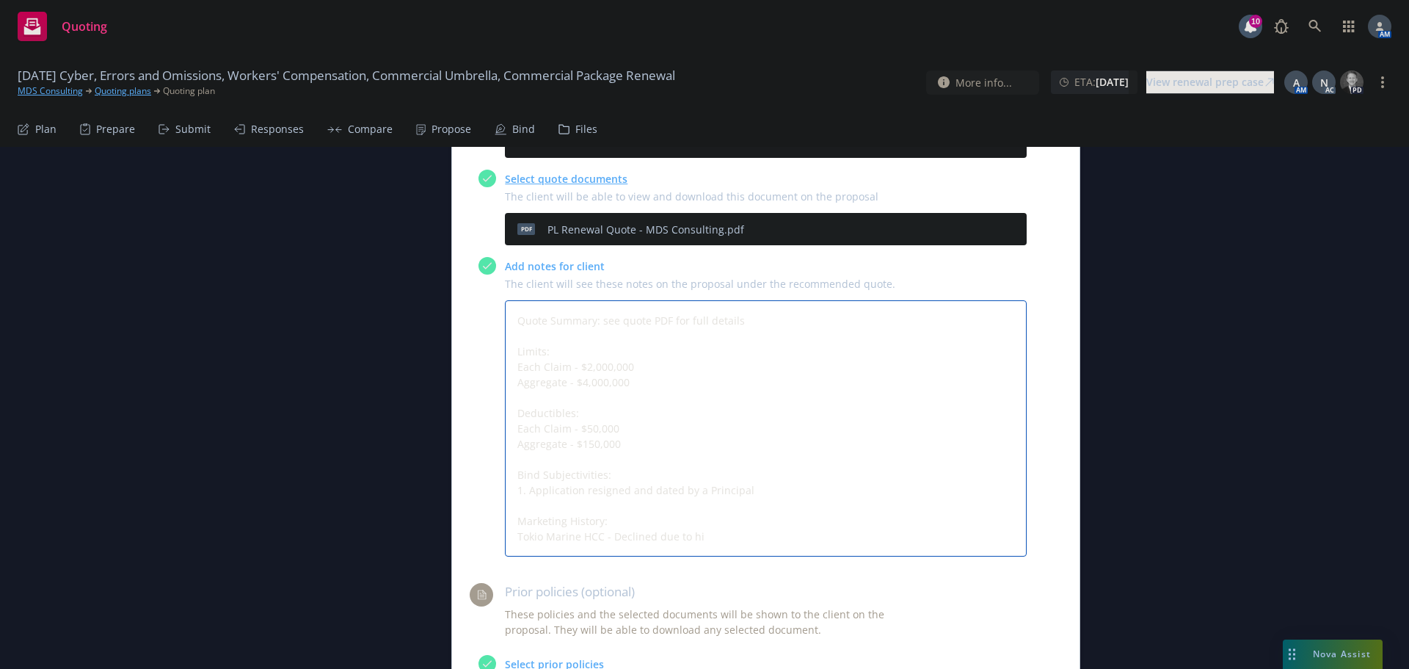
type textarea "Quote Summary: see quote PDF for full details Limits: Each Claim - $2,000,000 A…"
type textarea "x"
type textarea "Quote Summary: see quote PDF for full details Limits: Each Claim - $2,000,000 A…"
type textarea "x"
type textarea "Quote Summary: see quote PDF for full details Limits: Each Claim - $2,000,000 A…"
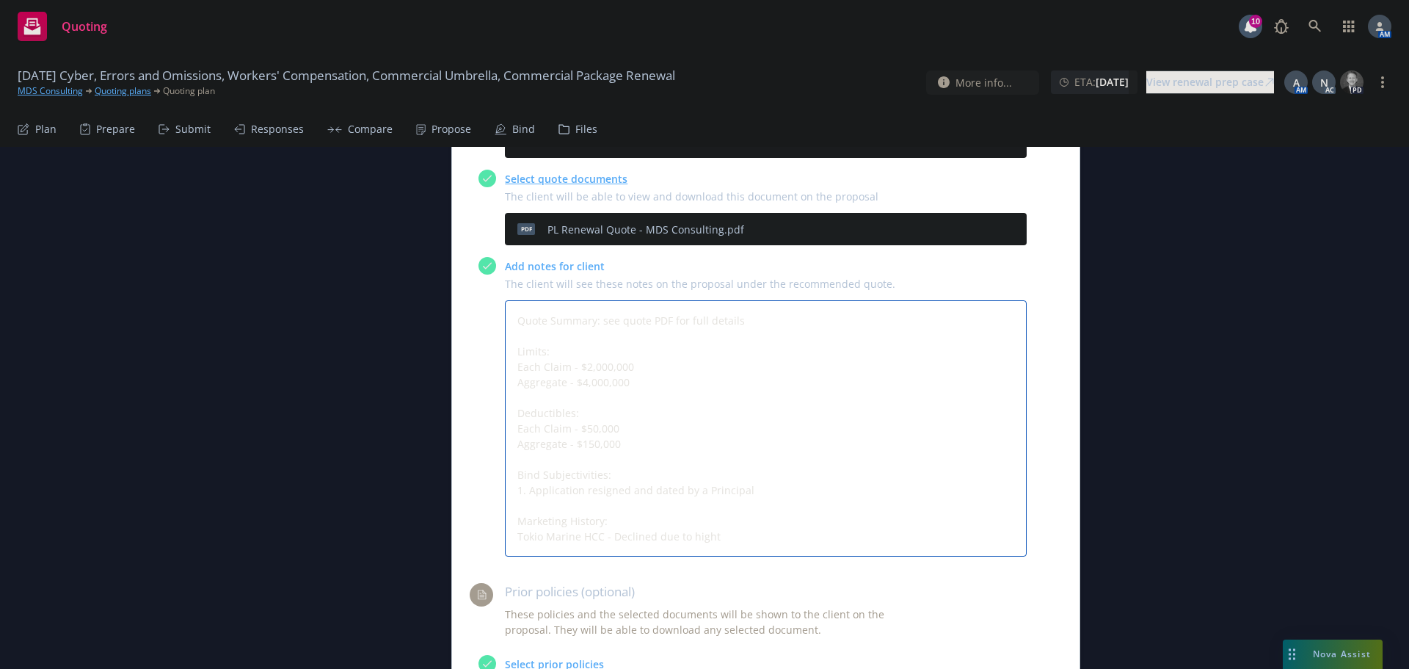
type textarea "x"
type textarea "Quote Summary: see quote PDF for full details Limits: Each Claim - $2,000,000 A…"
type textarea "x"
type textarea "Quote Summary: see quote PDF for full details Limits: Each Claim - $2,000,000 A…"
type textarea "x"
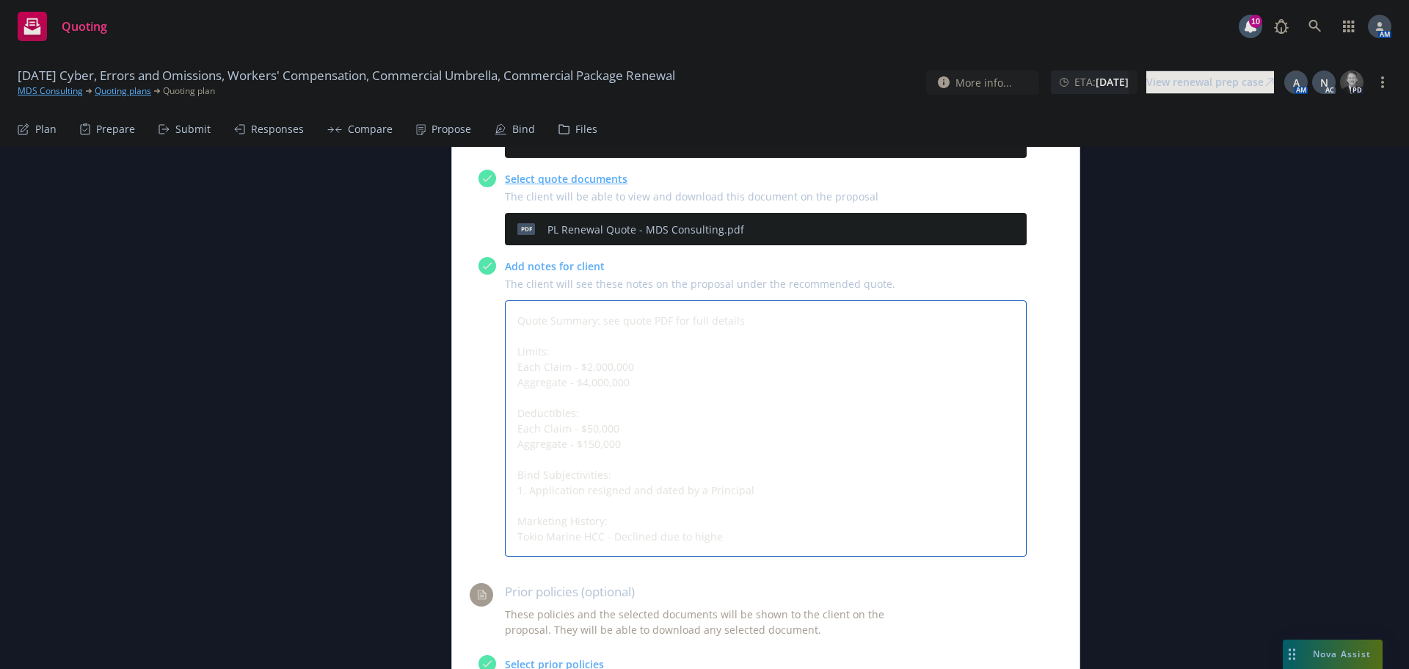
type textarea "Quote Summary: see quote PDF for full details Limits: Each Claim - $2,000,000 A…"
type textarea "x"
type textarea "Quote Summary: see quote PDF for full details Limits: Each Claim - $2,000,000 A…"
type textarea "x"
type textarea "Quote Summary: see quote PDF for full details Limits: Each Claim - $2,000,000 A…"
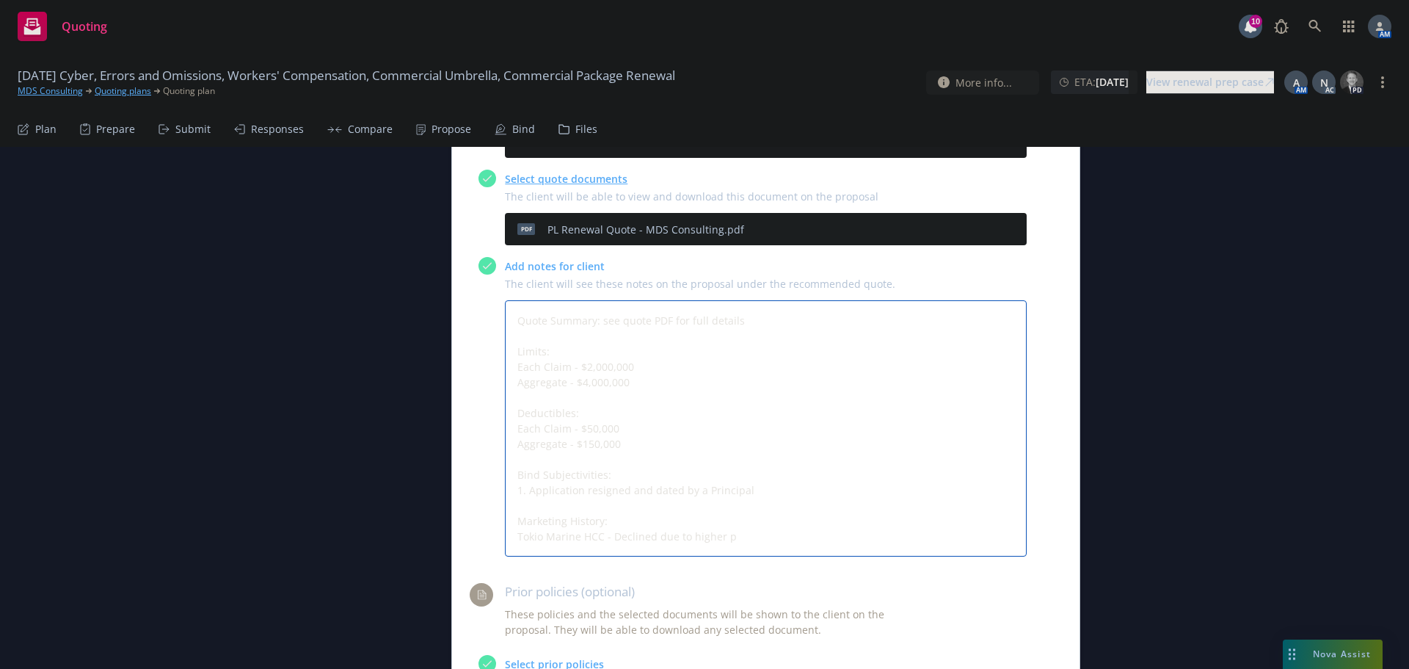
type textarea "x"
type textarea "Quote Summary: see quote PDF for full details Limits: Each Claim - $2,000,000 A…"
type textarea "x"
type textarea "Quote Summary: see quote PDF for full details Limits: Each Claim - $2,000,000 A…"
type textarea "x"
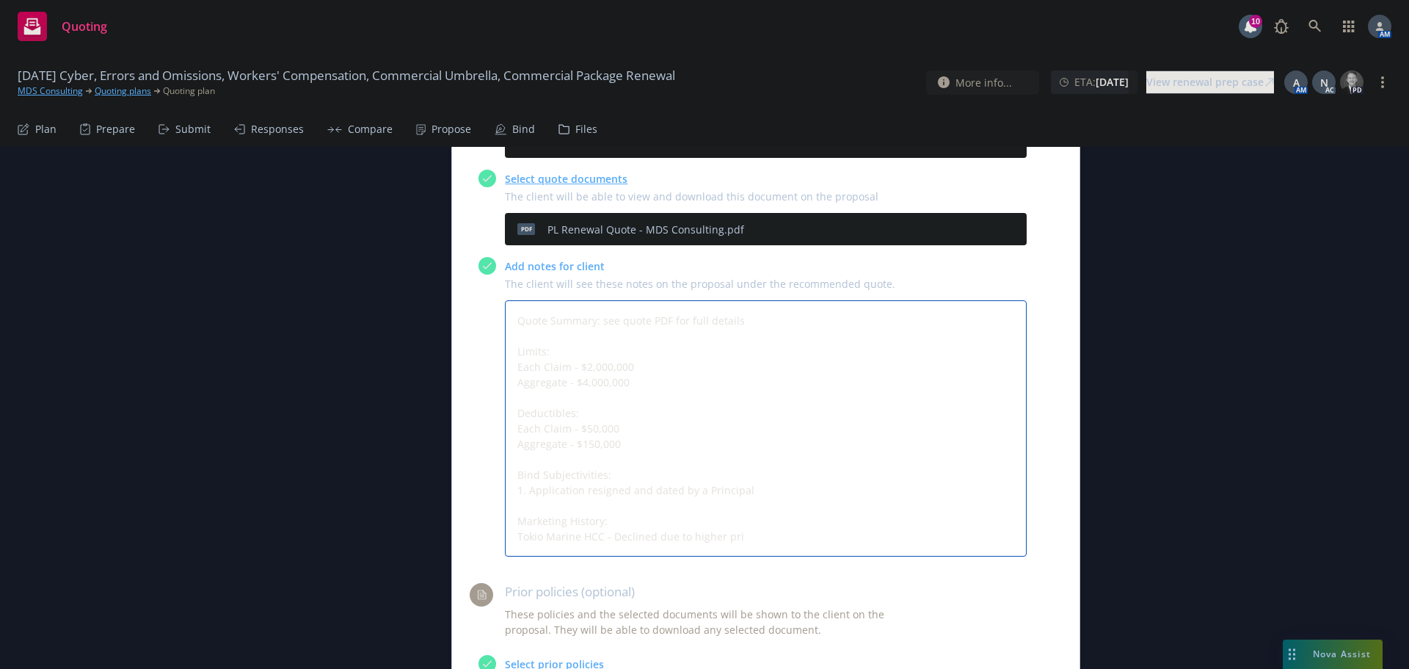
type textarea "Quote Summary: see quote PDF for full details Limits: Each Claim - $2,000,000 A…"
type textarea "x"
type textarea "Quote Summary: see quote PDF for full details Limits: Each Claim - $2,000,000 A…"
type textarea "x"
type textarea "Quote Summary: see quote PDF for full details Limits: Each Claim - $2,000,000 A…"
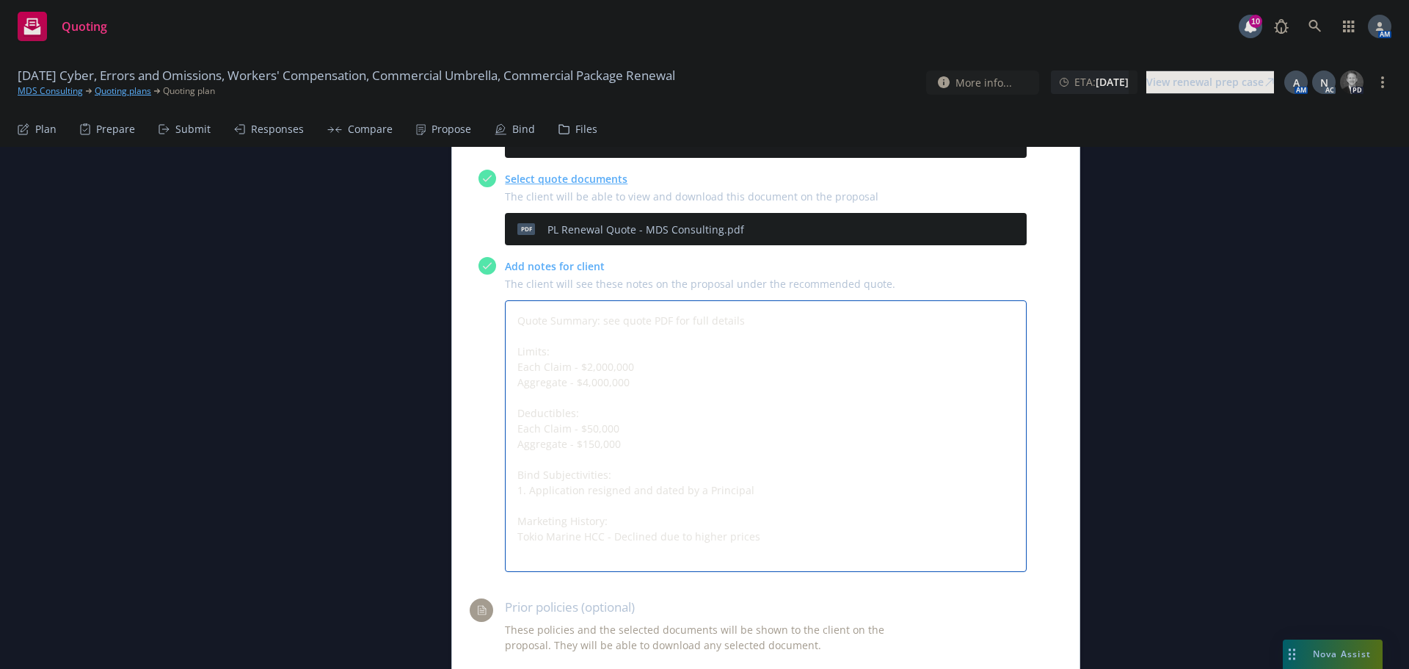
type textarea "x"
type textarea "Quote Summary: see quote PDF for full details Limits: Each Claim - $2,000,000 A…"
type textarea "x"
type textarea "Quote Summary: see quote PDF for full details Limits: Each Claim - $2,000,000 A…"
type textarea "x"
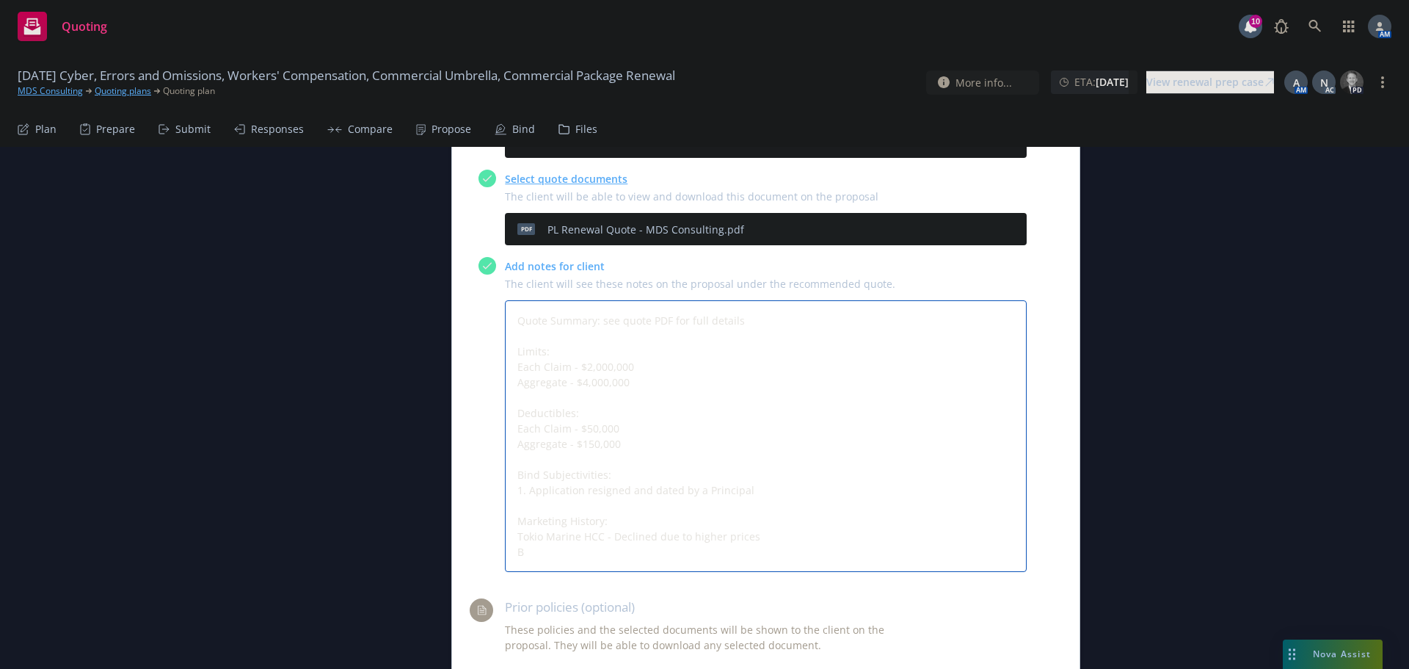
type textarea "Quote Summary: see quote PDF for full details Limits: Each Claim - $2,000,000 A…"
type textarea "x"
type textarea "Quote Summary: see quote PDF for full details Limits: Each Claim - $2,000,000 A…"
type textarea "x"
type textarea "Quote Summary: see quote PDF for full details Limits: Each Claim - $2,000,000 A…"
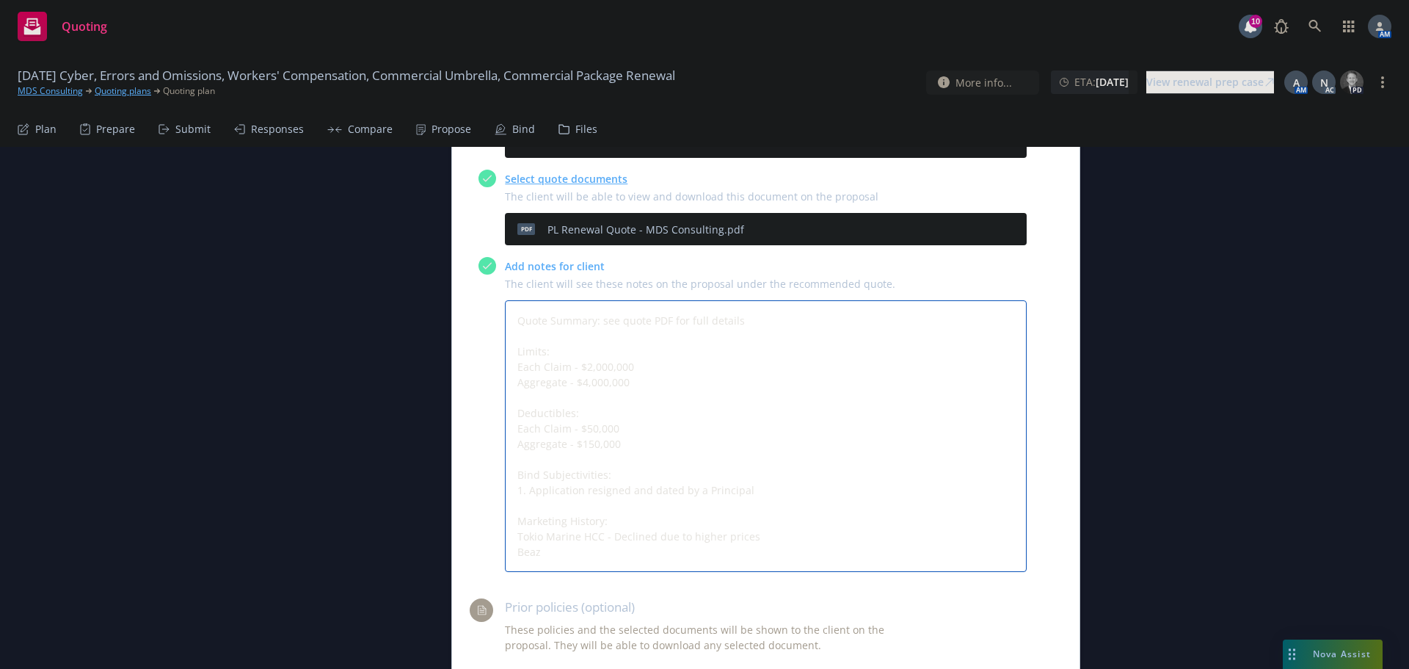
type textarea "x"
type textarea "Quote Summary: see quote PDF for full details Limits: Each Claim - $2,000,000 A…"
type textarea "x"
type textarea "Quote Summary: see quote PDF for full details Limits: Each Claim - $2,000,000 A…"
type textarea "x"
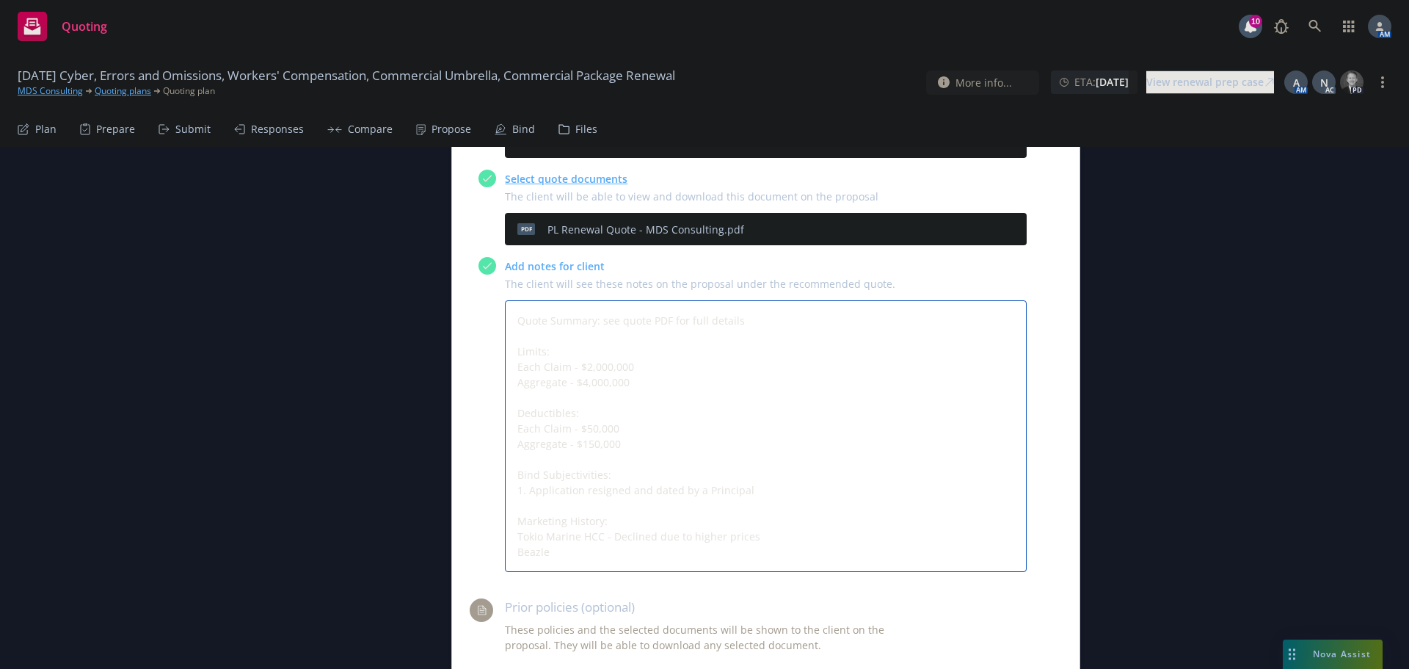
type textarea "Quote Summary: see quote PDF for full details Limits: Each Claim - $2,000,000 A…"
type textarea "x"
type textarea "Quote Summary: see quote PDF for full details Limits: Each Claim - $2,000,000 A…"
type textarea "x"
type textarea "Quote Summary: see quote PDF for full details Limits: Each Claim - $2,000,000 A…"
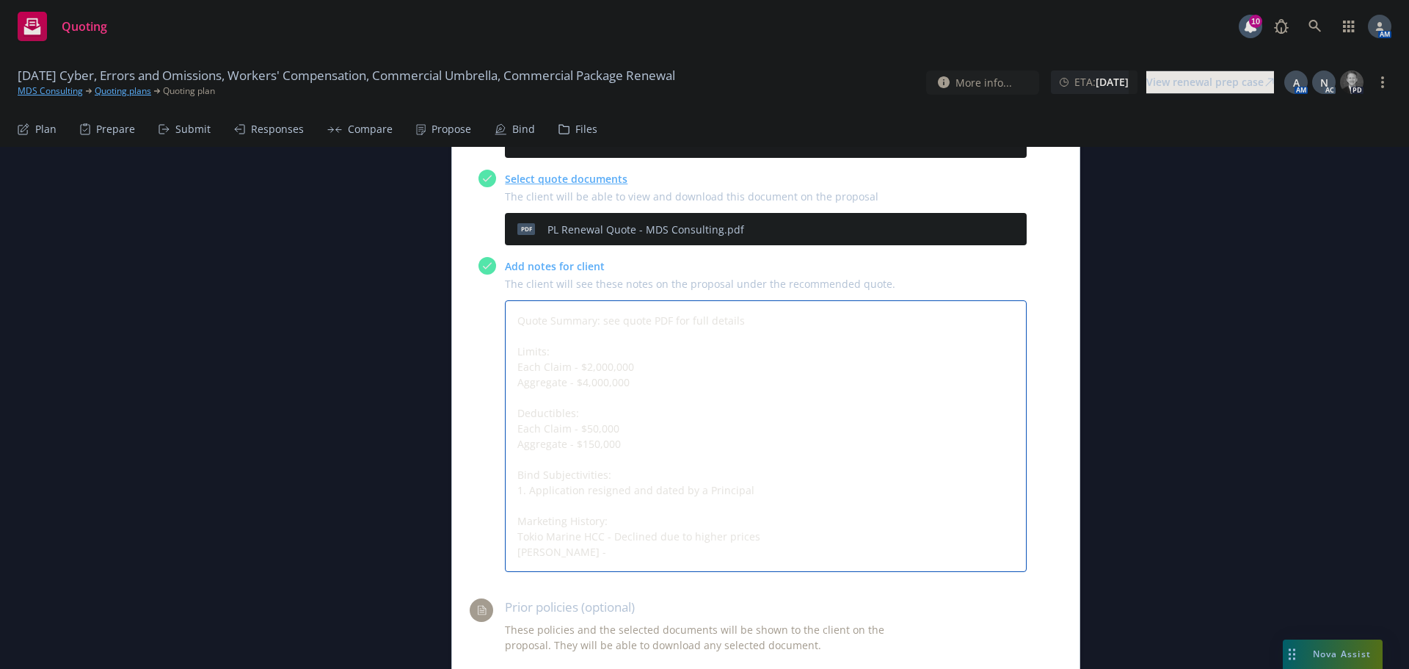
type textarea "x"
type textarea "Quote Summary: see quote PDF for full details Limits: Each Claim - $2,000,000 A…"
type textarea "x"
type textarea "Quote Summary: see quote PDF for full details Limits: Each Claim - $2,000,000 A…"
type textarea "x"
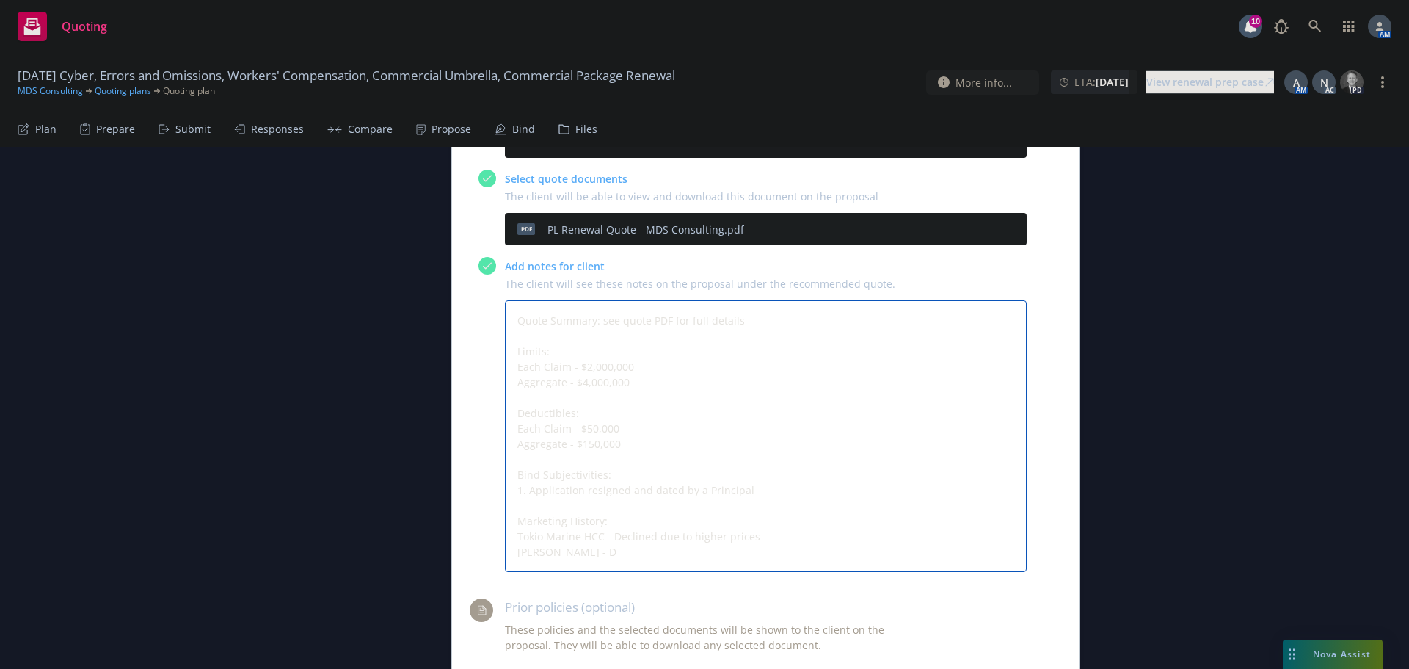
type textarea "Quote Summary: see quote PDF for full details Limits: Each Claim - $2,000,000 A…"
type textarea "x"
type textarea "Quote Summary: see quote PDF for full details Limits: Each Claim - $2,000,000 A…"
type textarea "x"
type textarea "Quote Summary: see quote PDF for full details Limits: Each Claim - $2,000,000 A…"
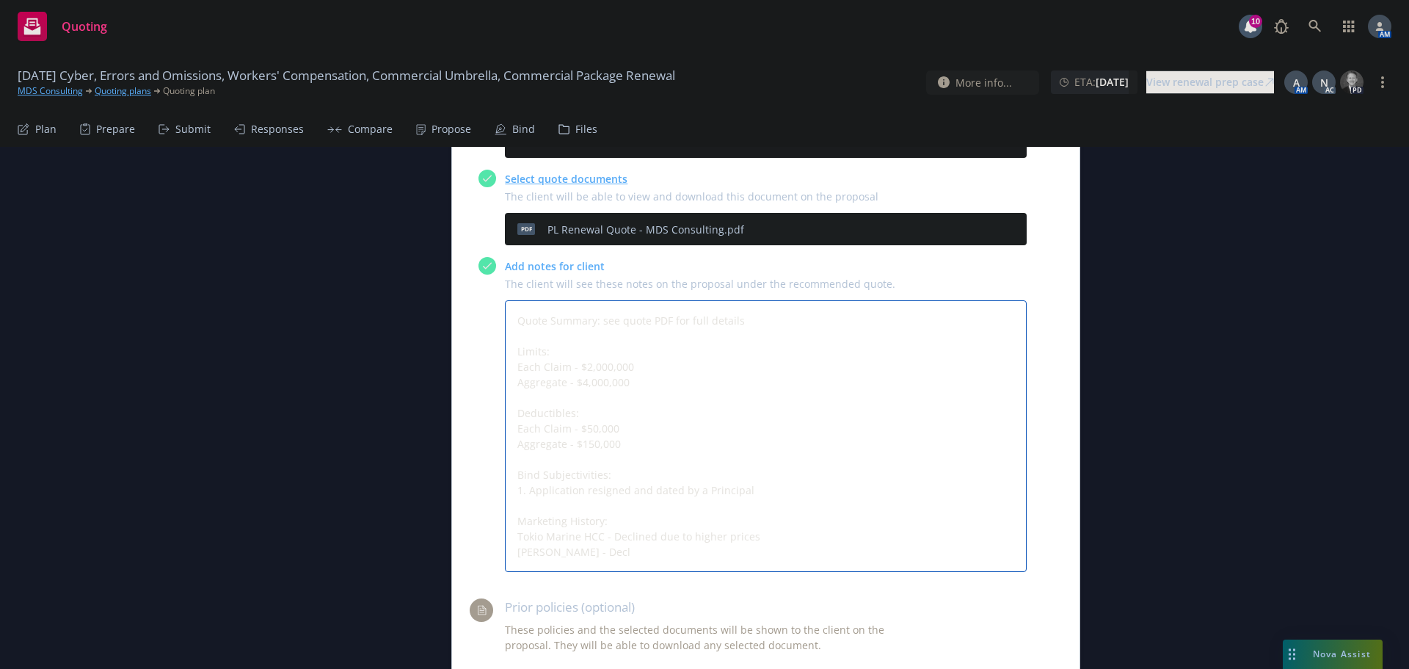
type textarea "x"
type textarea "Quote Summary: see quote PDF for full details Limits: Each Claim - $2,000,000 A…"
type textarea "x"
type textarea "Quote Summary: see quote PDF for full details Limits: Each Claim - $2,000,000 A…"
type textarea "x"
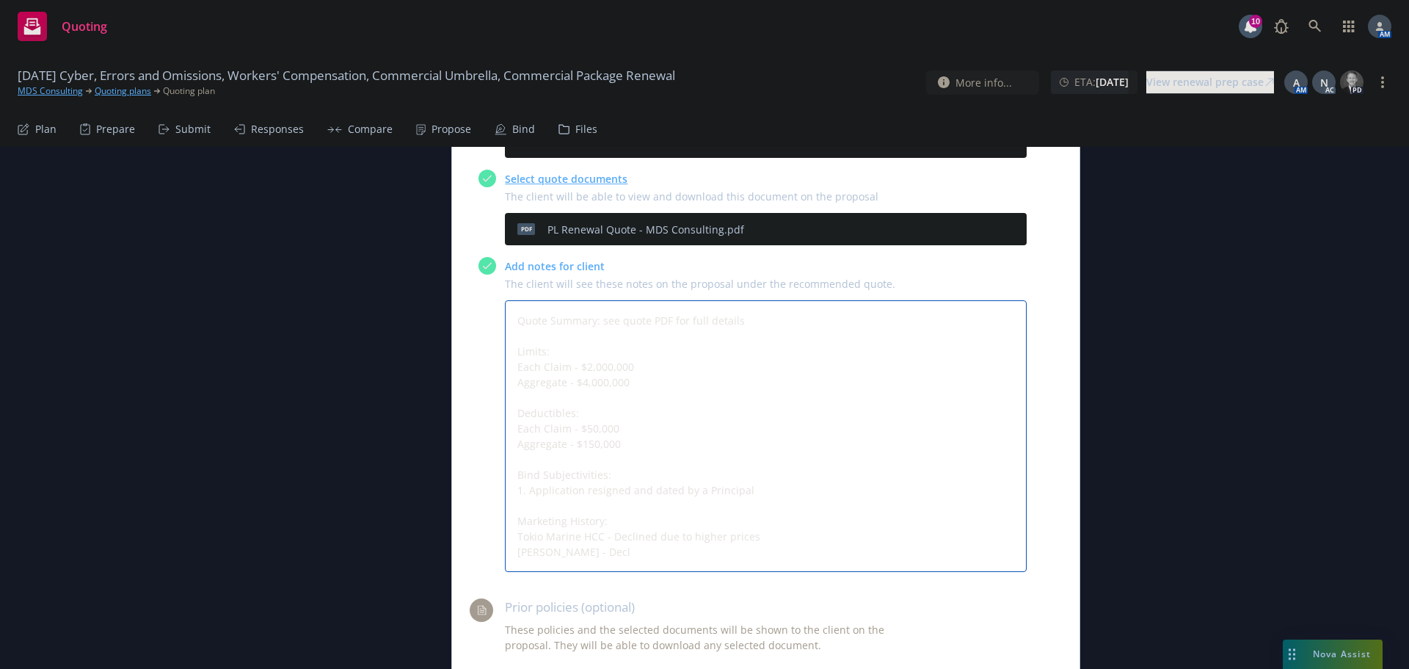
type textarea "Quote Summary: see quote PDF for full details Limits: Each Claim - $2,000,000 A…"
type textarea "x"
type textarea "Quote Summary: see quote PDF for full details Limits: Each Claim - $2,000,000 A…"
type textarea "x"
type textarea "Quote Summary: see quote PDF for full details Limits: Each Claim - $2,000,000 A…"
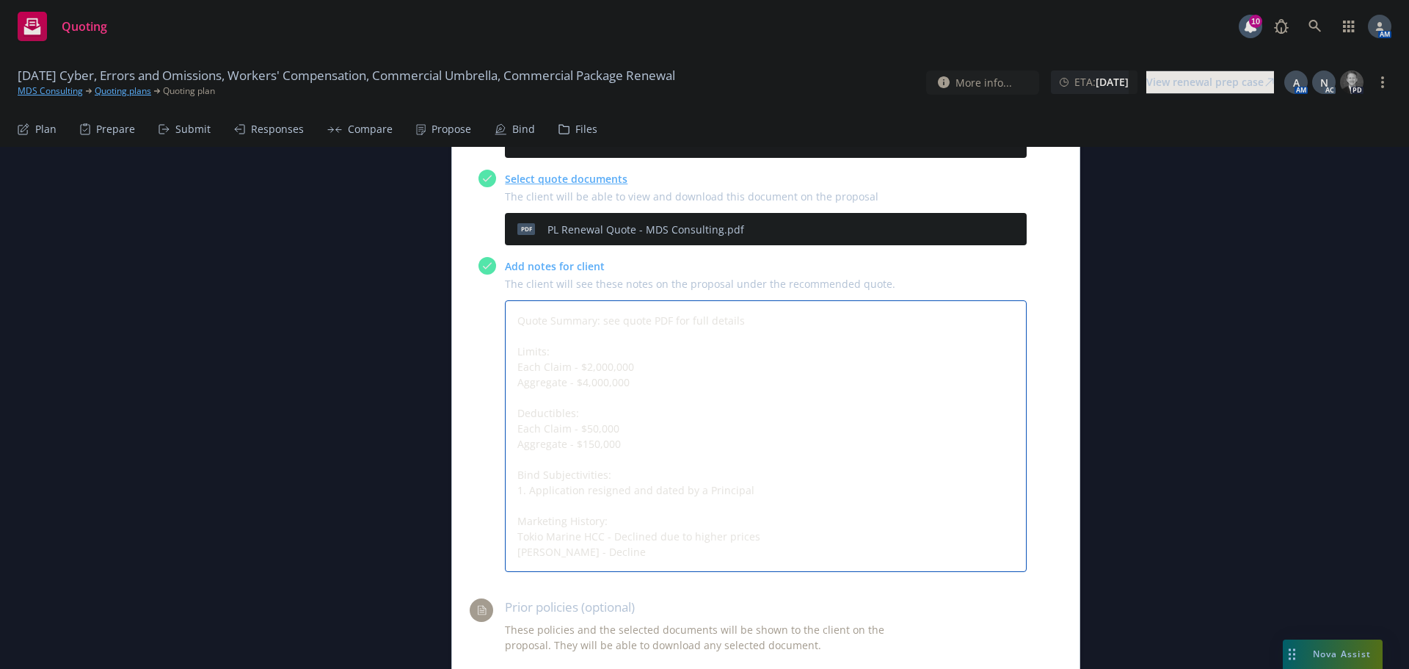
type textarea "x"
type textarea "Quote Summary: see quote PDF for full details Limits: Each Claim - $2,000,000 A…"
type textarea "x"
type textarea "Quote Summary: see quote PDF for full details Limits: Each Claim - $2,000,000 A…"
type textarea "x"
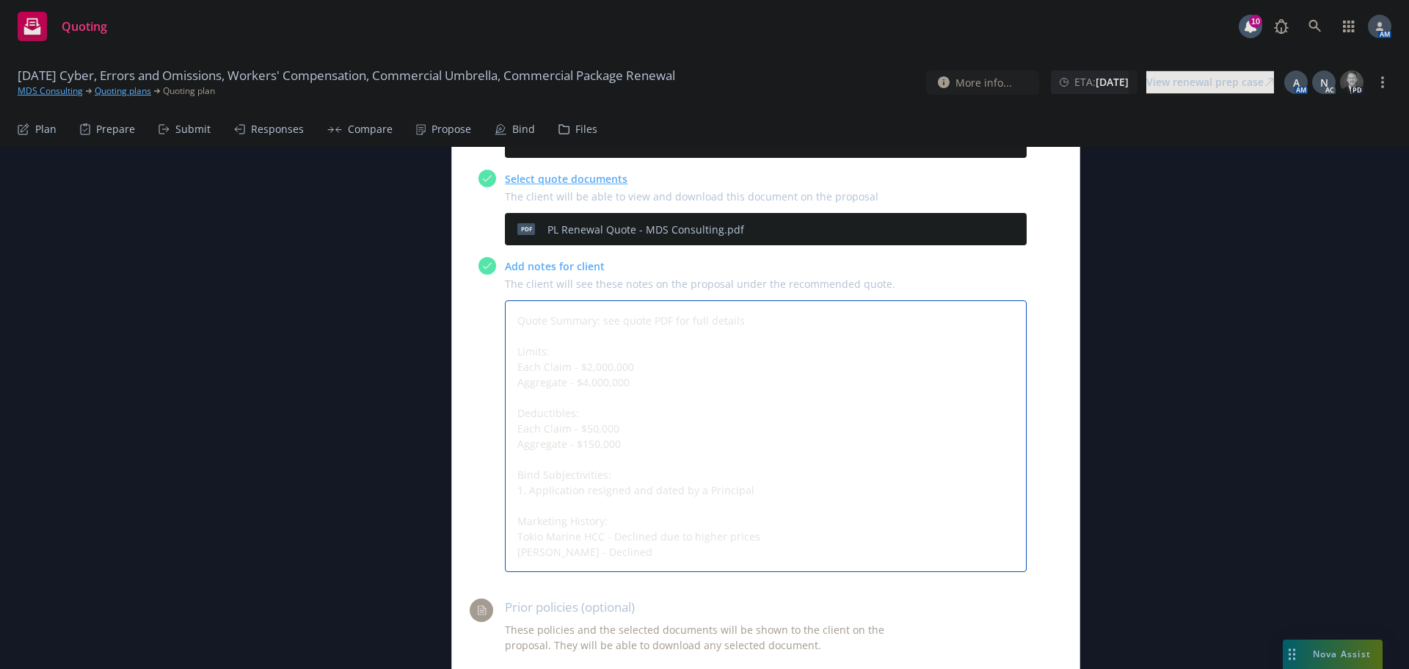
type textarea "Quote Summary: see quote PDF for full details Limits: Each Claim - $2,000,000 A…"
type textarea "x"
type textarea "Quote Summary: see quote PDF for full details Limits: Each Claim - $2,000,000 A…"
type textarea "x"
type textarea "Quote Summary: see quote PDF for full details Limits: Each Claim - $2,000,000 A…"
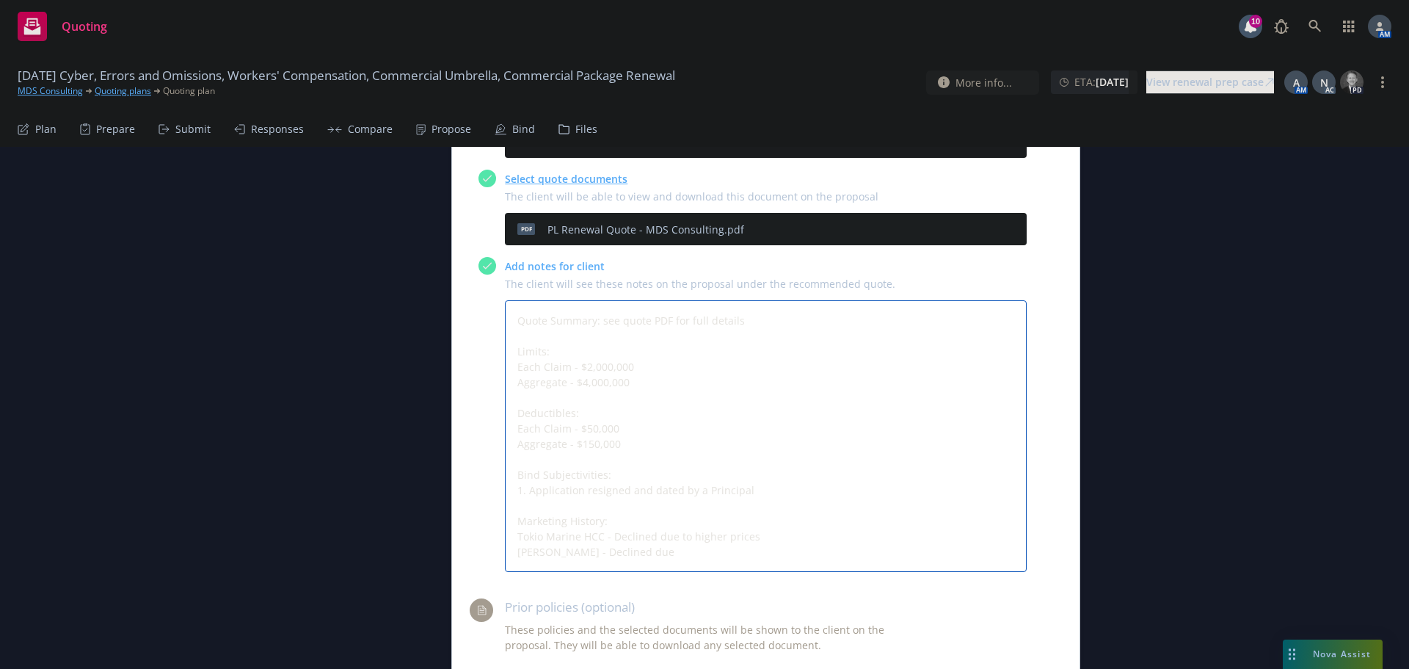
type textarea "x"
type textarea "Quote Summary: see quote PDF for full details Limits: Each Claim - $2,000,000 A…"
type textarea "x"
type textarea "Quote Summary: see quote PDF for full details Limits: Each Claim - $2,000,000 A…"
type textarea "x"
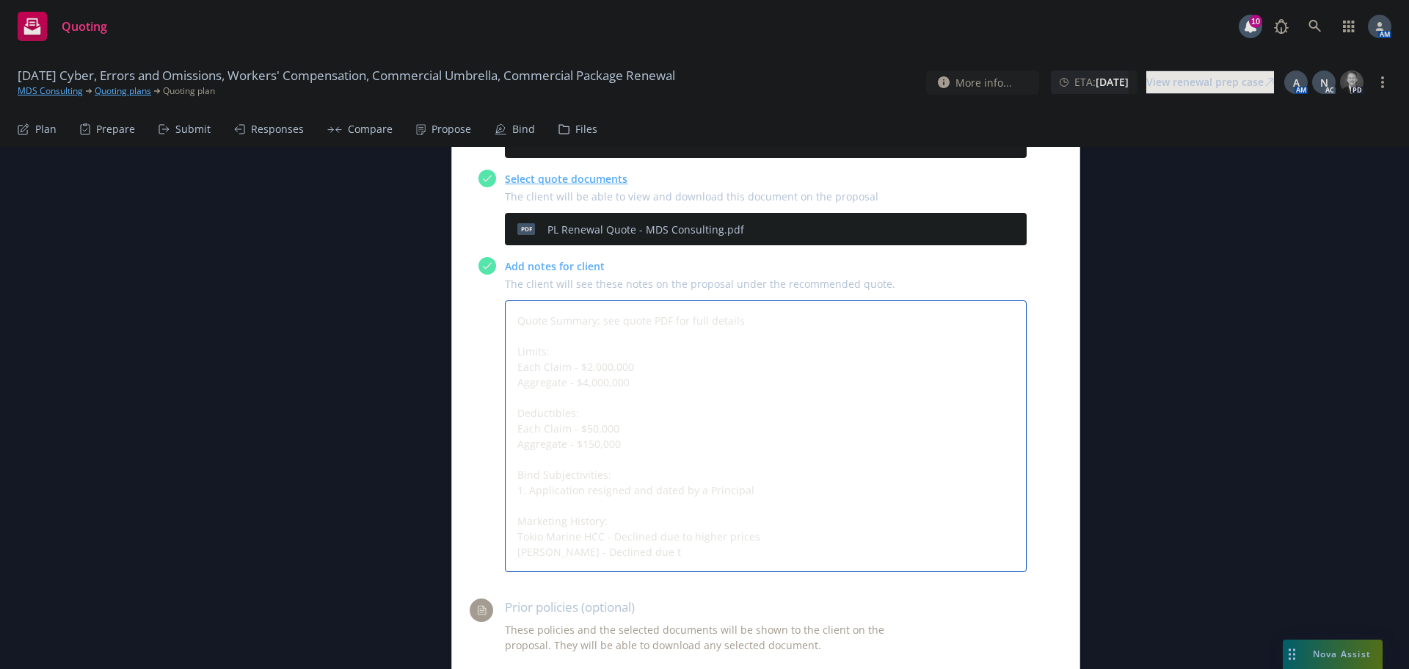
type textarea "Quote Summary: see quote PDF for full details Limits: Each Claim - $2,000,000 A…"
type textarea "x"
type textarea "Quote Summary: see quote PDF for full details Limits: Each Claim - $2,000,000 A…"
type textarea "x"
type textarea "Quote Summary: see quote PDF for full details Limits: Each Claim - $2,000,000 A…"
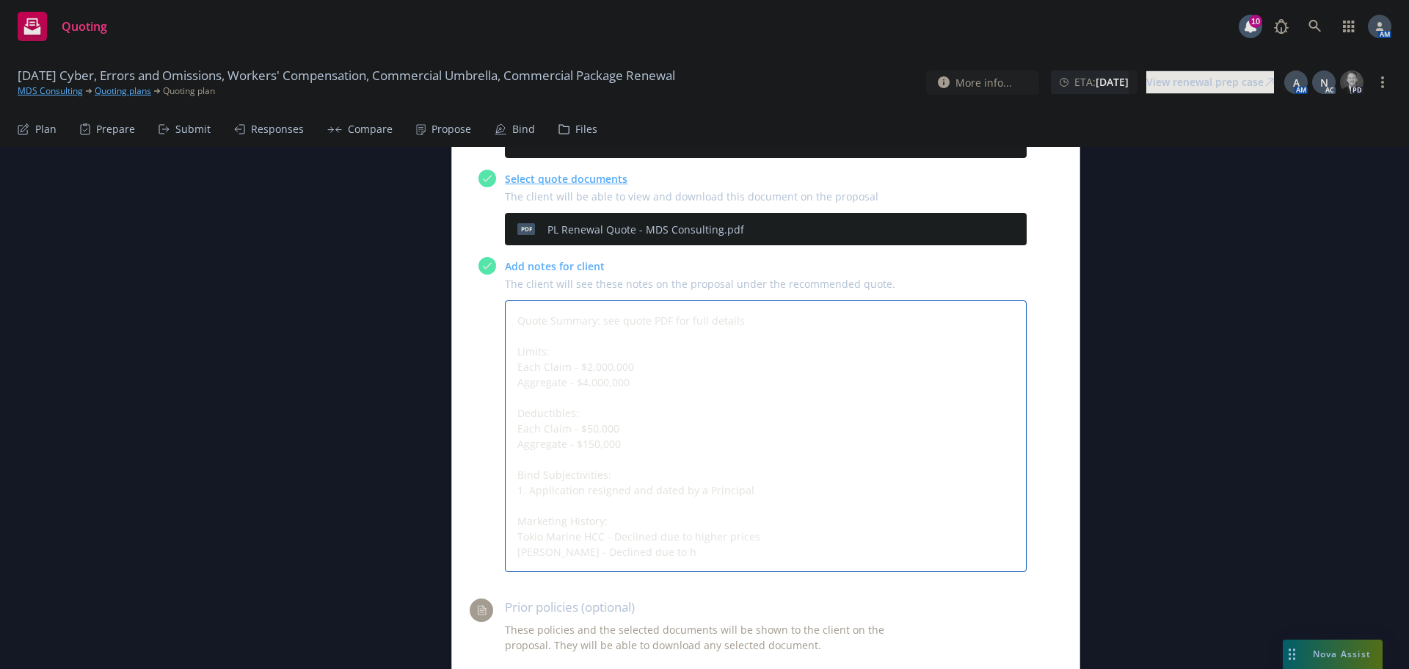
type textarea "x"
type textarea "Quote Summary: see quote PDF for full details Limits: Each Claim - $2,000,000 A…"
type textarea "x"
type textarea "Quote Summary: see quote PDF for full details Limits: Each Claim - $2,000,000 A…"
type textarea "x"
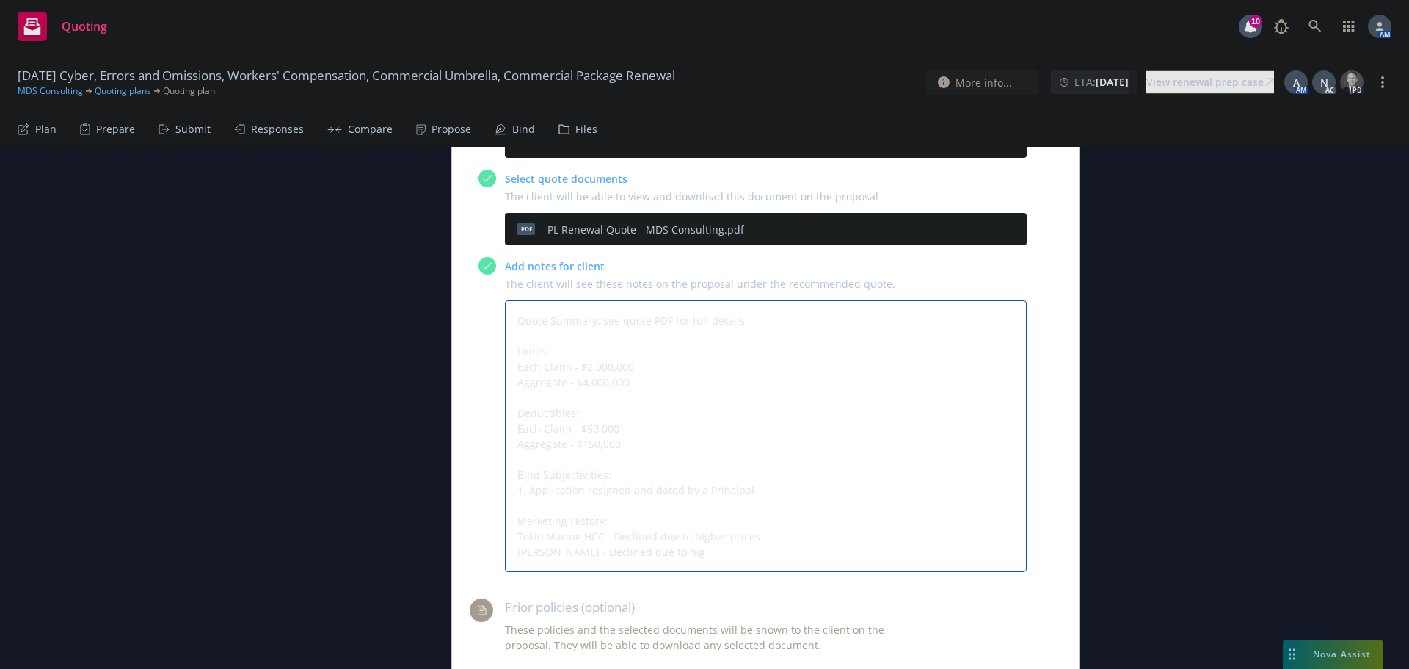
type textarea "Quote Summary: see quote PDF for full details Limits: Each Claim - $2,000,000 A…"
type textarea "x"
type textarea "Quote Summary: see quote PDF for full details Limits: Each Claim - $2,000,000 A…"
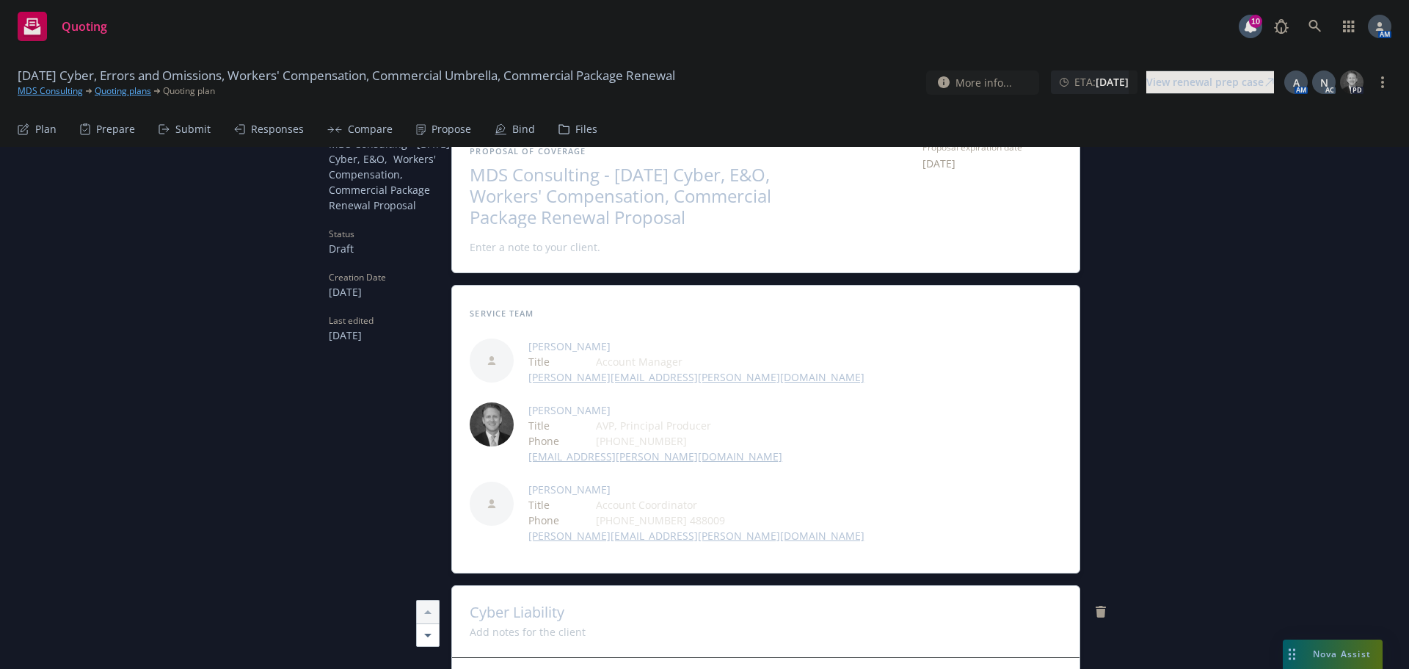
scroll to position [0, 0]
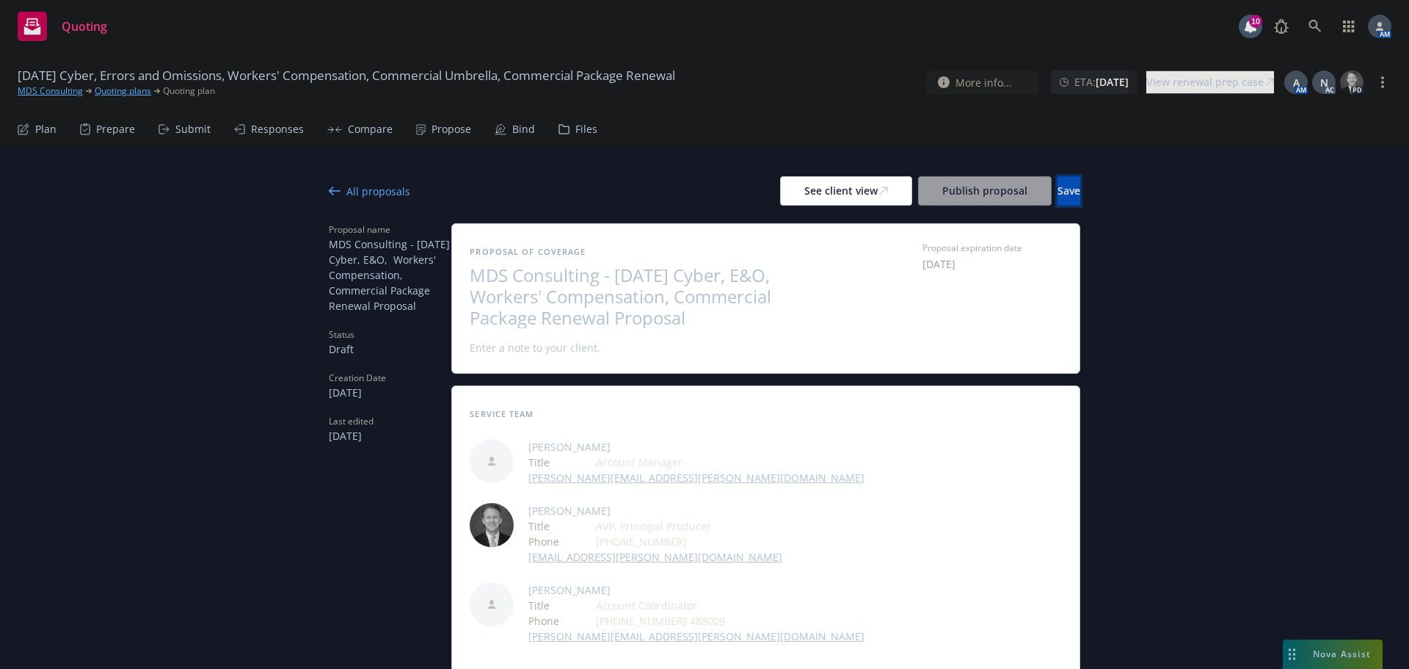
click at [1058, 193] on span "Save" at bounding box center [1069, 190] width 23 height 14
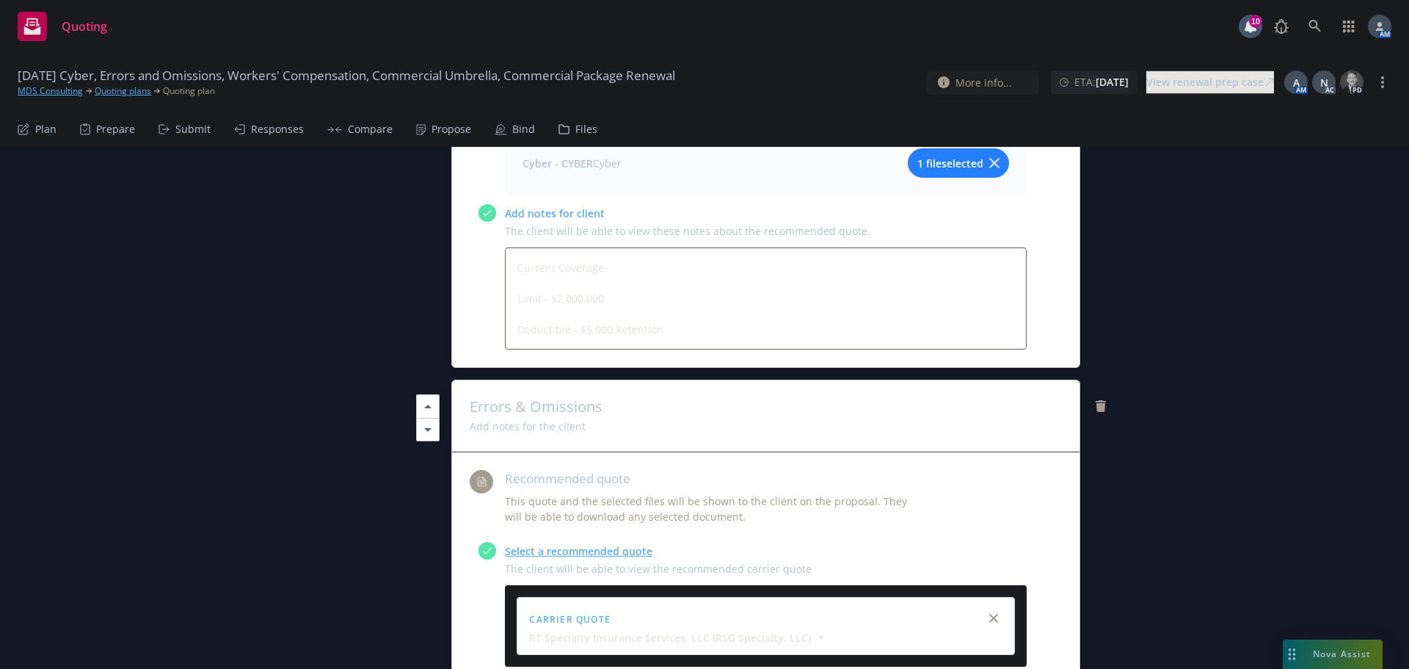
scroll to position [1615, 0]
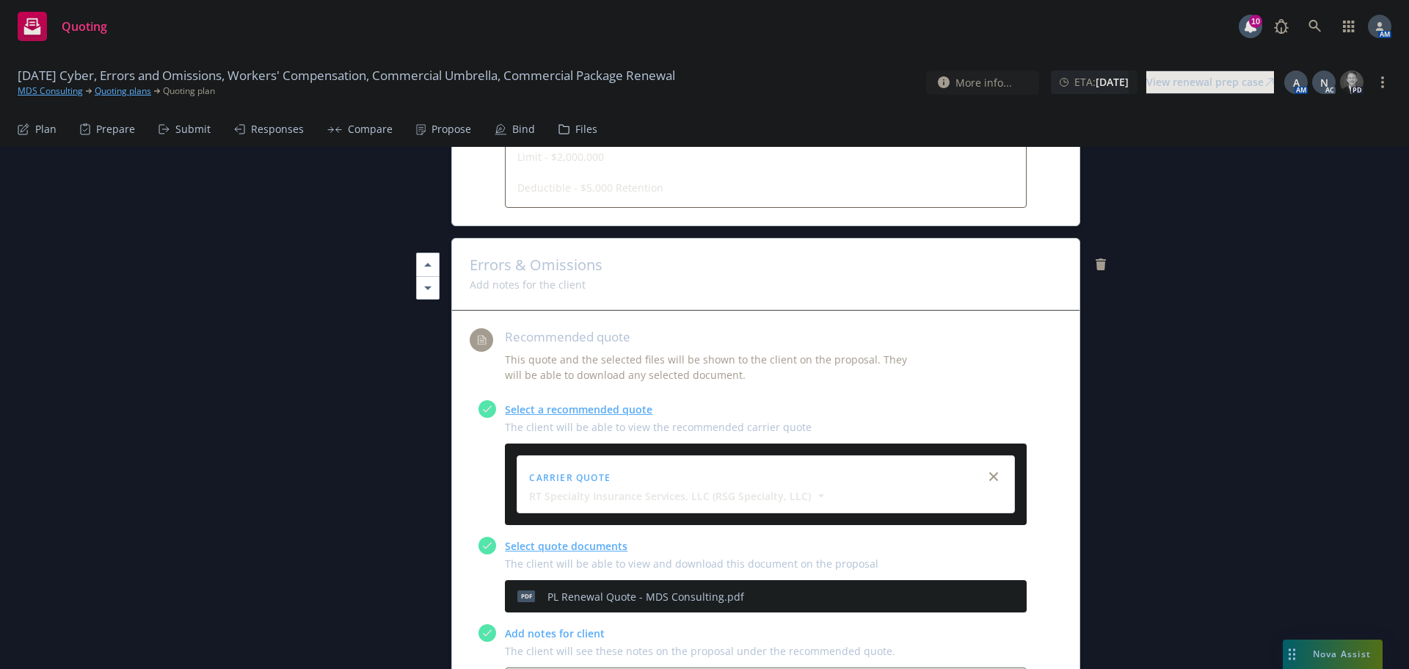
click at [983, 591] on icon "preview file" at bounding box center [989, 596] width 13 height 10
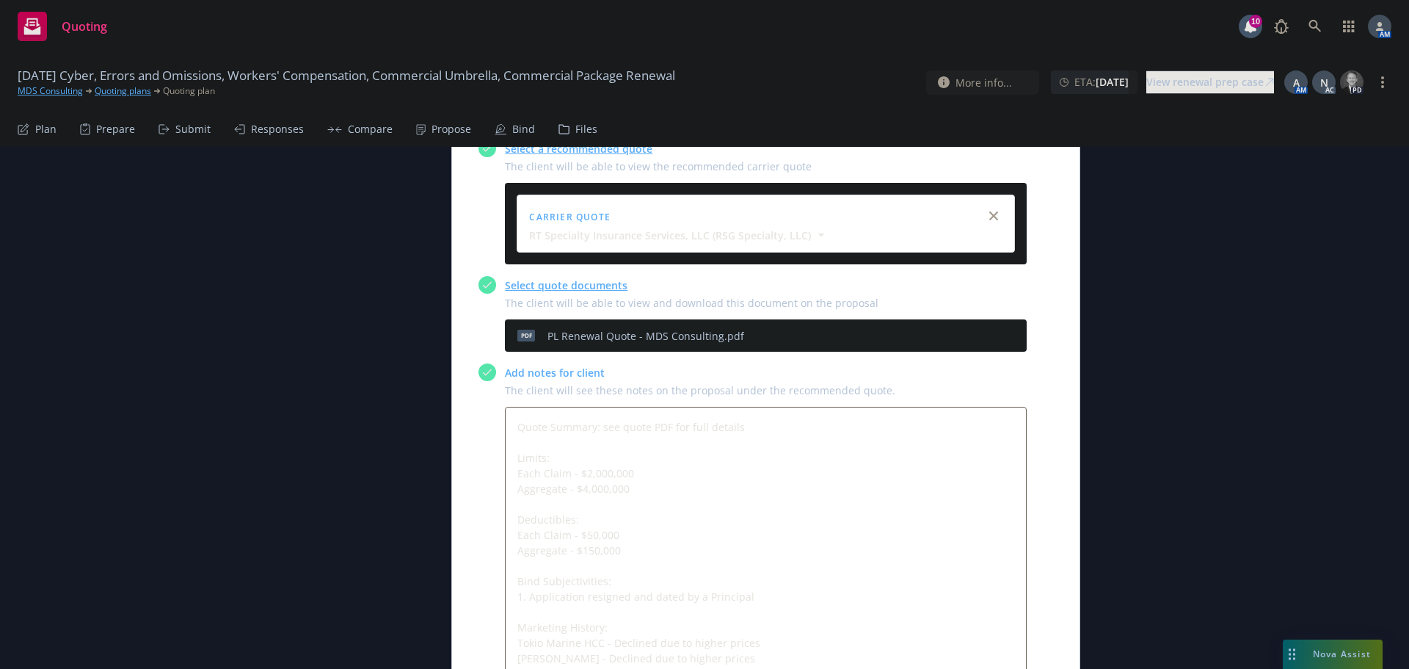
scroll to position [1908, 0]
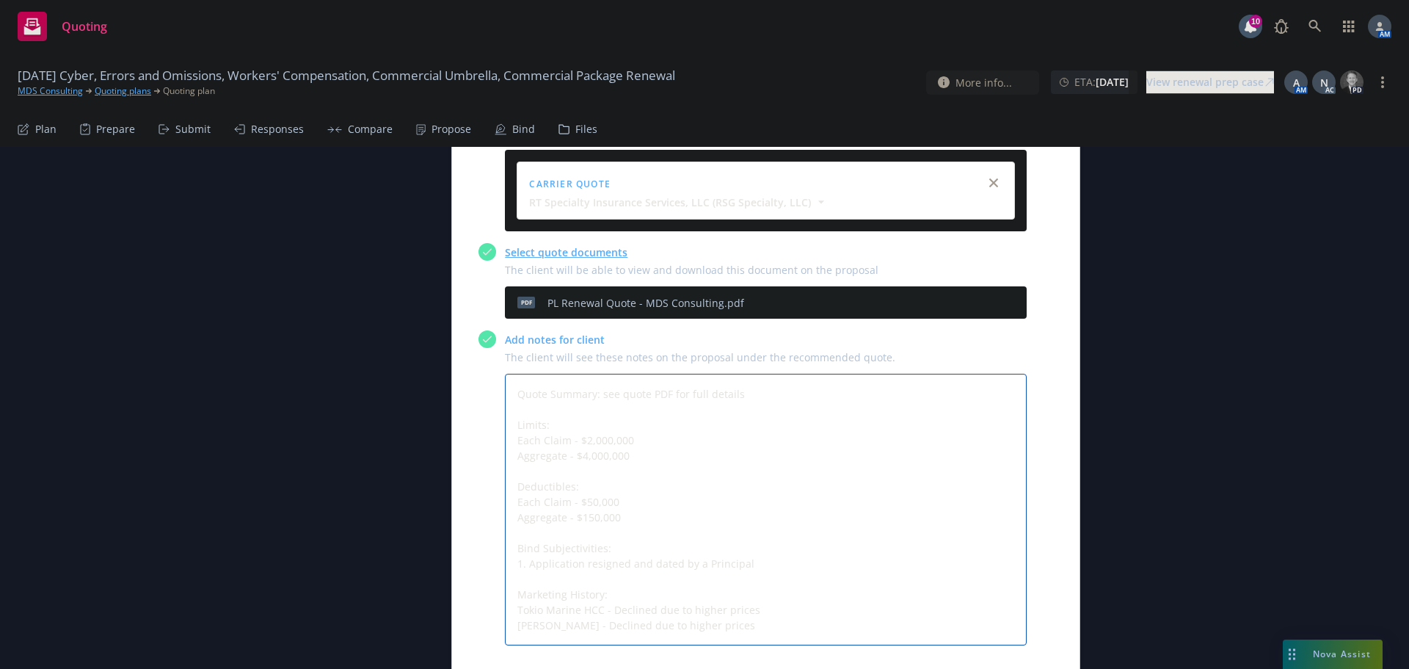
click at [766, 501] on textarea "Quote Summary: see quote PDF for full details Limits: Each Claim - $2,000,000 A…" at bounding box center [766, 510] width 522 height 272
click at [599, 592] on textarea "Quote Summary: see quote PDF for full details Limits: Each Claim - $2,000,000 A…" at bounding box center [766, 556] width 522 height 364
click at [607, 589] on textarea "Quote Summary: see quote PDF for full details Limits: Each Claim - $2,000,000 A…" at bounding box center [766, 556] width 522 height 364
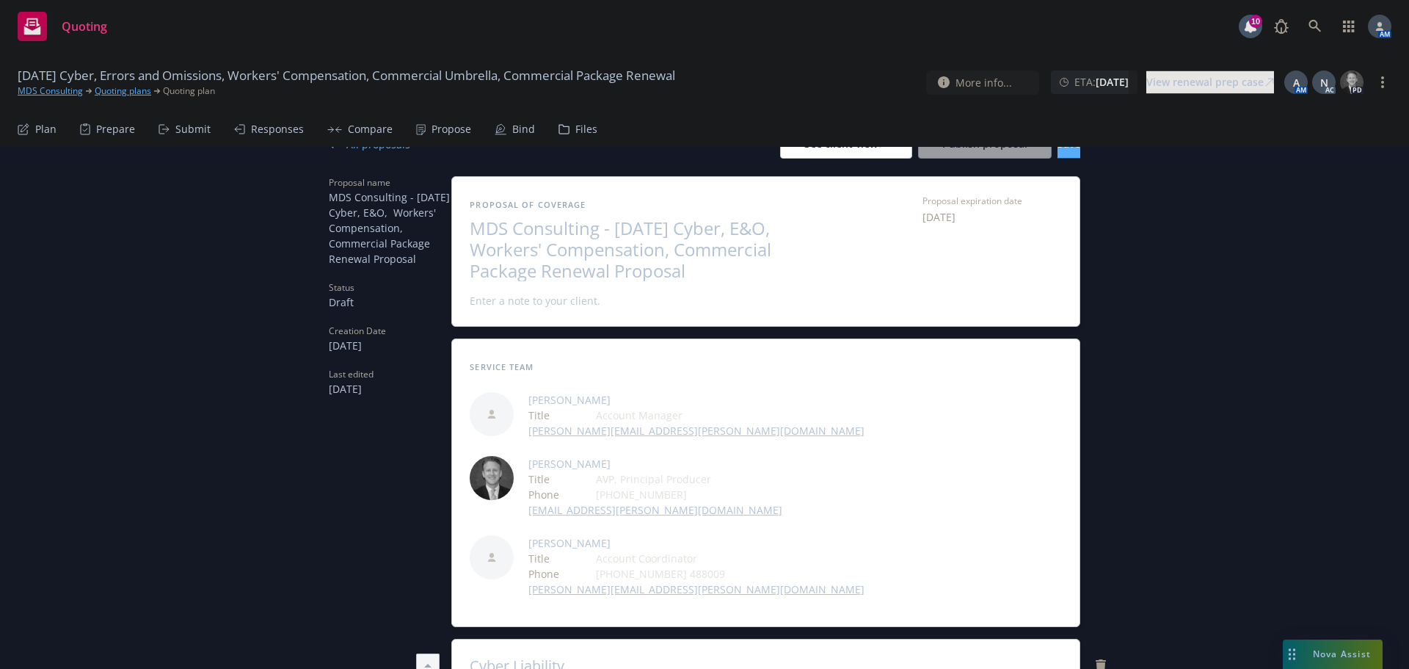
scroll to position [0, 0]
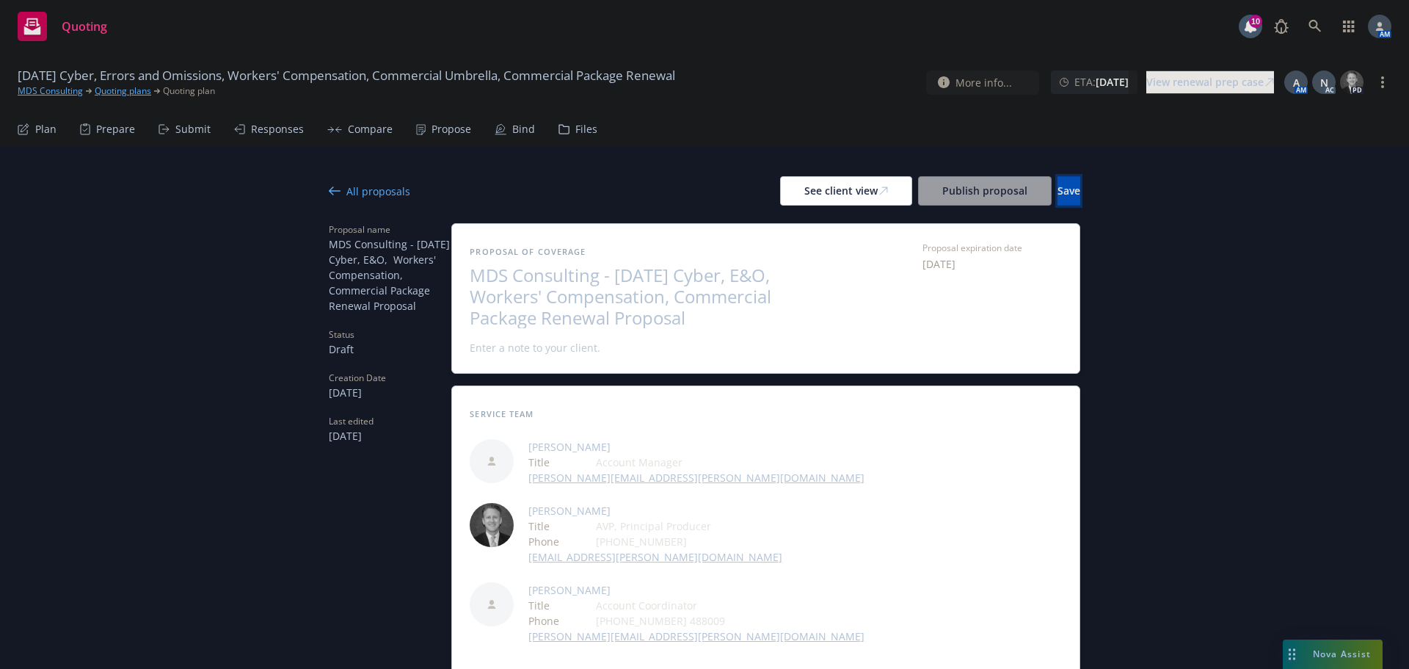
click at [1058, 187] on span "Save" at bounding box center [1069, 190] width 23 height 14
click at [804, 194] on div "See client view" at bounding box center [846, 191] width 84 height 28
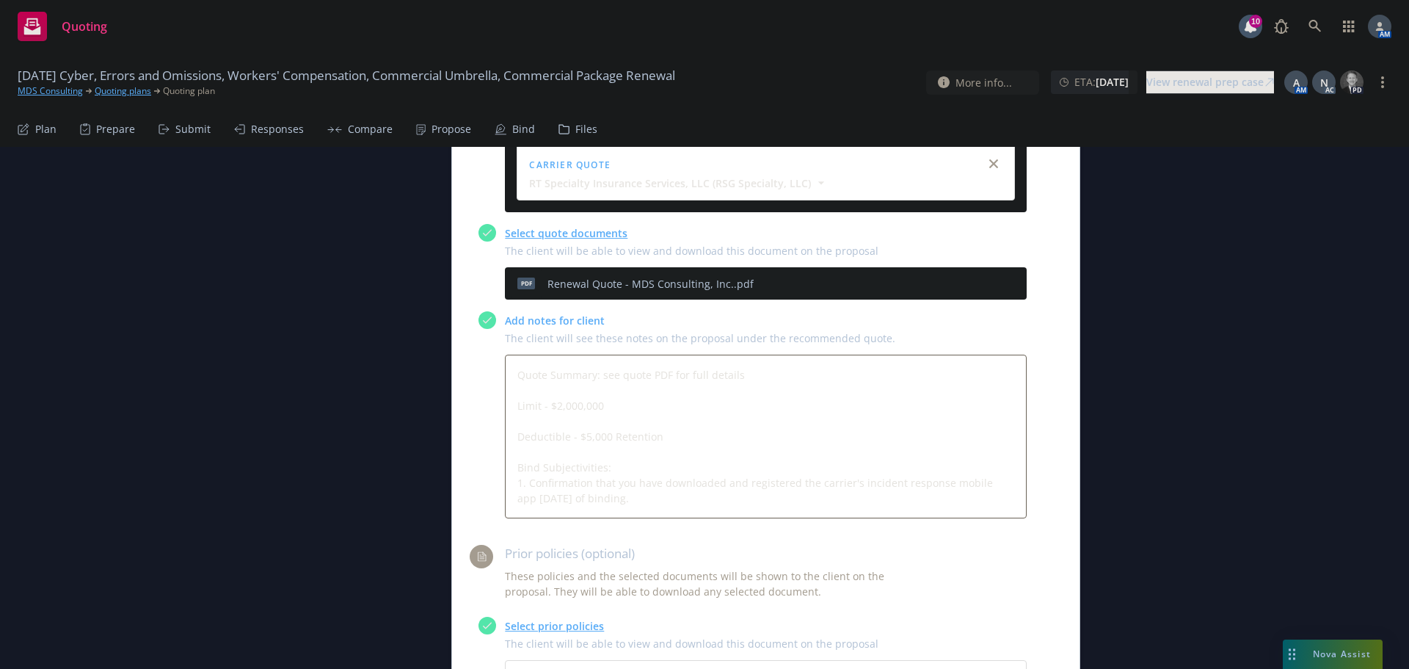
scroll to position [734, 0]
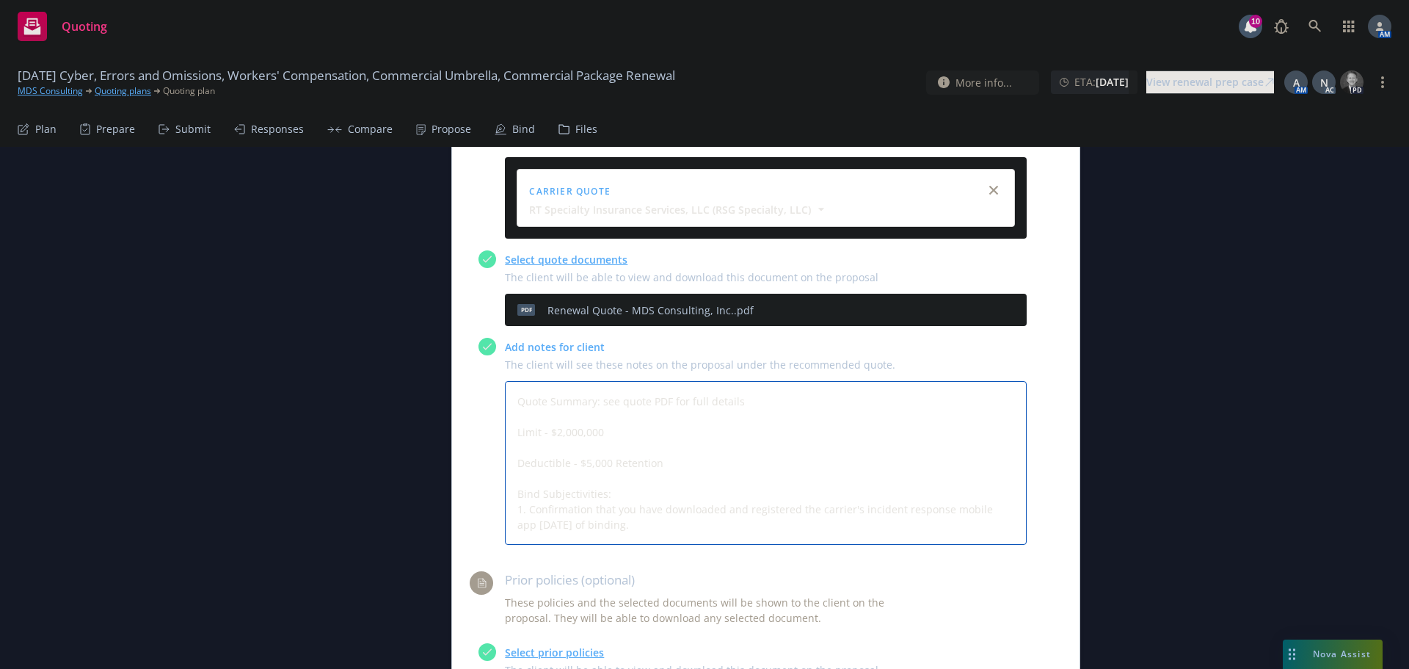
click at [658, 470] on textarea "Quote Summary: see quote PDF for full details Limit - $2,000,000 Deductible - $…" at bounding box center [766, 463] width 522 height 164
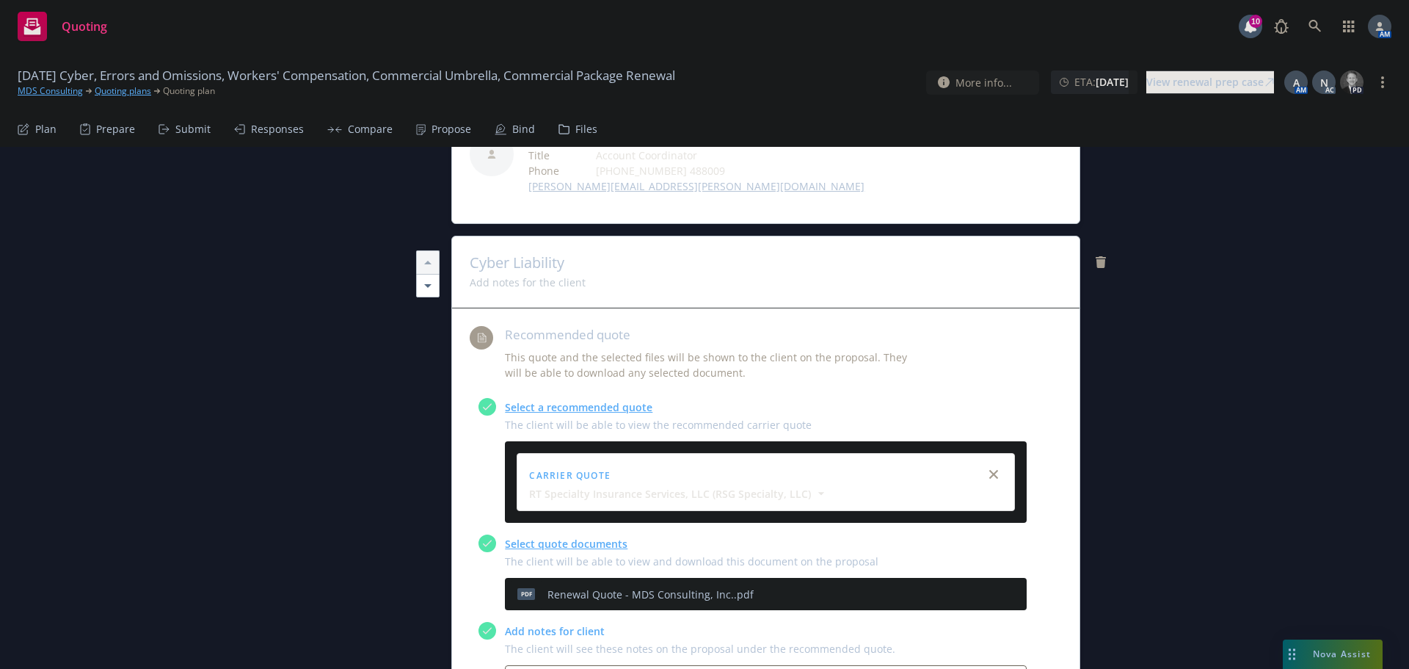
scroll to position [440, 0]
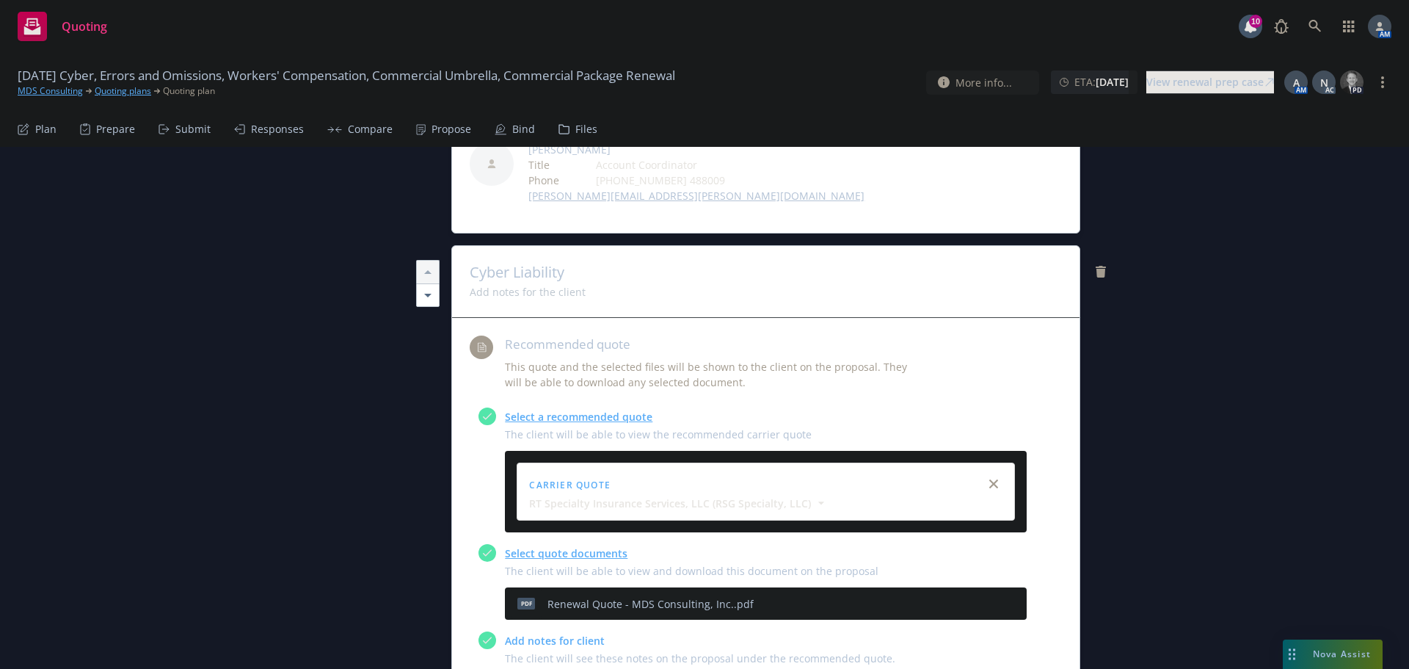
click at [983, 597] on icon "preview file" at bounding box center [989, 602] width 13 height 10
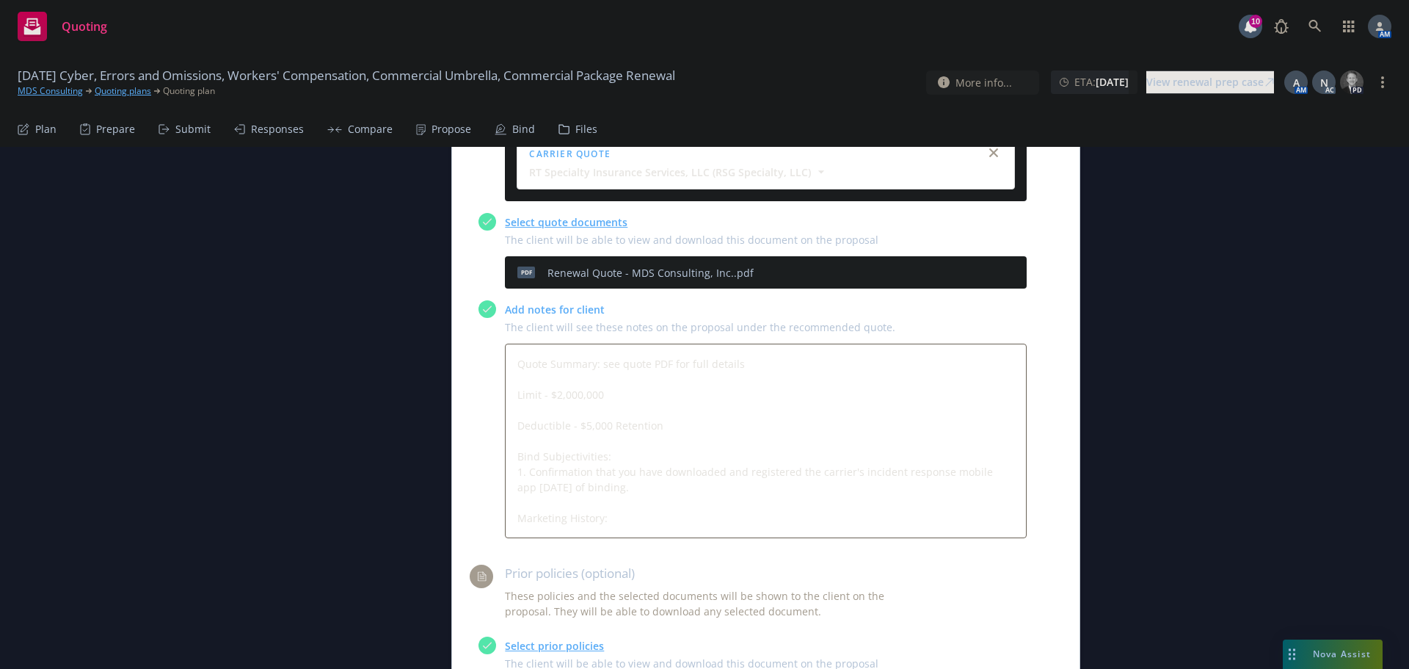
scroll to position [807, 0]
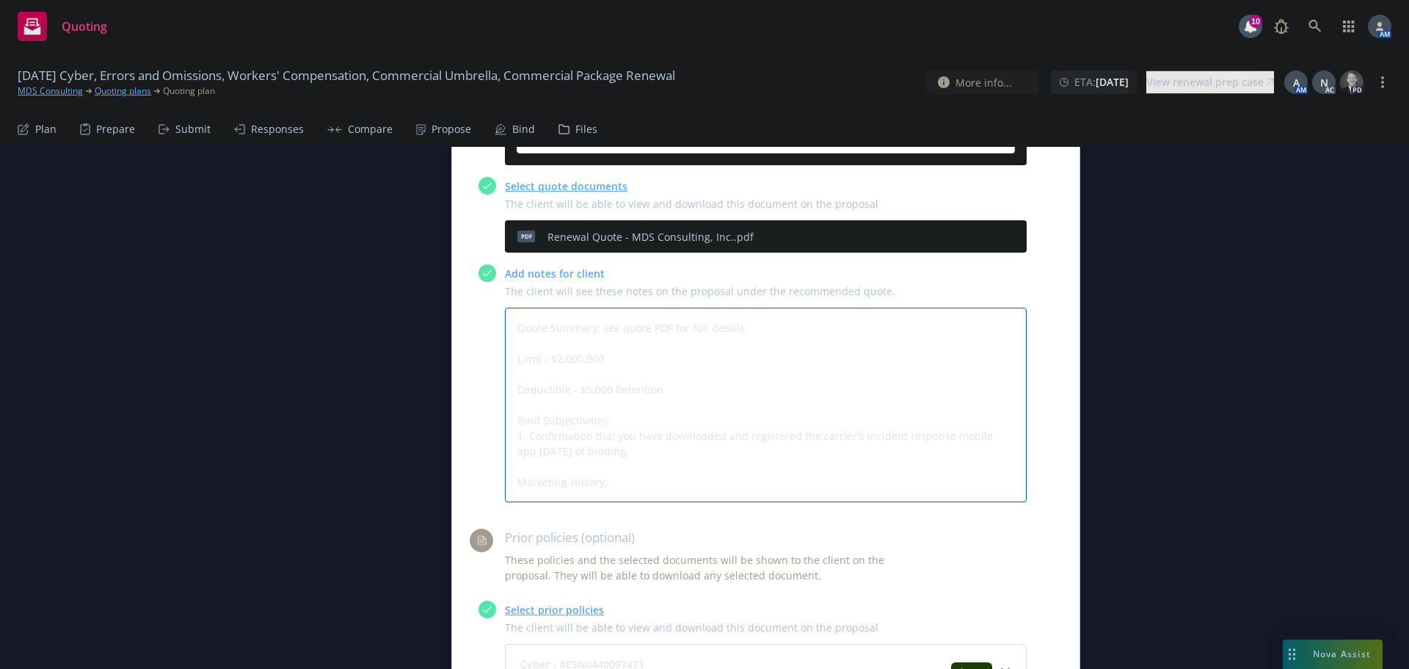
click at [640, 423] on textarea "Quote Summary: see quote PDF for full details Limit - $2,000,000 Deductible - $…" at bounding box center [766, 405] width 522 height 194
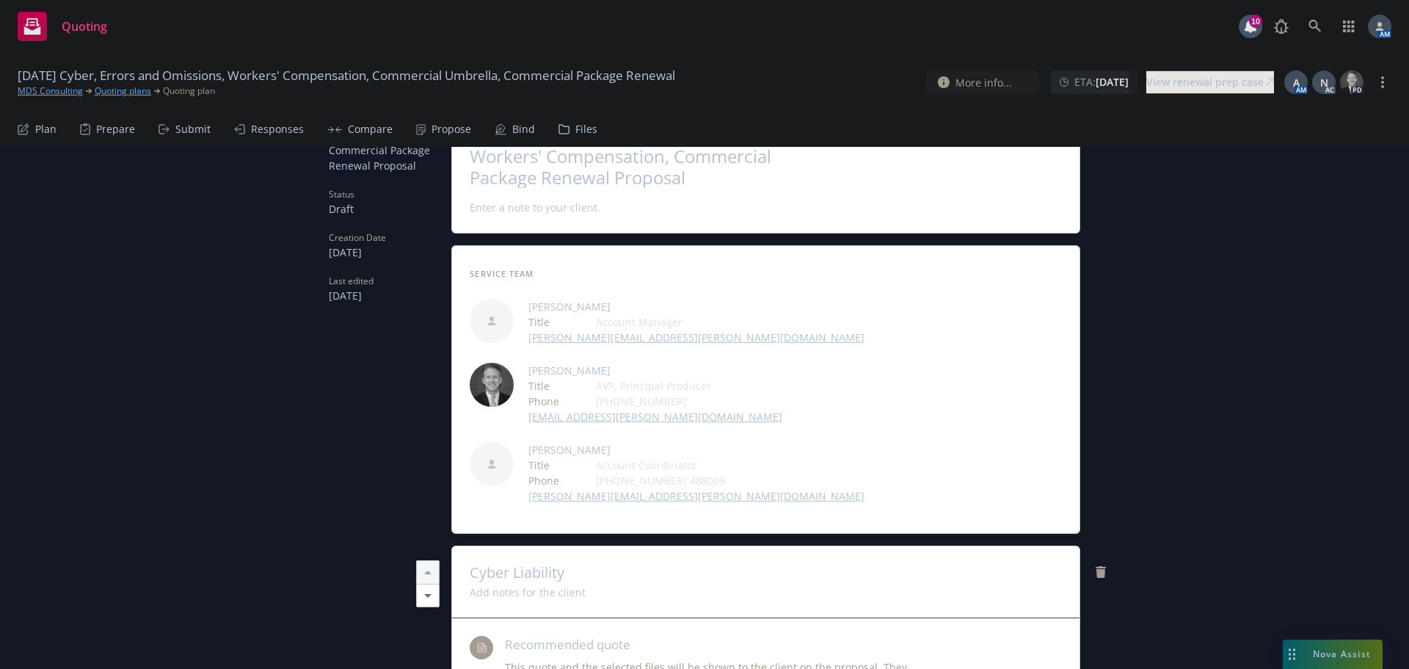
scroll to position [0, 0]
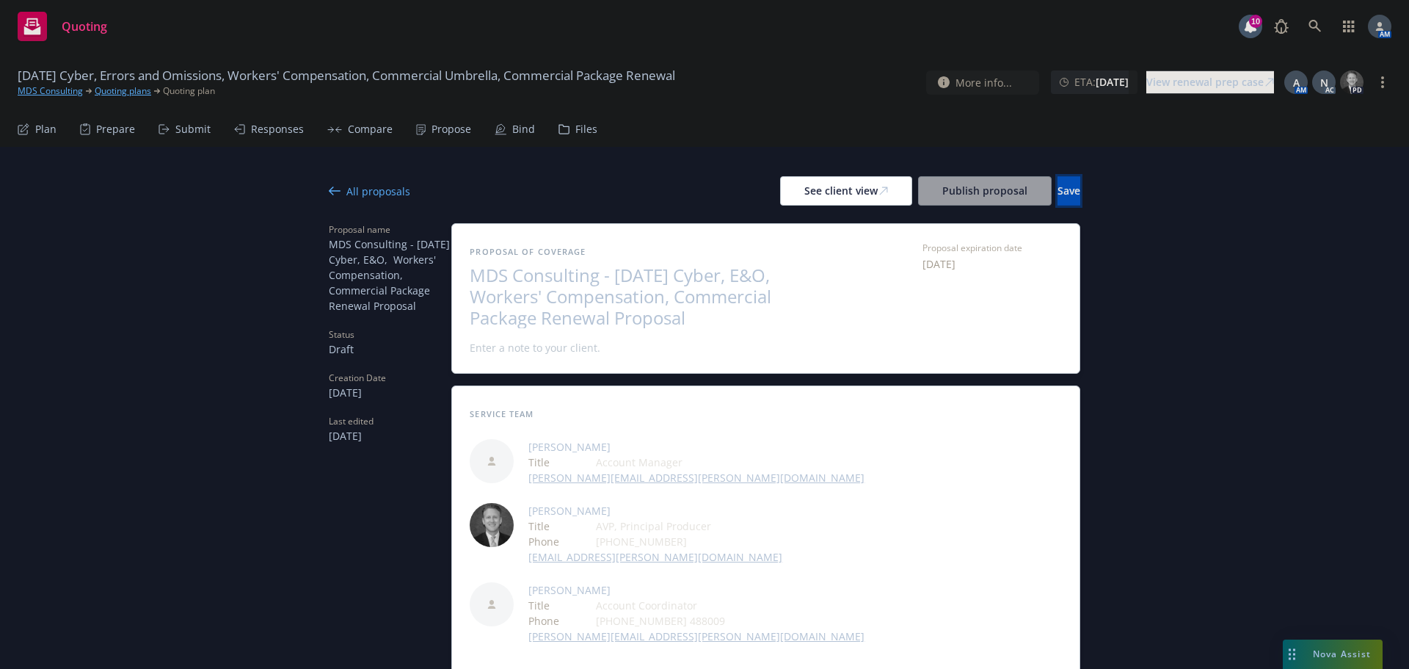
click at [1058, 184] on span "Save" at bounding box center [1069, 190] width 23 height 14
click at [956, 262] on span "09/20/2025" at bounding box center [939, 263] width 33 height 15
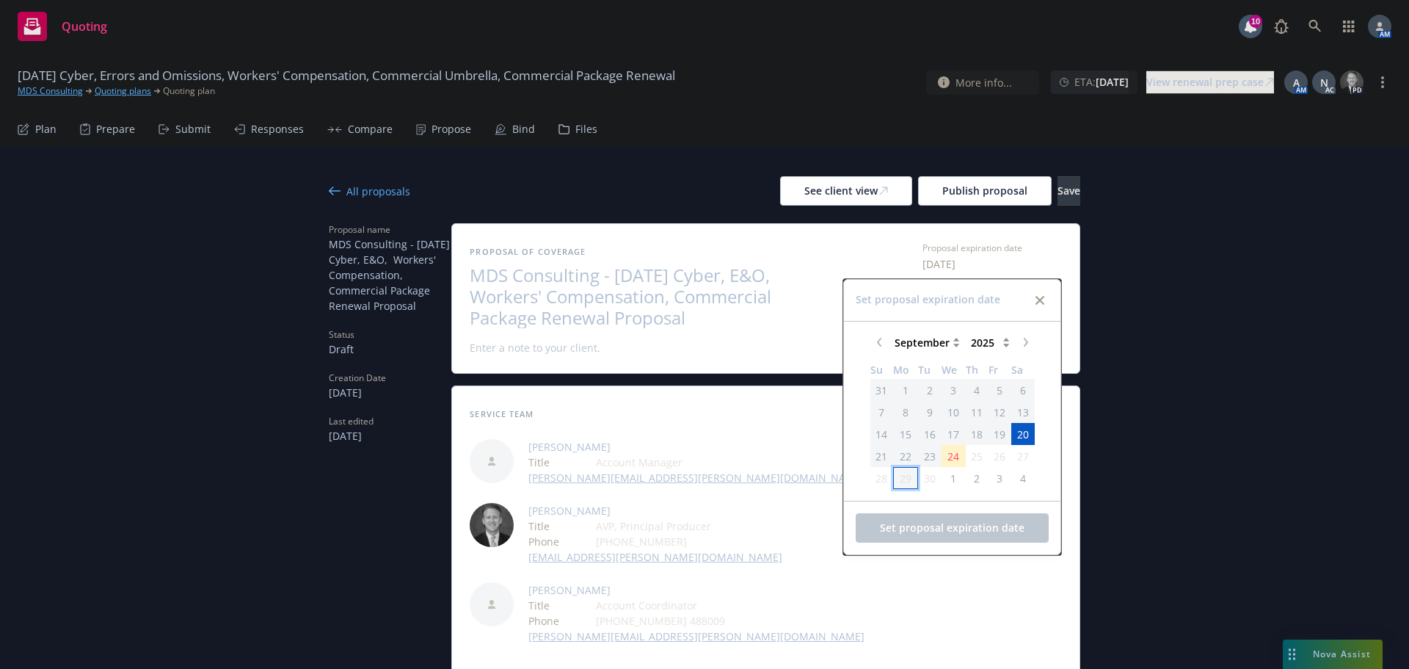
click at [903, 476] on span "29" at bounding box center [906, 477] width 12 height 15
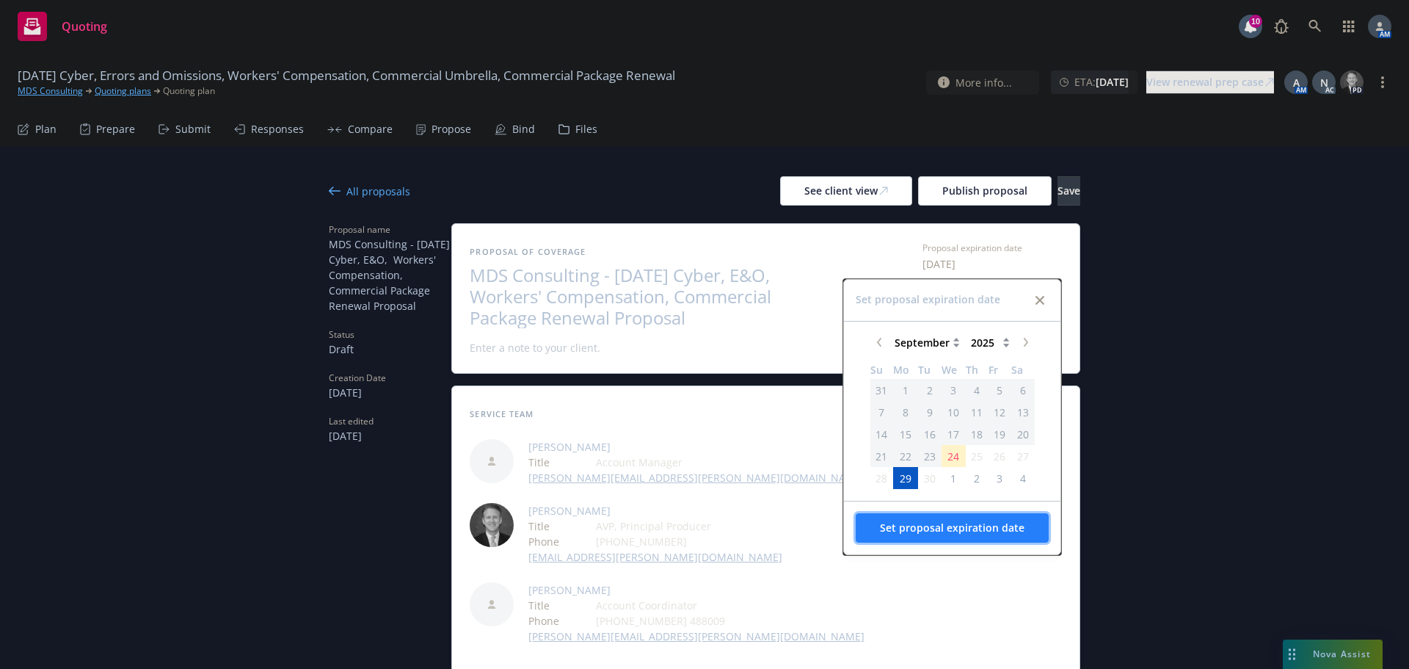
click at [955, 530] on span "Set proposal expiration date" at bounding box center [952, 527] width 145 height 14
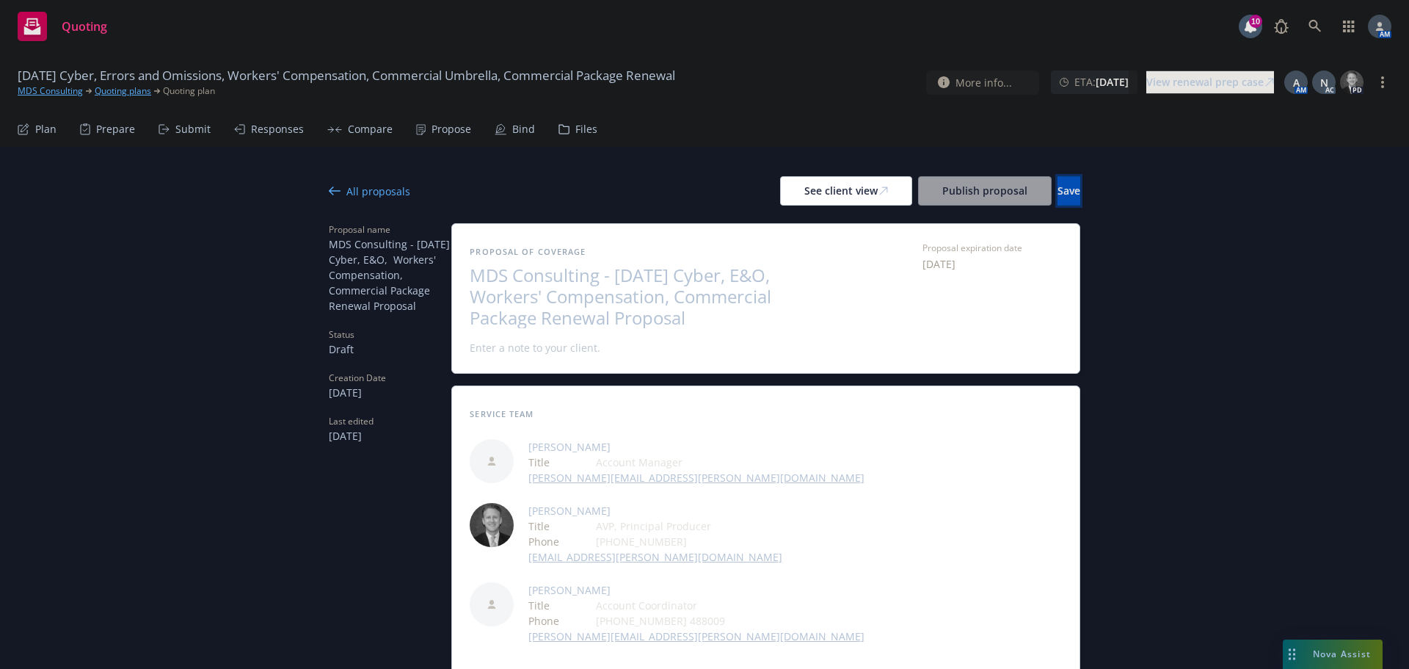
click at [1058, 193] on span "Save" at bounding box center [1069, 190] width 23 height 14
click at [277, 131] on div "Responses" at bounding box center [277, 129] width 53 height 12
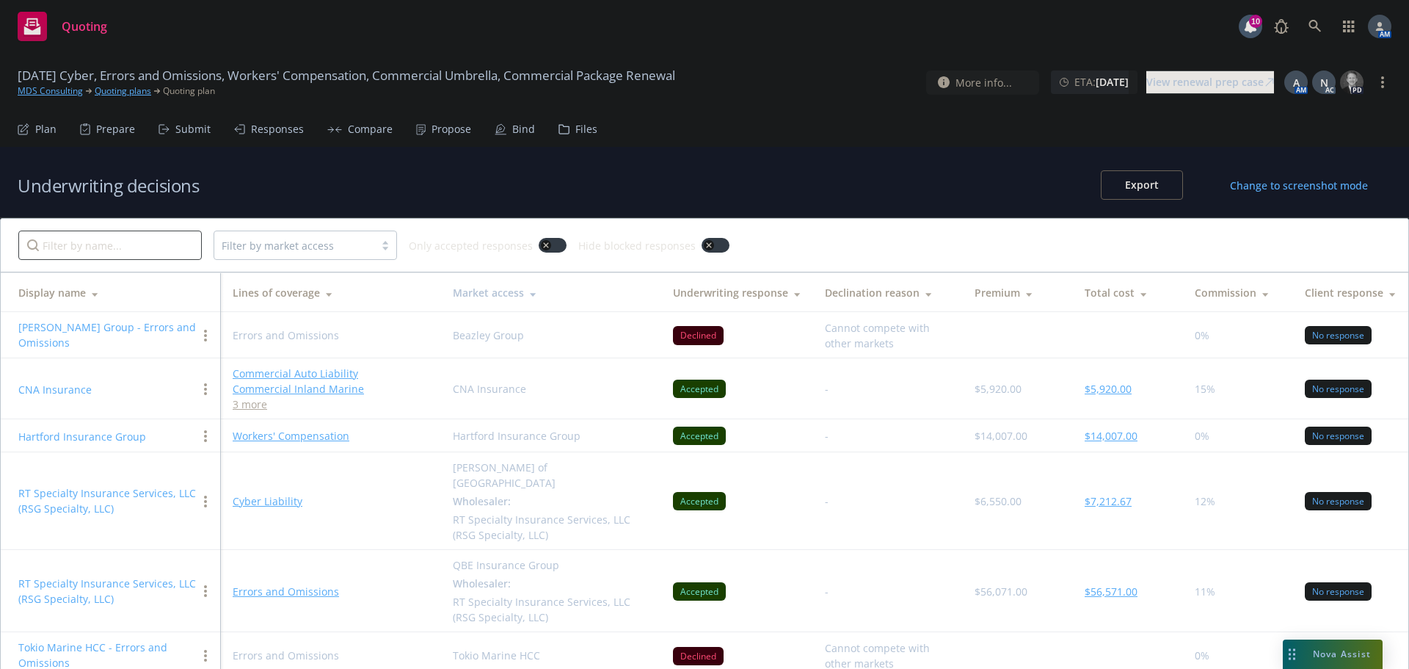
click at [298, 438] on link "Workers' Compensation" at bounding box center [331, 435] width 197 height 15
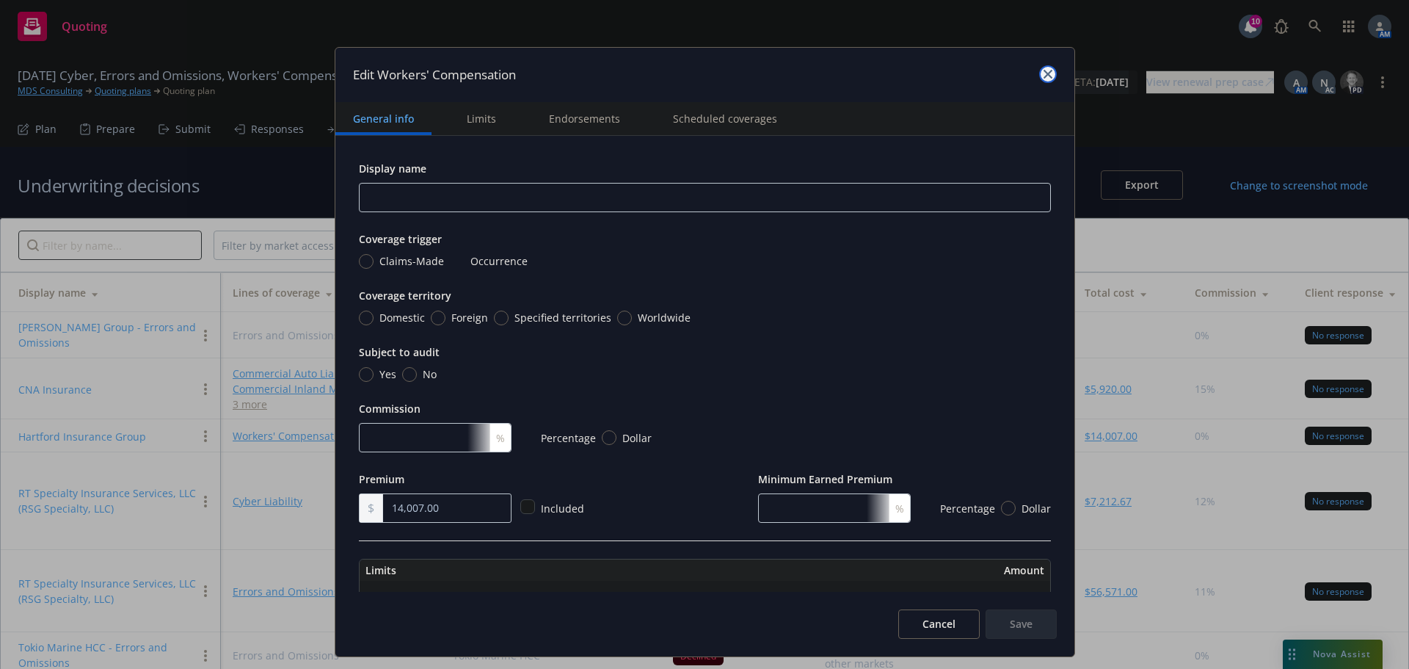
click at [1044, 77] on icon "close" at bounding box center [1048, 74] width 9 height 9
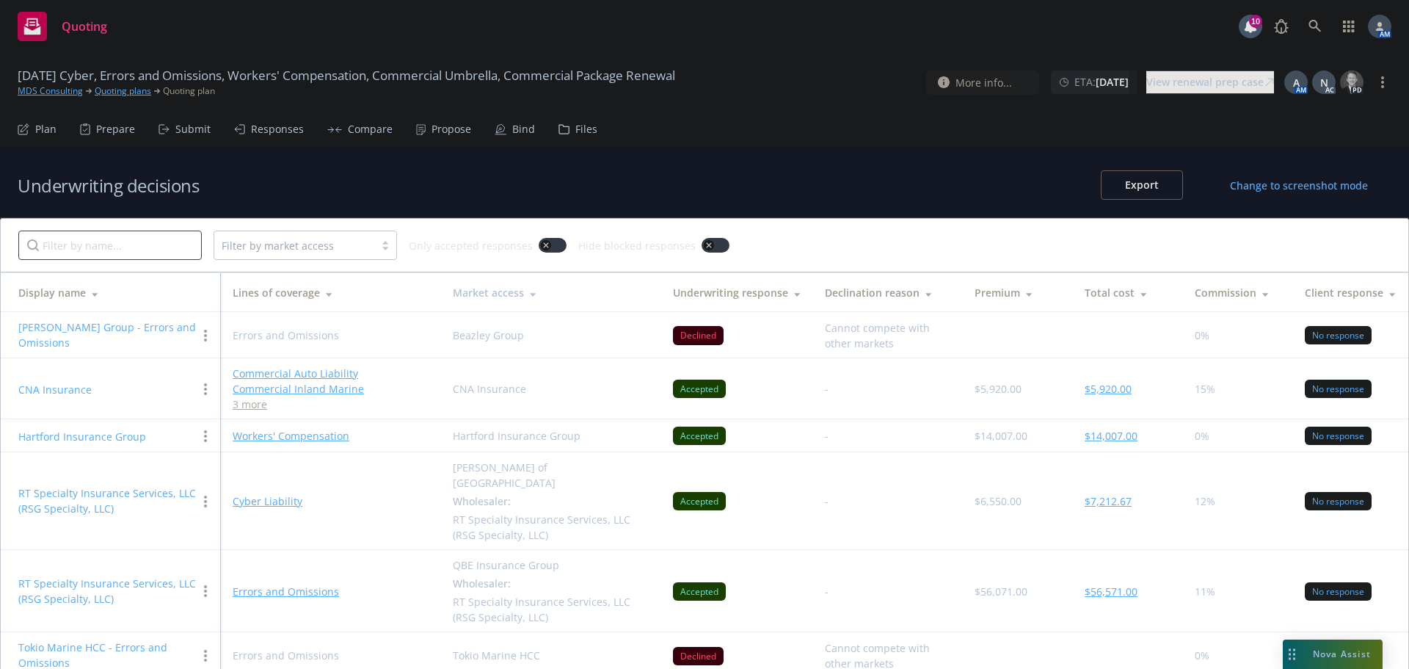
click at [92, 437] on button "Hartford Insurance Group" at bounding box center [82, 436] width 128 height 15
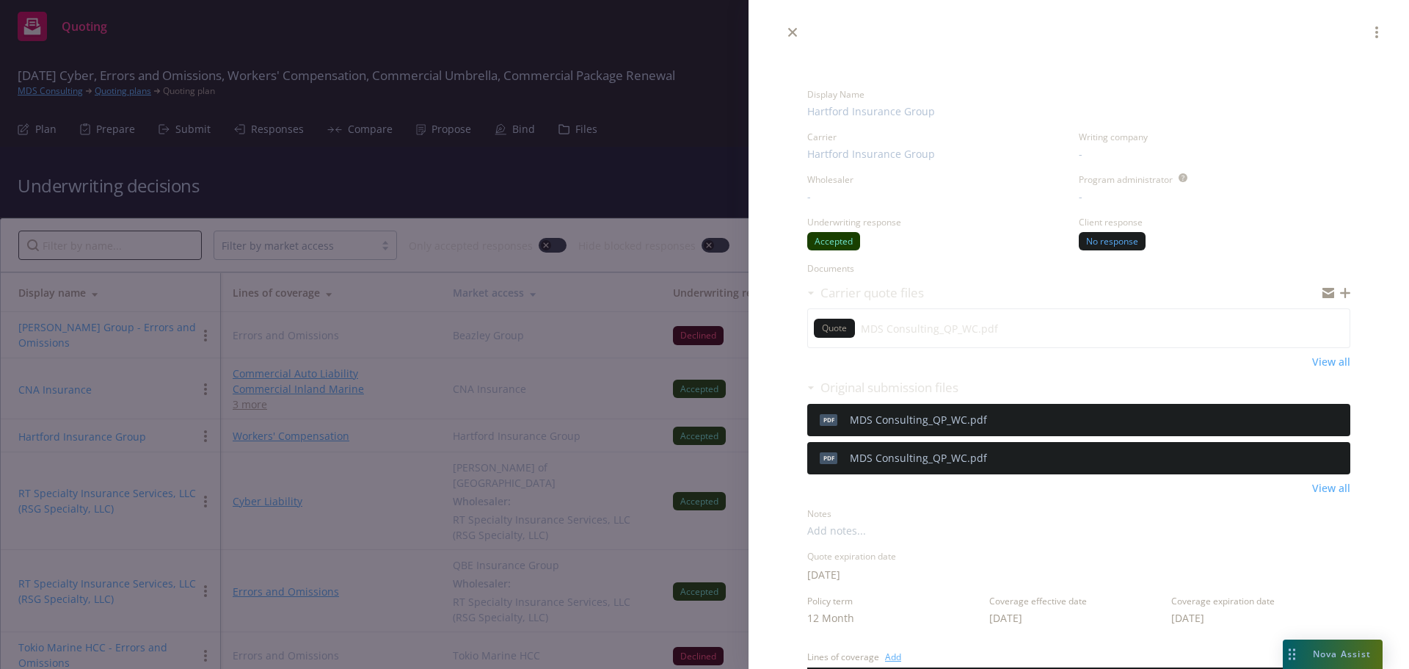
click at [840, 570] on span "09/20/2025" at bounding box center [823, 574] width 33 height 15
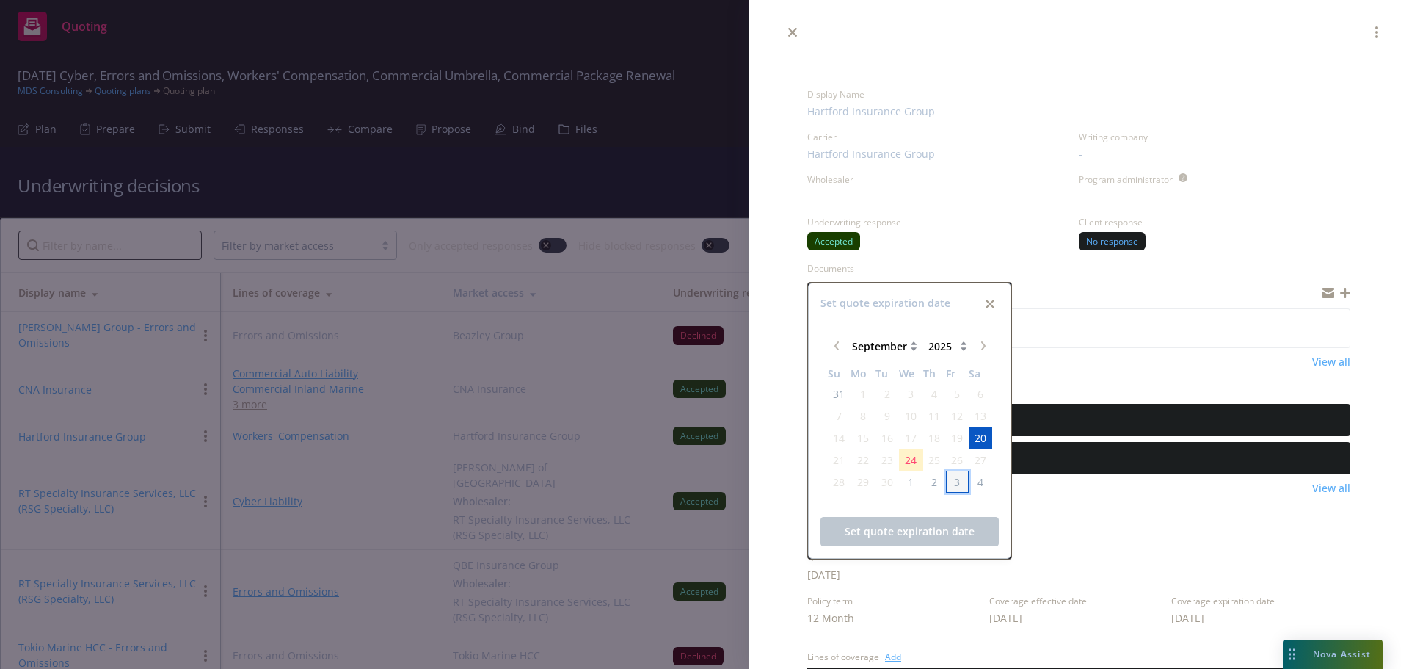
click at [958, 482] on span "3" at bounding box center [957, 481] width 6 height 15
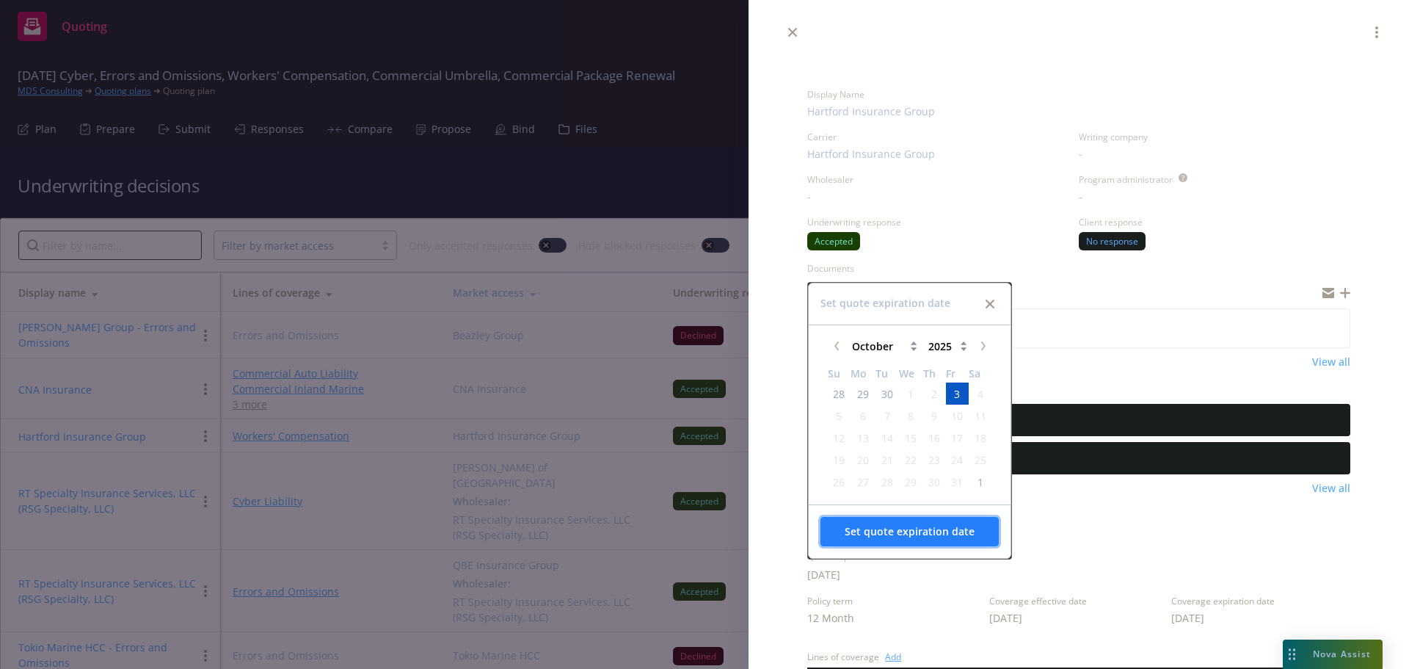
click at [903, 537] on span "Set quote expiration date" at bounding box center [910, 531] width 130 height 14
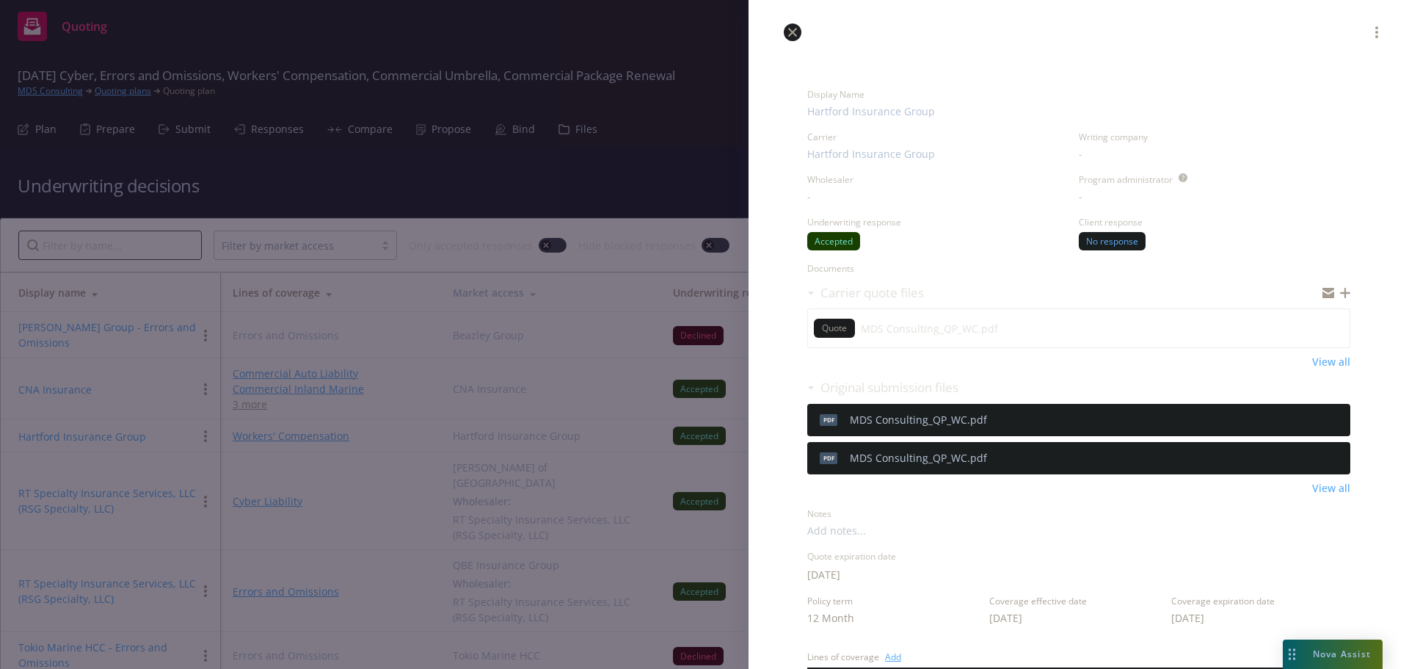
click at [790, 32] on icon "close" at bounding box center [792, 32] width 9 height 9
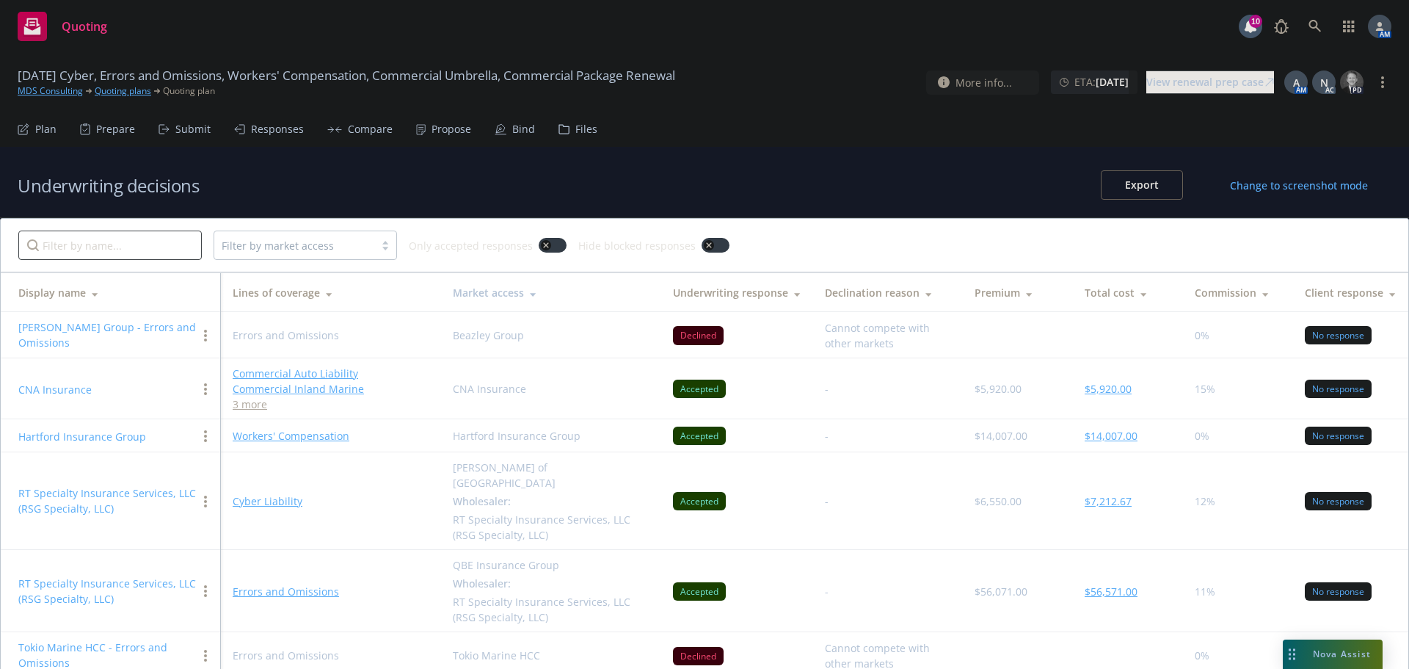
click at [440, 125] on div "Propose" at bounding box center [452, 129] width 40 height 12
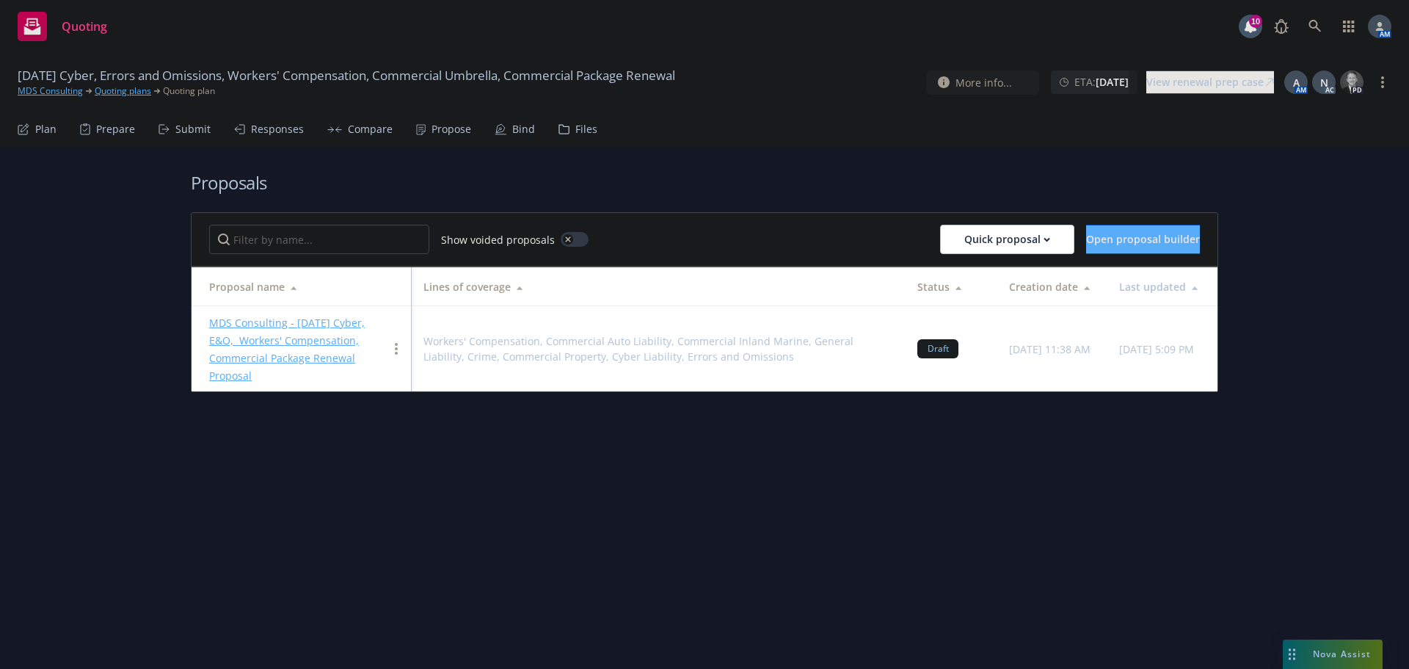
click at [322, 319] on link "MDS Consulting - 10/1/2025 Cyber, E&O, Workers' Compensation, Commercial Packag…" at bounding box center [287, 349] width 156 height 67
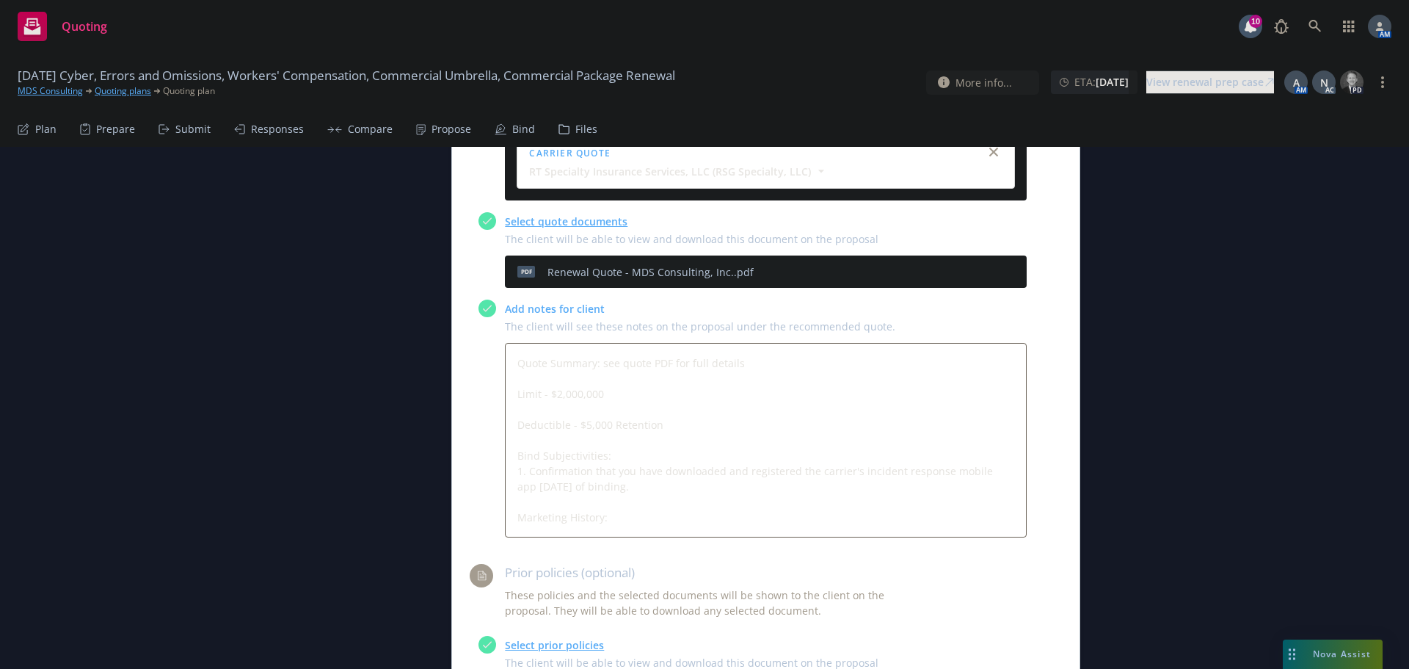
scroll to position [807, 0]
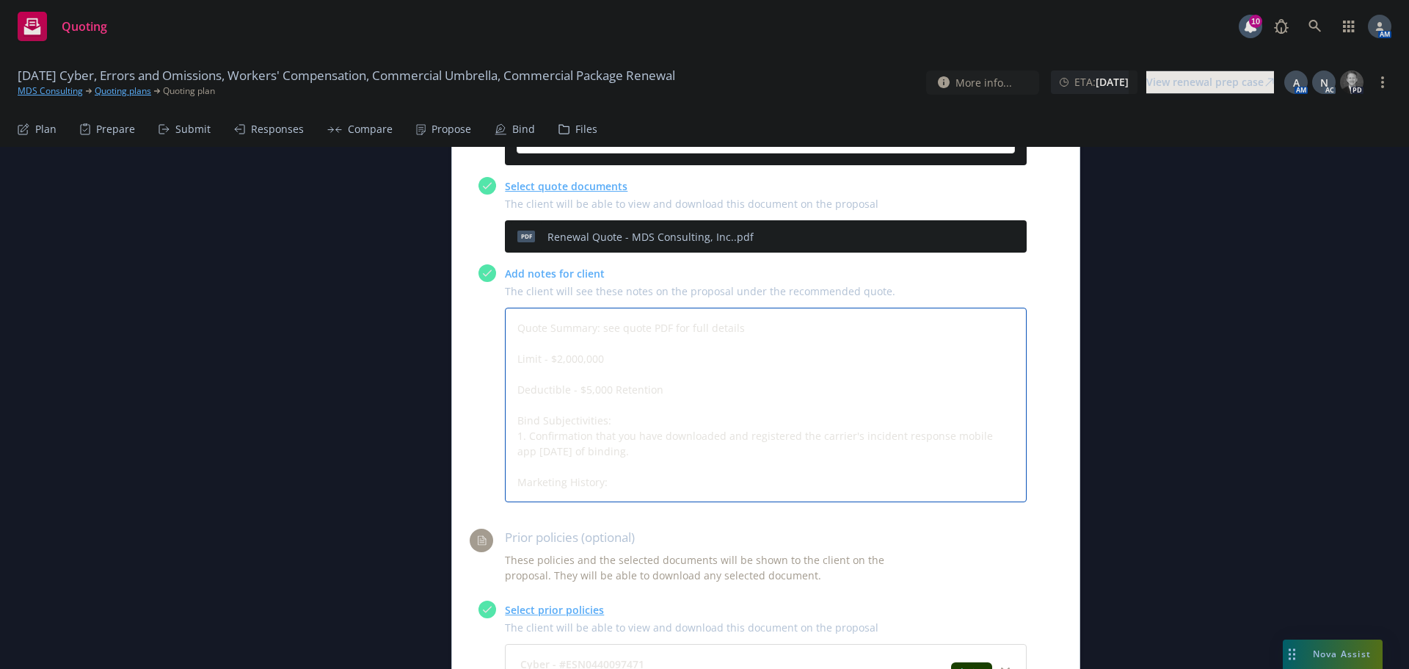
click at [629, 420] on textarea "Quote Summary: see quote PDF for full details Limit - $2,000,000 Deductible - $…" at bounding box center [766, 405] width 522 height 194
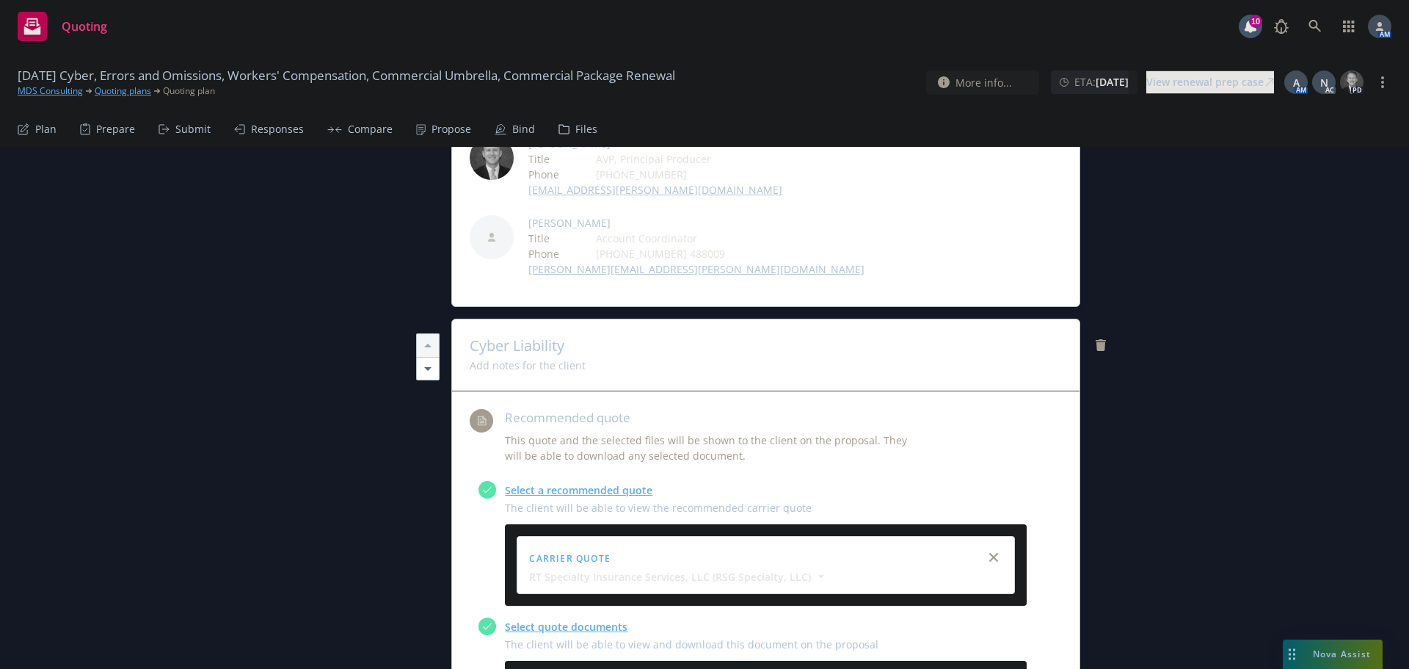
scroll to position [0, 0]
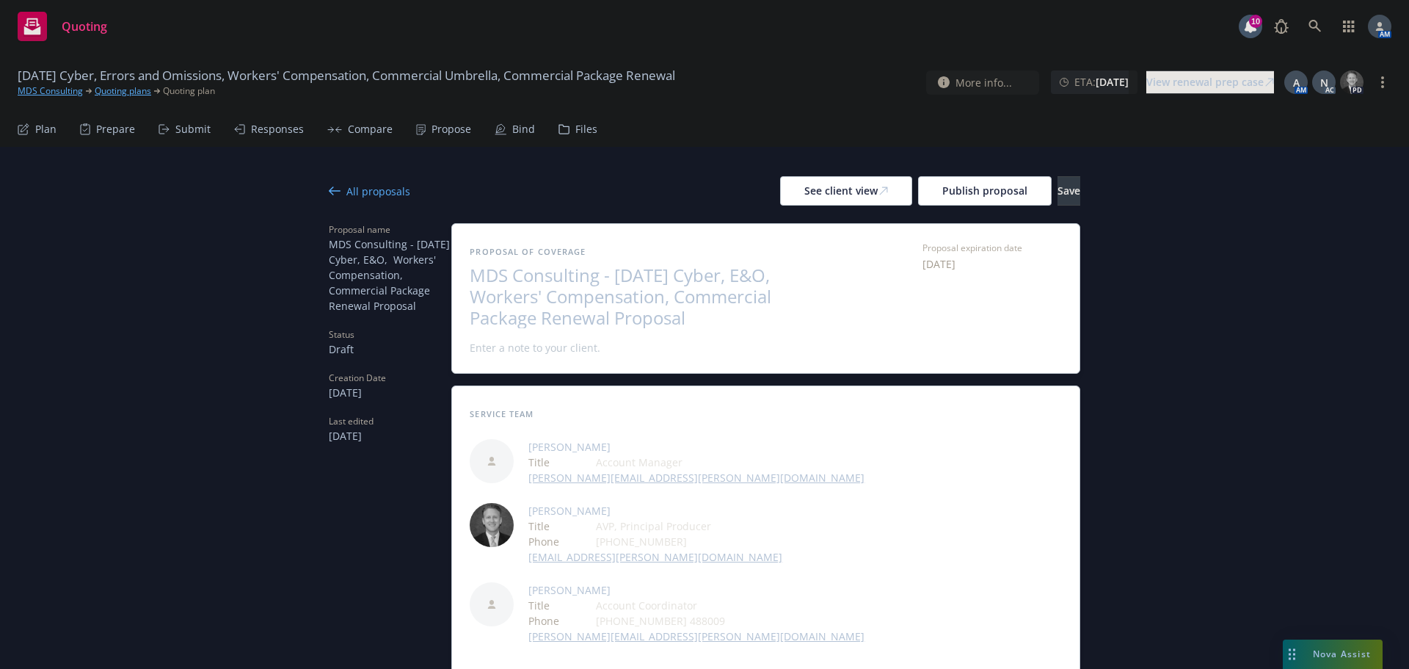
click at [371, 189] on div "All proposals" at bounding box center [369, 190] width 81 height 15
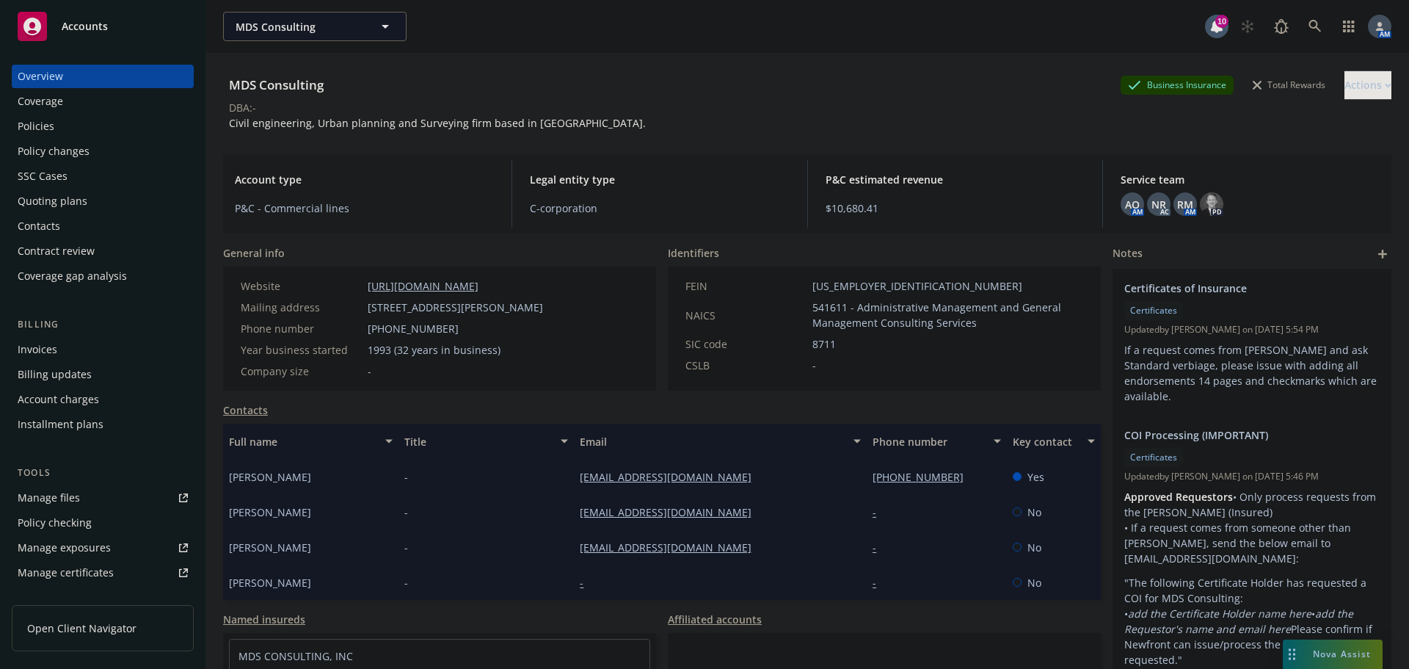
click at [57, 193] on div "Quoting plans" at bounding box center [53, 200] width 70 height 23
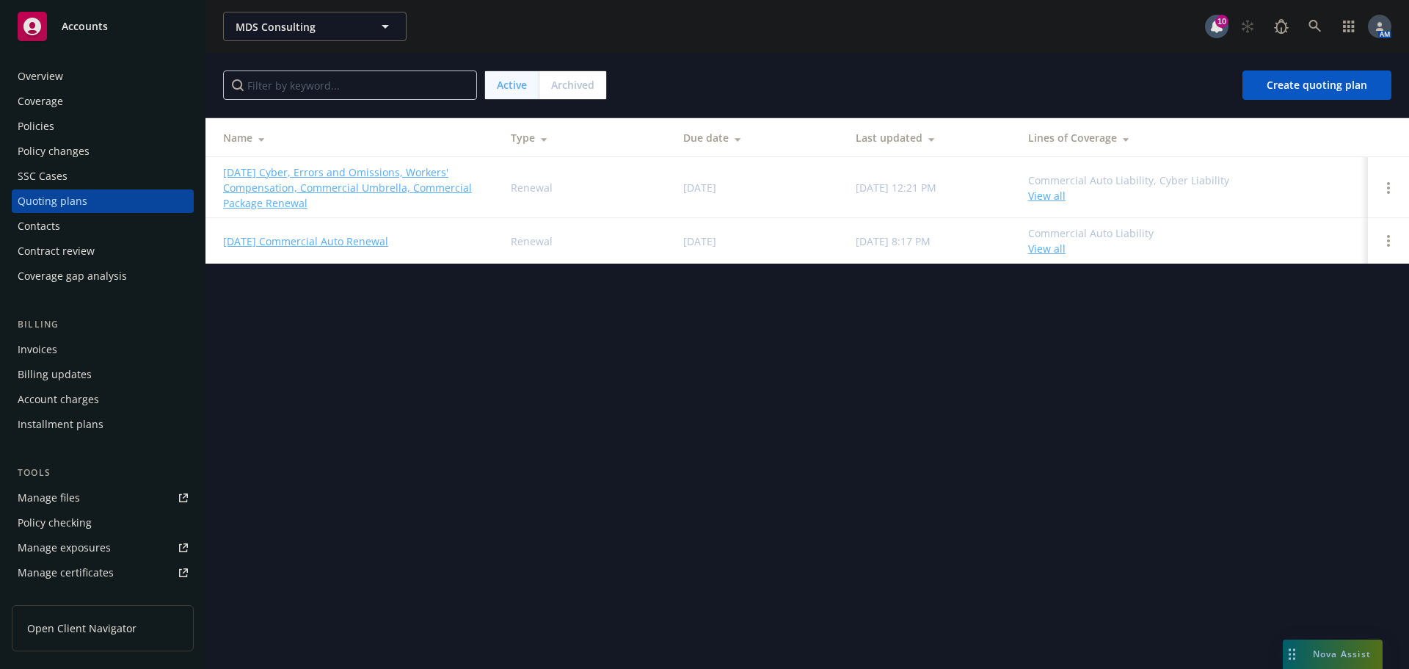
click at [57, 85] on div "Overview" at bounding box center [41, 76] width 46 height 23
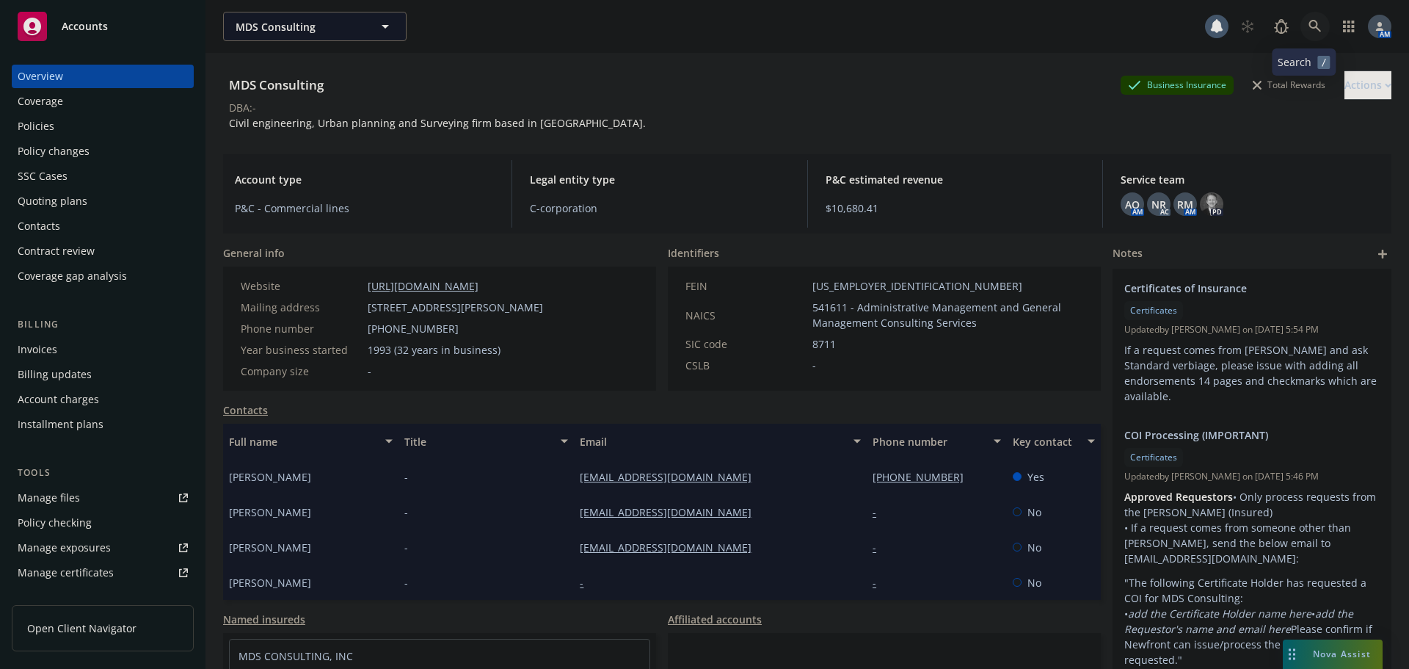
click at [1309, 27] on icon at bounding box center [1315, 26] width 13 height 13
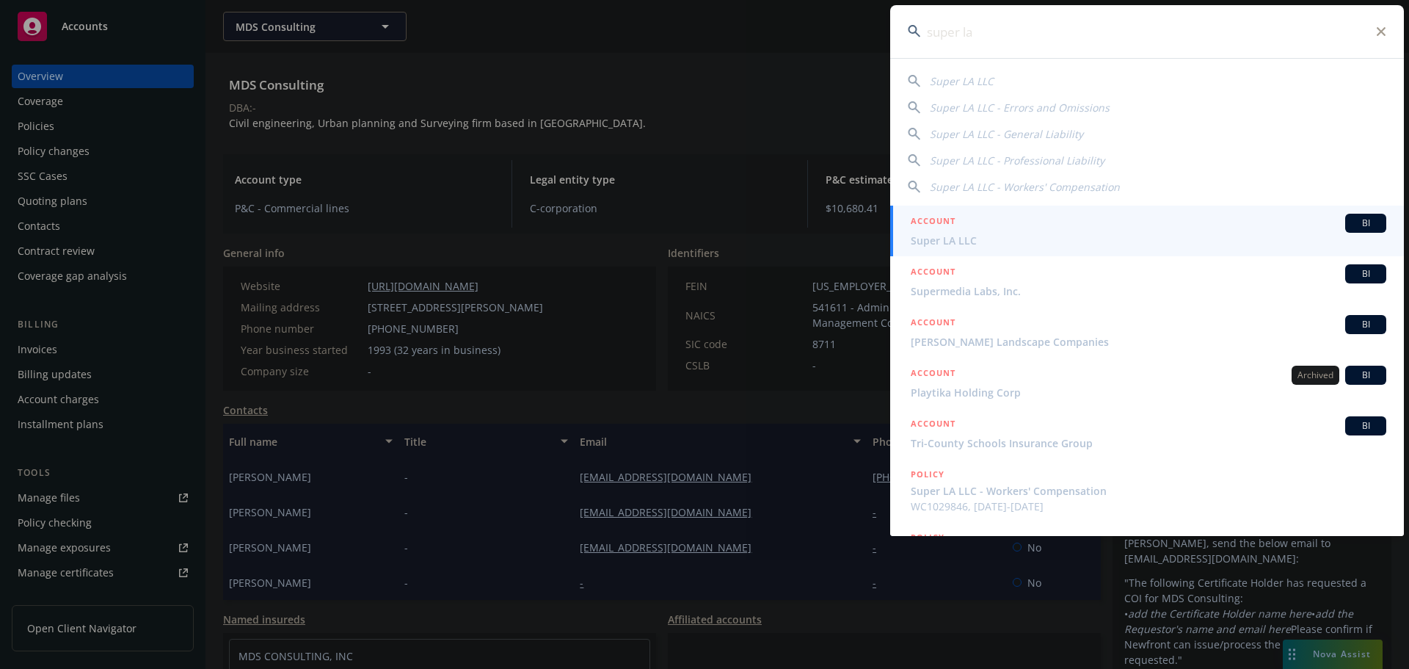
type input "super la"
click at [958, 232] on div "ACCOUNT BI" at bounding box center [1149, 223] width 476 height 19
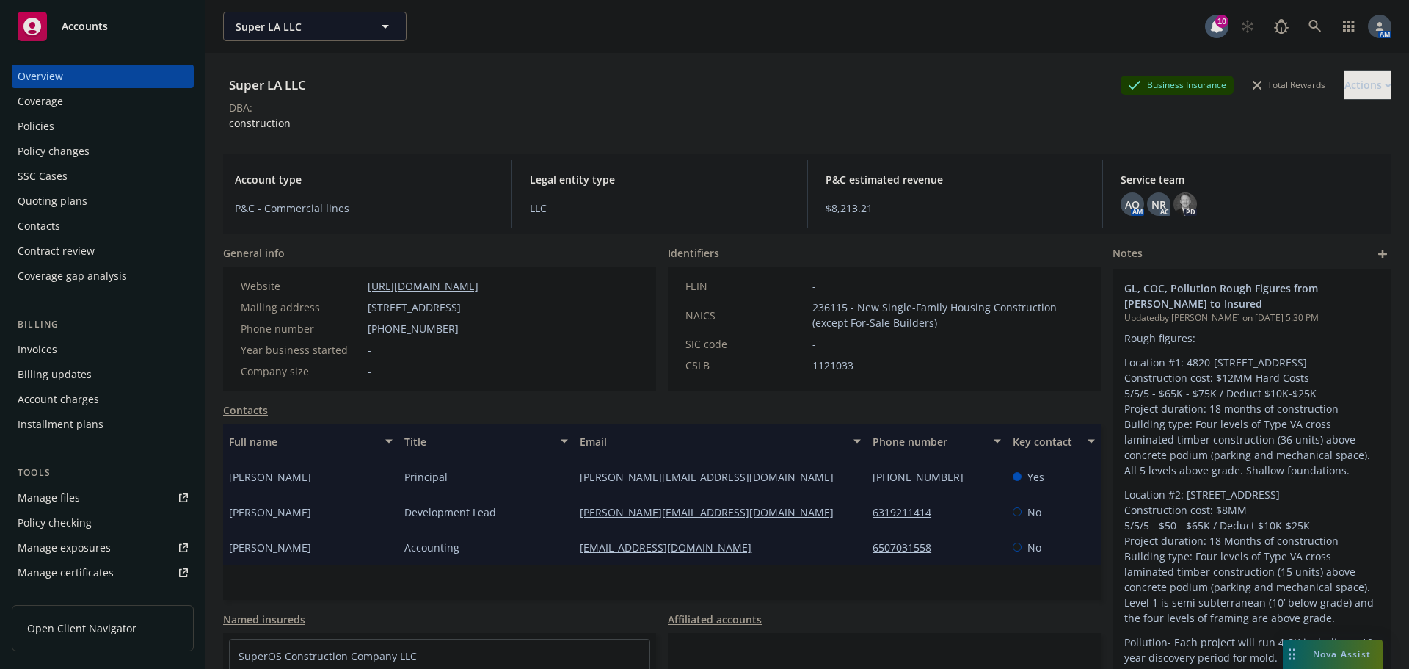
click at [63, 197] on div "Quoting plans" at bounding box center [53, 200] width 70 height 23
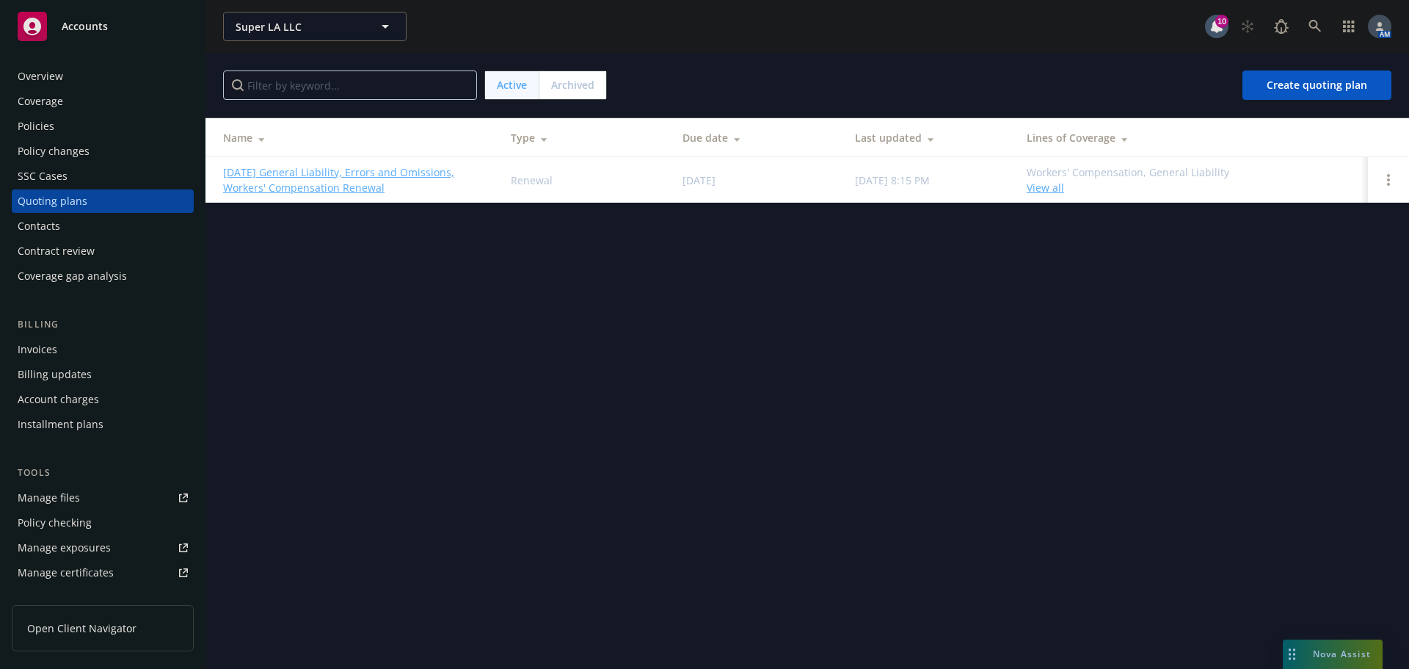
click at [570, 88] on span "Archived" at bounding box center [572, 84] width 43 height 15
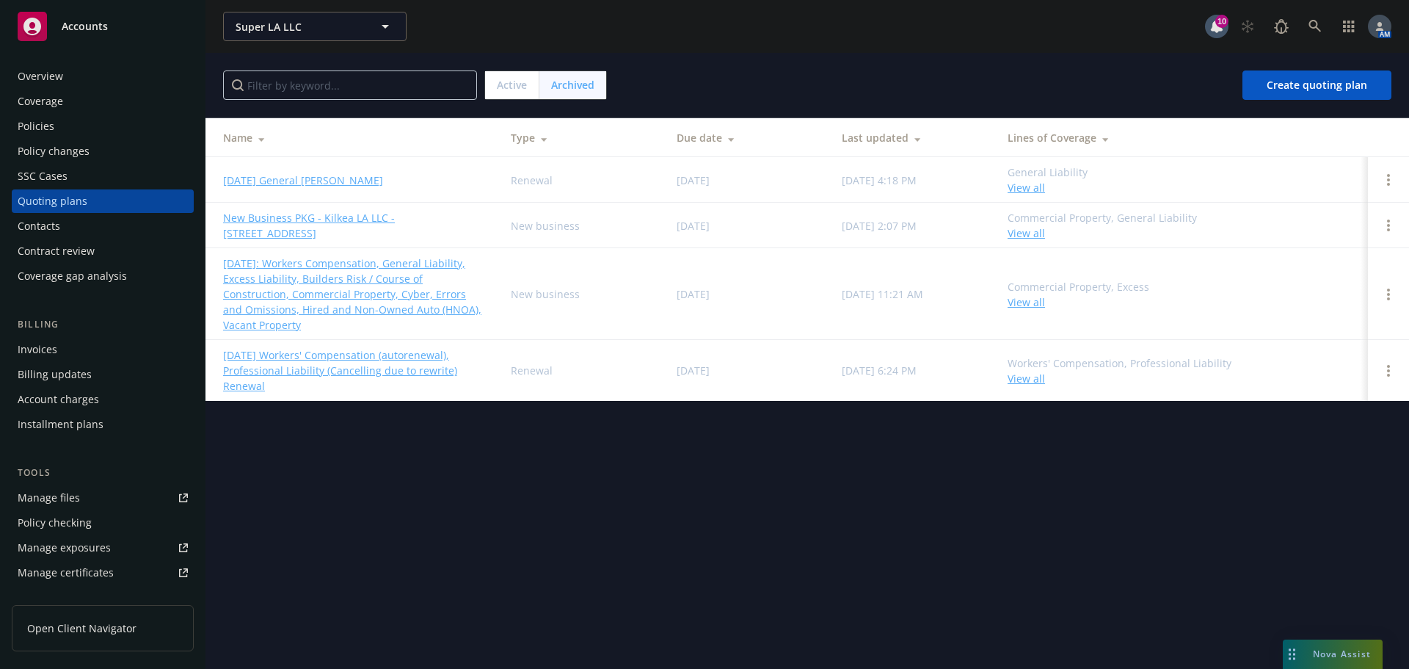
click at [329, 182] on link "[DATE] General [PERSON_NAME]" at bounding box center [303, 179] width 160 height 15
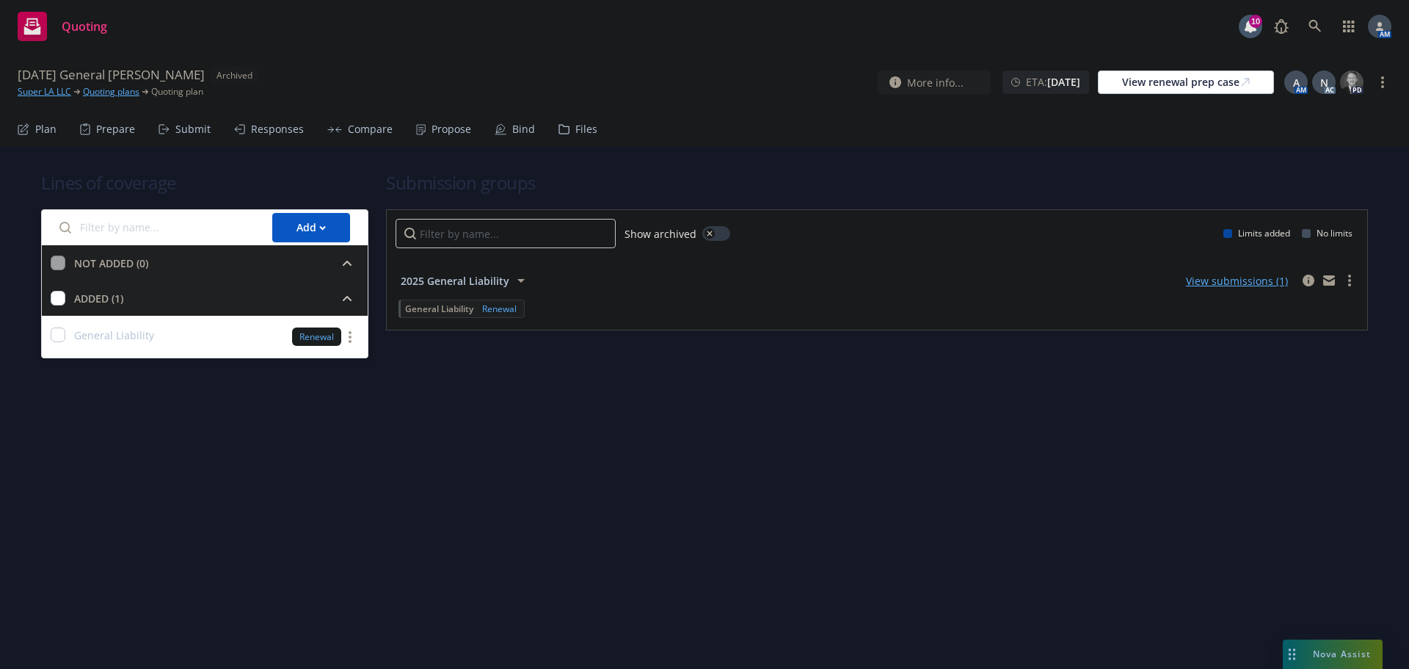
click at [447, 125] on div "Propose" at bounding box center [452, 129] width 40 height 12
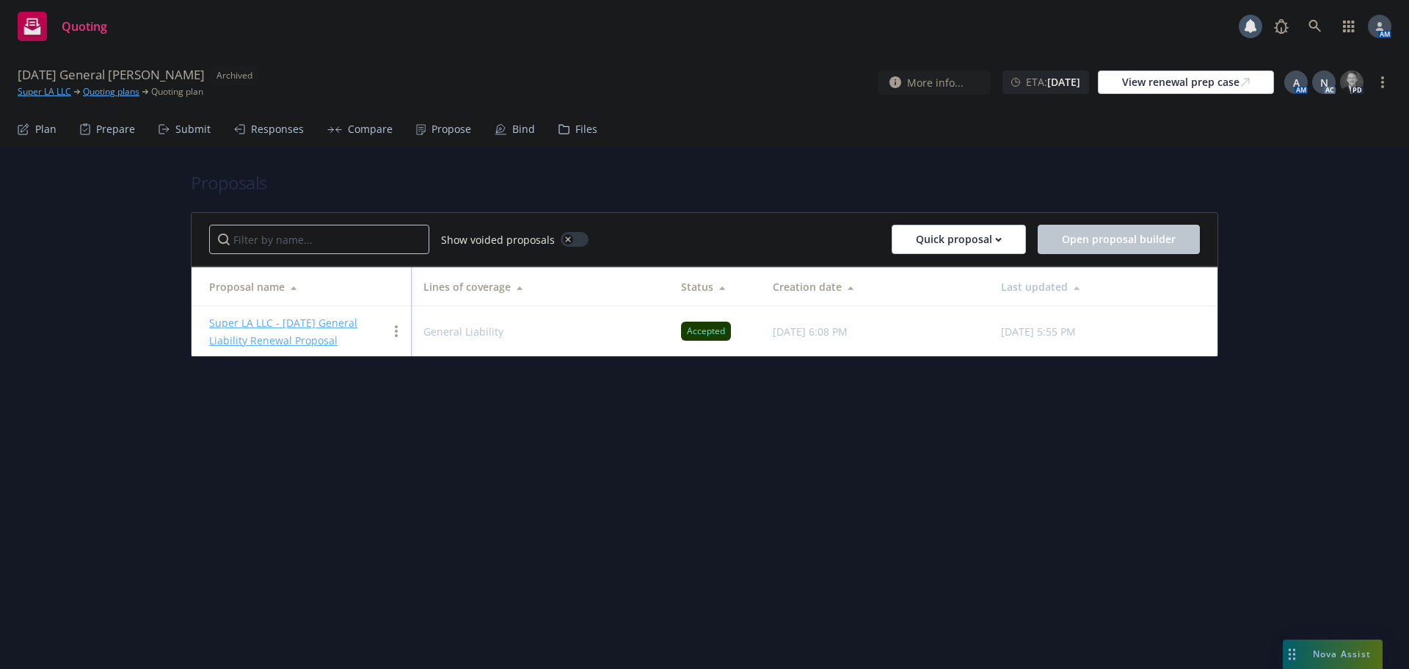
click at [286, 321] on link "Super LA LLC - [DATE] General Liability Renewal Proposal" at bounding box center [283, 332] width 148 height 32
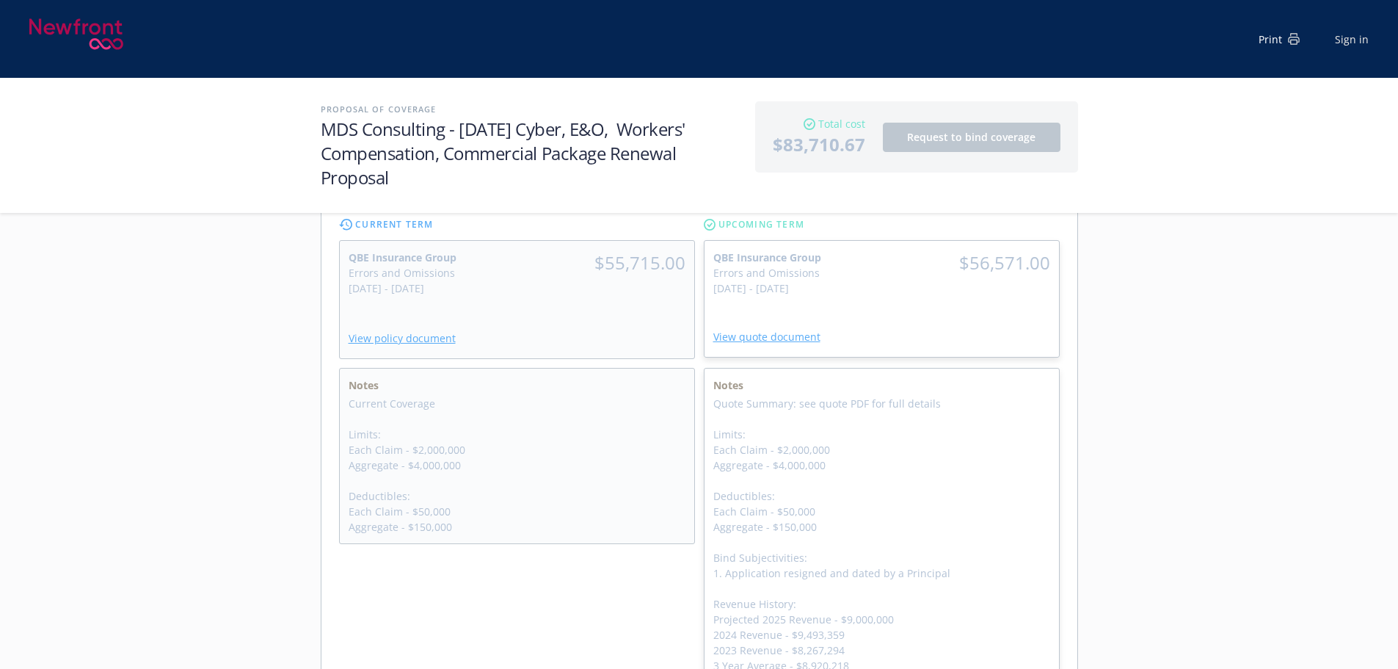
scroll to position [954, 0]
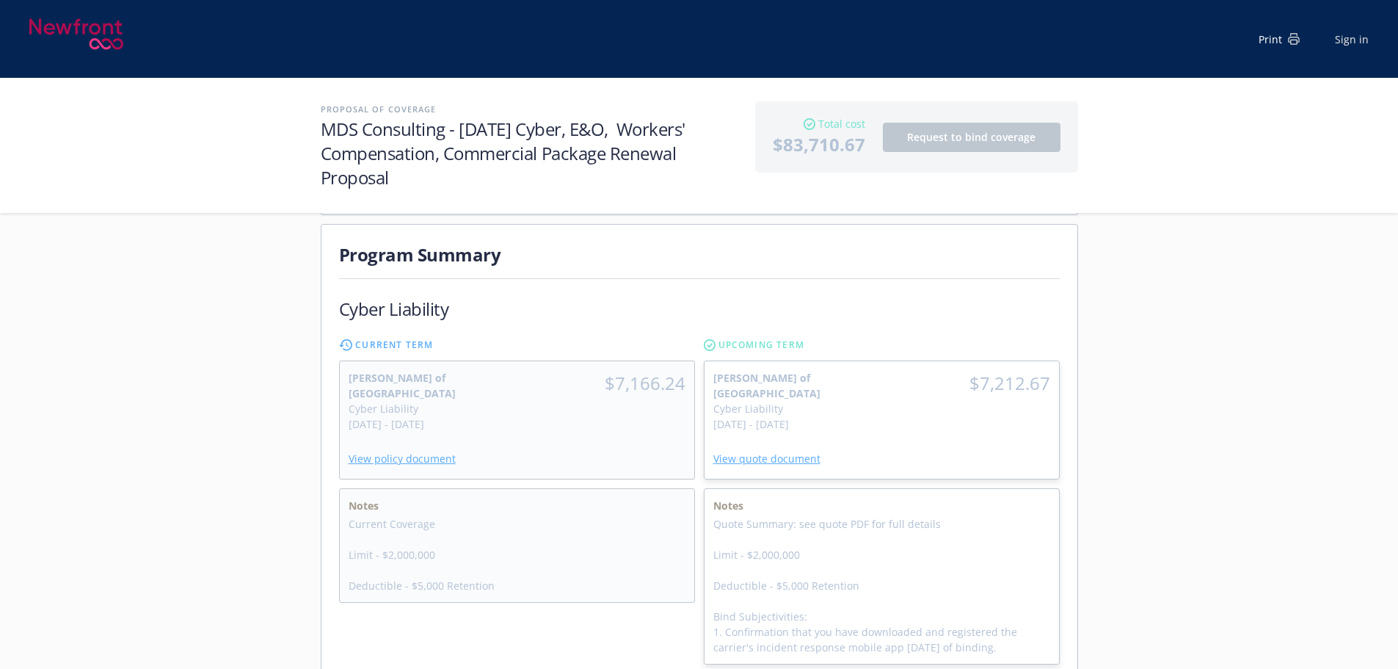
scroll to position [220, 0]
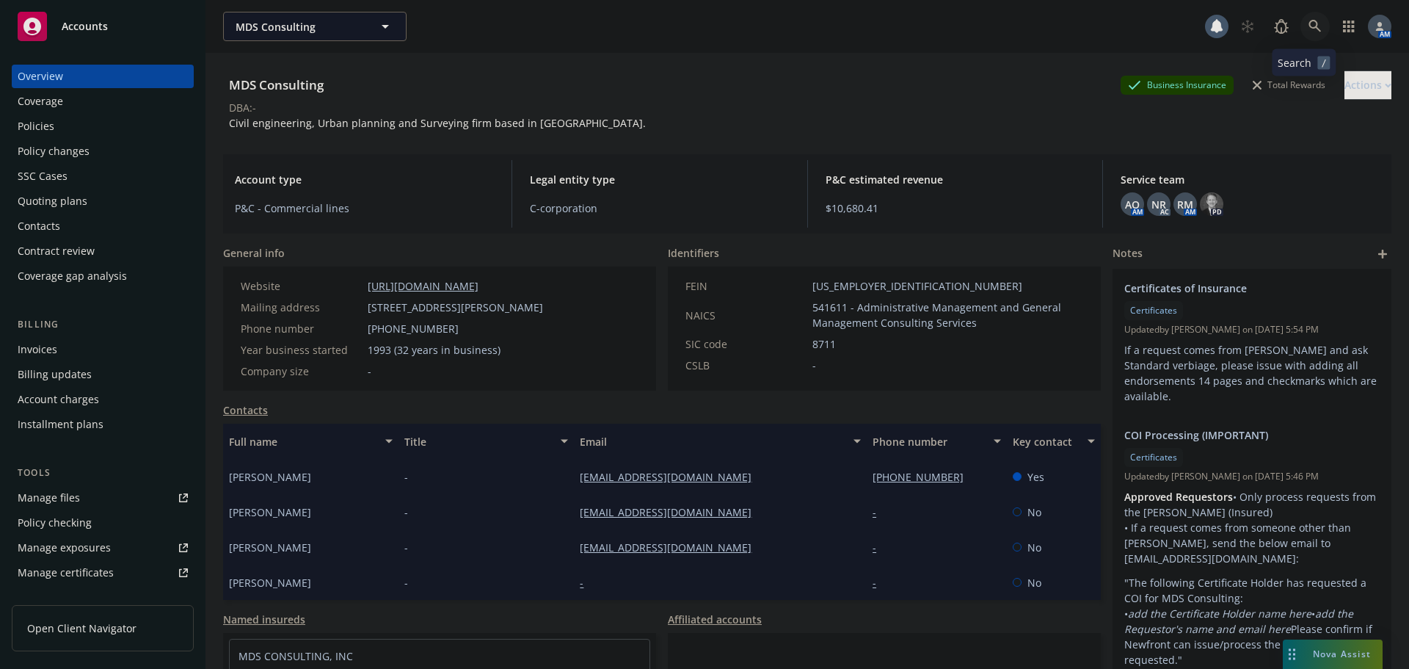
click at [1309, 29] on icon at bounding box center [1315, 26] width 13 height 13
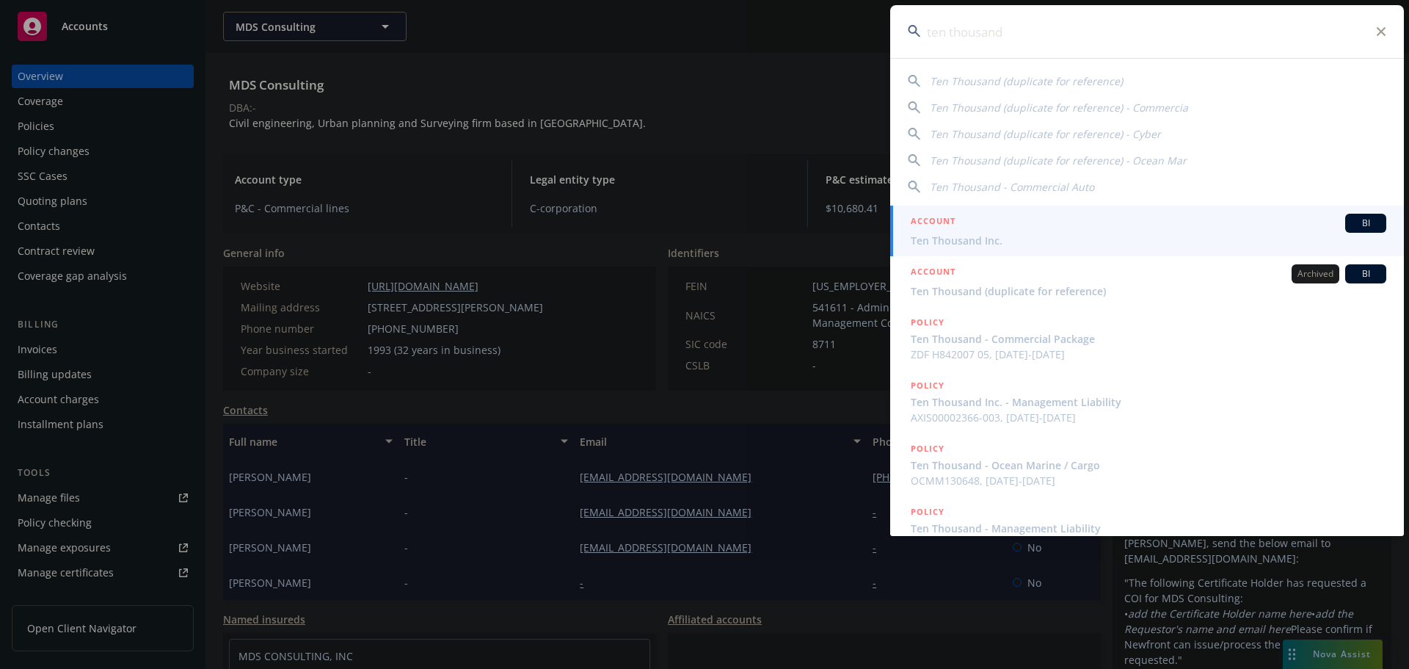
type input "ten thousand"
click at [945, 233] on span "Ten Thousand Inc." at bounding box center [1149, 240] width 476 height 15
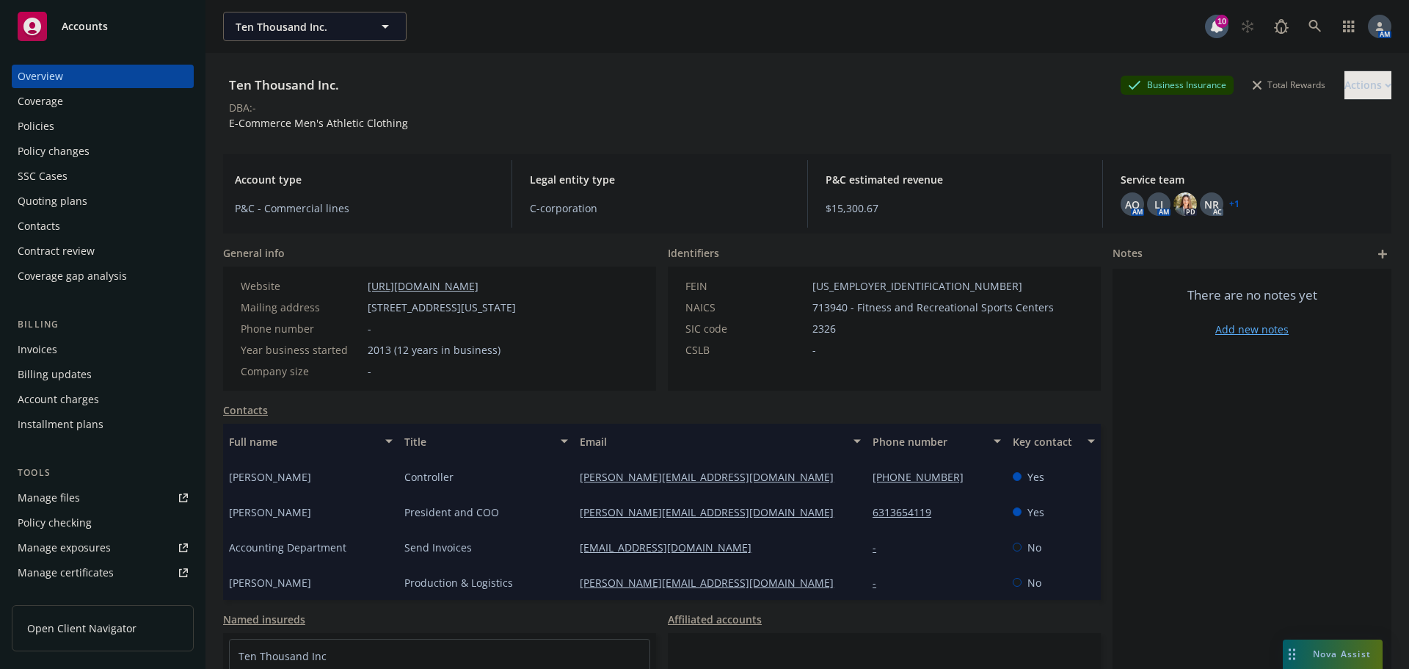
click at [46, 123] on div "Policies" at bounding box center [36, 125] width 37 height 23
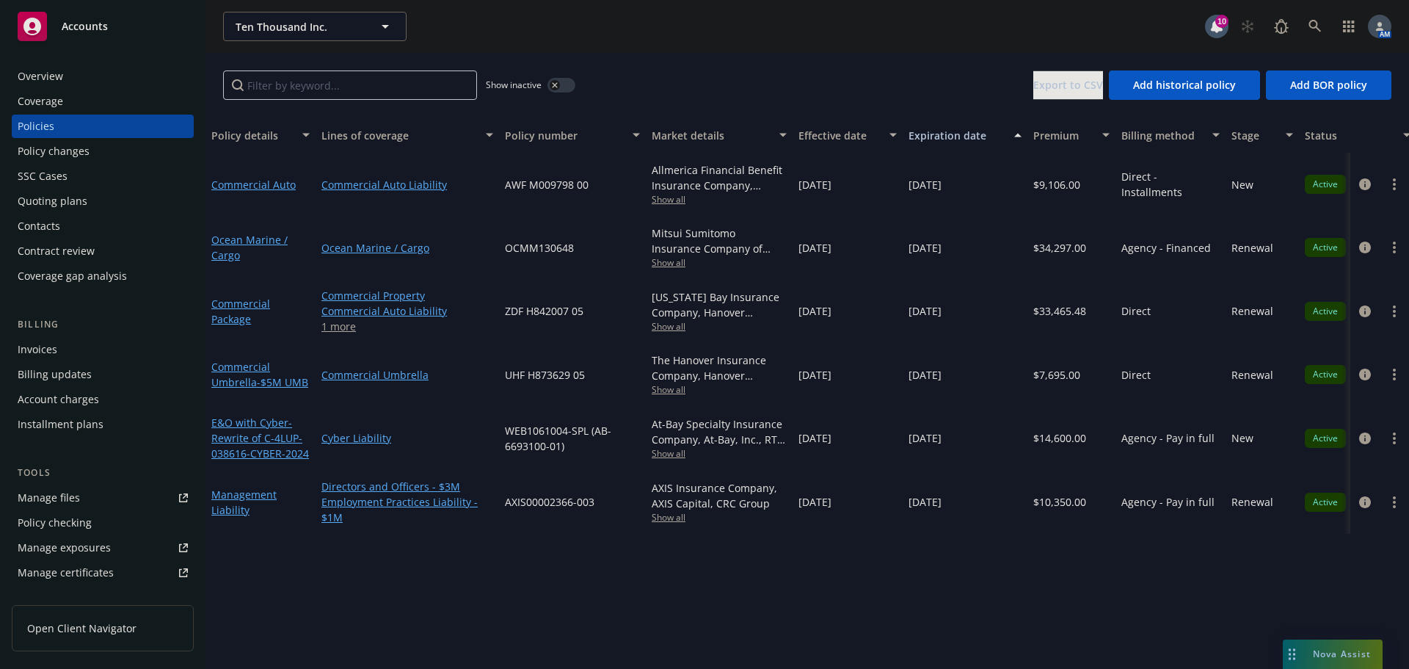
click at [339, 323] on link "1 more" at bounding box center [407, 326] width 172 height 15
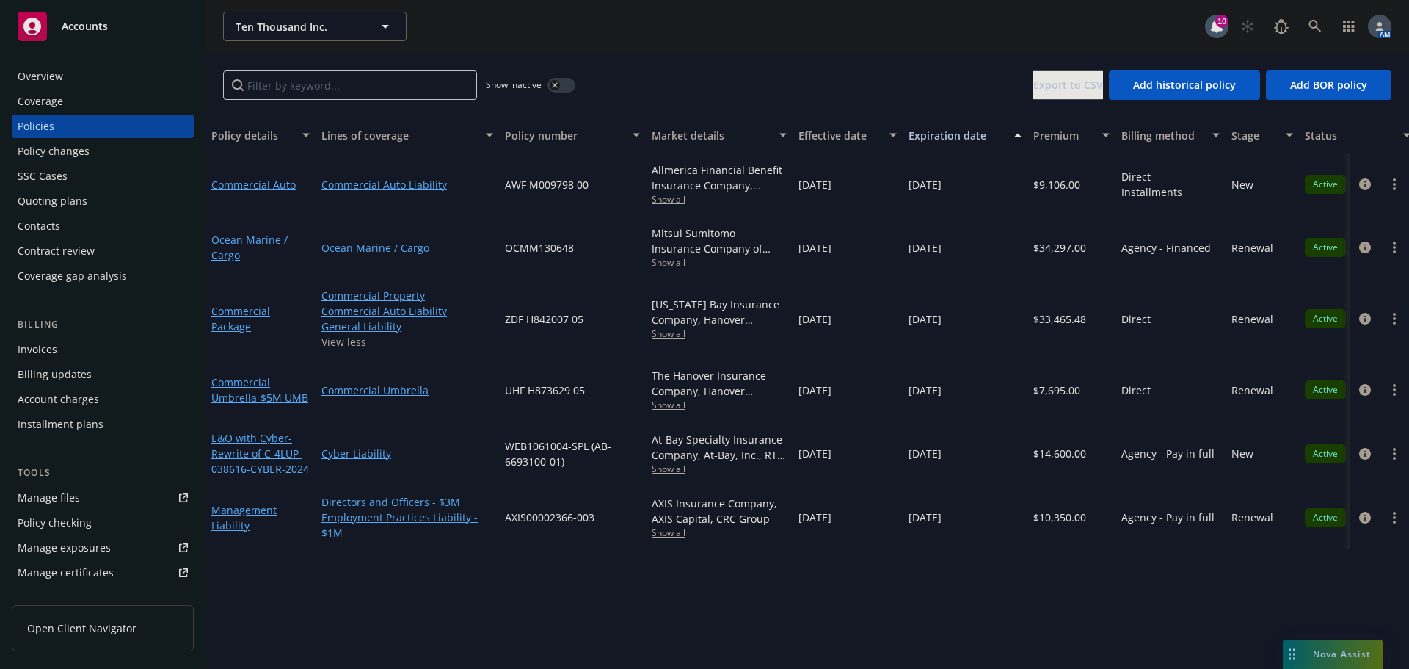
click at [560, 81] on button "button" at bounding box center [561, 85] width 28 height 15
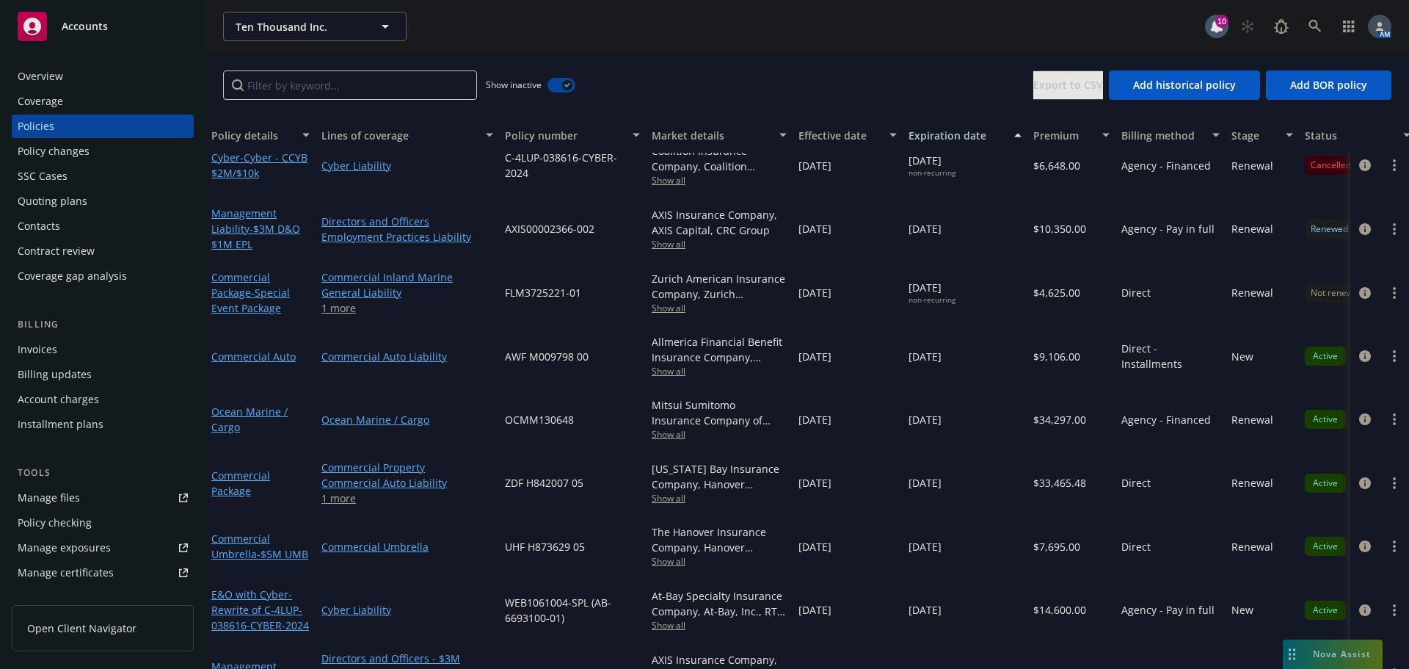
scroll to position [713, 0]
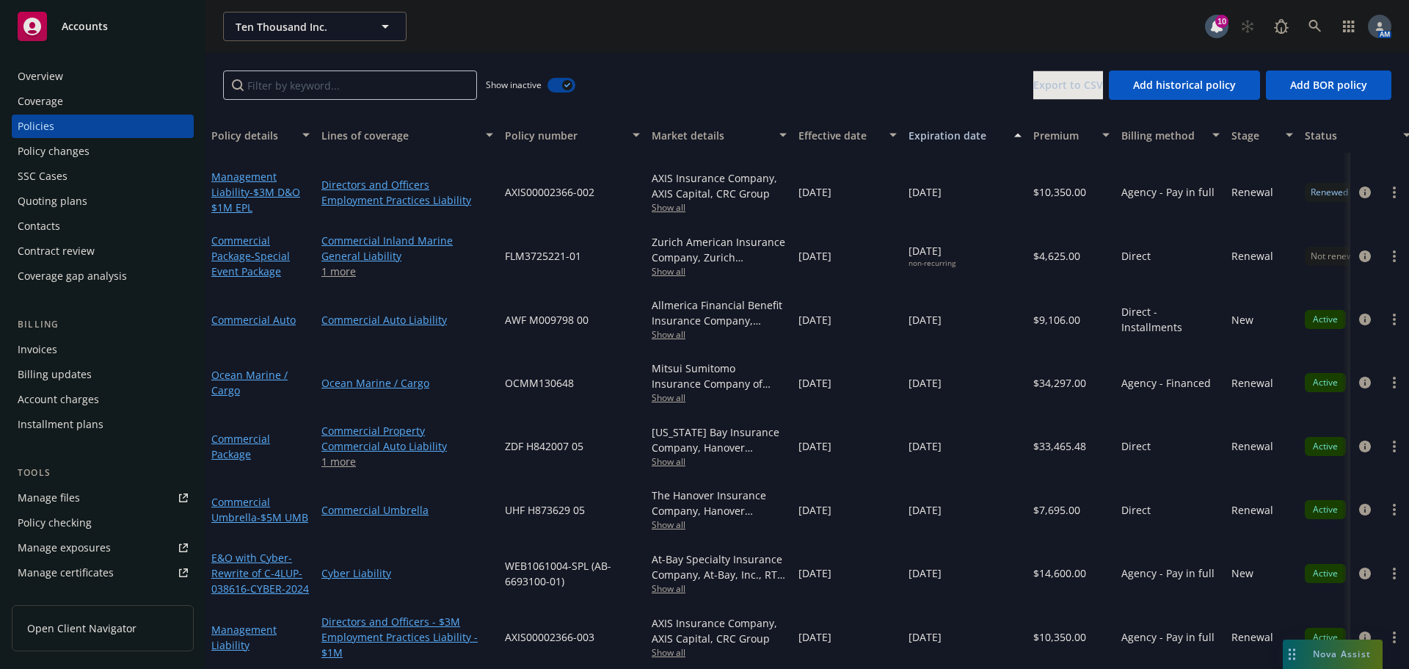
click at [553, 84] on button "button" at bounding box center [561, 85] width 28 height 15
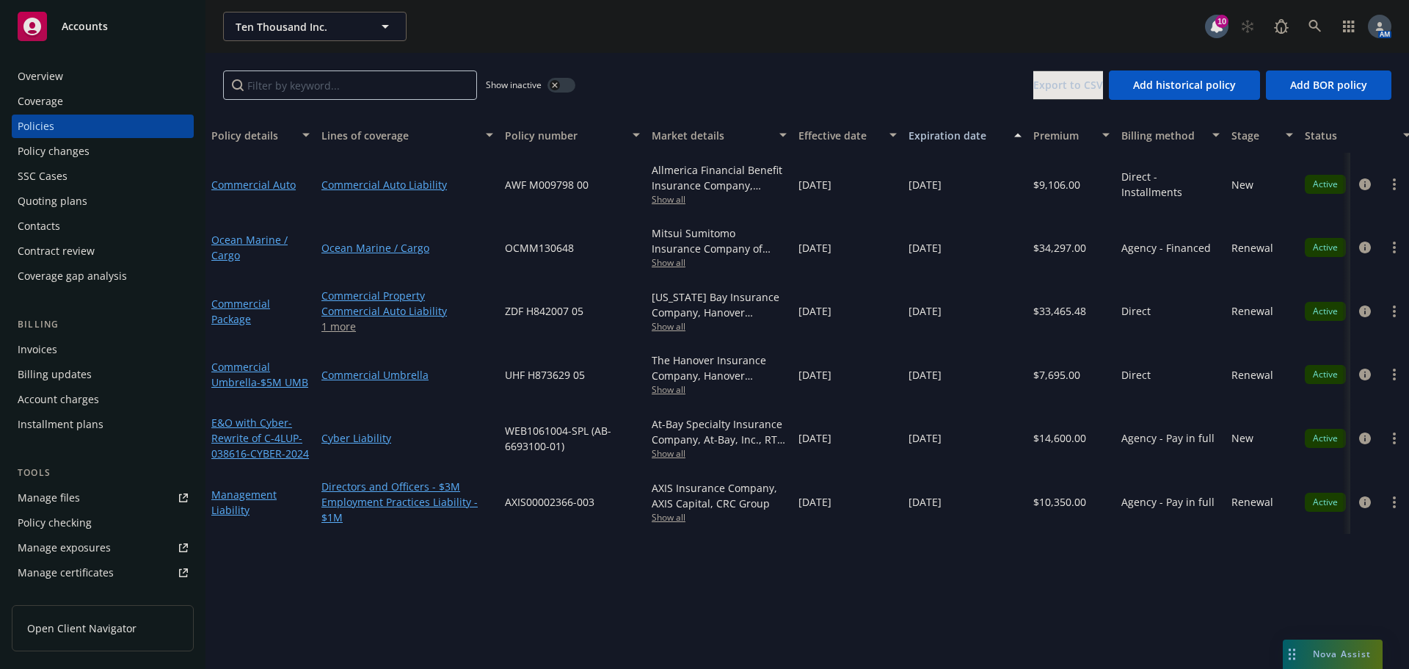
click at [345, 327] on link "1 more" at bounding box center [407, 326] width 172 height 15
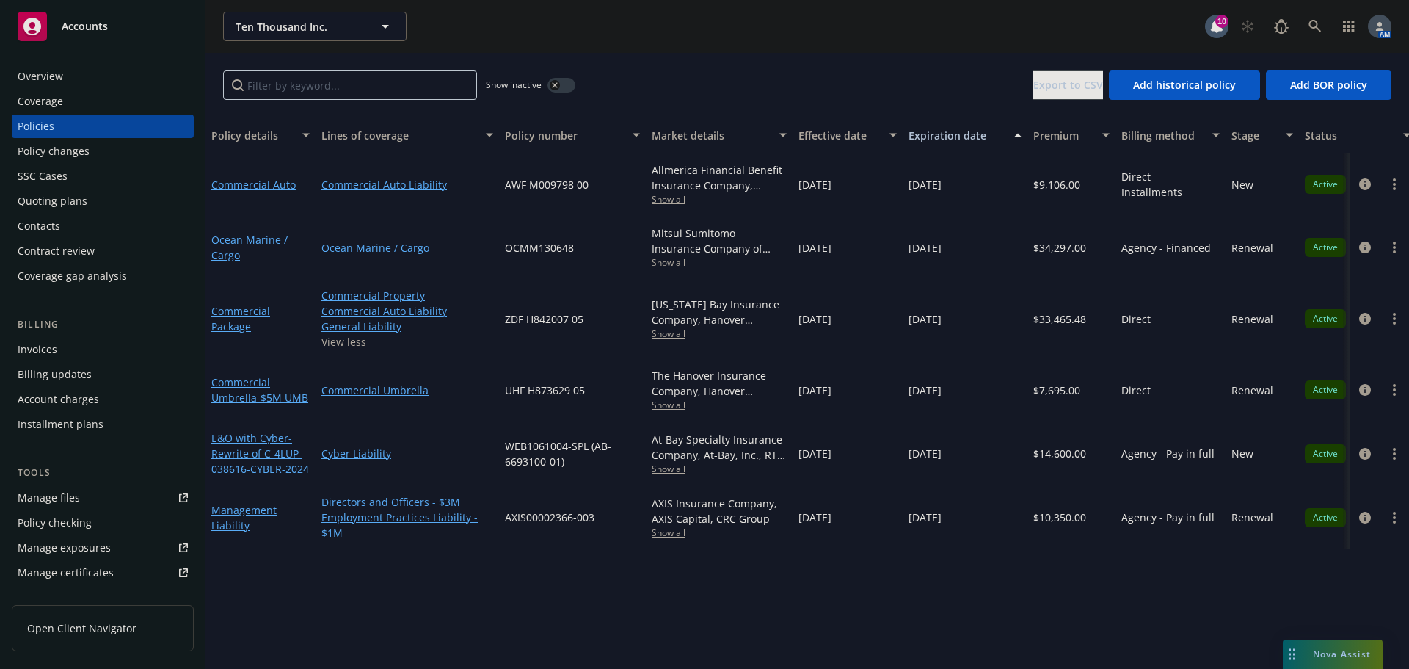
click at [63, 192] on div "Quoting plans" at bounding box center [53, 200] width 70 height 23
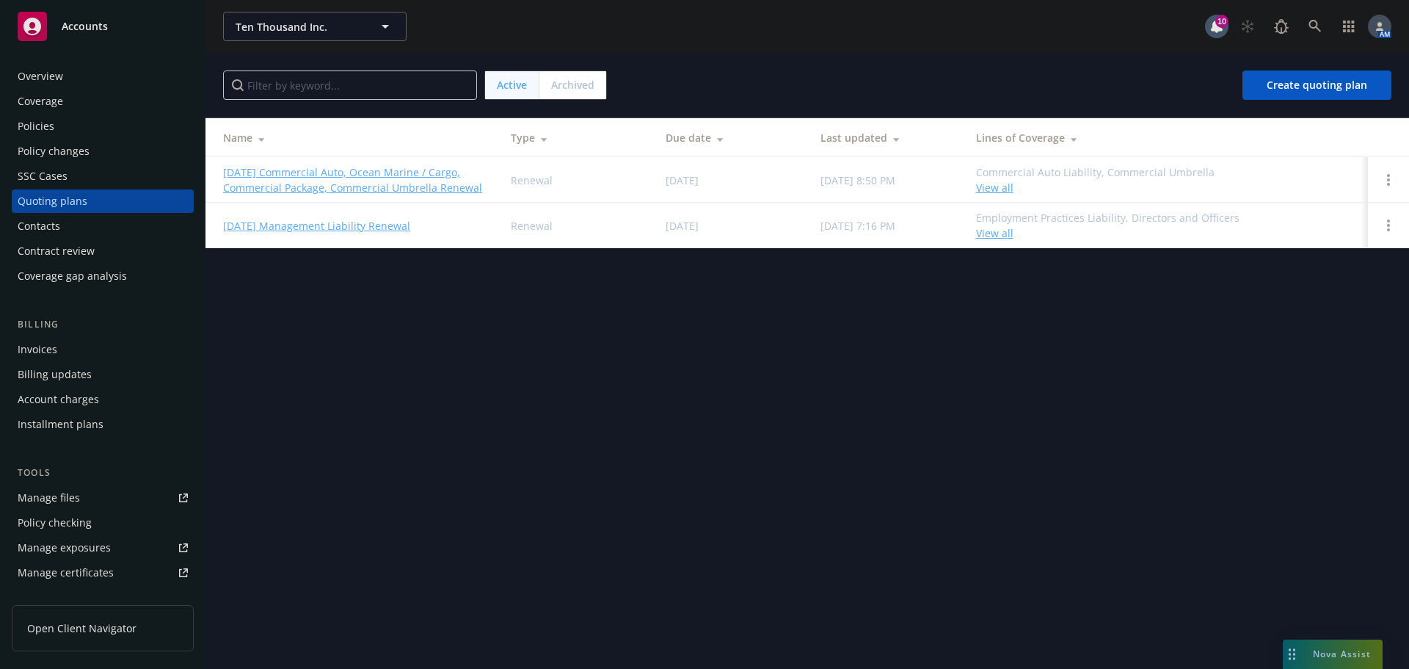
click at [49, 123] on div "Policies" at bounding box center [36, 125] width 37 height 23
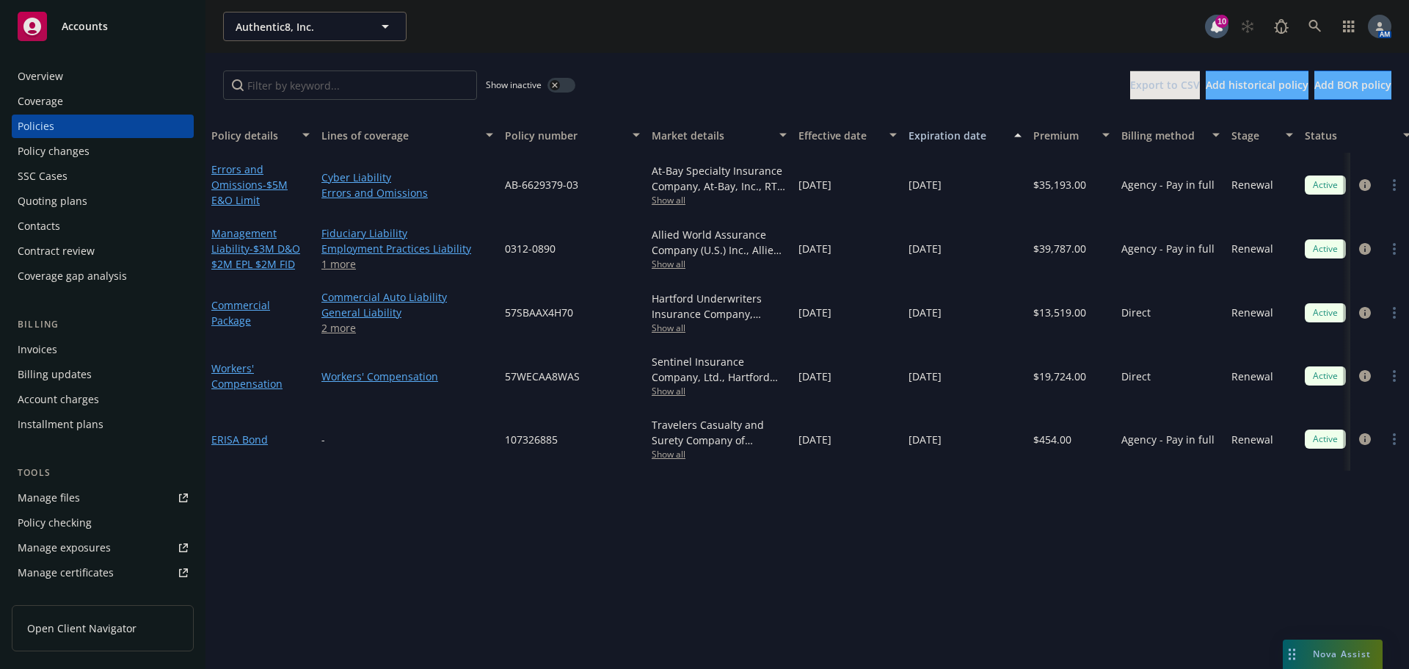
click at [80, 72] on div "Overview" at bounding box center [103, 76] width 170 height 23
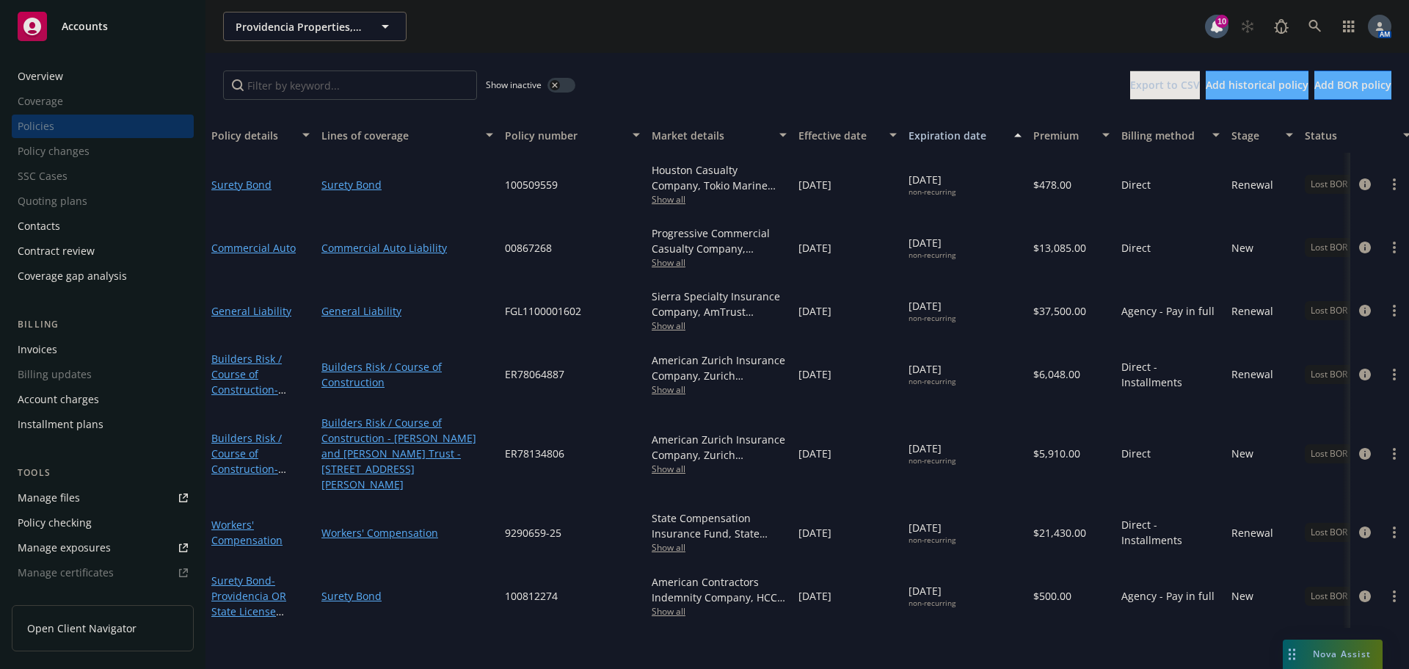
click at [43, 77] on div "Overview" at bounding box center [41, 76] width 46 height 23
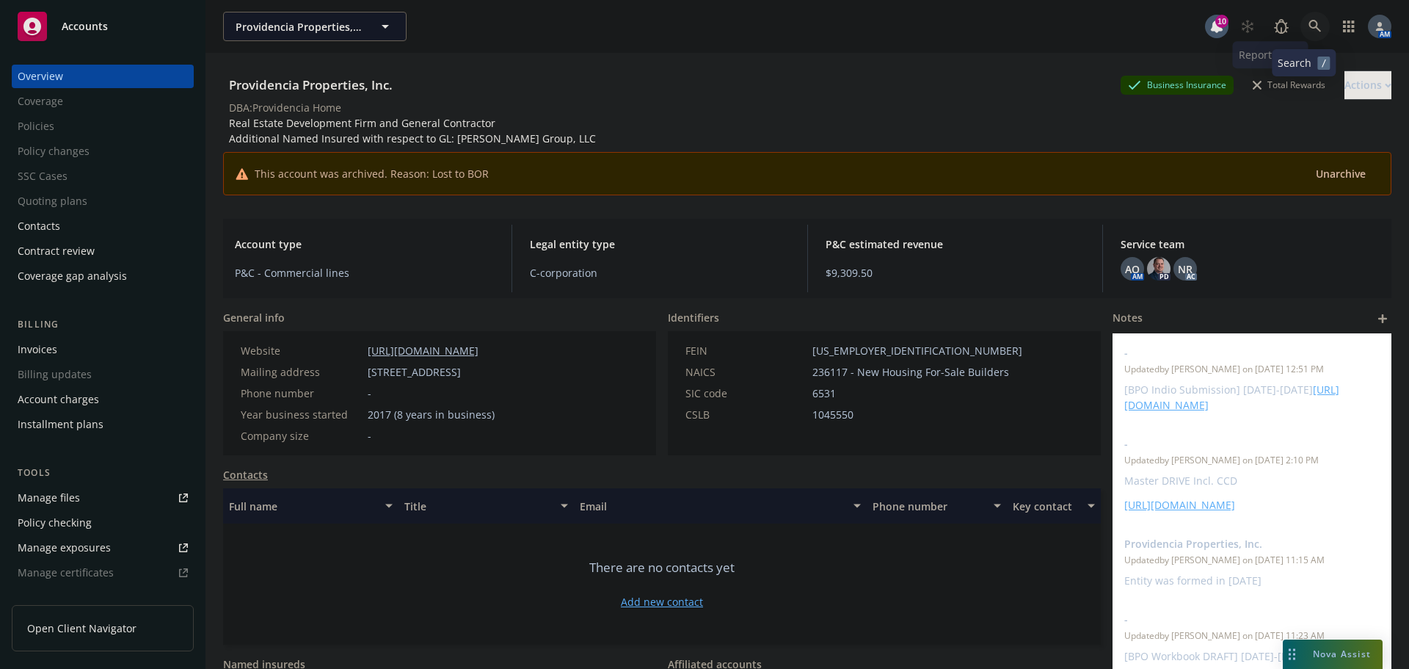
click at [1310, 26] on icon at bounding box center [1315, 26] width 13 height 13
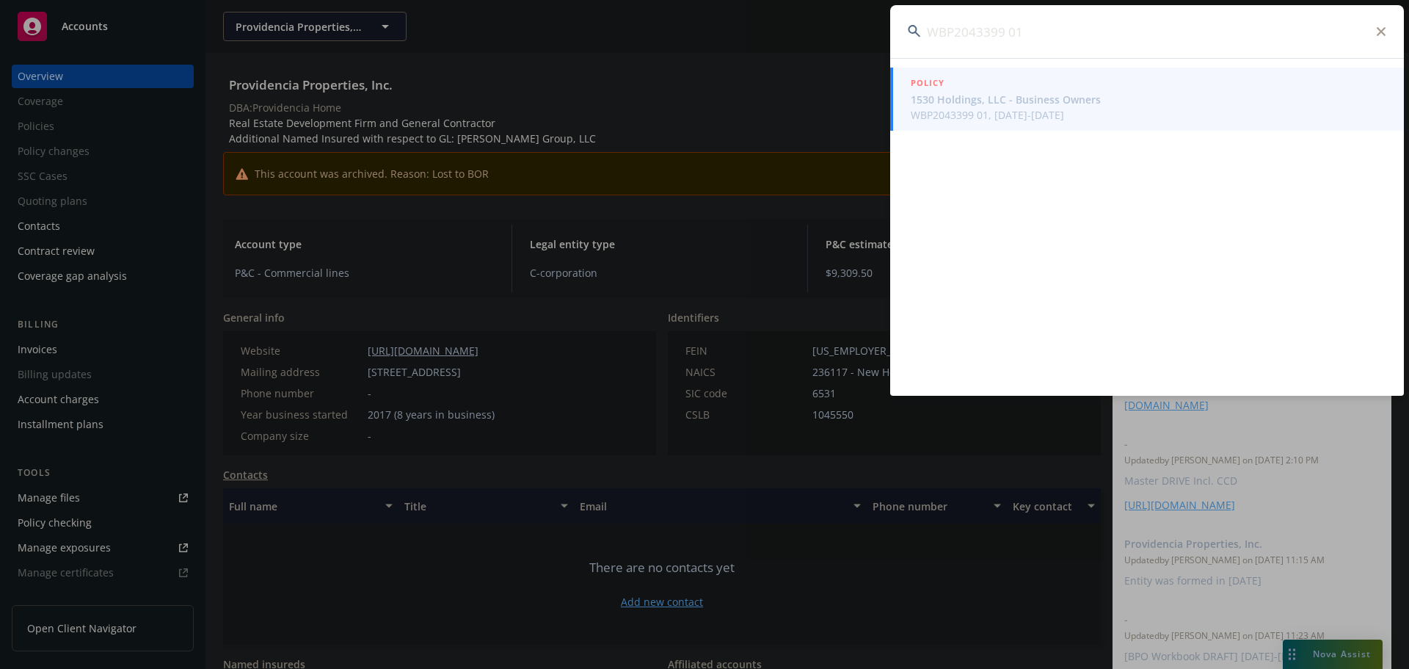
type input "WBP2043399 01"
click at [983, 99] on span "1530 Holdings, LLC - Business Owners" at bounding box center [1149, 99] width 476 height 15
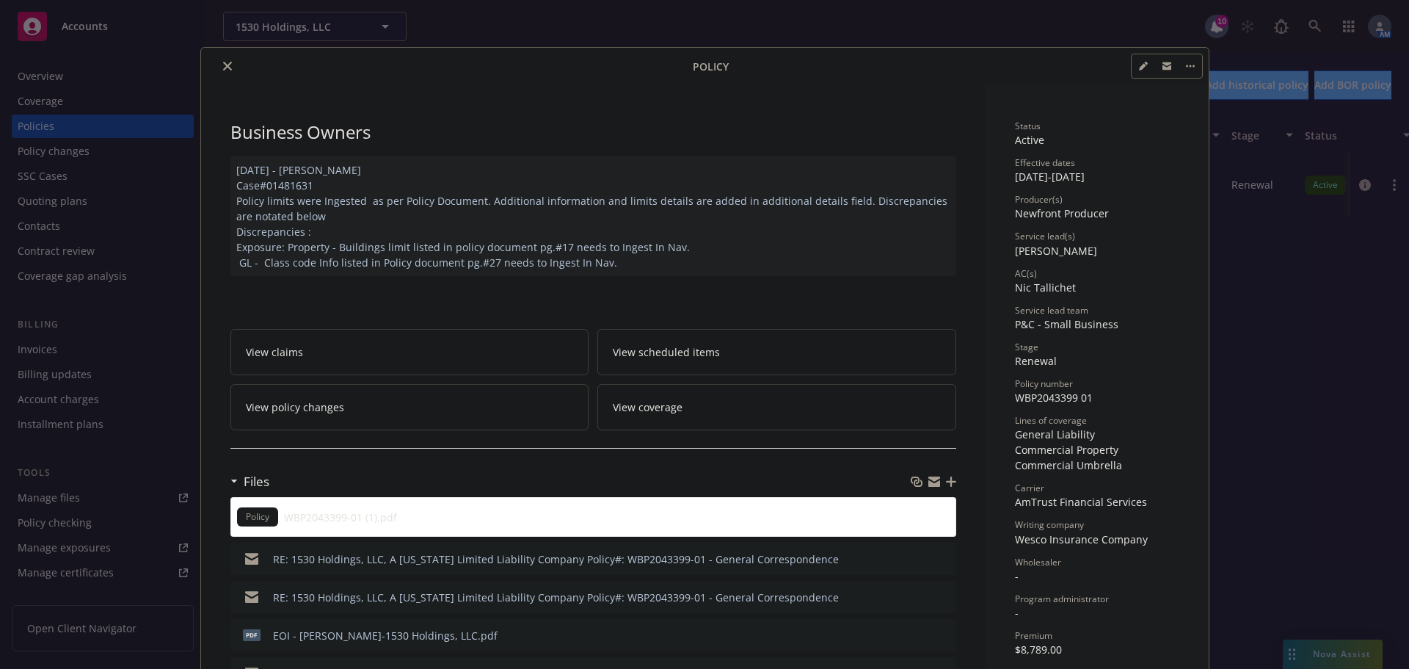
click at [223, 68] on icon "close" at bounding box center [227, 66] width 9 height 9
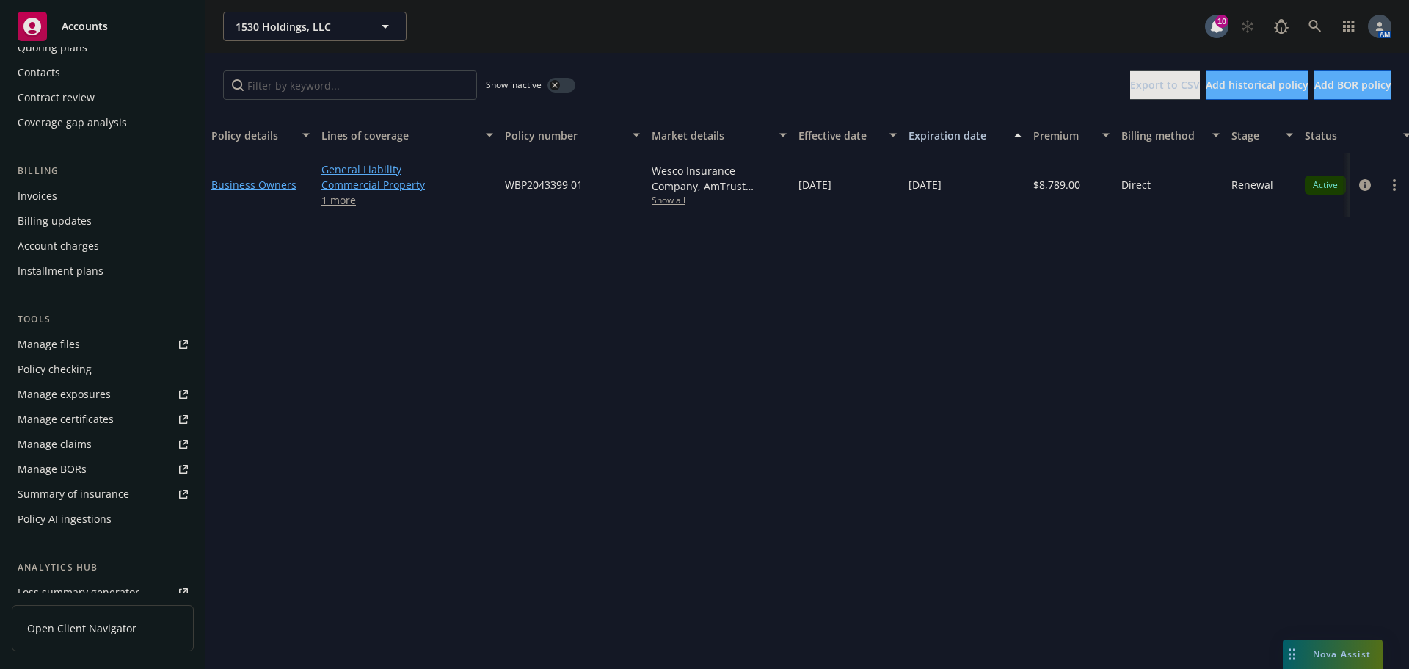
scroll to position [338, 0]
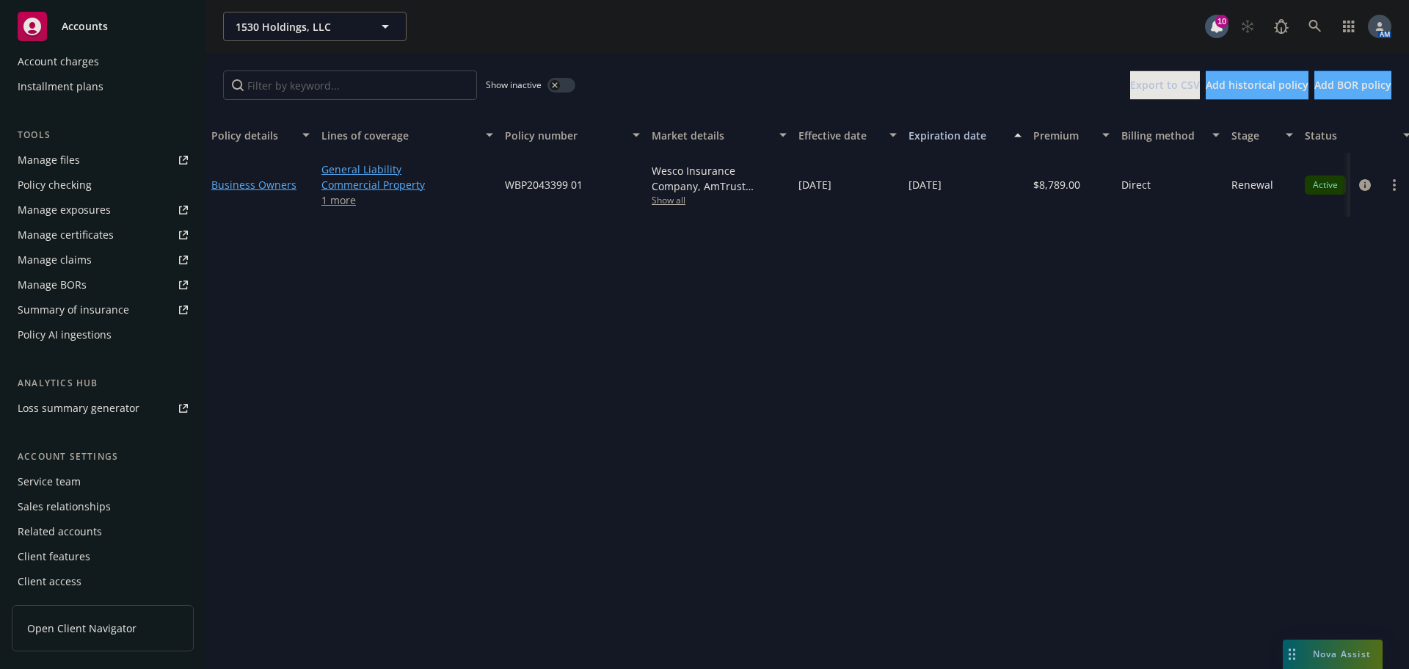
click at [54, 489] on div "Service team" at bounding box center [49, 481] width 63 height 23
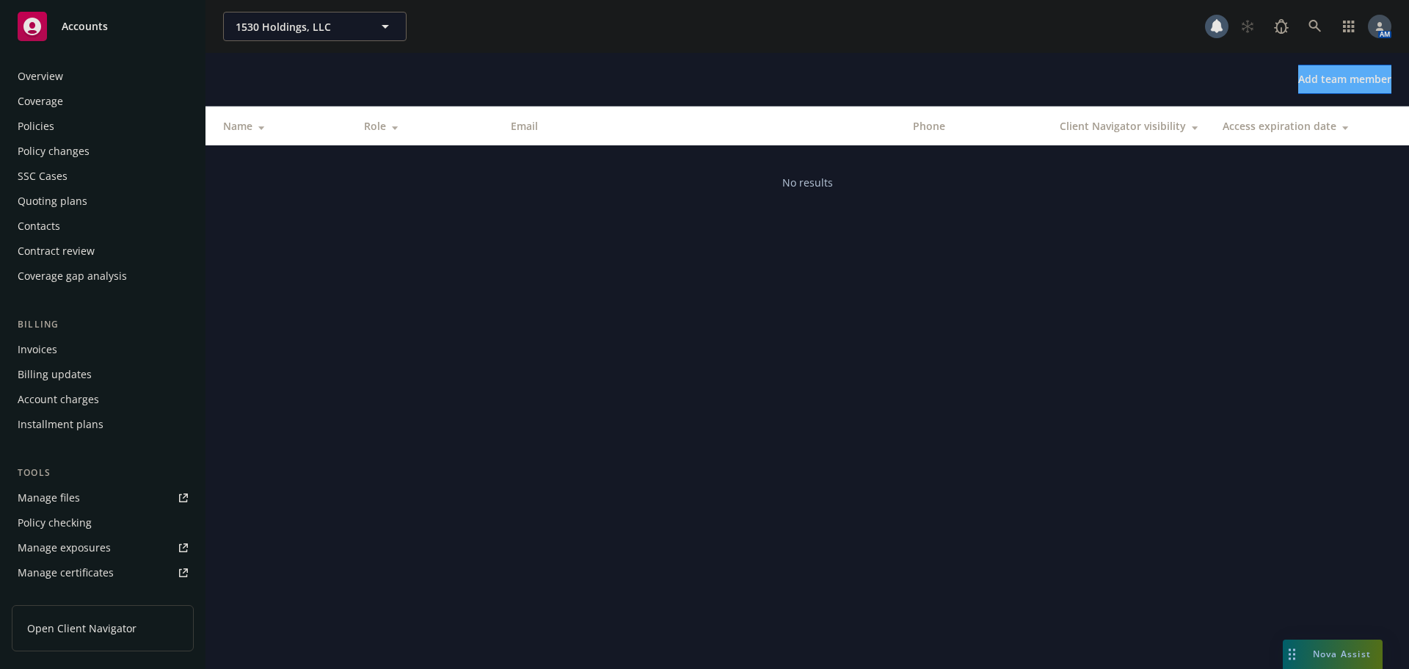
scroll to position [338, 0]
